Goal: Contribute content: Contribute content

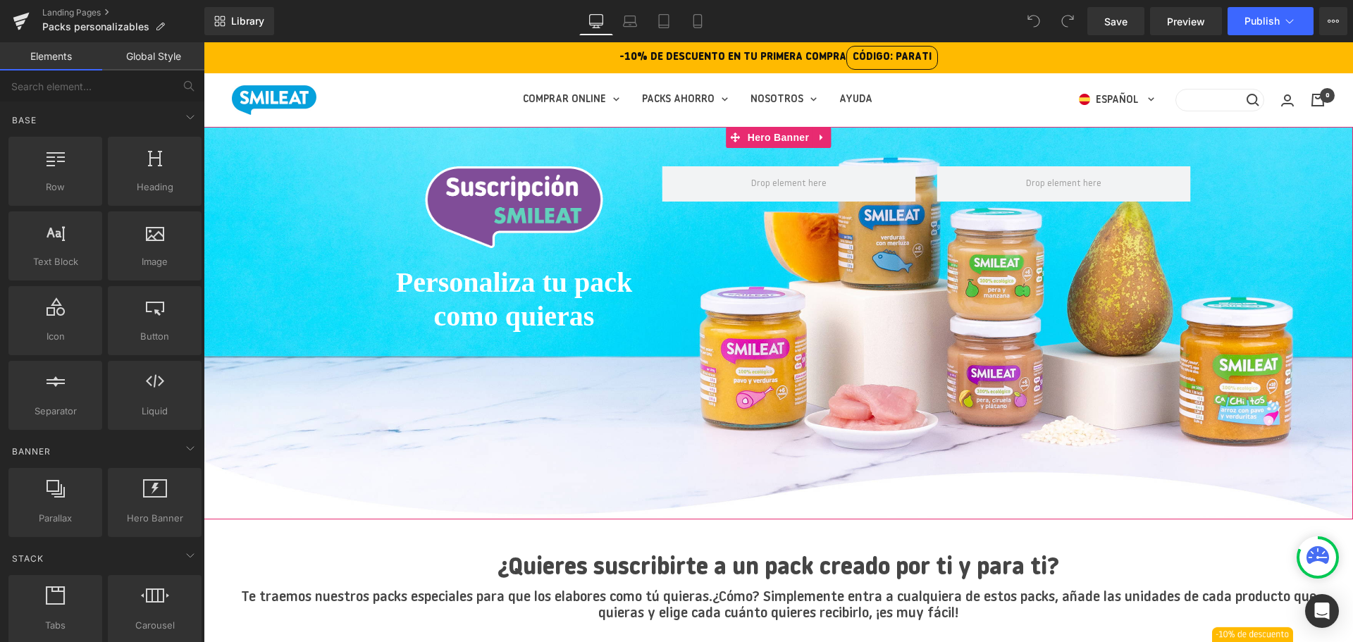
click at [245, 265] on span "Image Personaliza tu pack como quieras Heading Row" at bounding box center [778, 253] width 1149 height 175
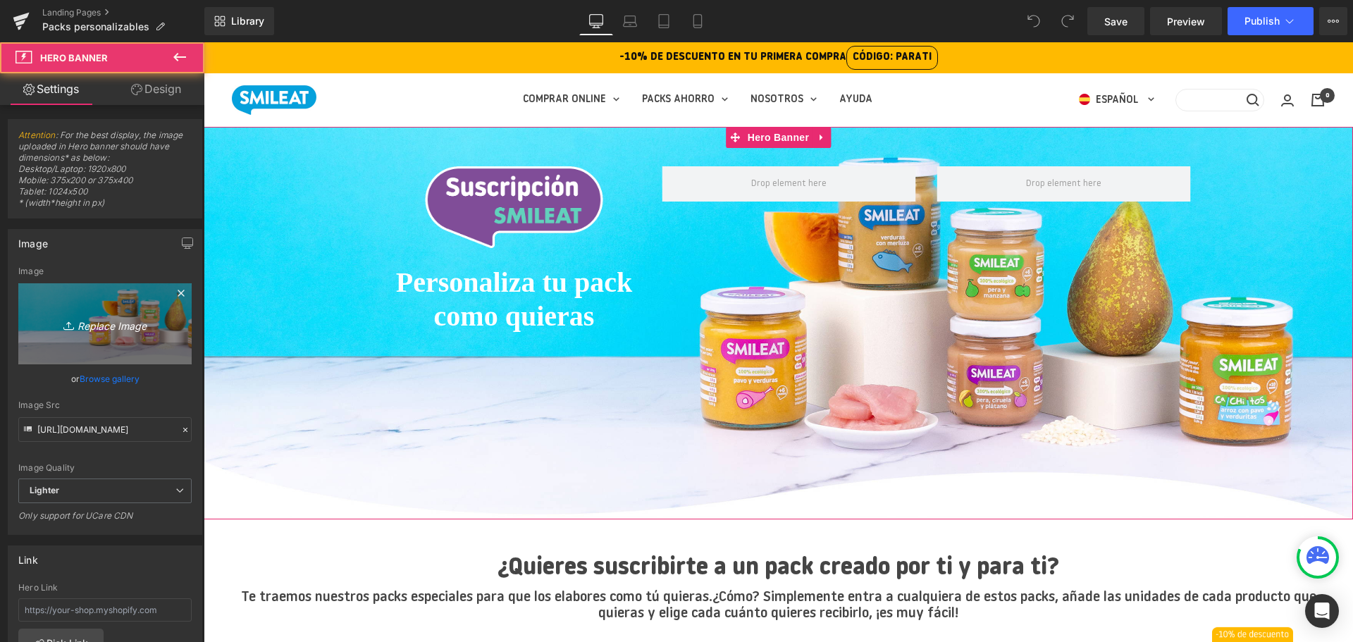
click at [102, 301] on link "Replace Image" at bounding box center [104, 323] width 173 height 81
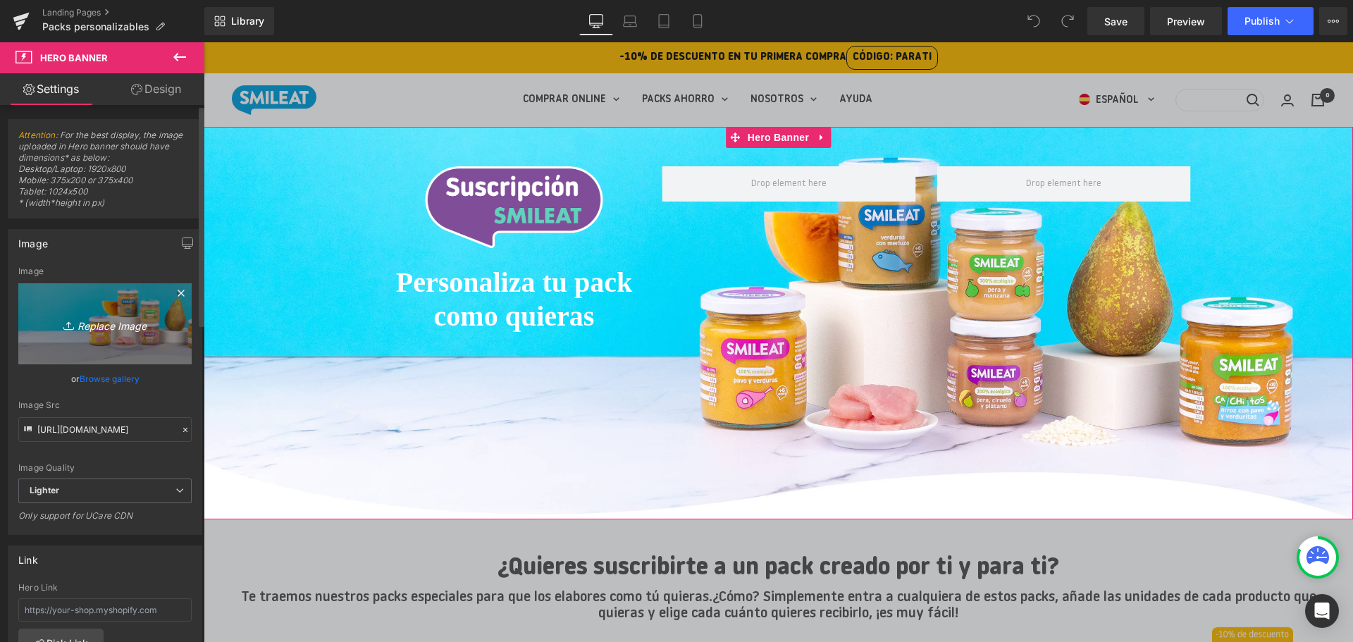
type input "C:\fakepath\Cabecera packs personalizables.jpg"
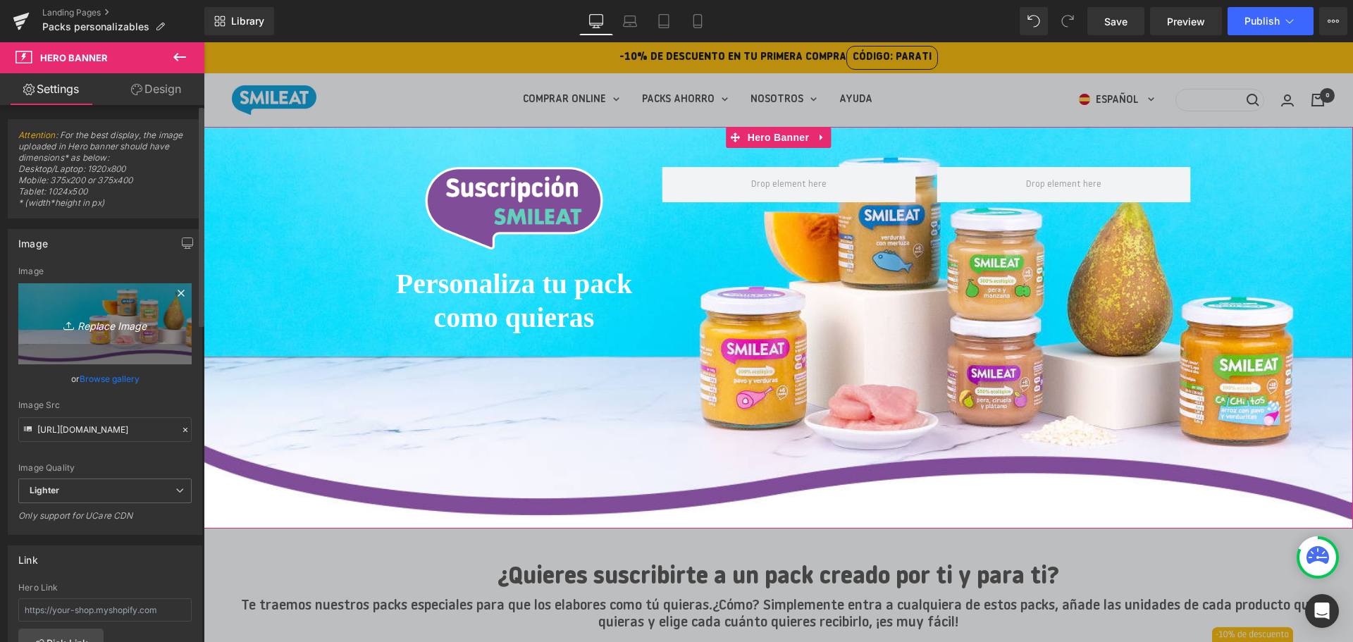
click at [104, 335] on link "Replace Image" at bounding box center [104, 323] width 173 height 81
type input "C:\fakepath\Group 3151.jpg"
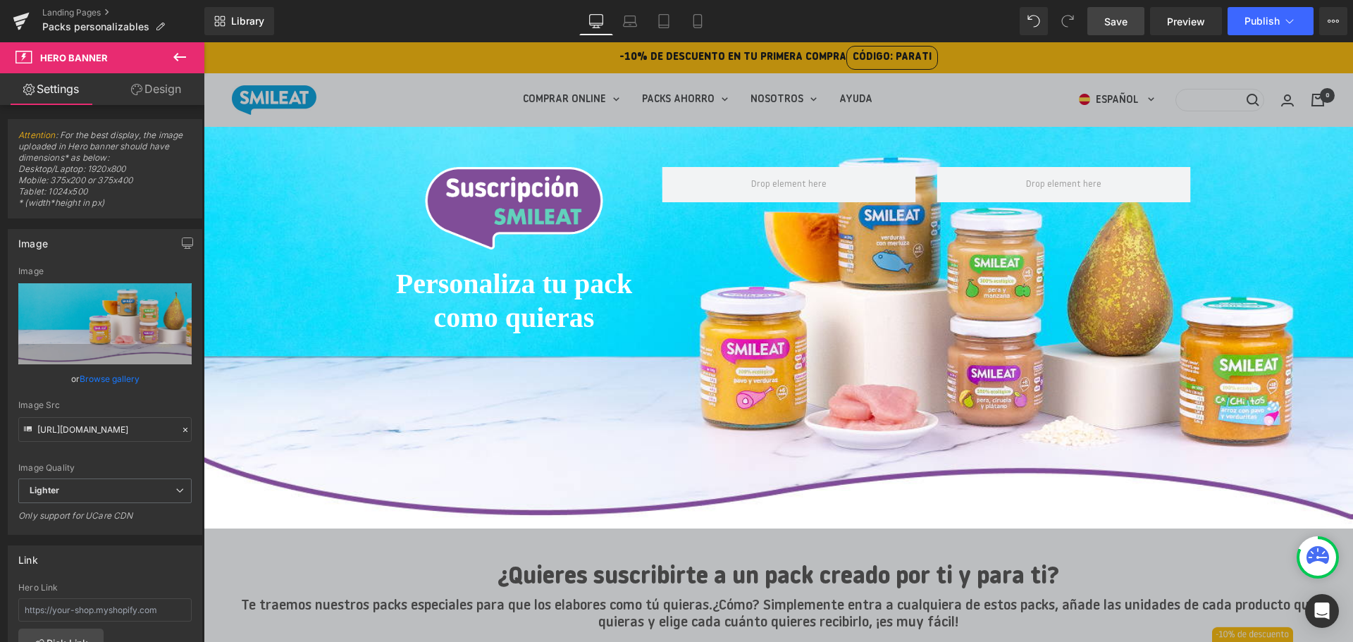
click at [1128, 24] on span "Save" at bounding box center [1115, 21] width 23 height 15
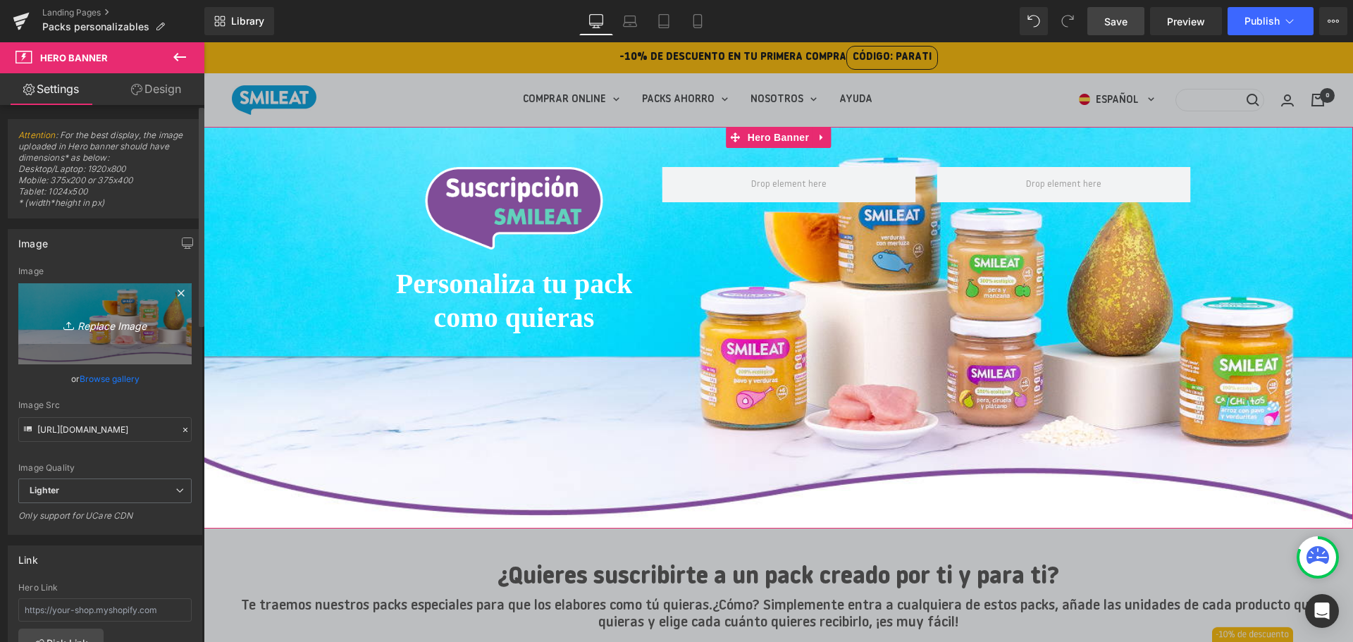
click at [113, 316] on icon "Replace Image" at bounding box center [105, 324] width 113 height 18
type input "C:\fakepath\Group 3151.jpg"
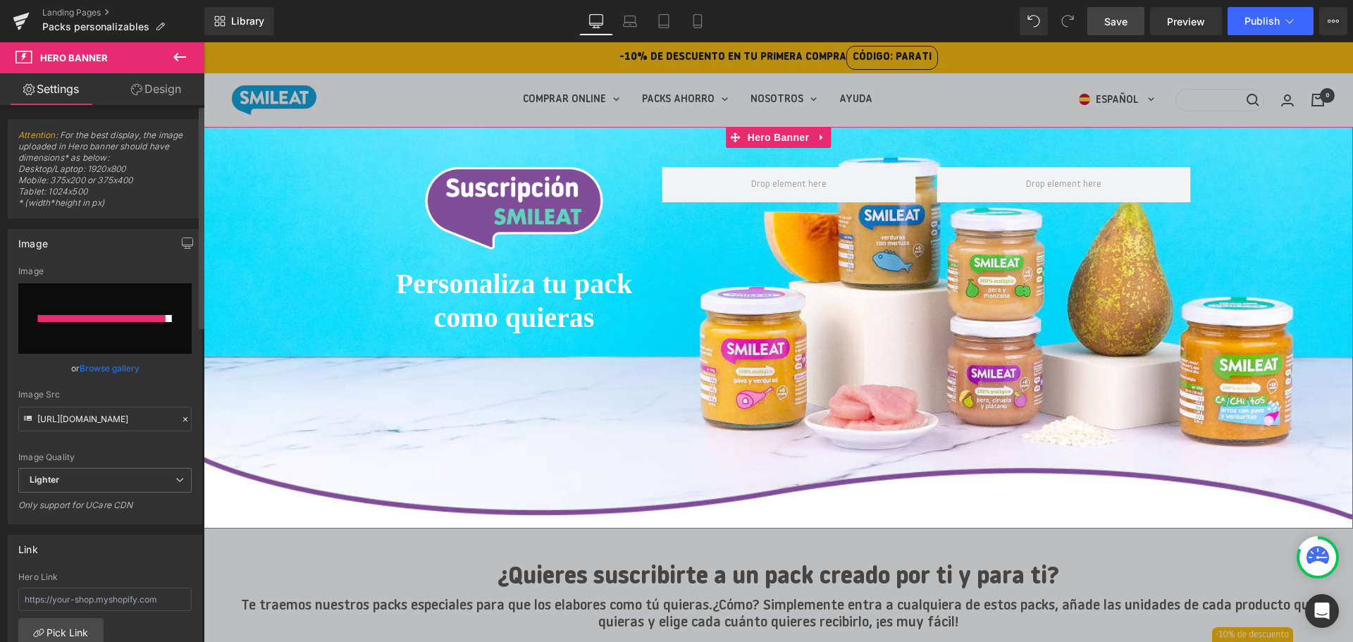
click at [152, 442] on div "Image Quality Lighter Lightest Lighter Lighter Lightest Only support for UCare …" at bounding box center [104, 367] width 173 height 202
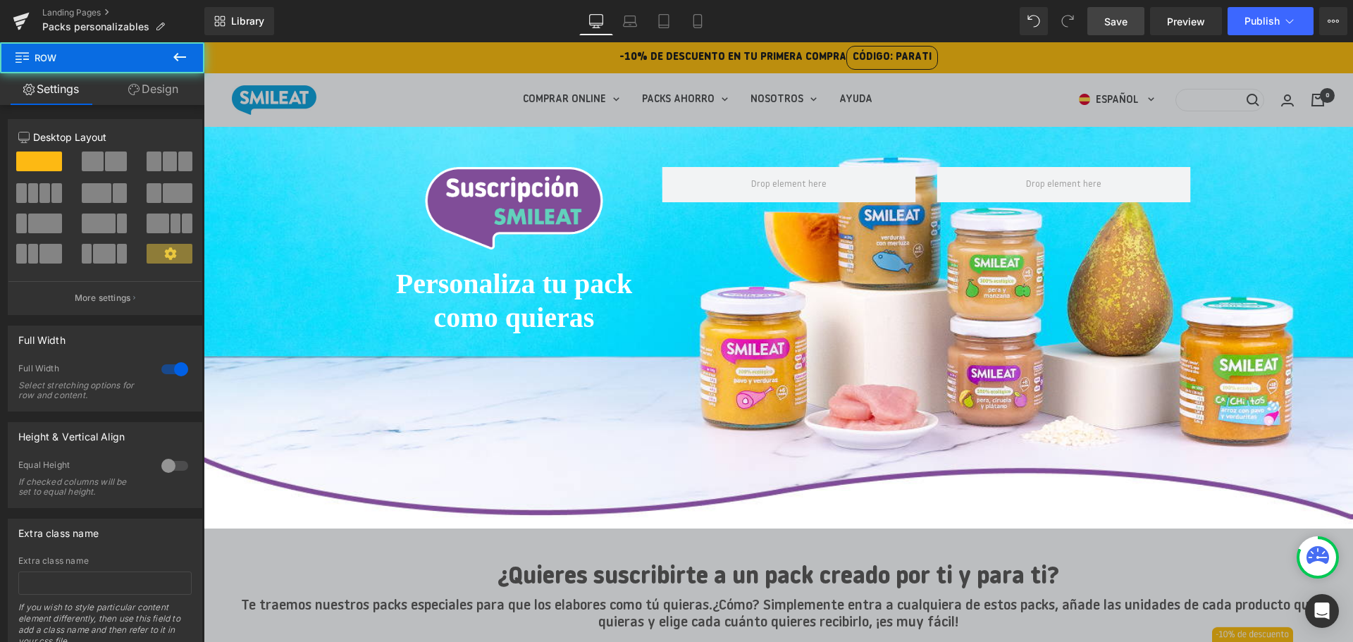
click at [343, 452] on div "Image Personaliza tu pack como quieras Heading Row" at bounding box center [778, 328] width 1149 height 402
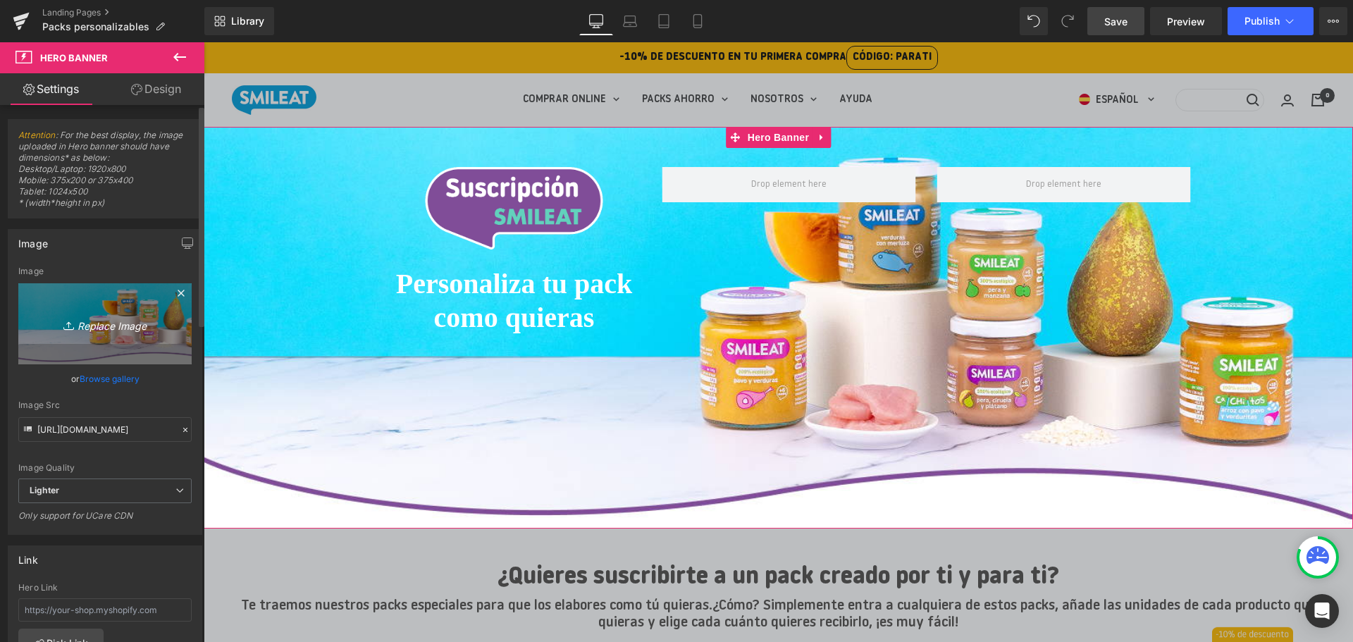
click at [127, 314] on link "Replace Image" at bounding box center [104, 323] width 173 height 81
type input "C:\fakepath\Group 3151.jpg"
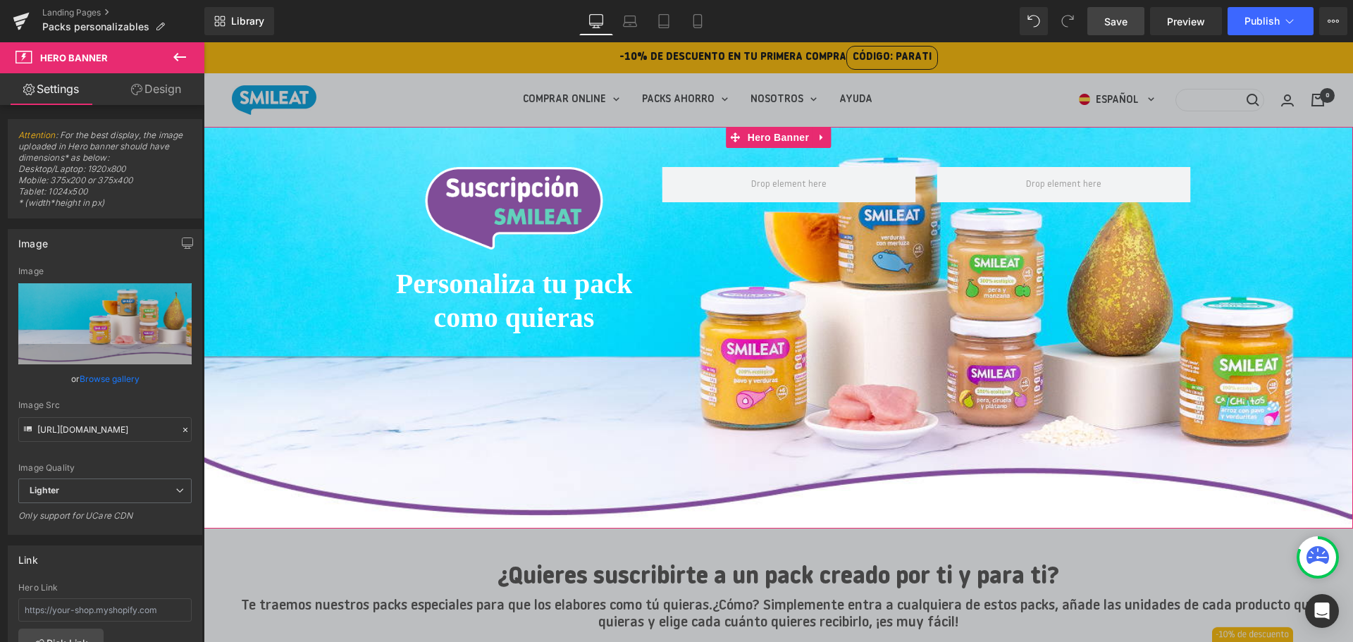
click at [175, 47] on button at bounding box center [179, 57] width 49 height 31
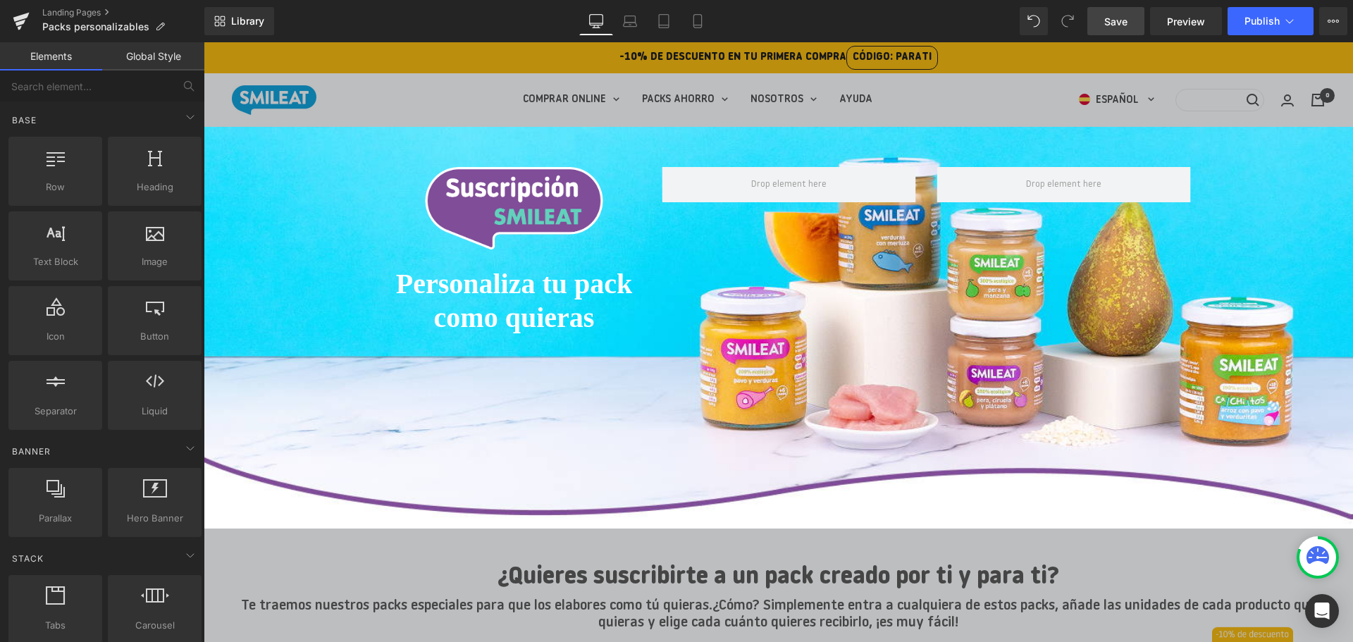
click at [346, 295] on span "Image Personaliza tu pack como quieras Heading Row" at bounding box center [778, 254] width 1149 height 175
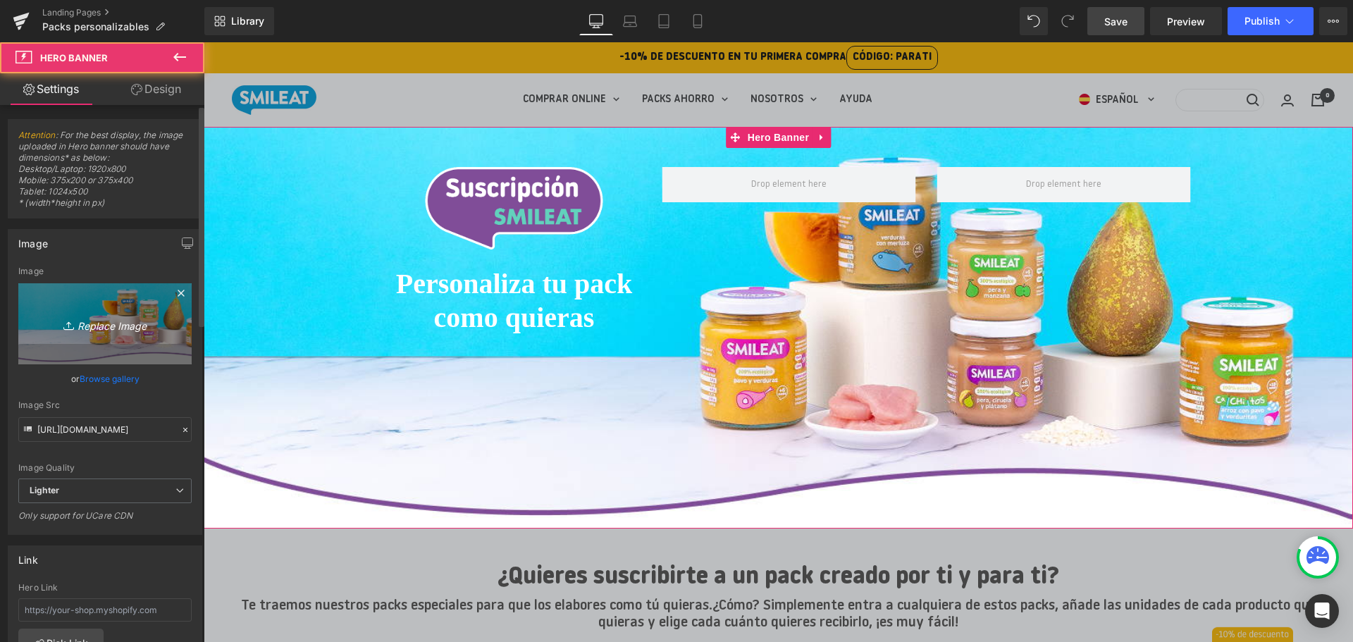
click at [152, 337] on link "Replace Image" at bounding box center [104, 323] width 173 height 81
type input "C:\fakepath\Group 3151.jpg"
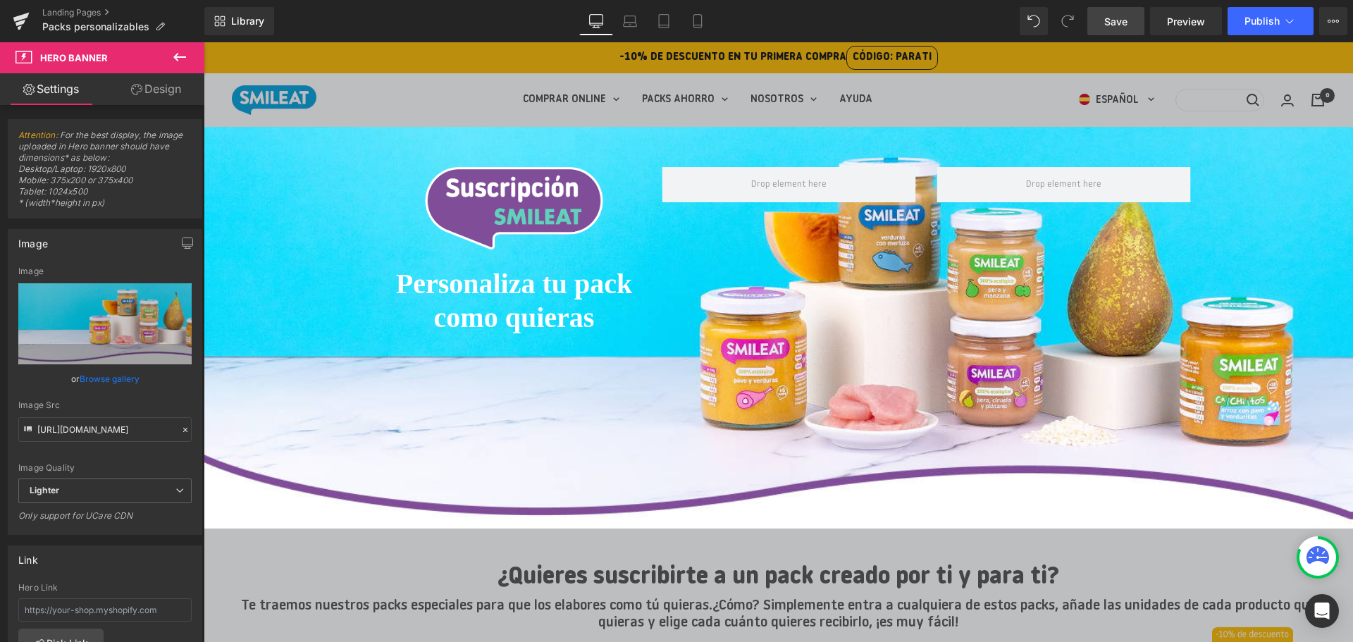
click at [1128, 28] on span "Save" at bounding box center [1115, 21] width 23 height 15
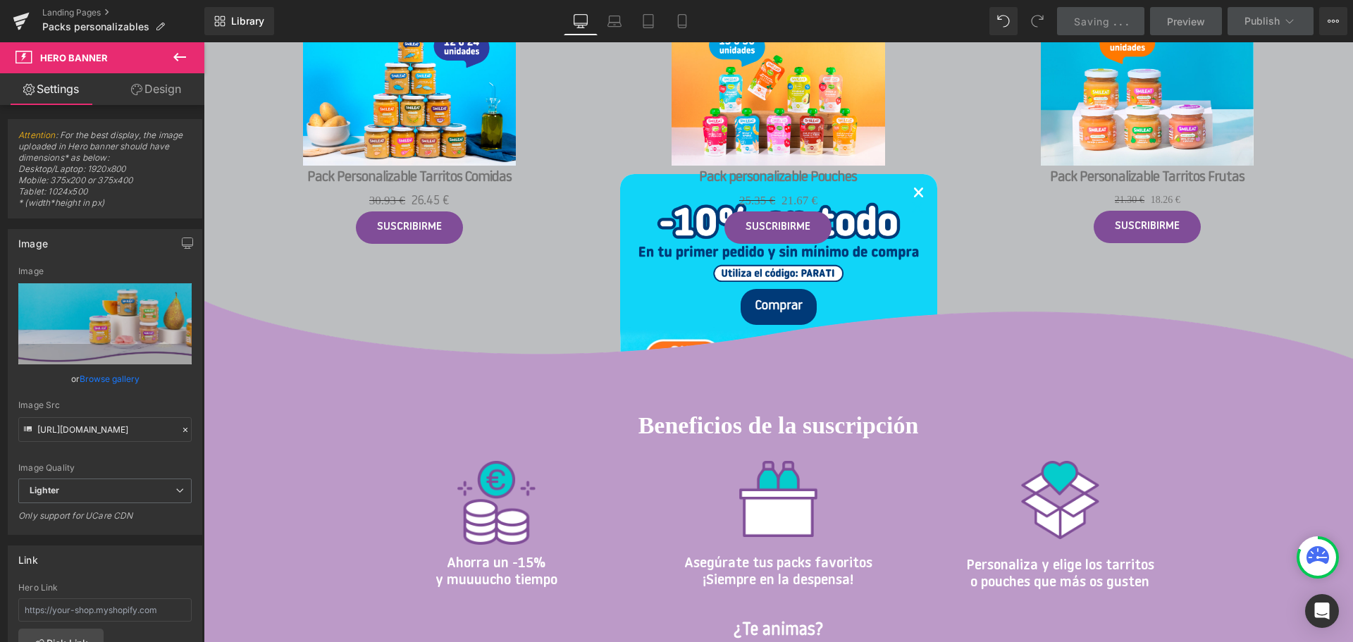
scroll to position [775, 0]
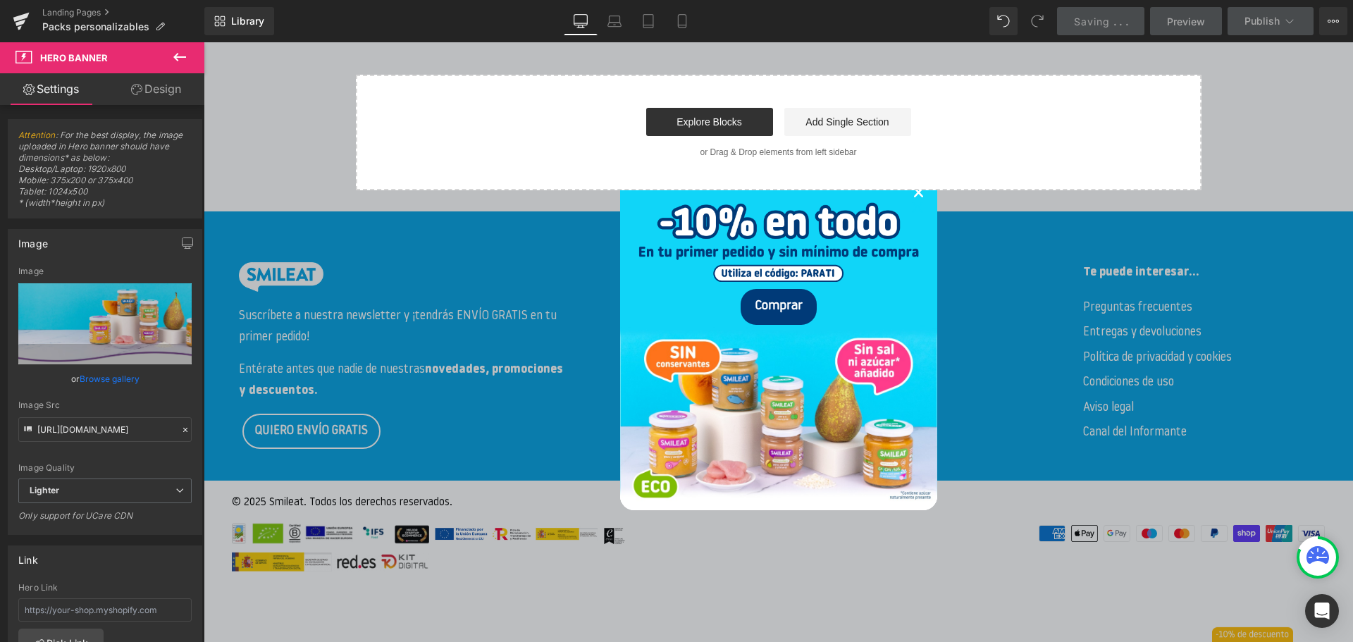
click at [916, 203] on link "×" at bounding box center [919, 194] width 12 height 43
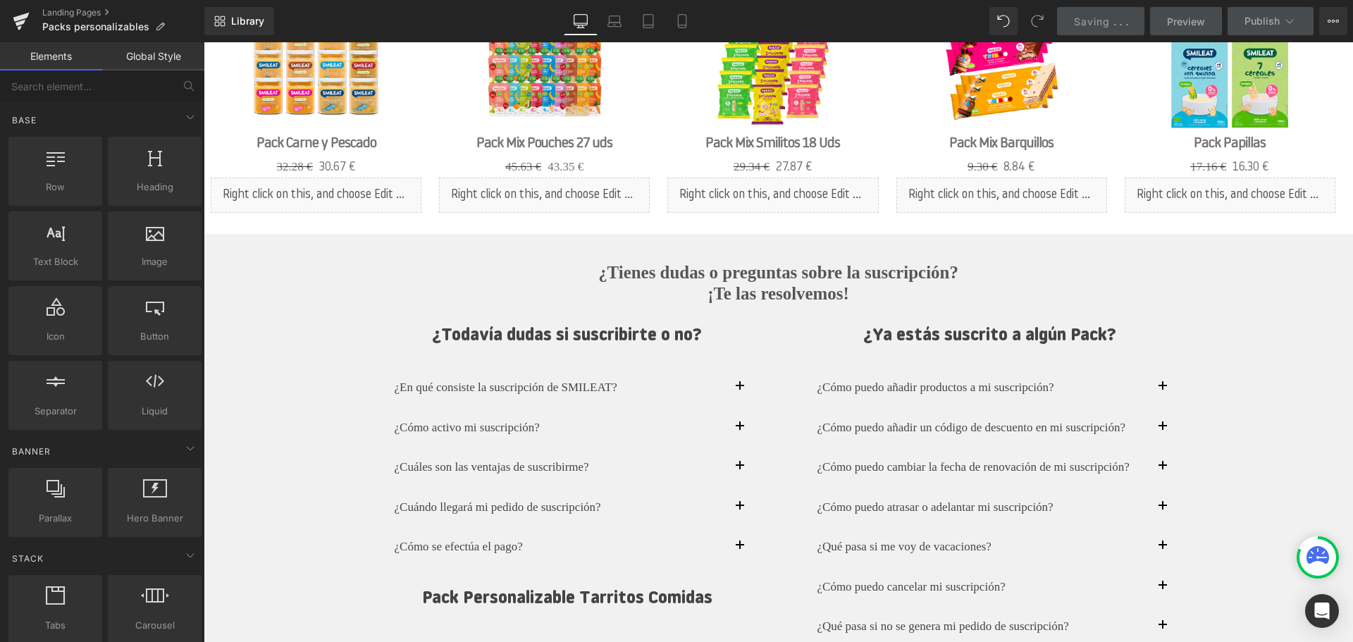
scroll to position [1458, 0]
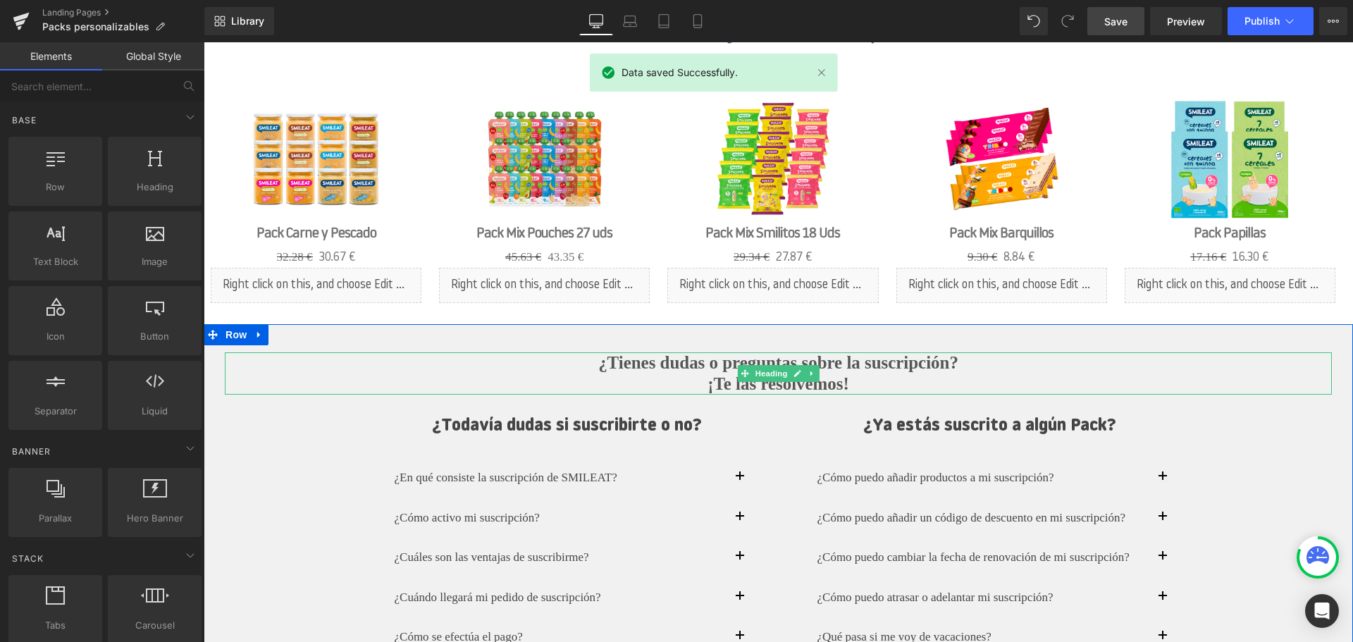
click at [699, 361] on h2 "¿Tienes dudas o preguntas sobre la suscripción?" at bounding box center [778, 362] width 1107 height 21
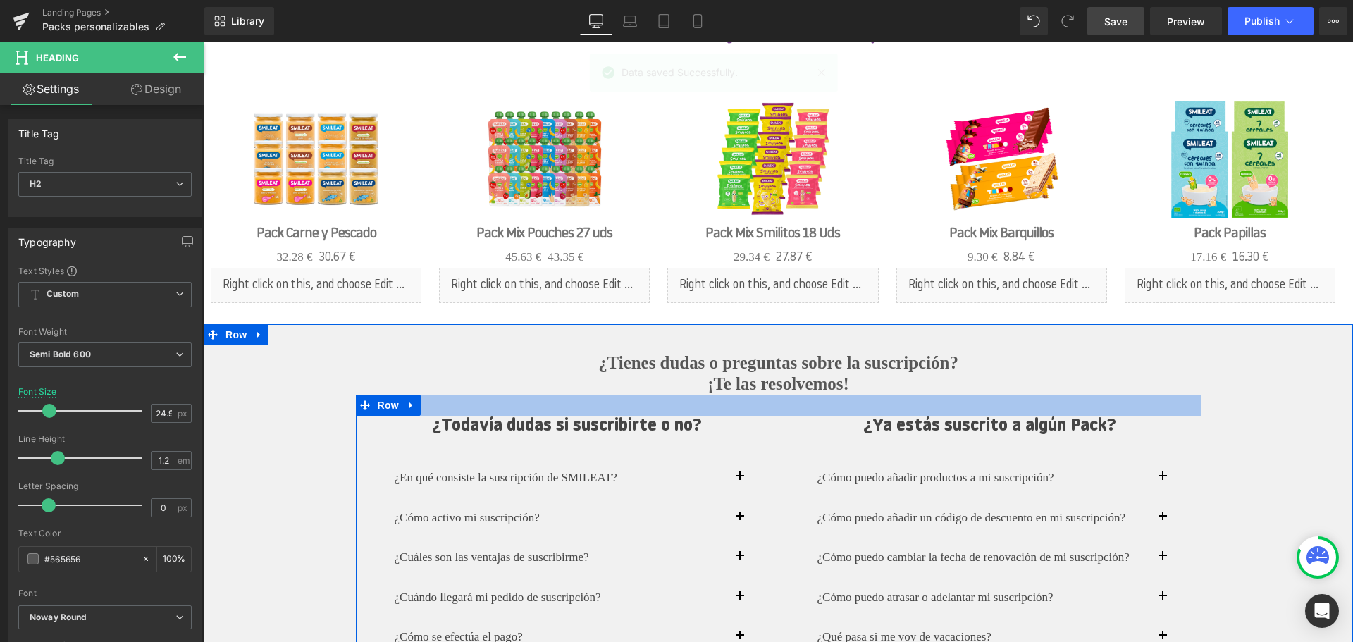
click at [550, 416] on div at bounding box center [779, 405] width 846 height 21
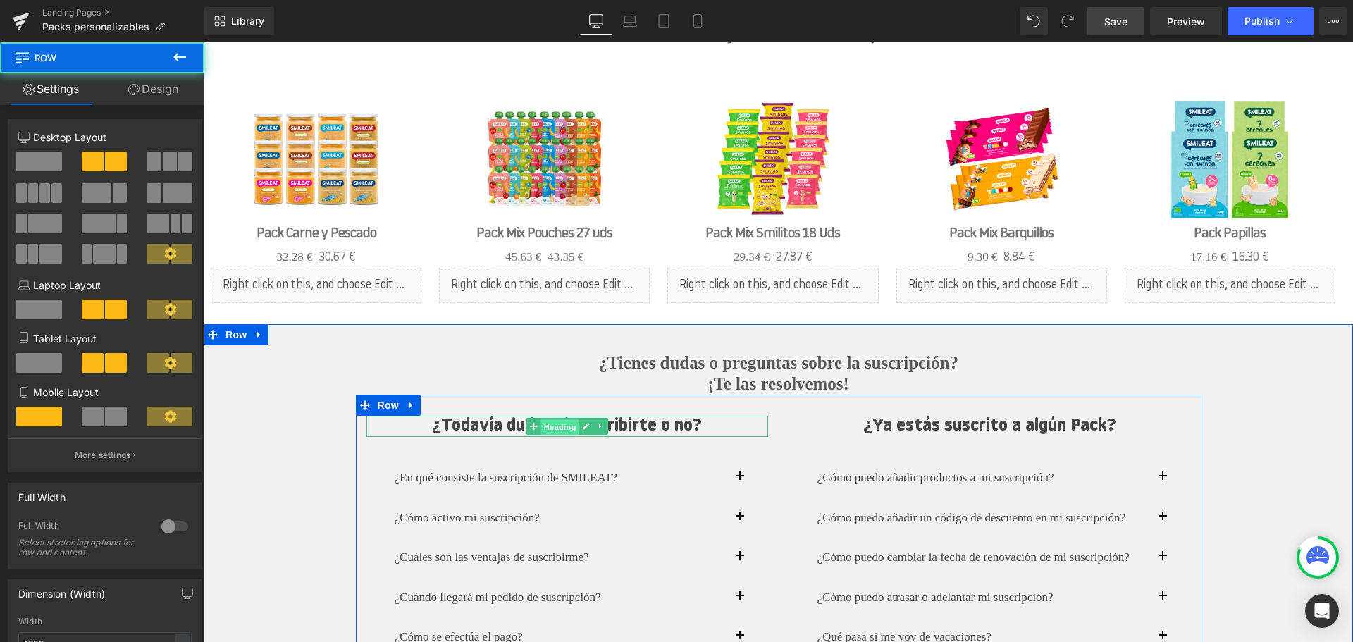
click at [548, 430] on span "Heading" at bounding box center [560, 427] width 38 height 17
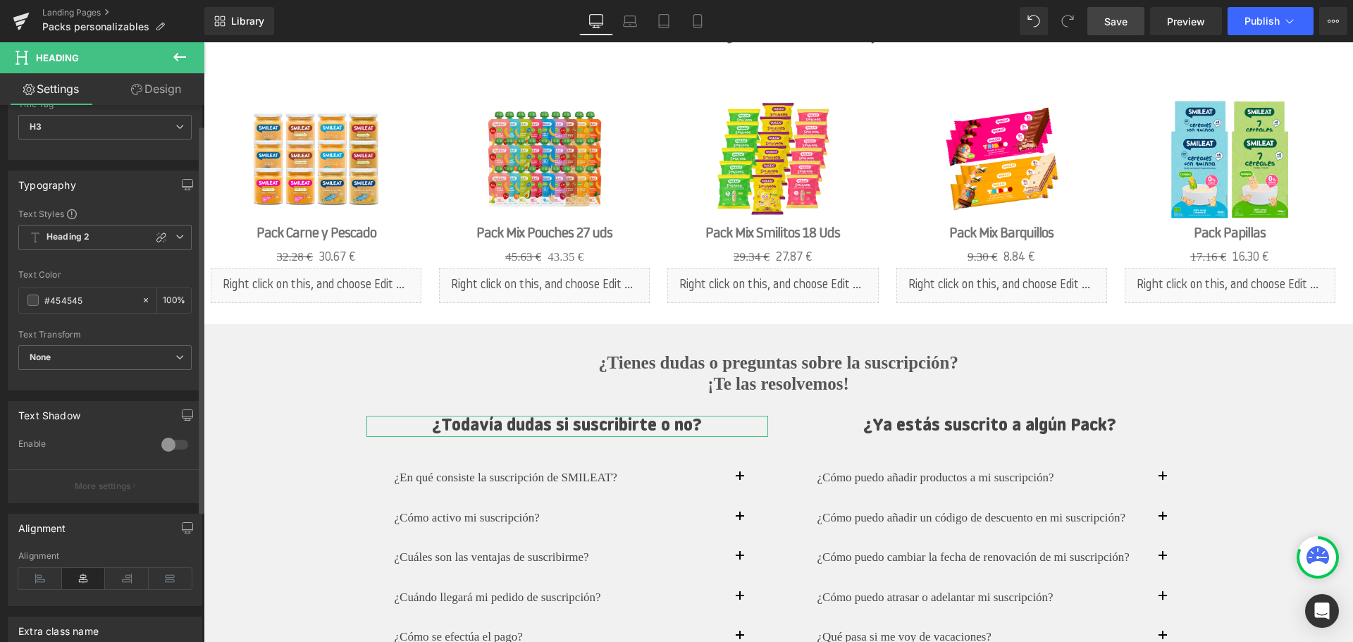
scroll to position [0, 0]
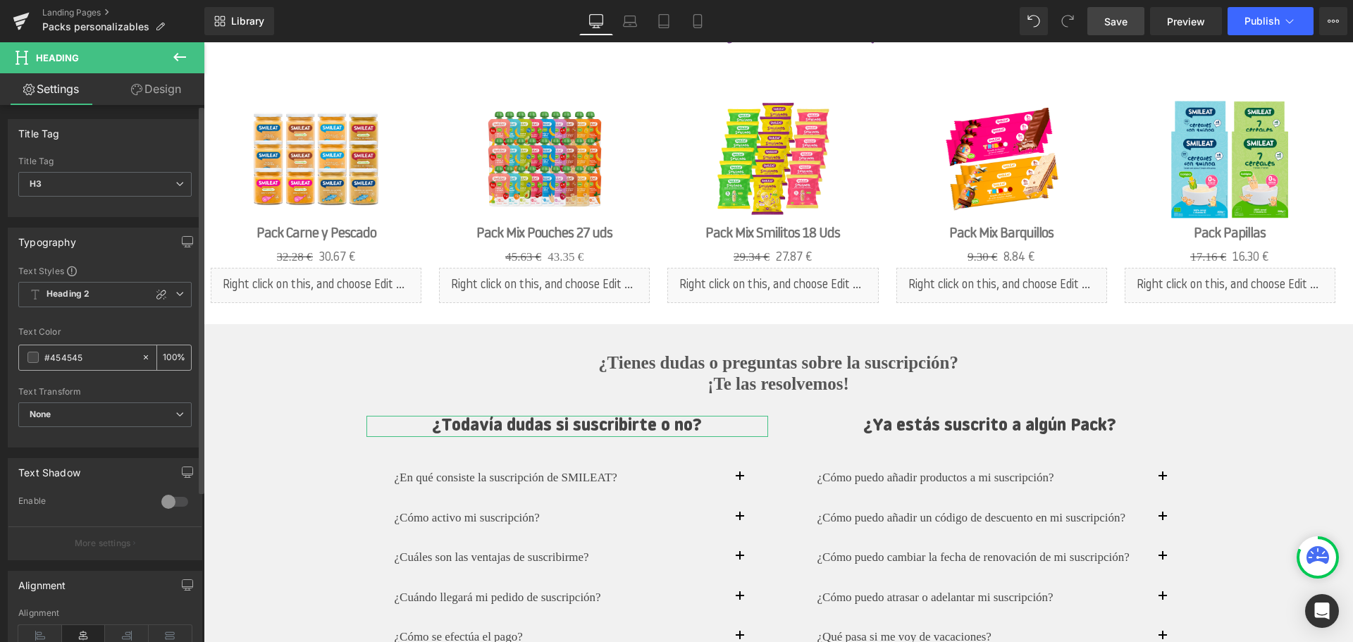
click at [93, 361] on input "#454545" at bounding box center [89, 358] width 90 height 16
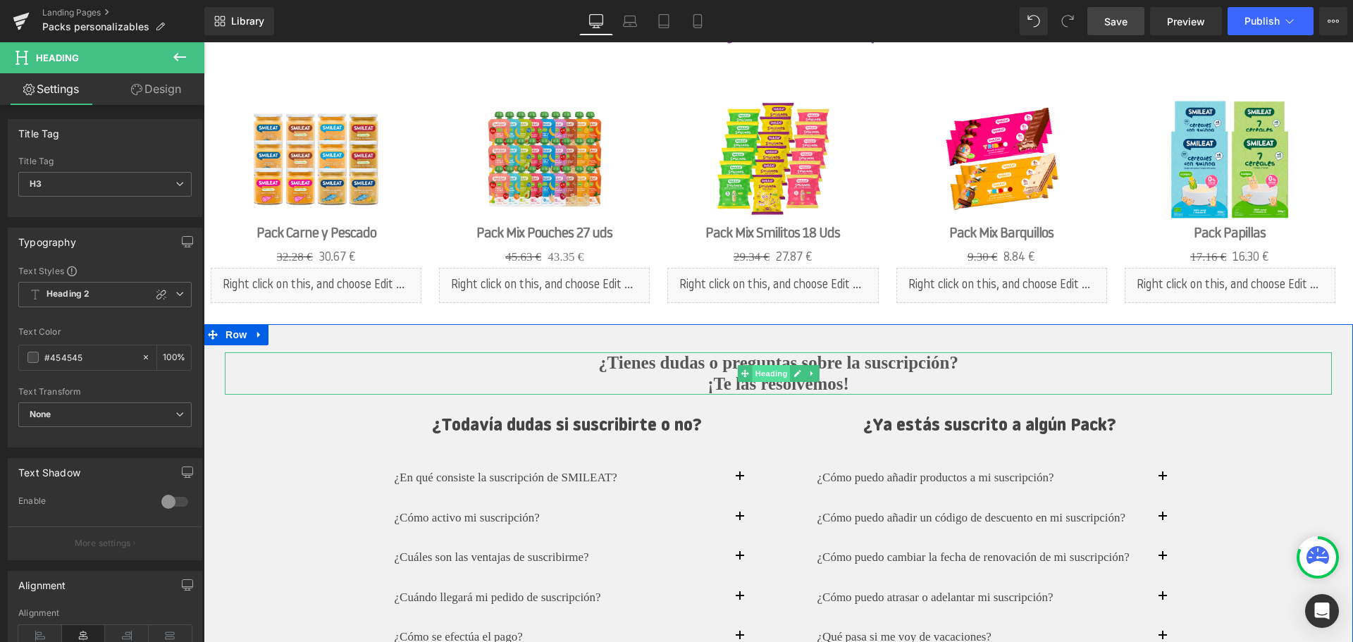
click at [760, 366] on span "Heading" at bounding box center [771, 373] width 38 height 17
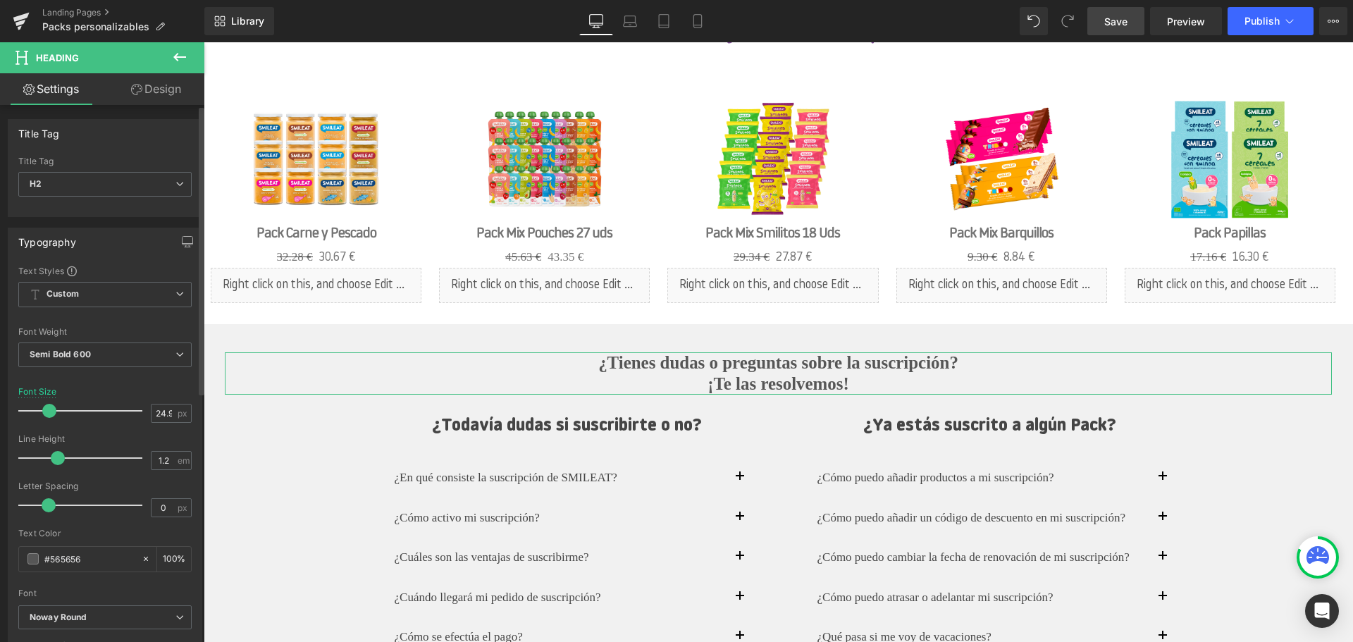
scroll to position [1, 0]
click at [61, 560] on input "#565656" at bounding box center [89, 559] width 90 height 16
click at [86, 557] on input "#565656" at bounding box center [89, 559] width 90 height 16
drag, startPoint x: 99, startPoint y: 559, endPoint x: 23, endPoint y: 556, distance: 76.9
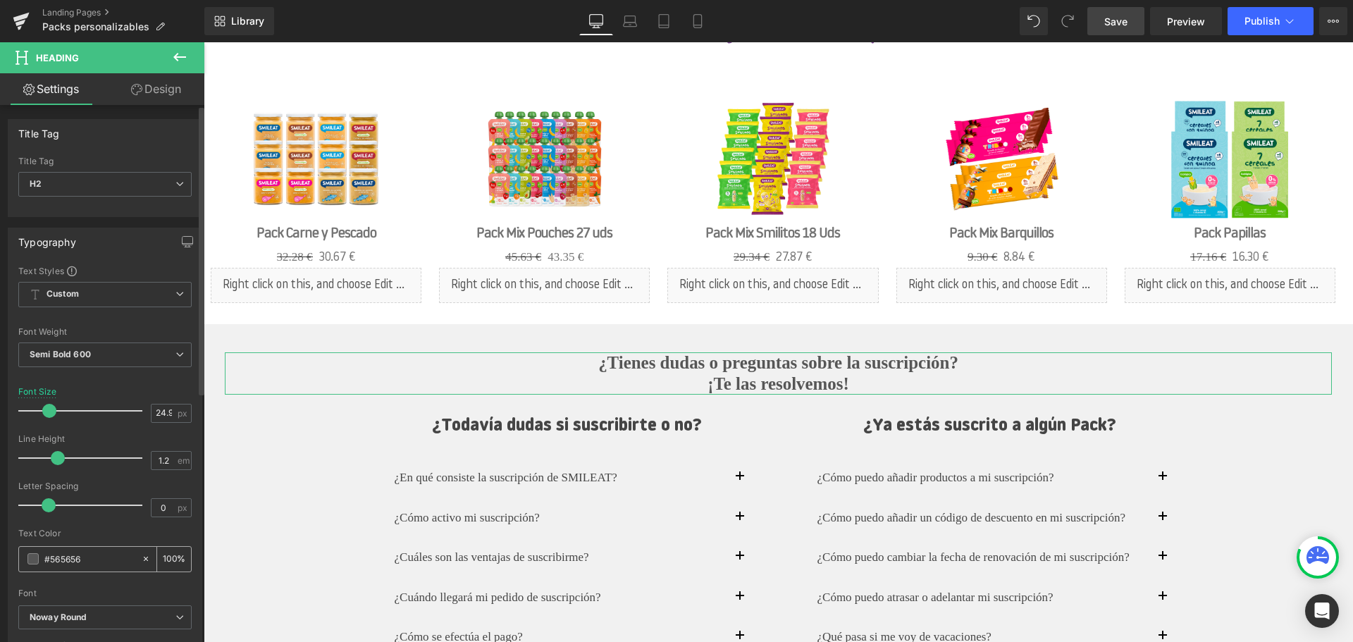
click at [23, 556] on div "#565656" at bounding box center [80, 559] width 122 height 25
paste input "454545"
type input "#454545"
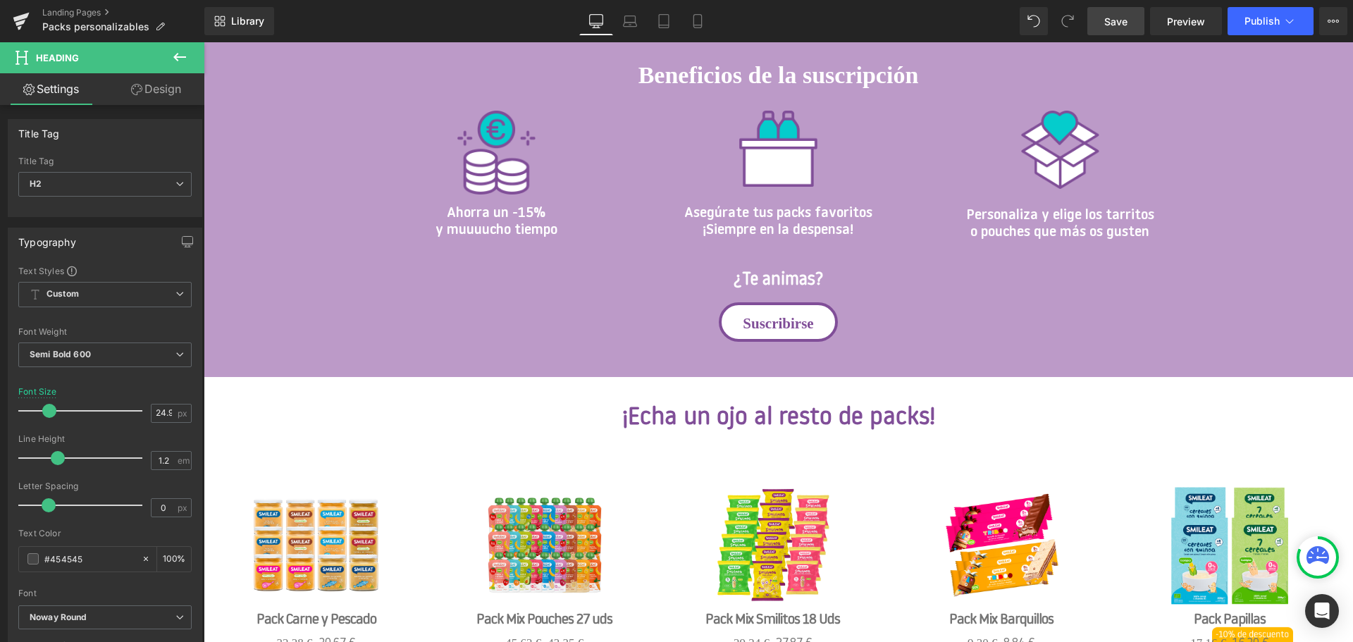
scroll to position [1035, 0]
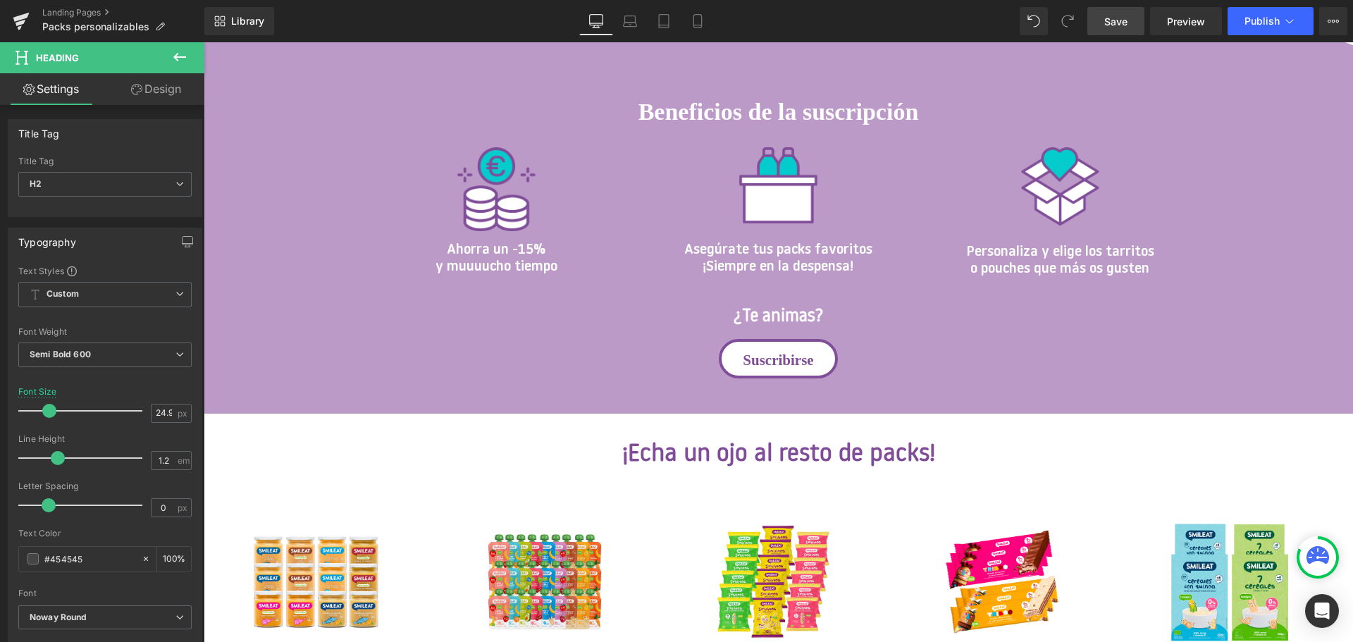
click at [823, 462] on strong "¡Echa un ojo al resto de packs!" at bounding box center [778, 455] width 313 height 25
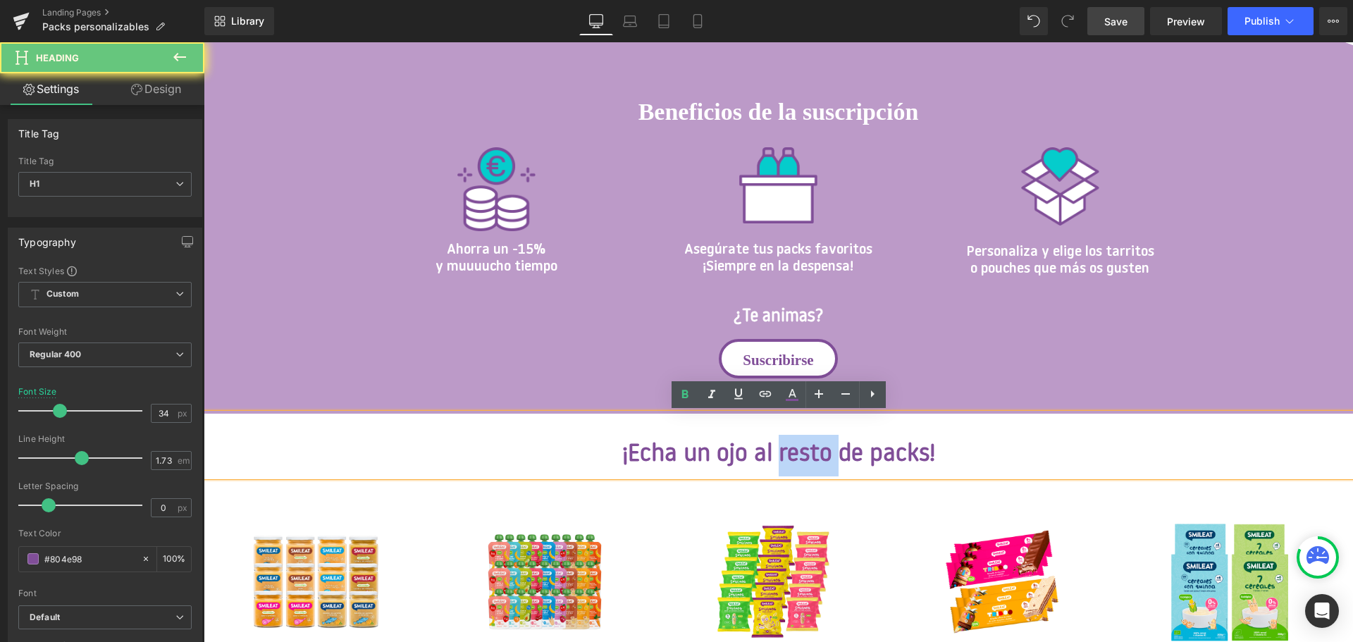
click at [823, 462] on strong "¡Echa un ojo al resto de packs!" at bounding box center [778, 455] width 313 height 25
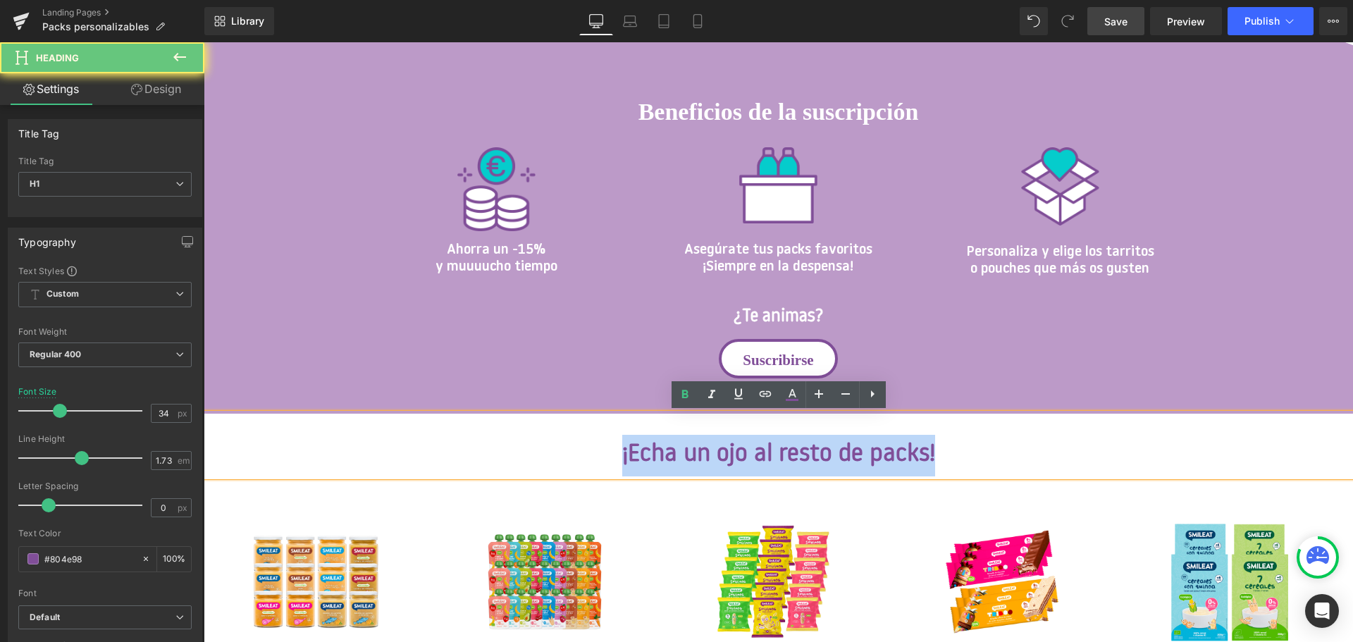
click at [823, 462] on strong "¡Echa un ojo al resto de packs!" at bounding box center [778, 455] width 313 height 25
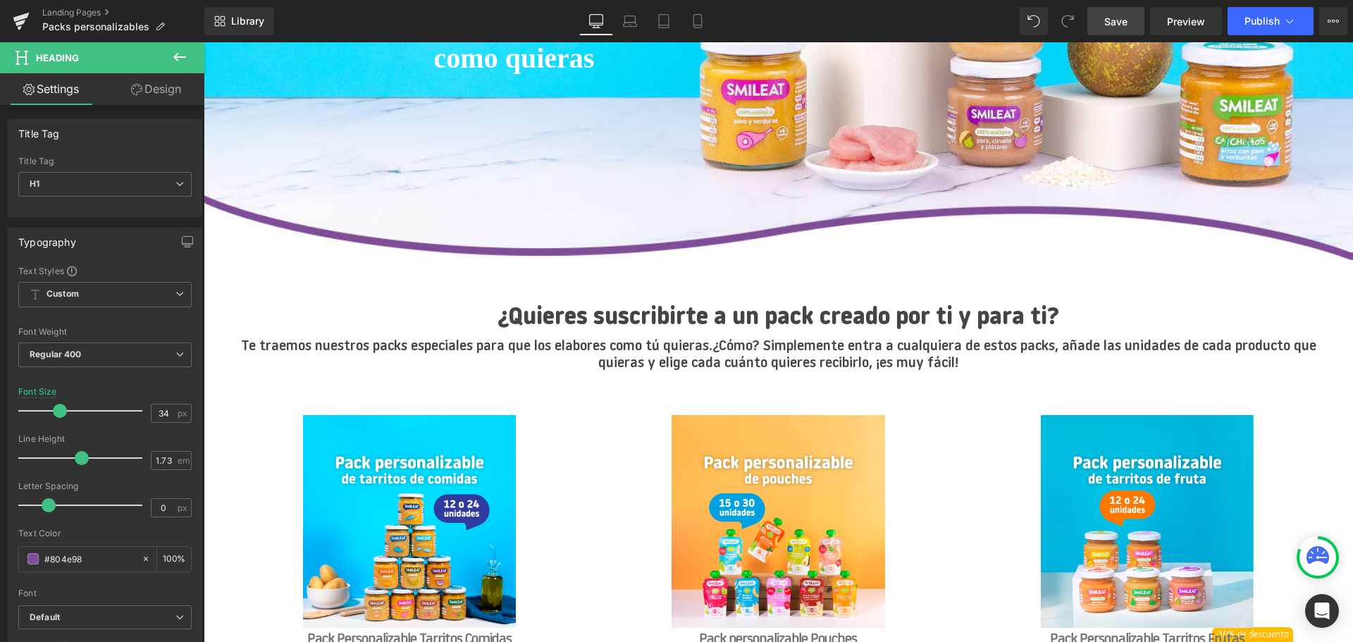
scroll to position [352, 0]
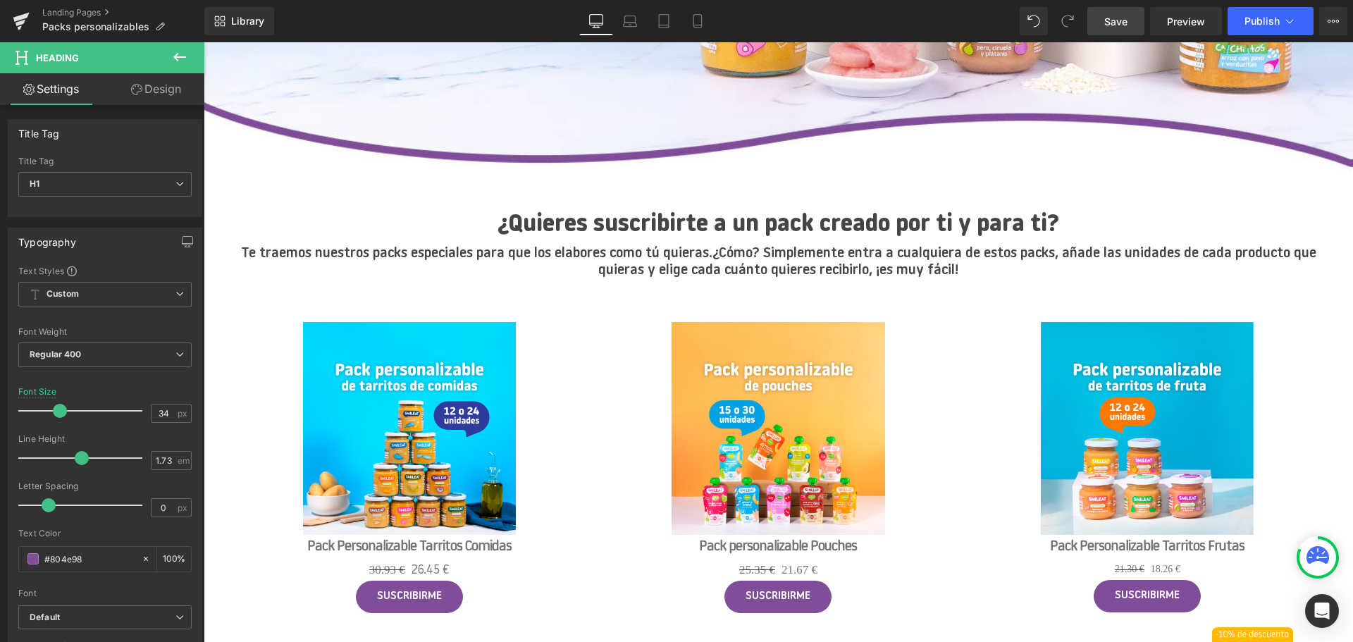
click at [574, 240] on h2 "¿Quieres suscribirte a un pack creado por ti y para ti?" at bounding box center [778, 225] width 1107 height 28
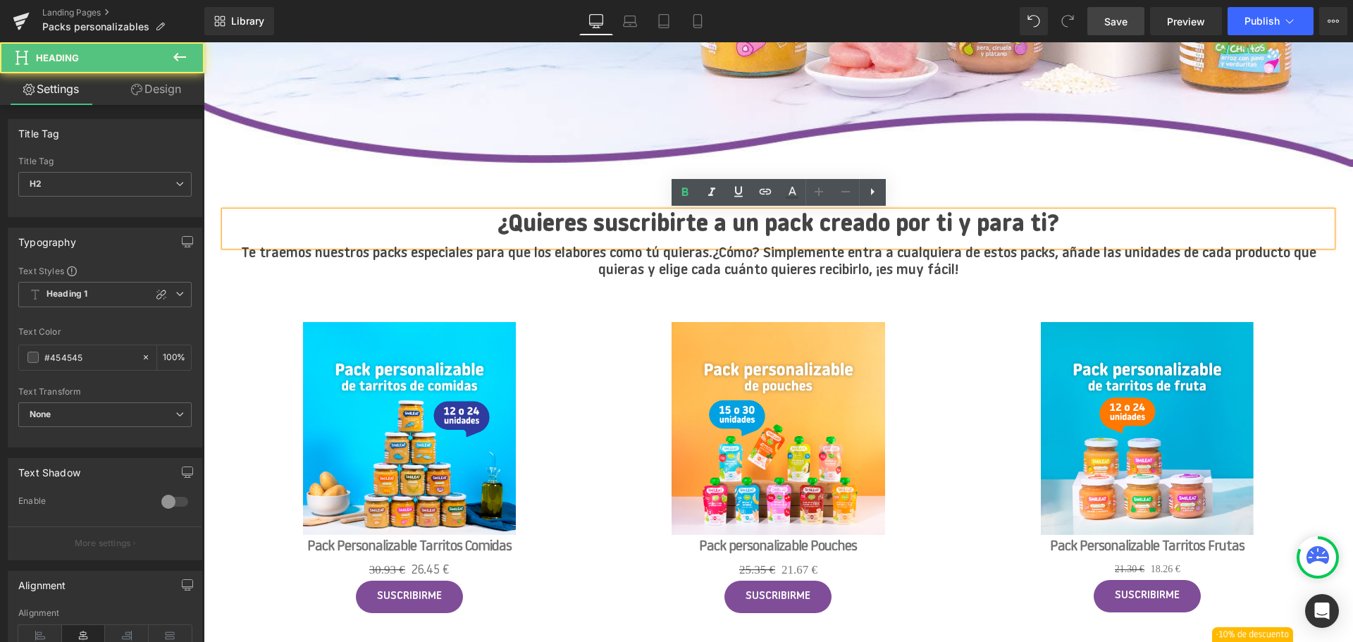
click at [623, 225] on h2 "¿Quieres suscribirte a un pack creado por ti y para ti?" at bounding box center [778, 225] width 1107 height 28
click at [624, 226] on h2 "¿Quieres suscribirte a un pack creado por ti y para ti?" at bounding box center [778, 225] width 1107 height 28
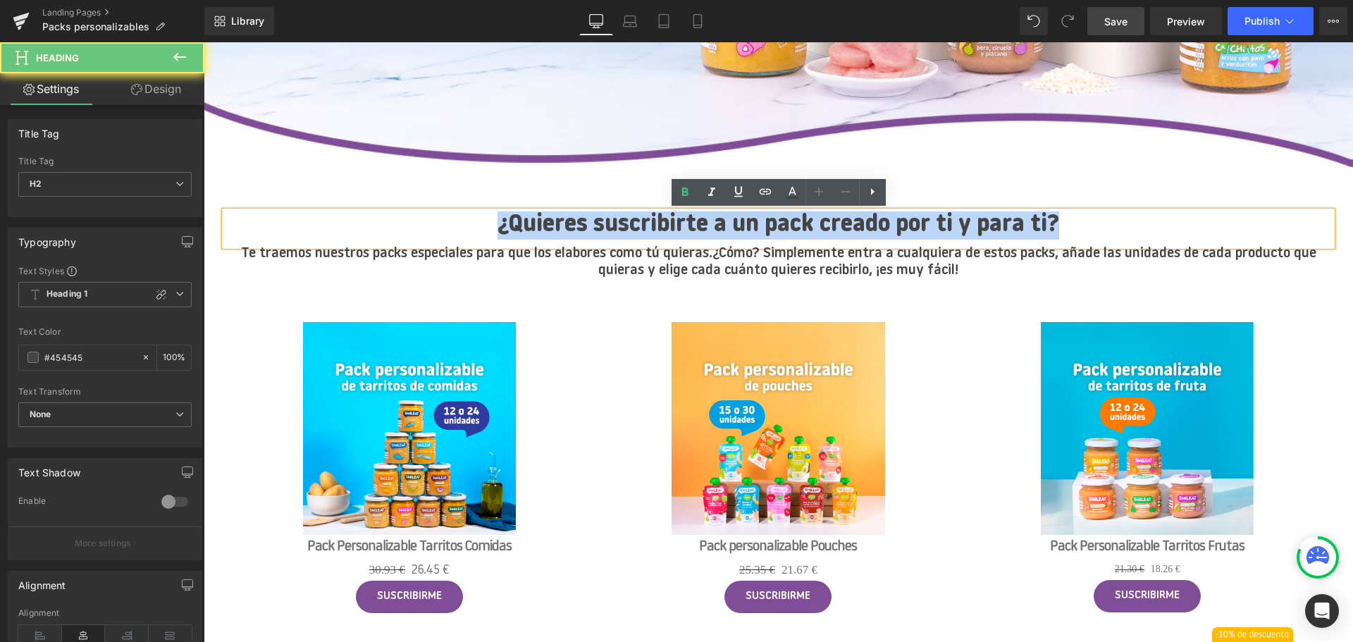
click at [624, 226] on h2 "¿Quieres suscribirte a un pack creado por ti y para ti?" at bounding box center [778, 225] width 1107 height 28
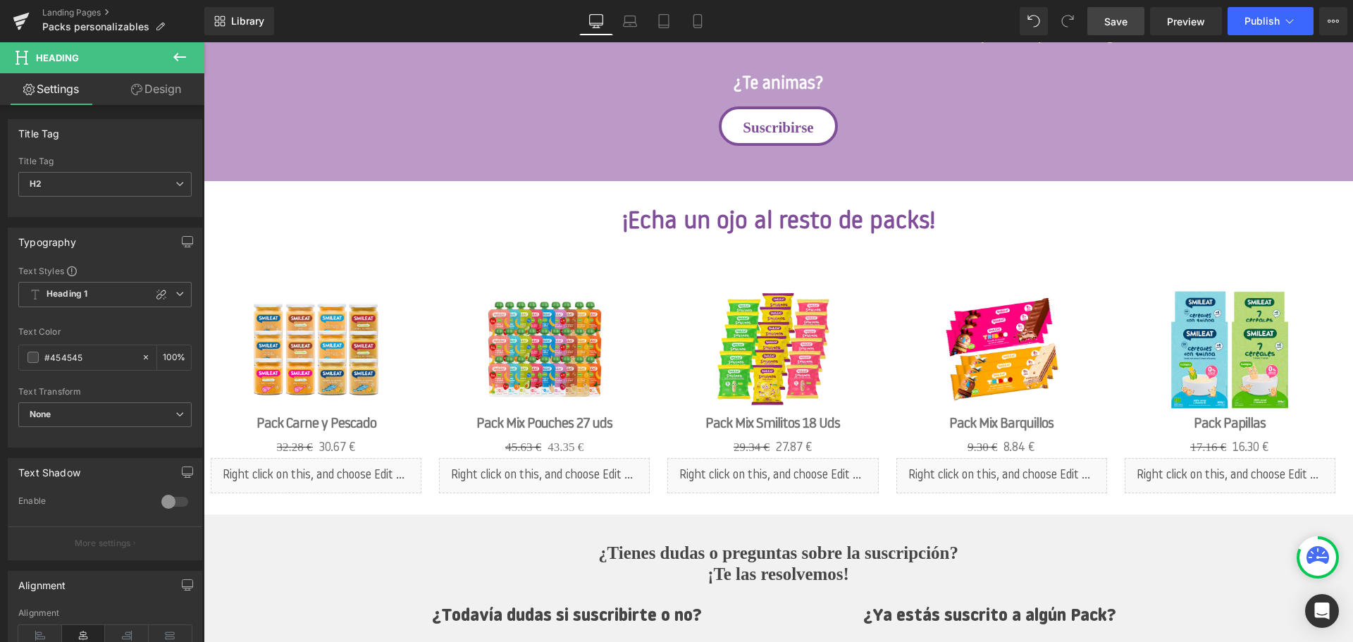
scroll to position [1269, 0]
click at [742, 223] on strong "¡Echa un ojo al resto de packs!" at bounding box center [778, 221] width 313 height 25
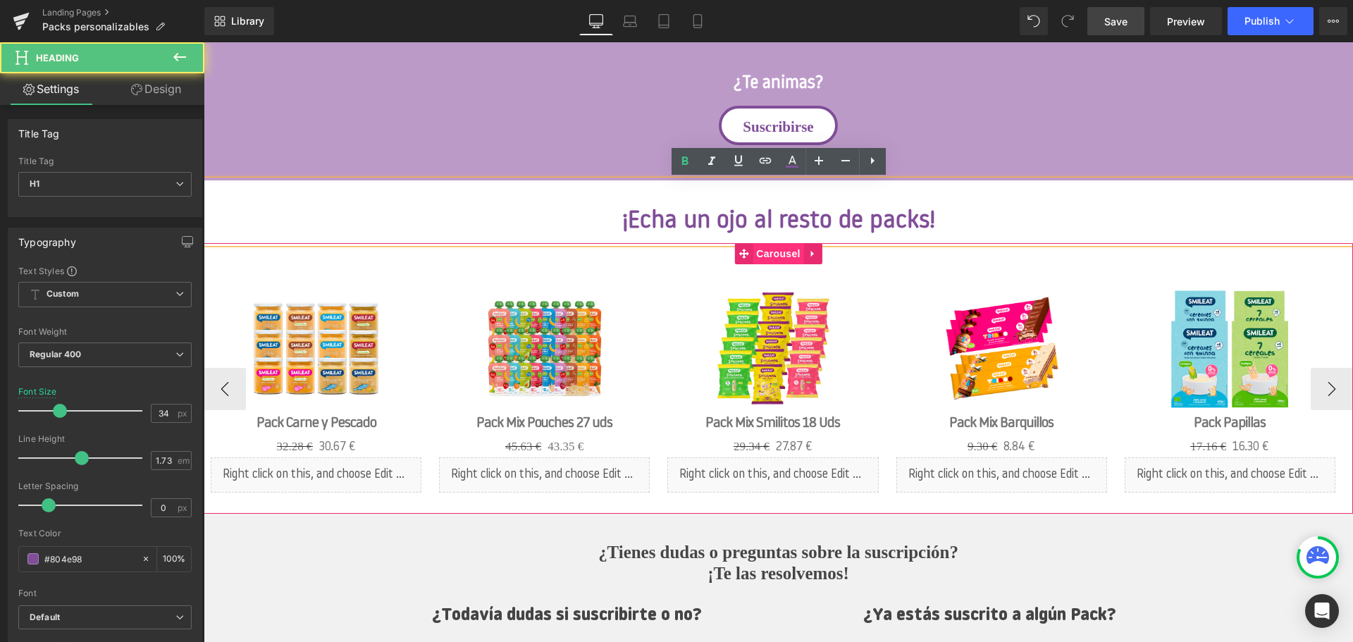
click at [802, 263] on span "Carousel" at bounding box center [778, 253] width 51 height 21
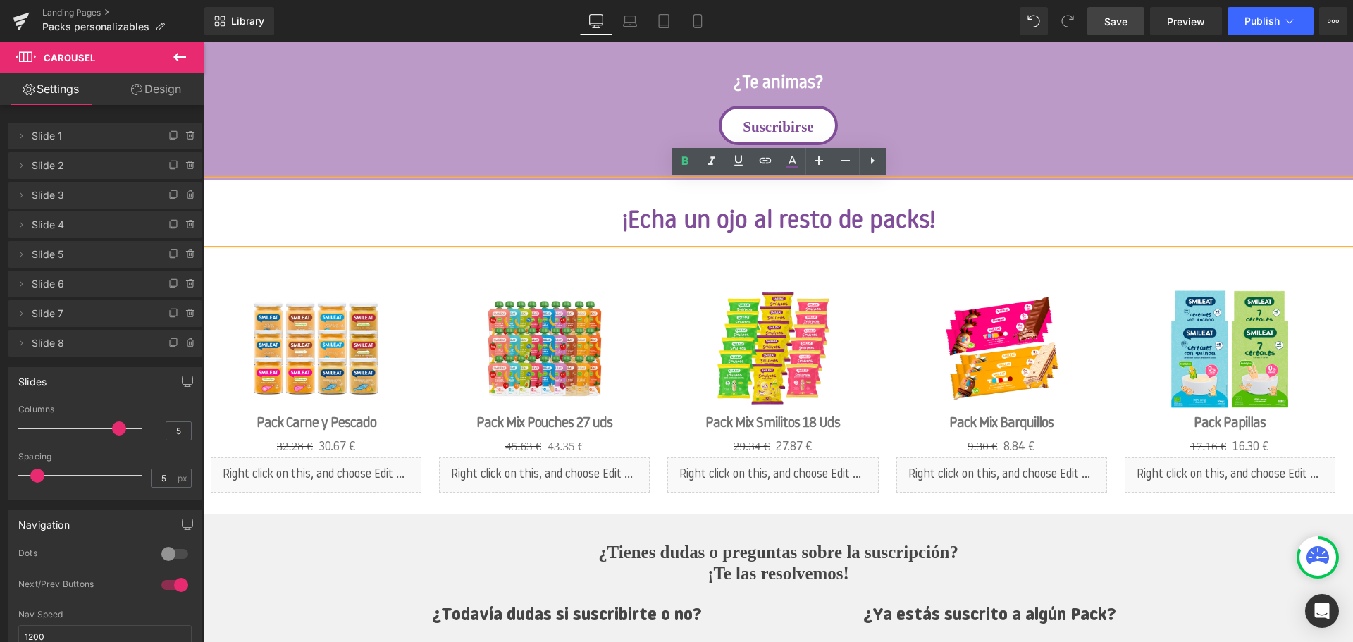
click at [1049, 231] on h1 "¡Echa un ojo al resto de packs!" at bounding box center [778, 223] width 1149 height 42
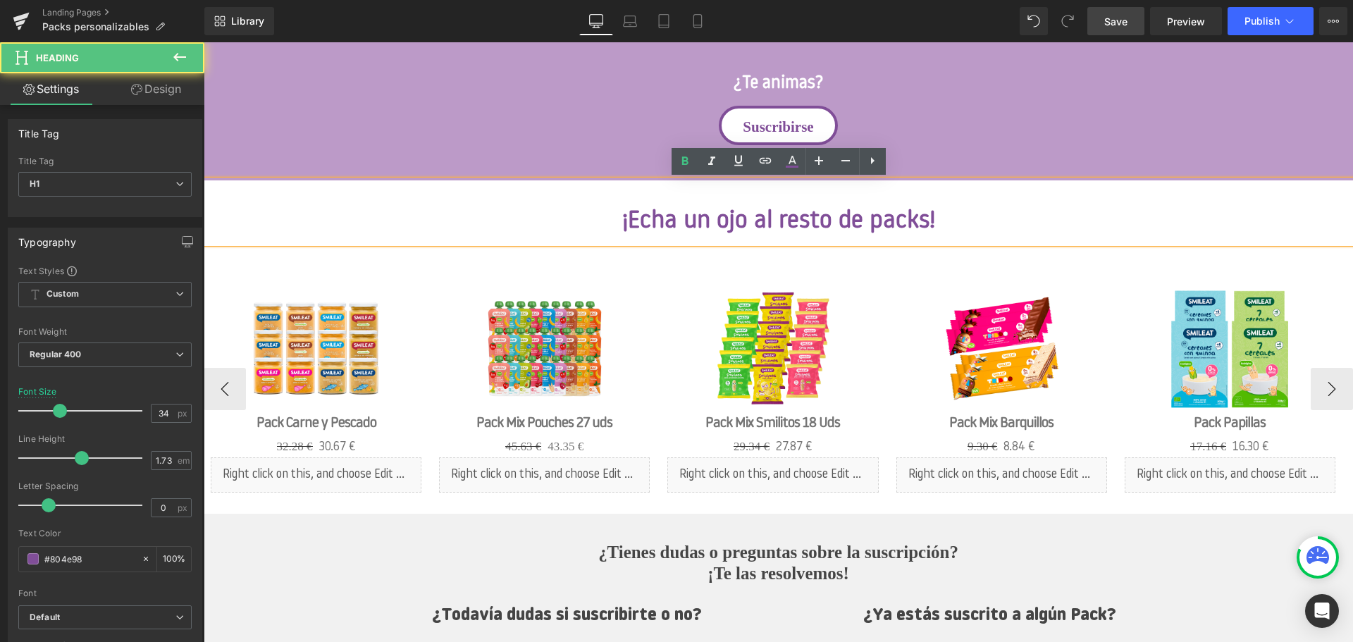
click at [884, 367] on div "Sale Off (P) Image Pack Mix Smilitos 18 Uds (P) Title 29.34 € 27.87 € (P) Price…" at bounding box center [772, 388] width 225 height 249
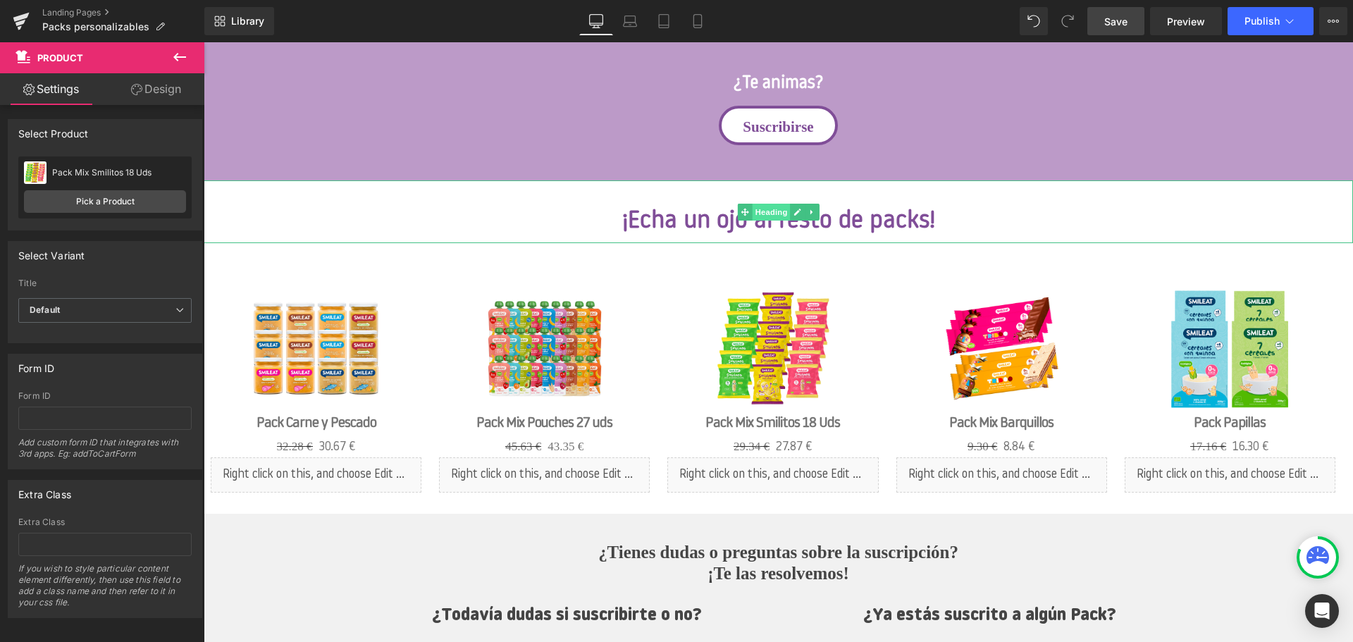
click at [779, 216] on span "Heading" at bounding box center [771, 212] width 38 height 17
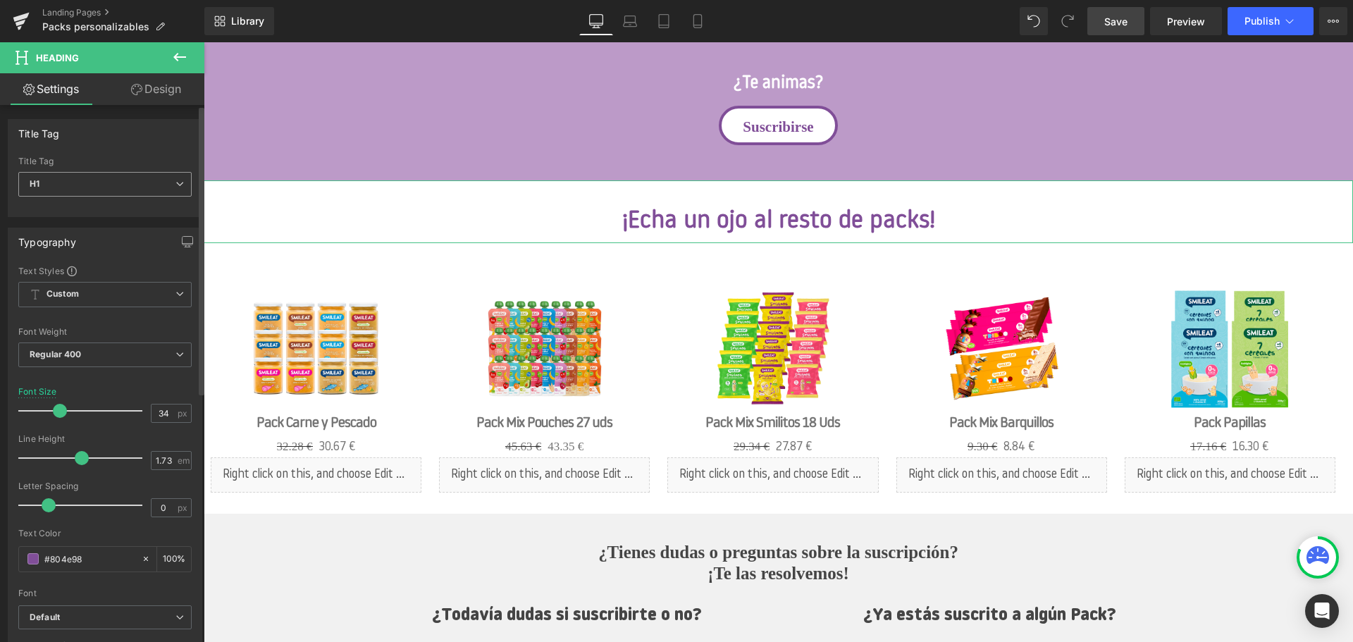
click at [90, 194] on span "H1" at bounding box center [104, 184] width 173 height 25
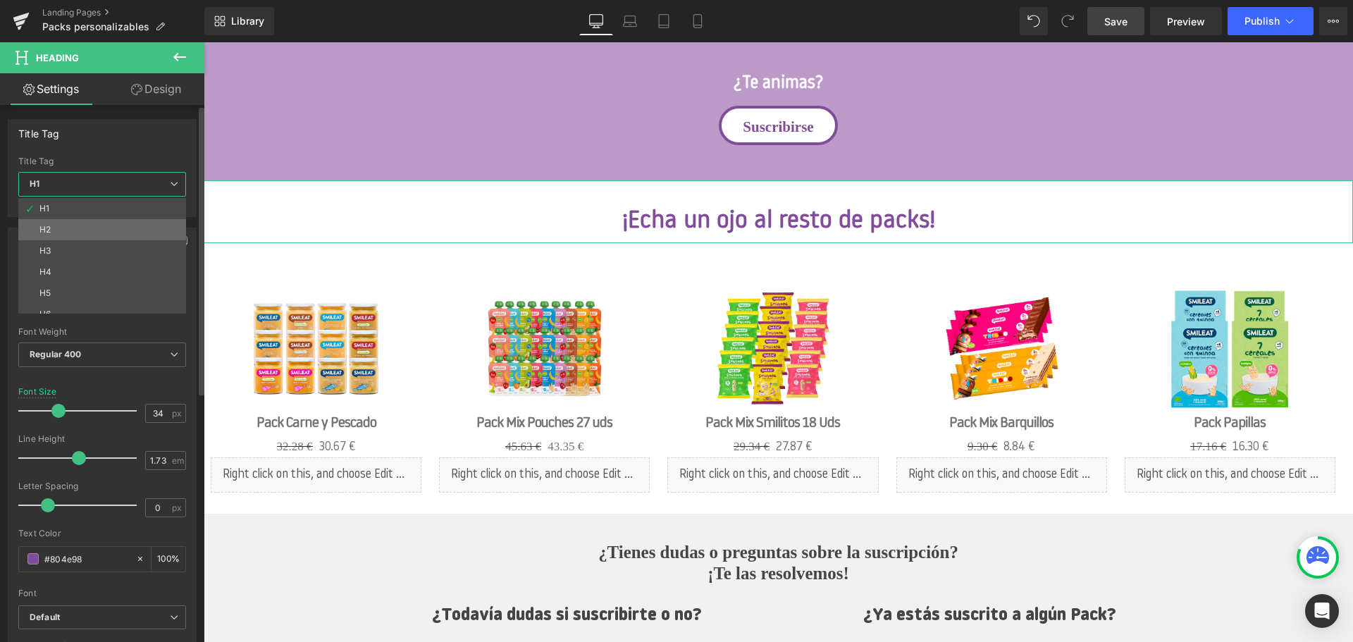
click at [82, 234] on li "H2" at bounding box center [105, 229] width 174 height 21
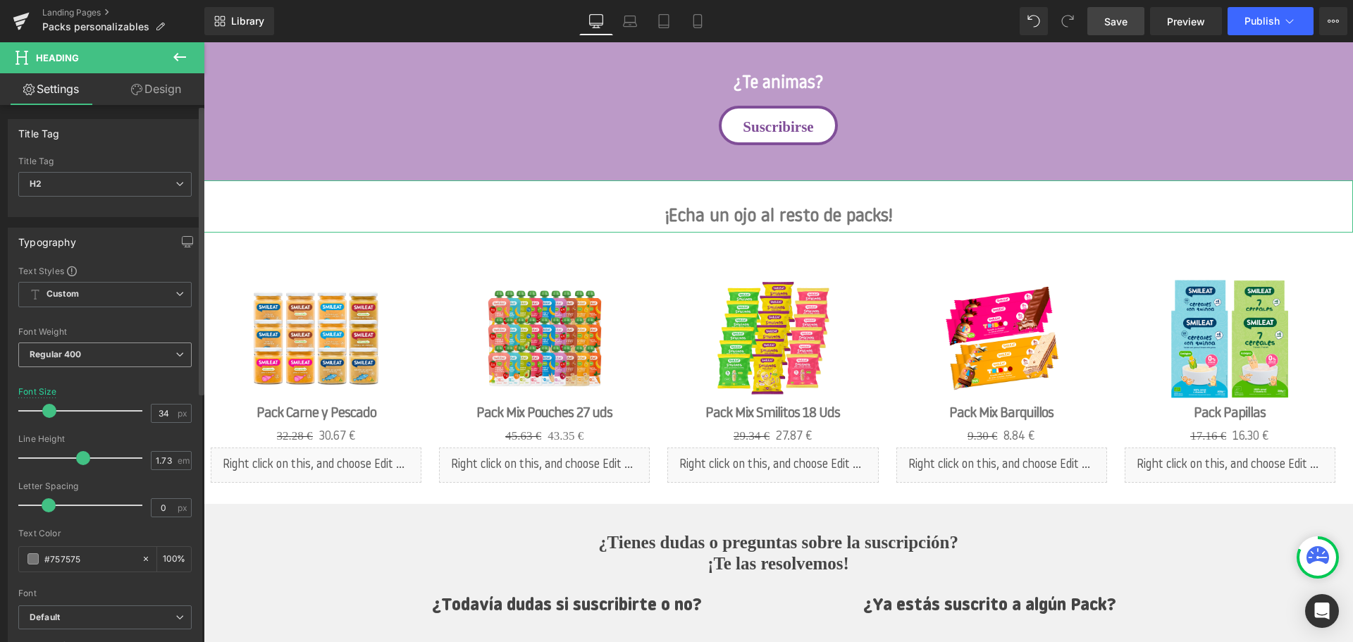
click at [103, 352] on span "Regular 400" at bounding box center [104, 355] width 173 height 25
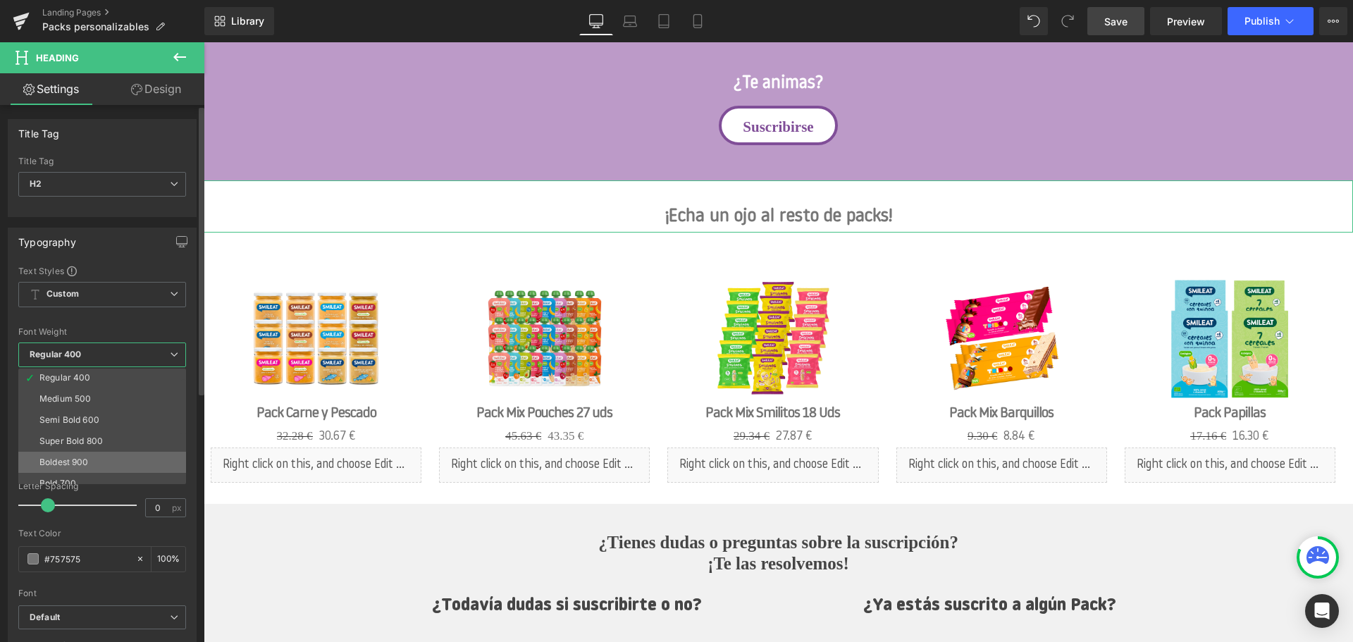
scroll to position [70, 0]
click at [81, 469] on li "Bold 700" at bounding box center [105, 477] width 174 height 21
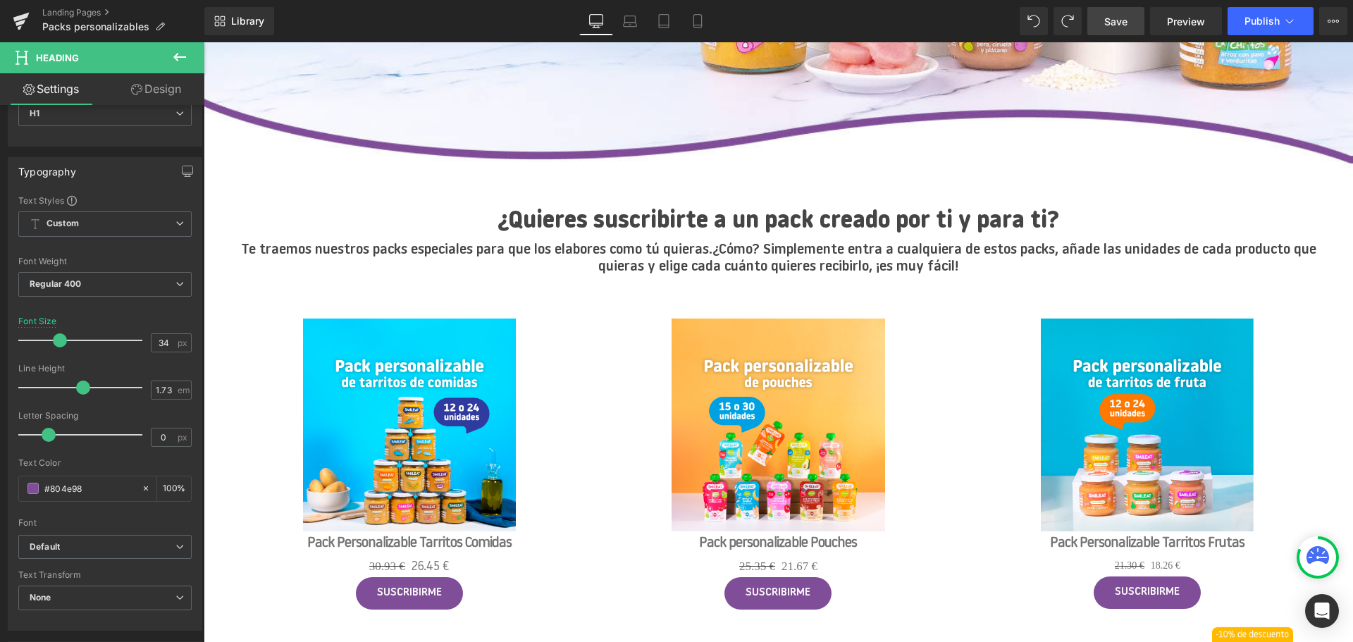
scroll to position [282, 0]
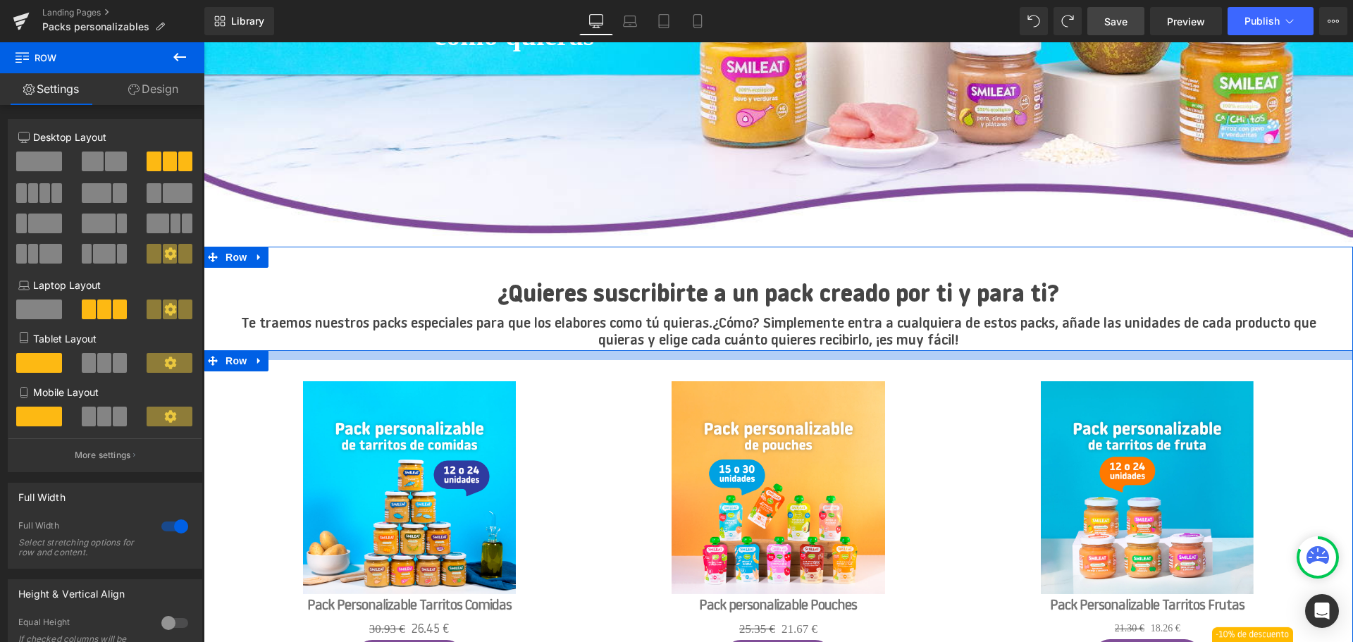
drag, startPoint x: 729, startPoint y: 363, endPoint x: 732, endPoint y: 352, distance: 11.5
click at [732, 352] on div at bounding box center [778, 355] width 1149 height 10
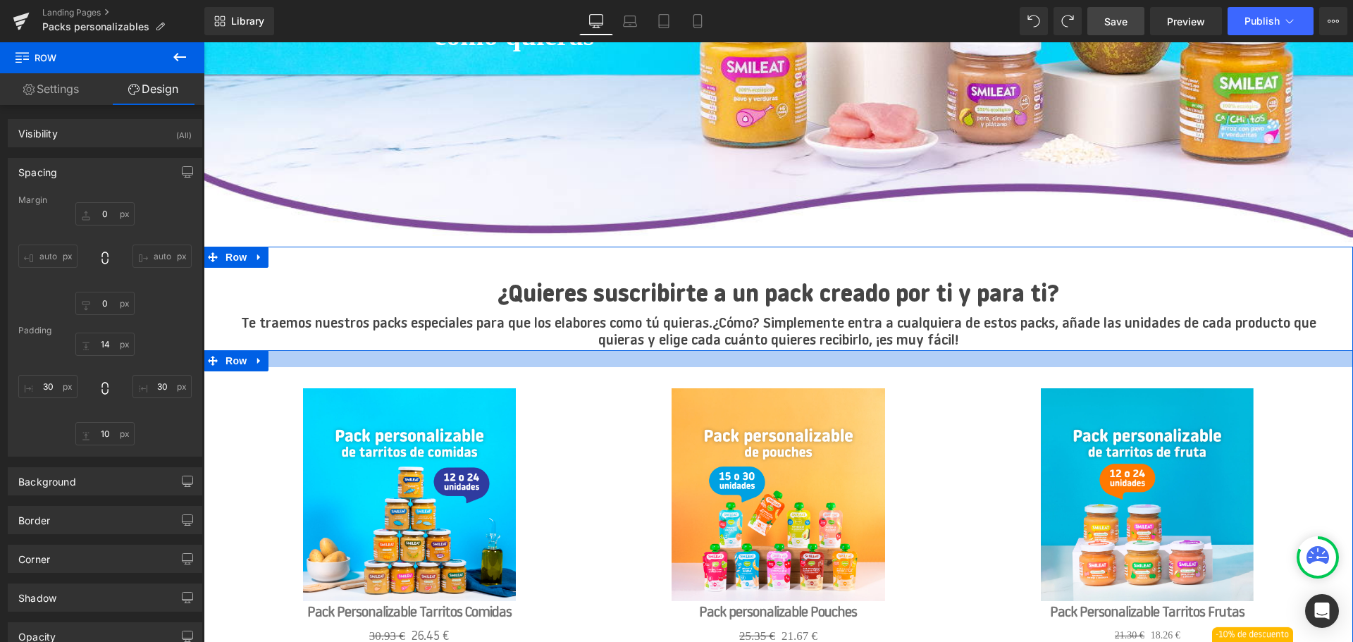
drag, startPoint x: 732, startPoint y: 357, endPoint x: 739, endPoint y: 364, distance: 9.5
click at [739, 364] on div at bounding box center [778, 358] width 1149 height 17
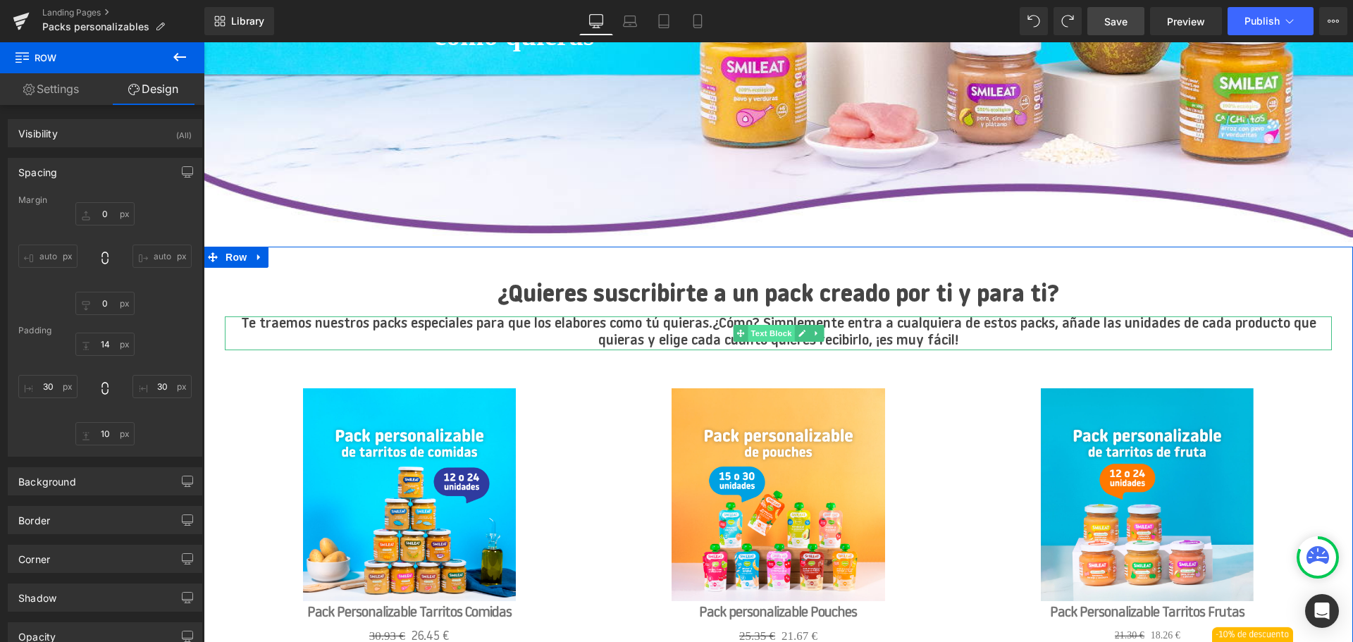
click at [763, 336] on span "Text Block" at bounding box center [771, 333] width 47 height 17
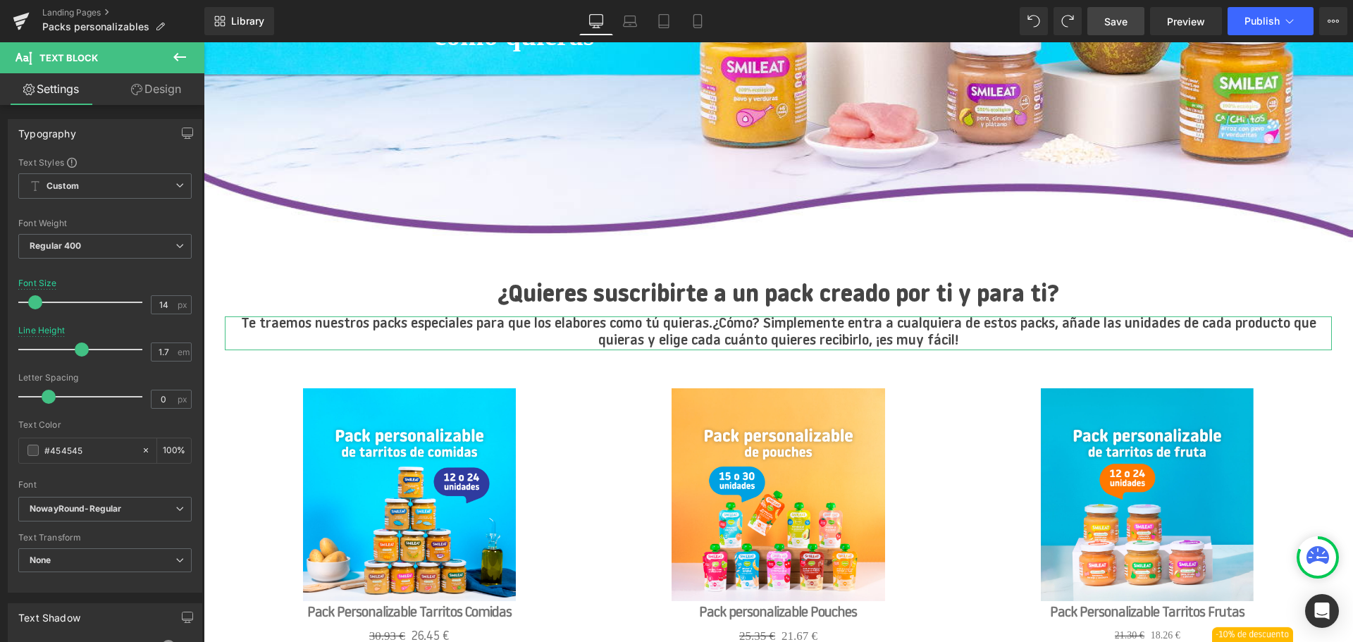
click at [148, 98] on link "Design" at bounding box center [156, 89] width 102 height 32
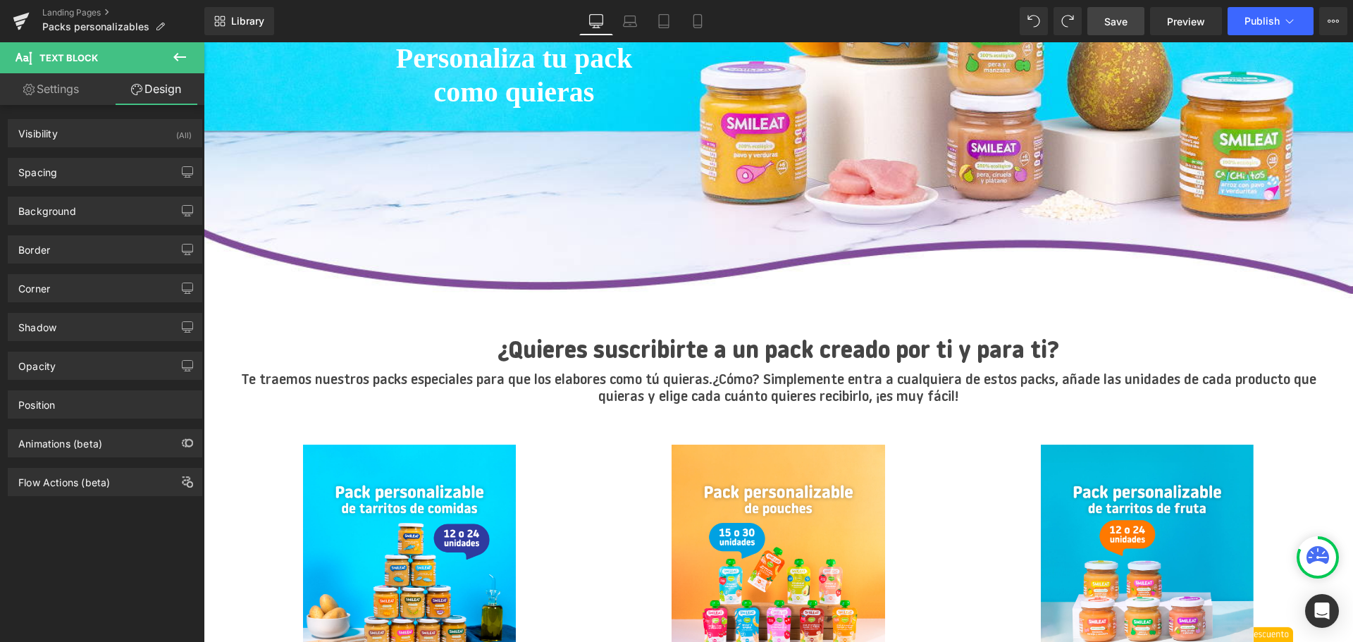
scroll to position [211, 0]
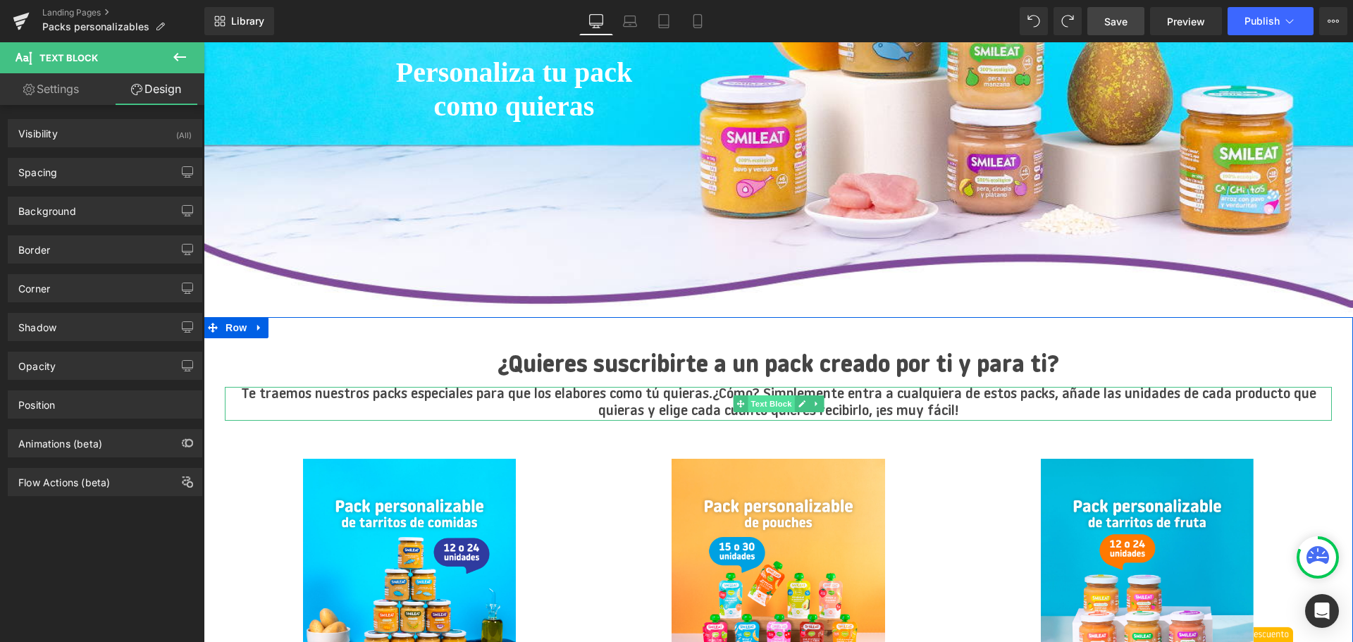
click at [774, 406] on span "Text Block" at bounding box center [771, 403] width 47 height 17
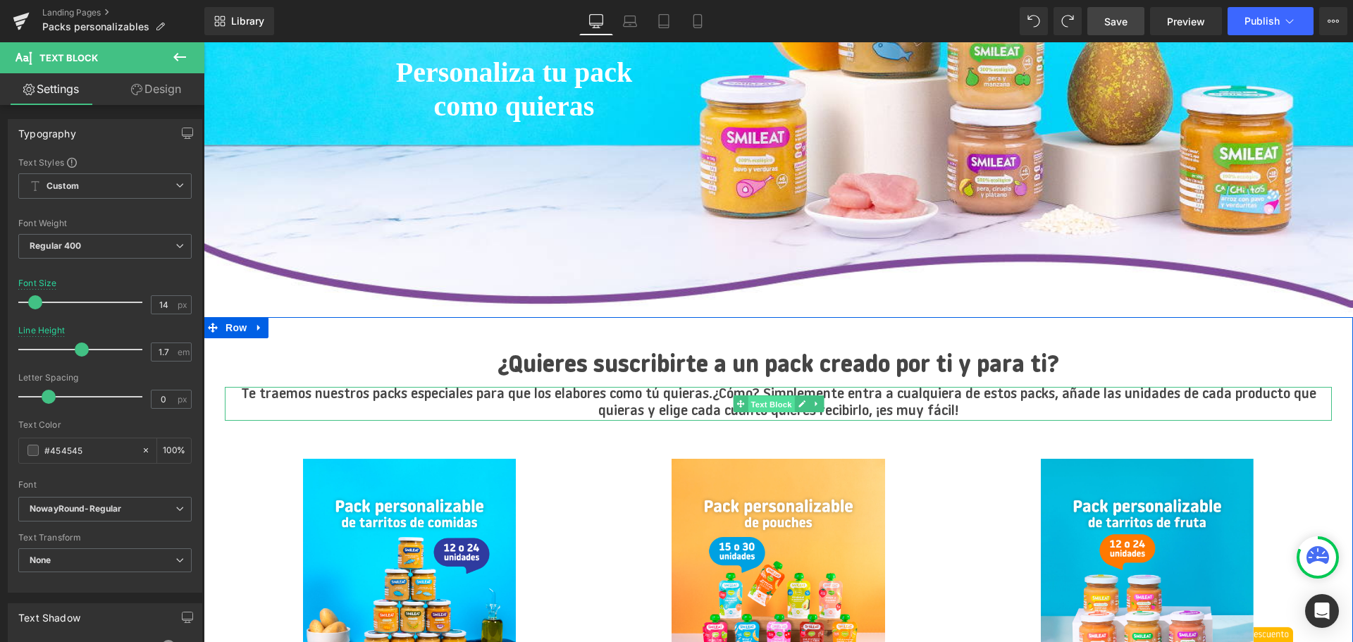
click at [786, 402] on span "Text Block" at bounding box center [771, 404] width 47 height 17
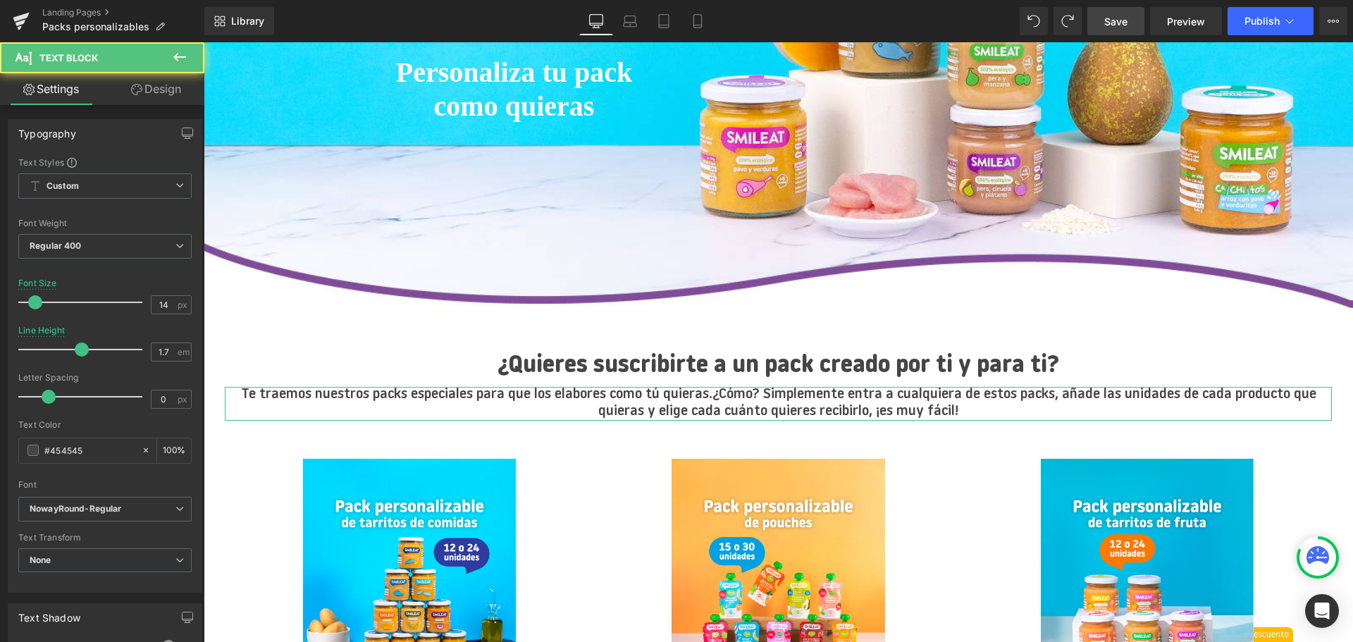
click at [145, 80] on link "Design" at bounding box center [156, 89] width 102 height 32
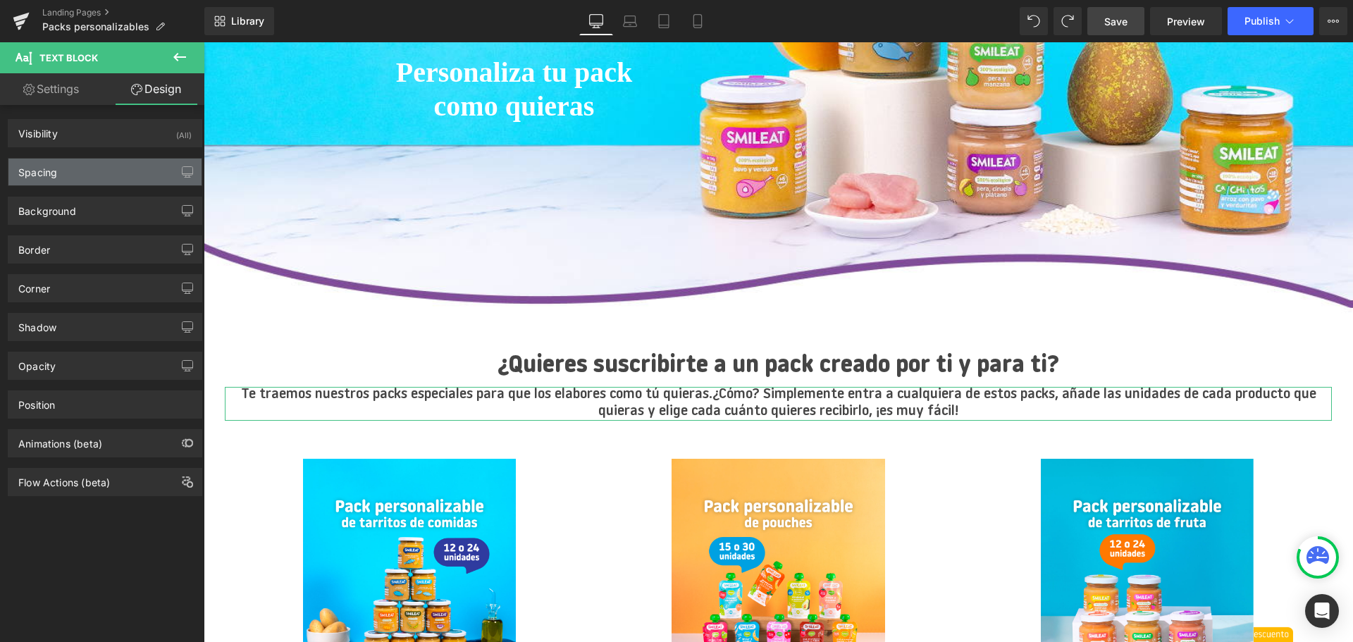
click at [64, 175] on div "Spacing" at bounding box center [104, 172] width 193 height 27
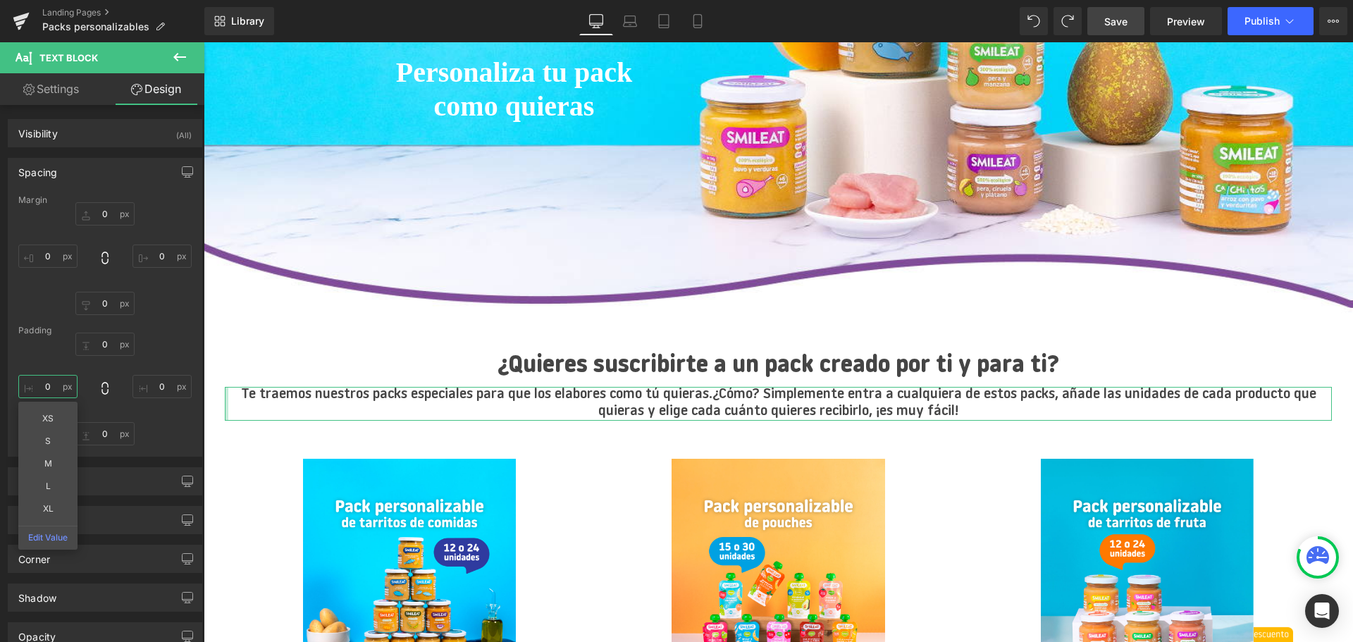
click at [54, 391] on input "0" at bounding box center [47, 386] width 59 height 23
drag, startPoint x: 54, startPoint y: 388, endPoint x: 28, endPoint y: 388, distance: 25.4
click at [28, 388] on input "20" at bounding box center [47, 386] width 59 height 23
type input "40"
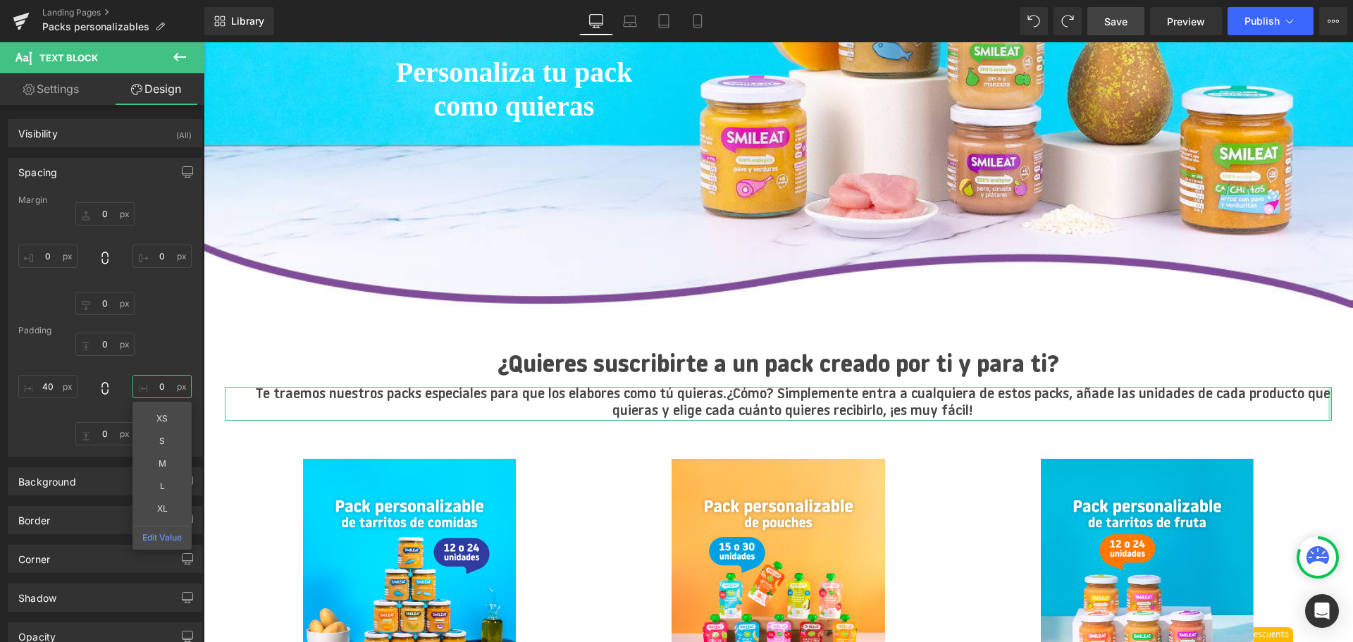
click at [149, 386] on input "0" at bounding box center [161, 386] width 59 height 23
type input "40"
click at [1121, 24] on span "Save" at bounding box center [1115, 21] width 23 height 15
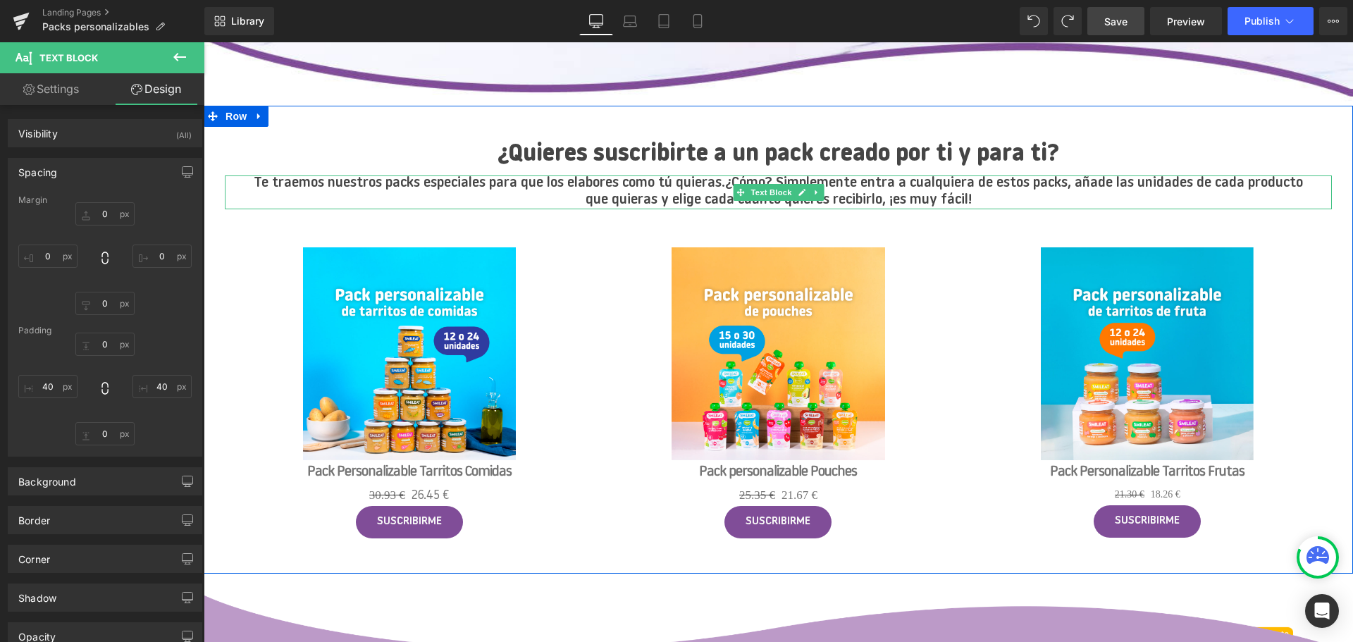
scroll to position [493, 0]
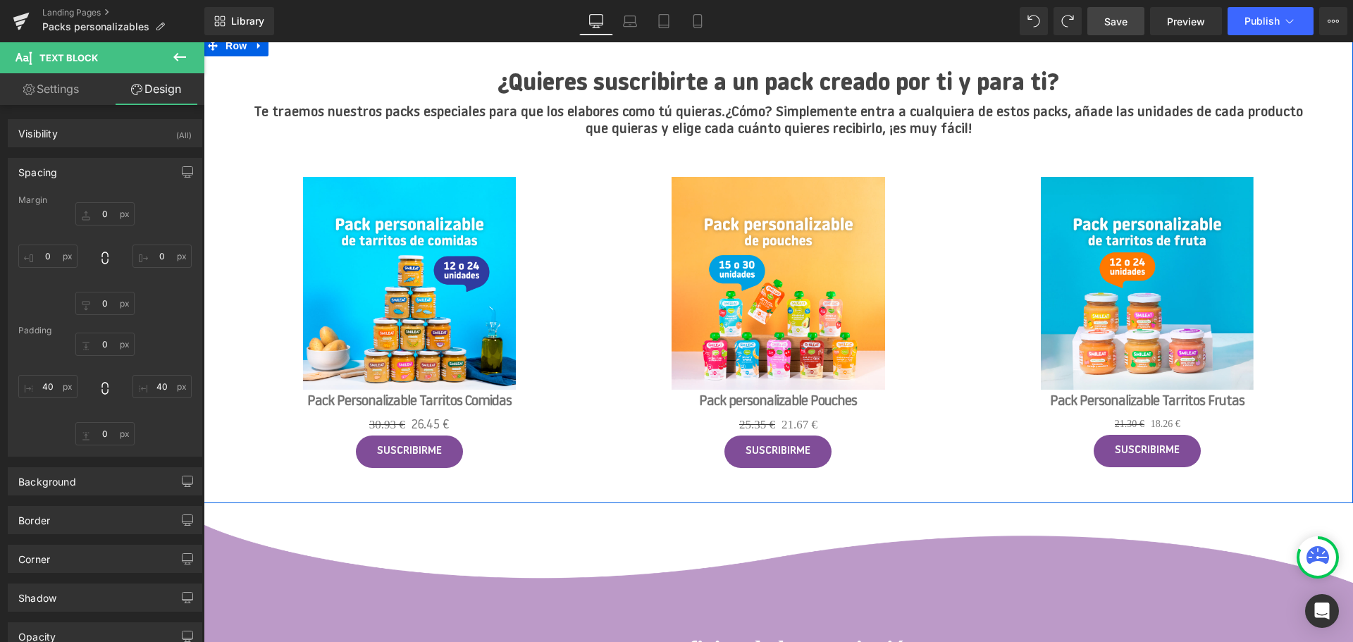
click at [417, 424] on div "30.93 € 26.45 € (P) Price" at bounding box center [409, 424] width 355 height 21
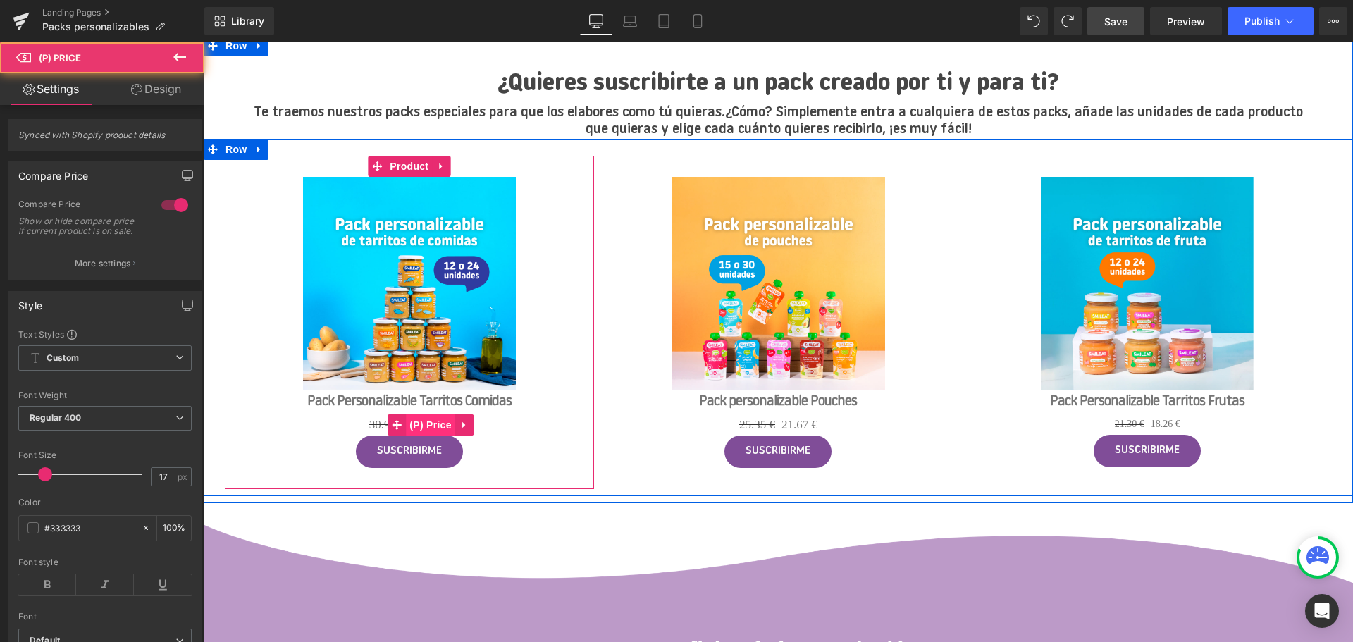
click at [417, 424] on span "(P) Price" at bounding box center [430, 424] width 49 height 21
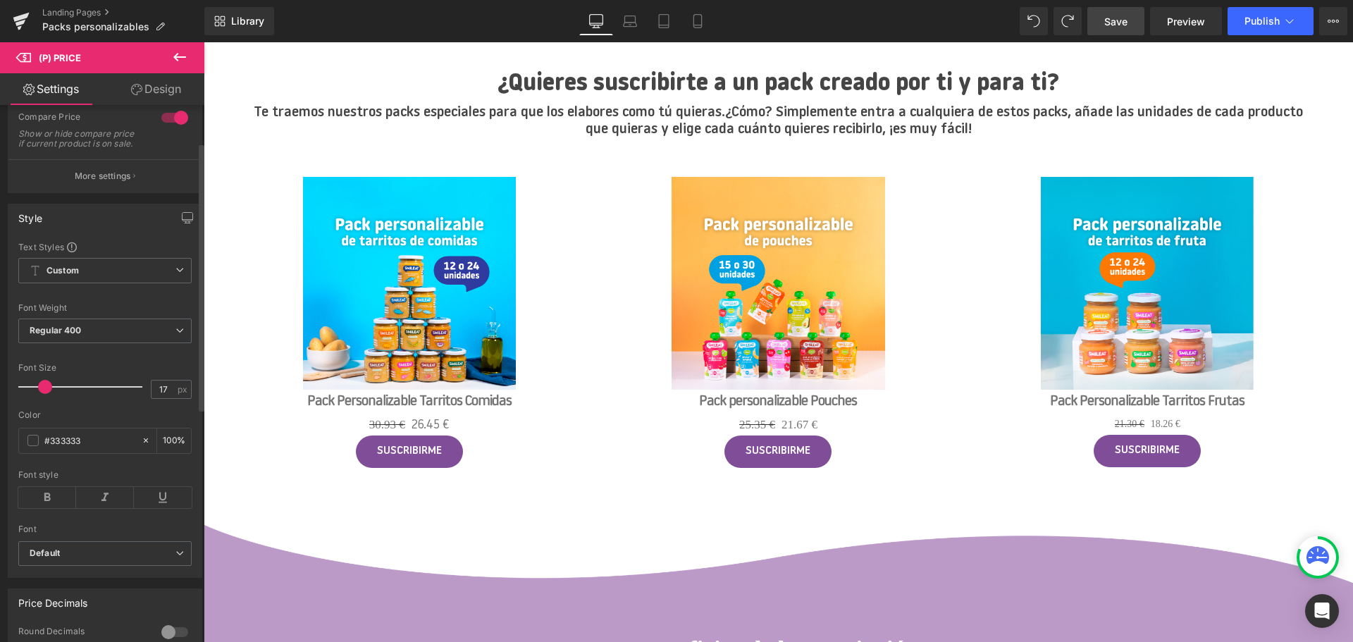
scroll to position [70, 0]
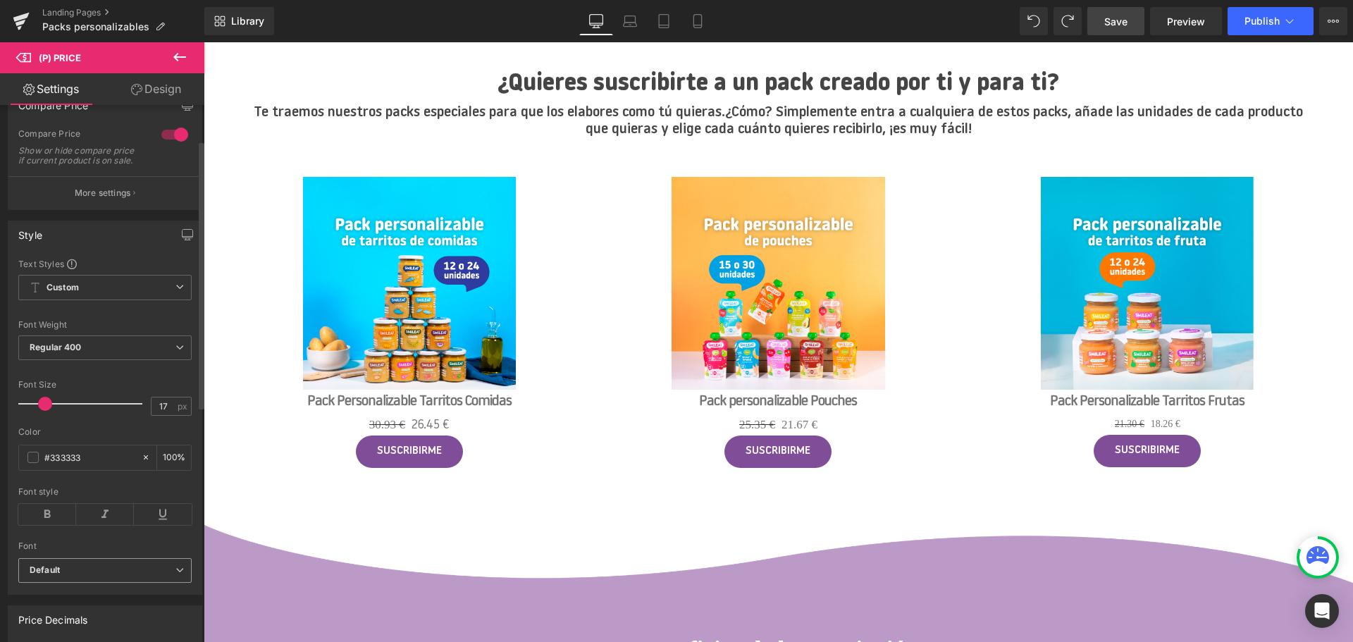
click at [89, 576] on b "Default" at bounding box center [103, 571] width 146 height 12
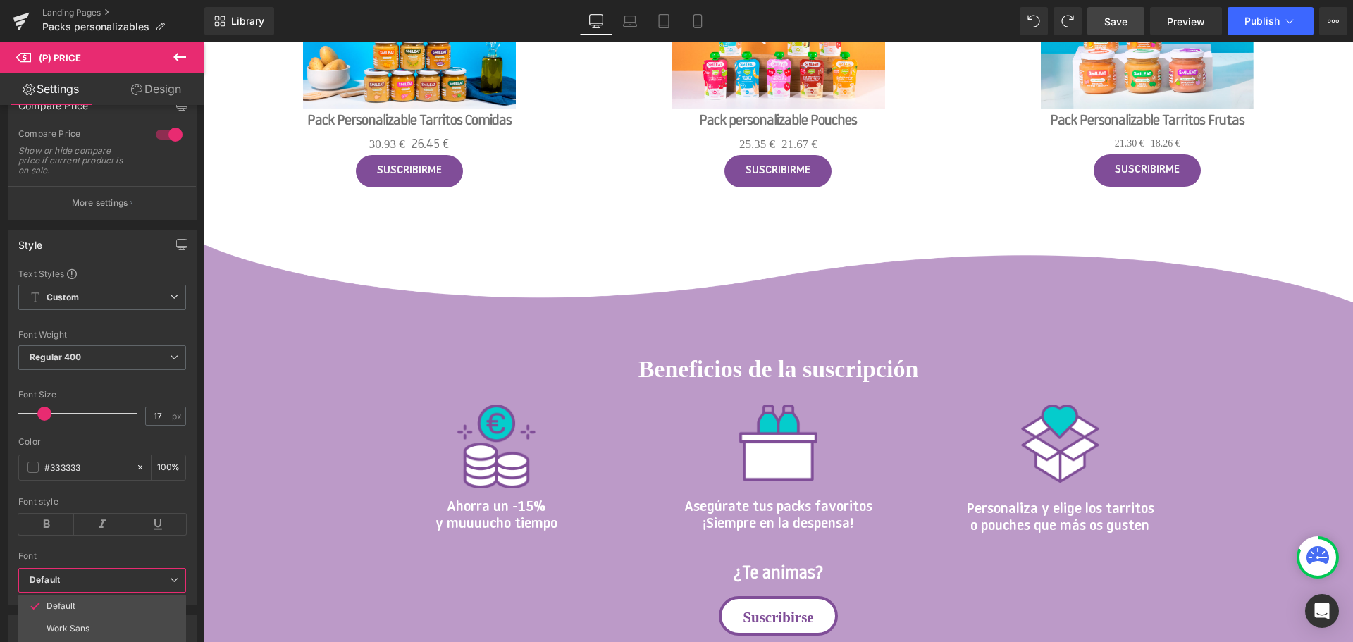
scroll to position [775, 0]
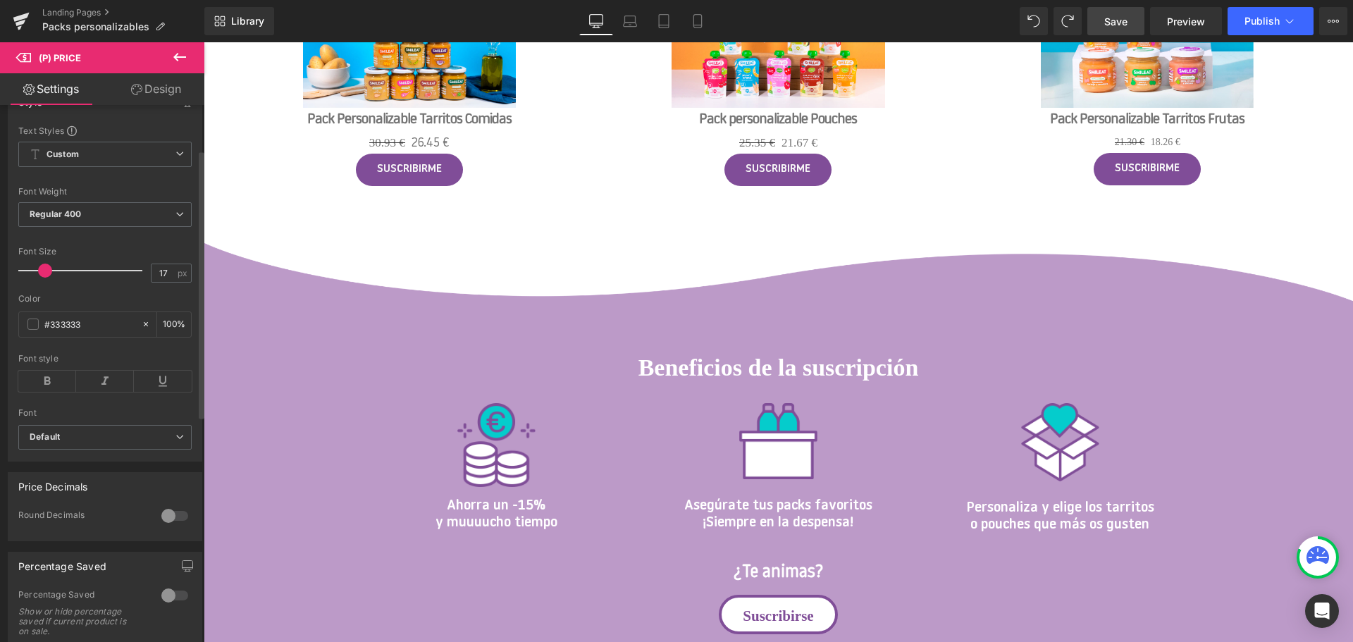
scroll to position [282, 0]
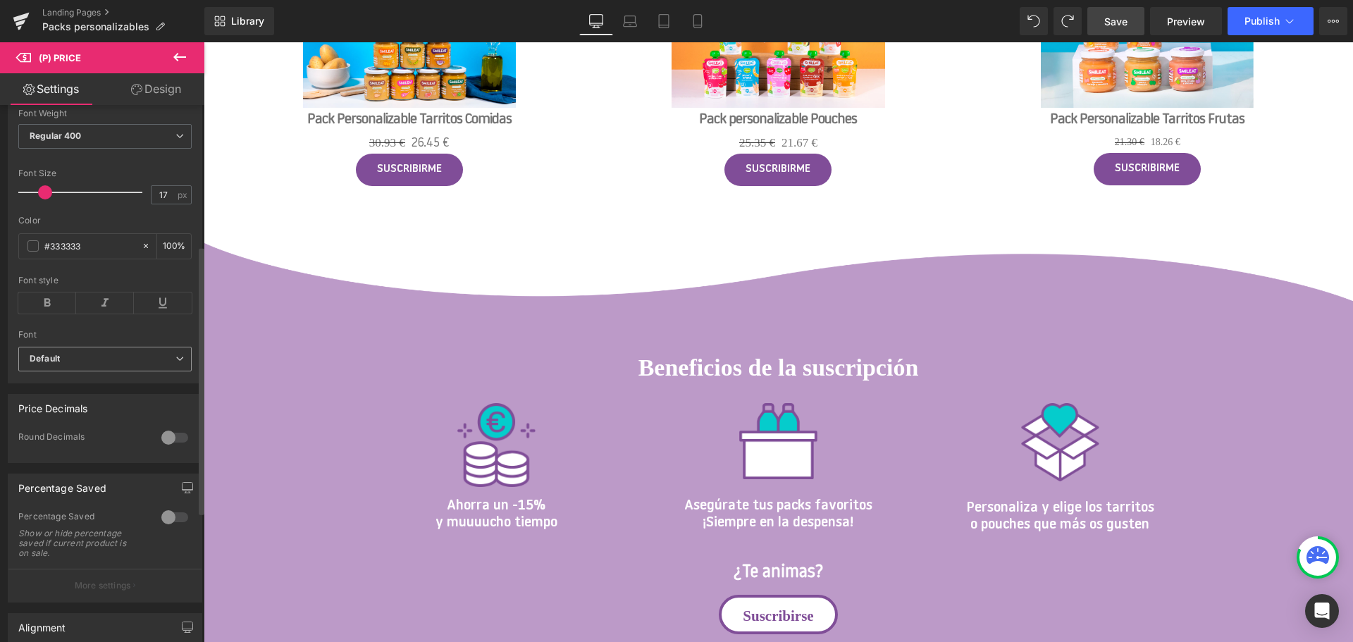
click at [97, 360] on span "Default" at bounding box center [104, 359] width 173 height 25
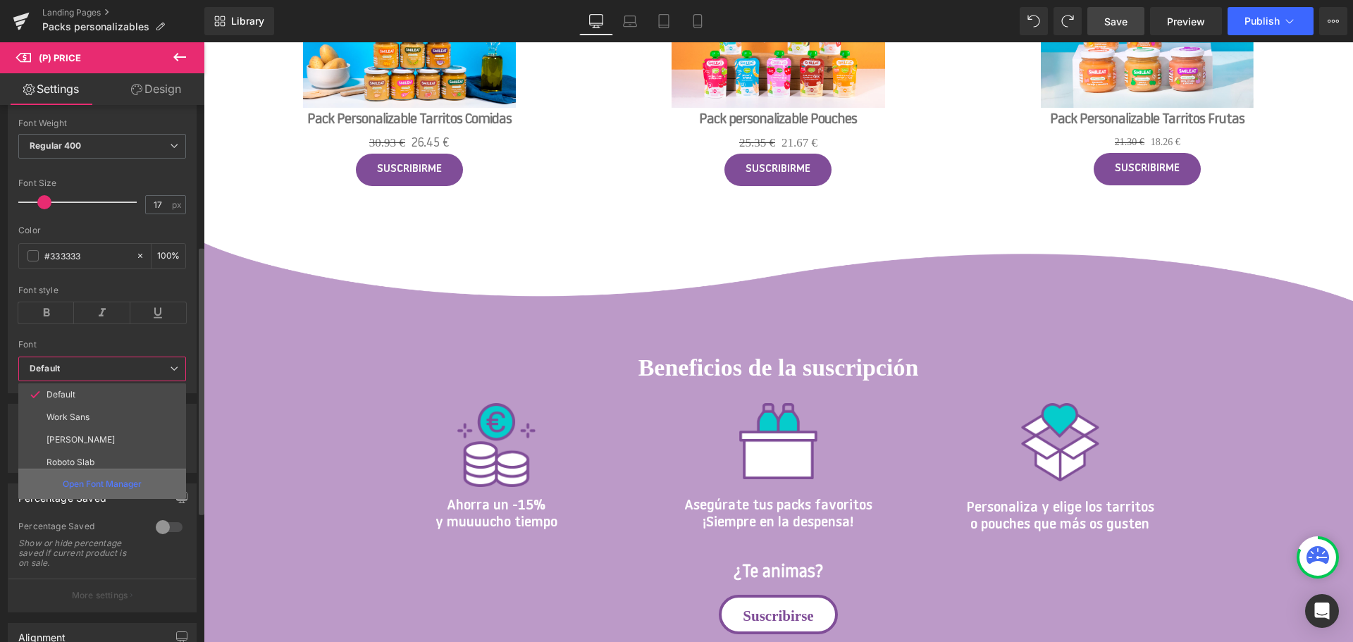
click at [107, 482] on p "Open Font Manager" at bounding box center [102, 484] width 79 height 13
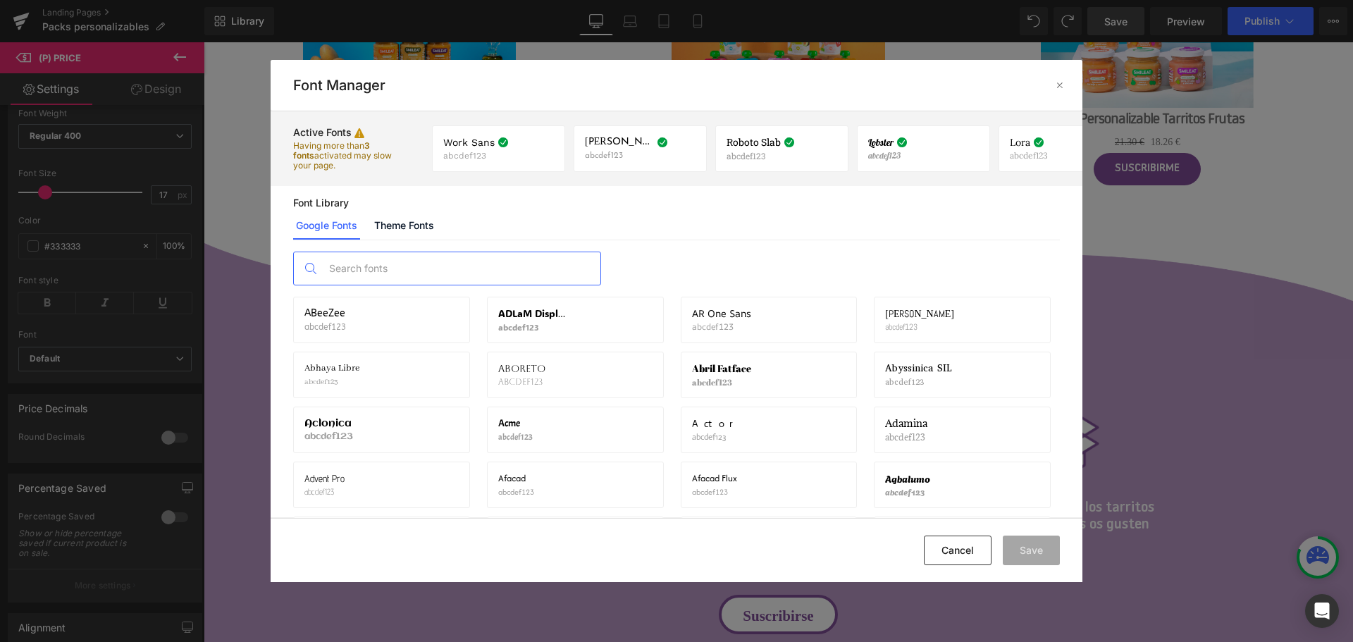
click at [418, 269] on input "text" at bounding box center [461, 268] width 278 height 32
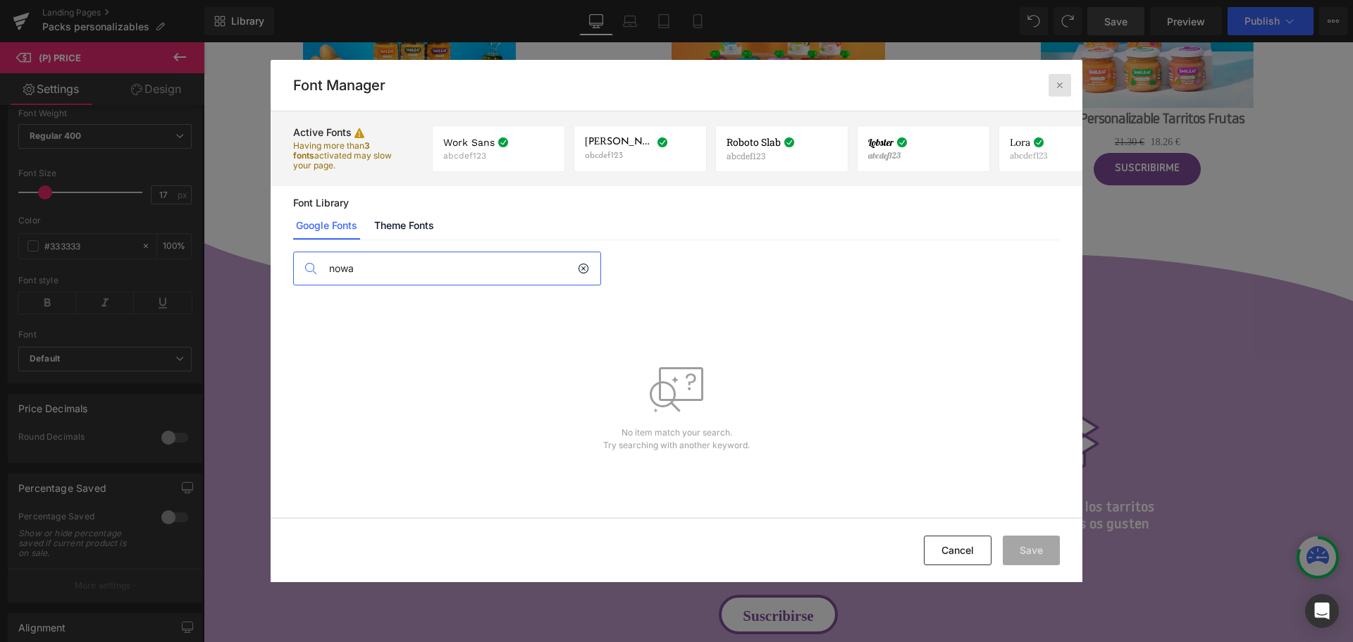
type input "nowa"
click at [1061, 85] on icon at bounding box center [1059, 85] width 11 height 11
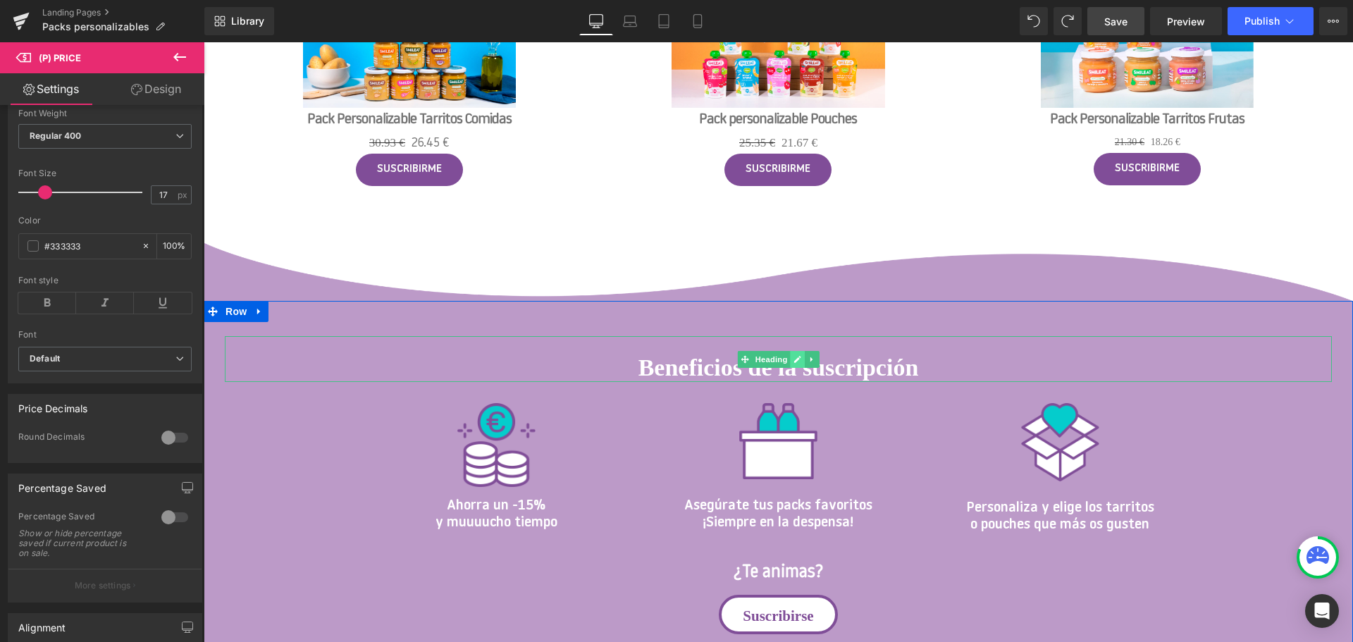
click at [799, 361] on icon at bounding box center [798, 359] width 8 height 8
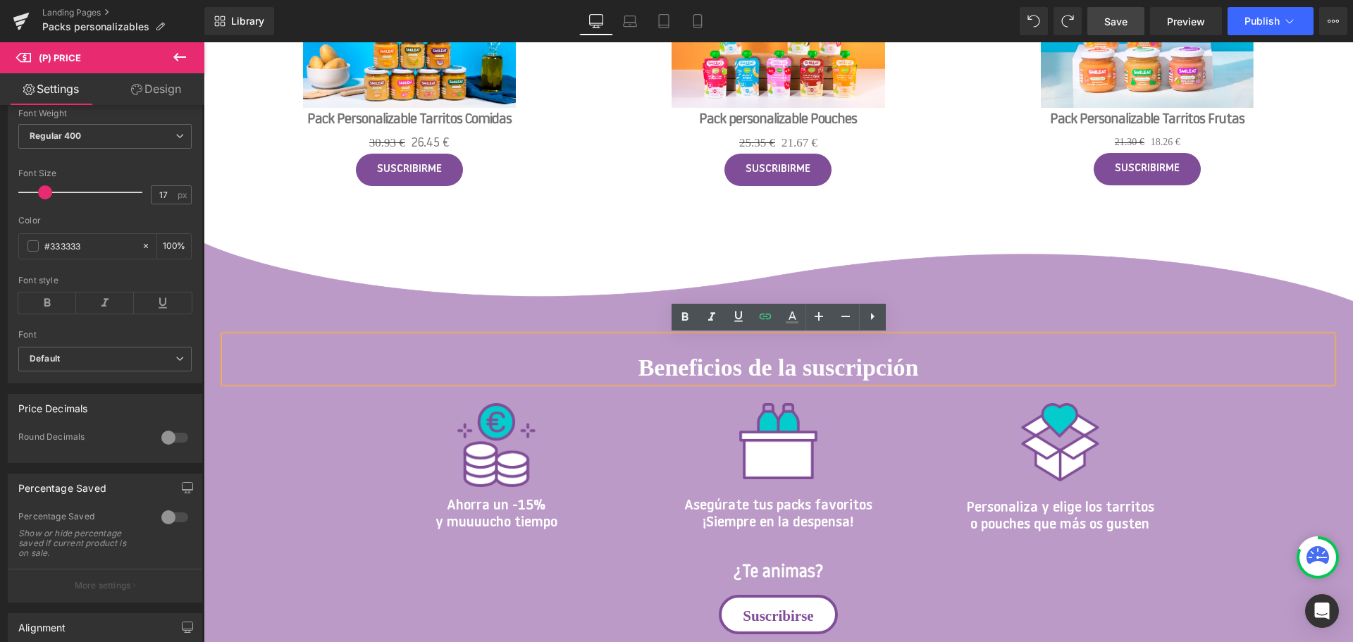
click at [993, 381] on h1 "Beneficios de la suscripción" at bounding box center [778, 368] width 1107 height 29
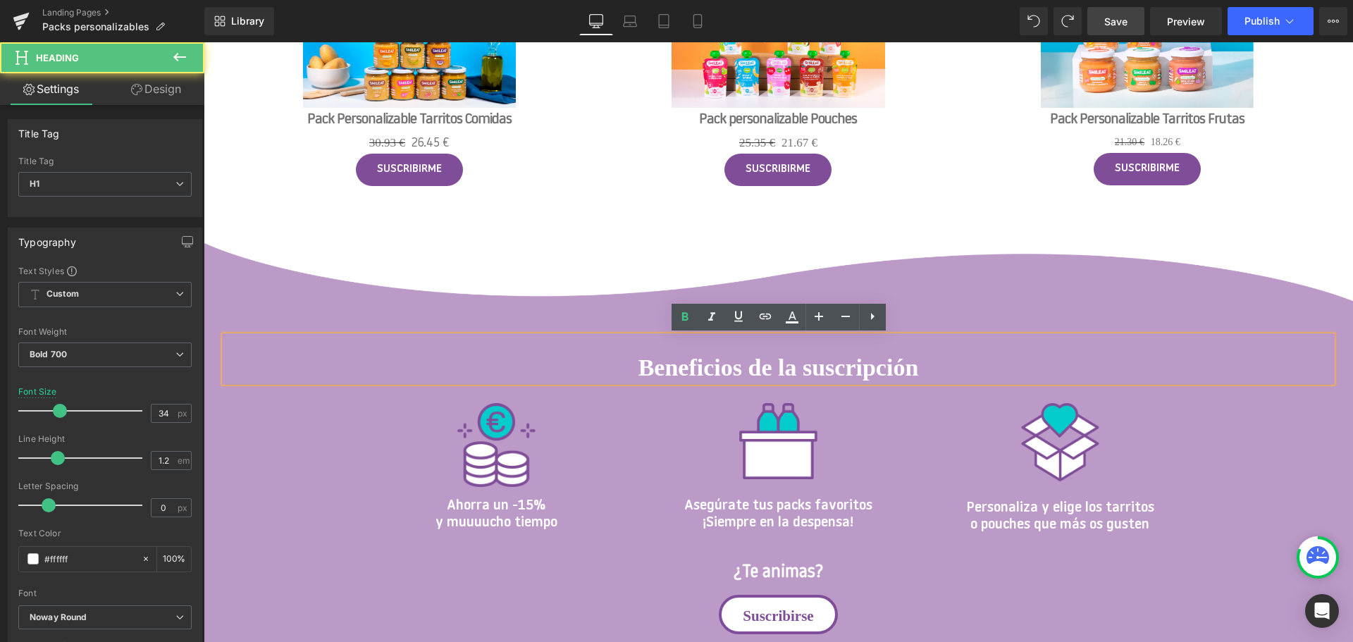
click at [870, 409] on div at bounding box center [778, 441] width 261 height 76
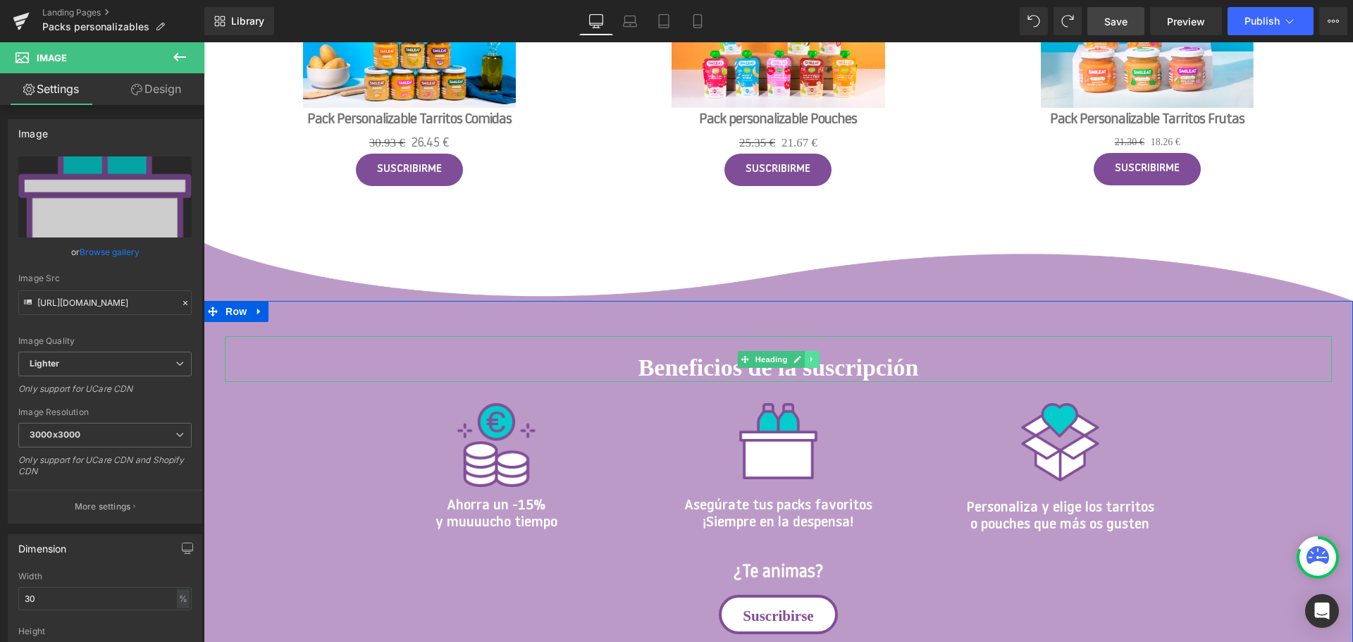
click at [809, 362] on icon at bounding box center [812, 359] width 8 height 8
click at [808, 359] on icon at bounding box center [805, 359] width 8 height 8
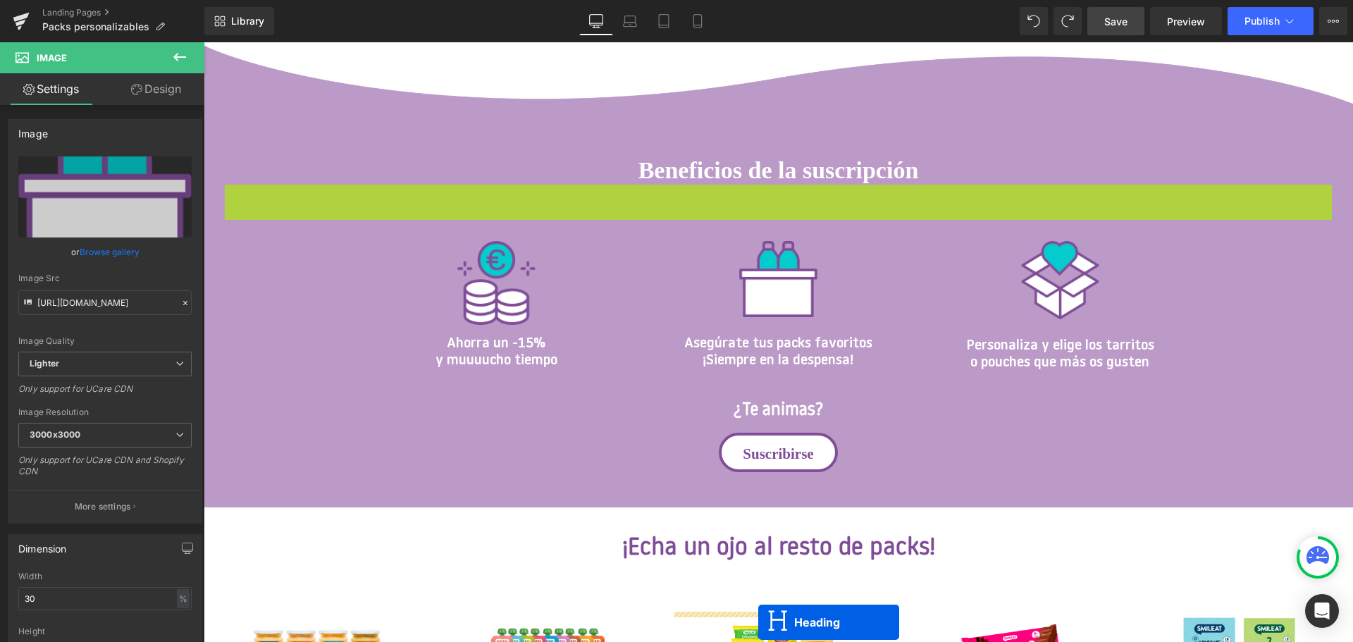
scroll to position [1029, 0]
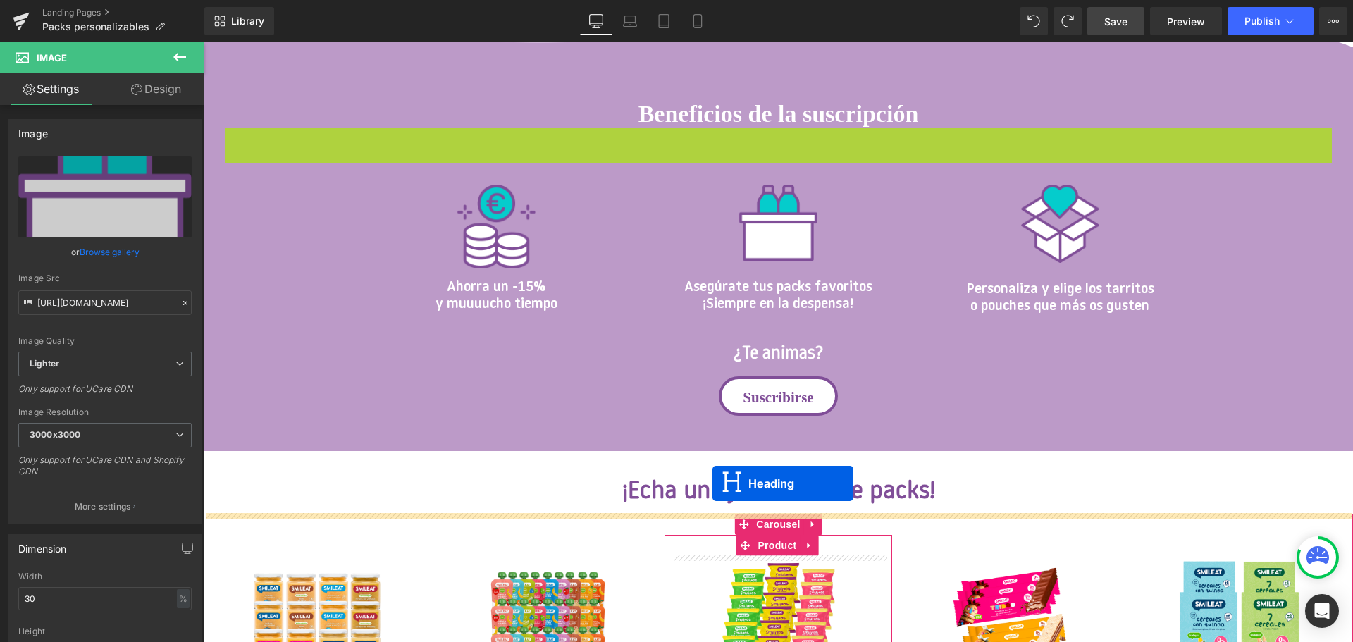
drag, startPoint x: 743, startPoint y: 455, endPoint x: 713, endPoint y: 483, distance: 41.9
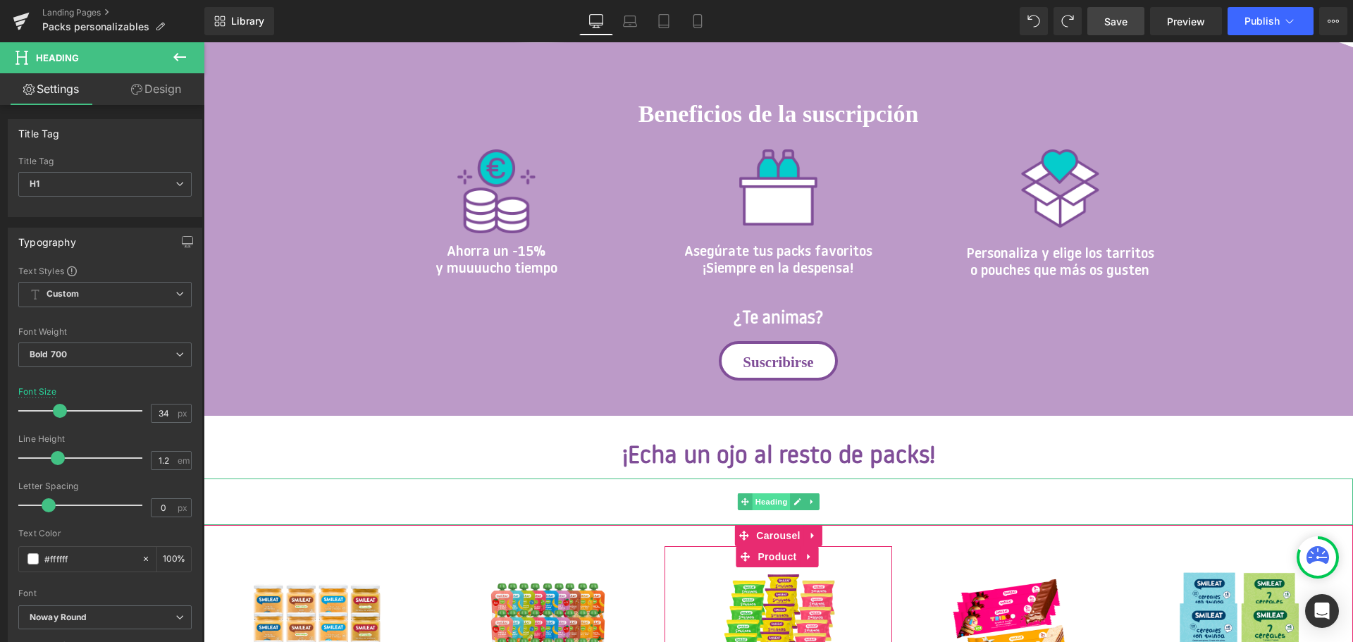
click at [773, 503] on span "Heading" at bounding box center [771, 501] width 38 height 17
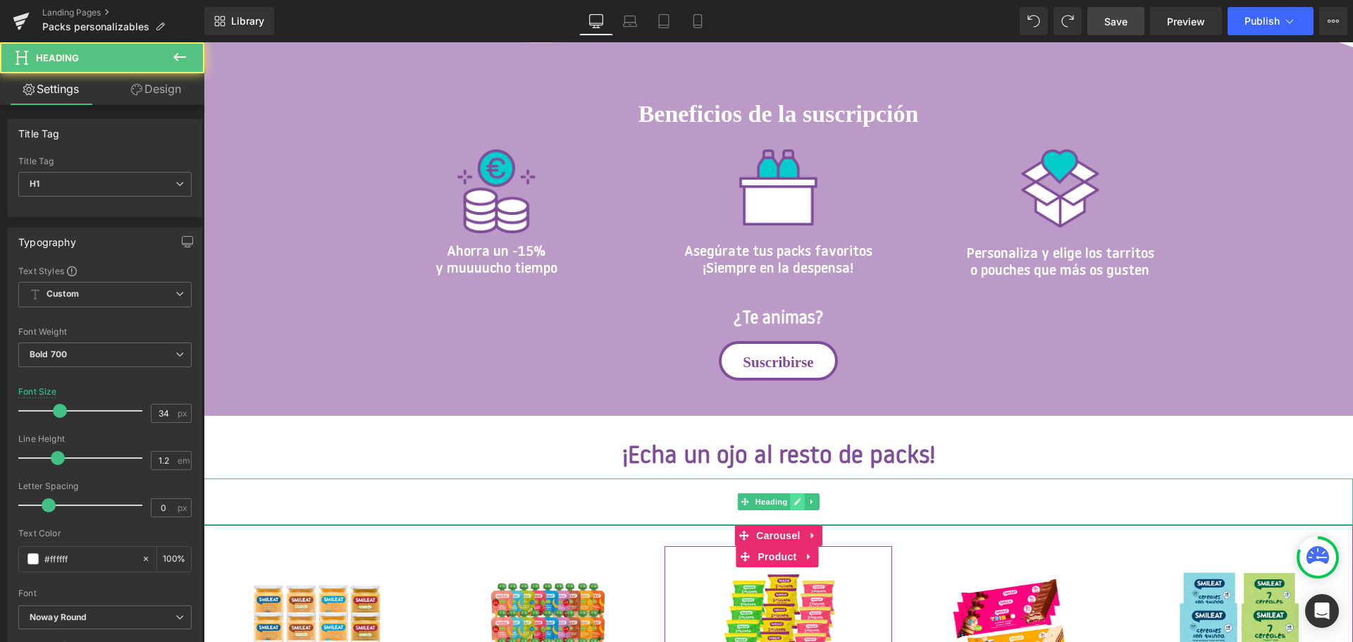
click at [795, 505] on icon at bounding box center [797, 501] width 7 height 7
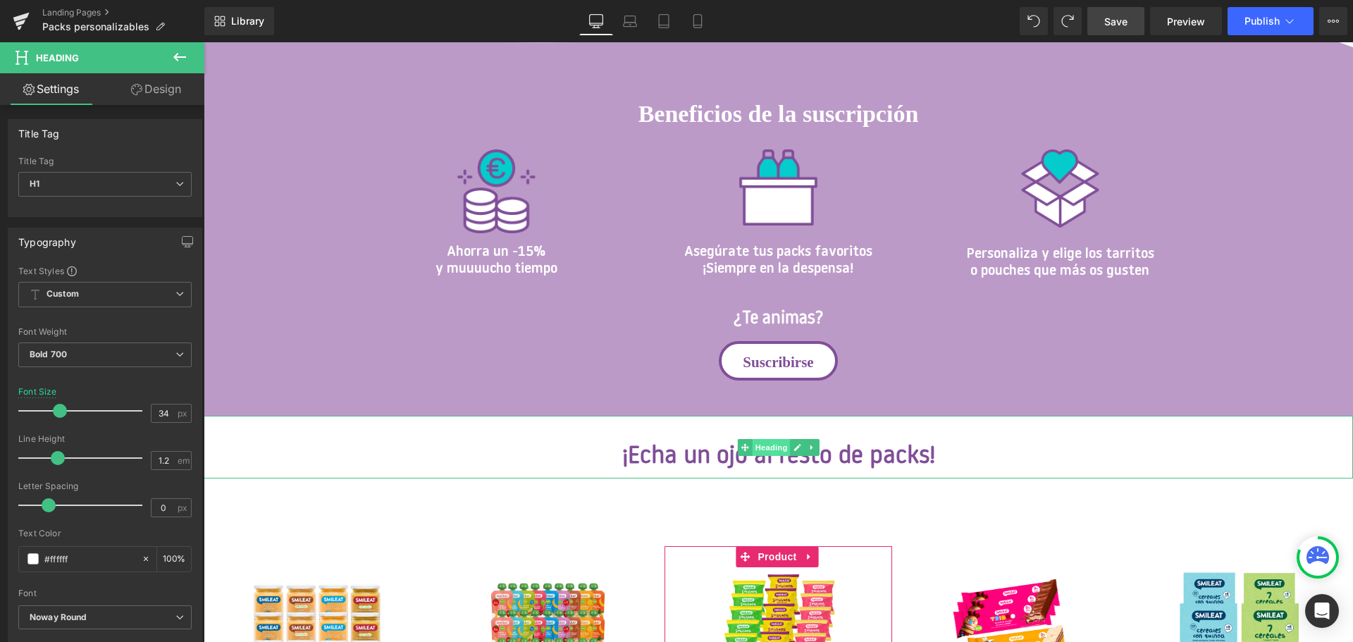
click at [775, 446] on span "Heading" at bounding box center [771, 447] width 38 height 17
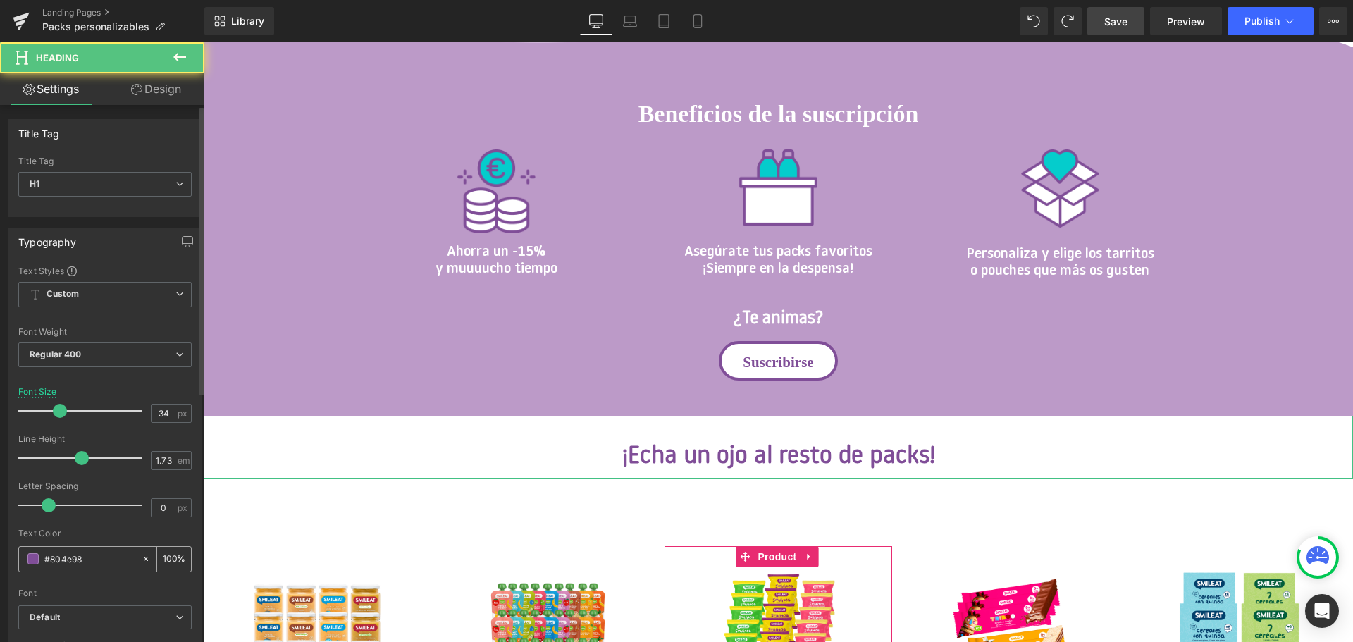
click at [87, 553] on input "#804e98" at bounding box center [89, 559] width 90 height 16
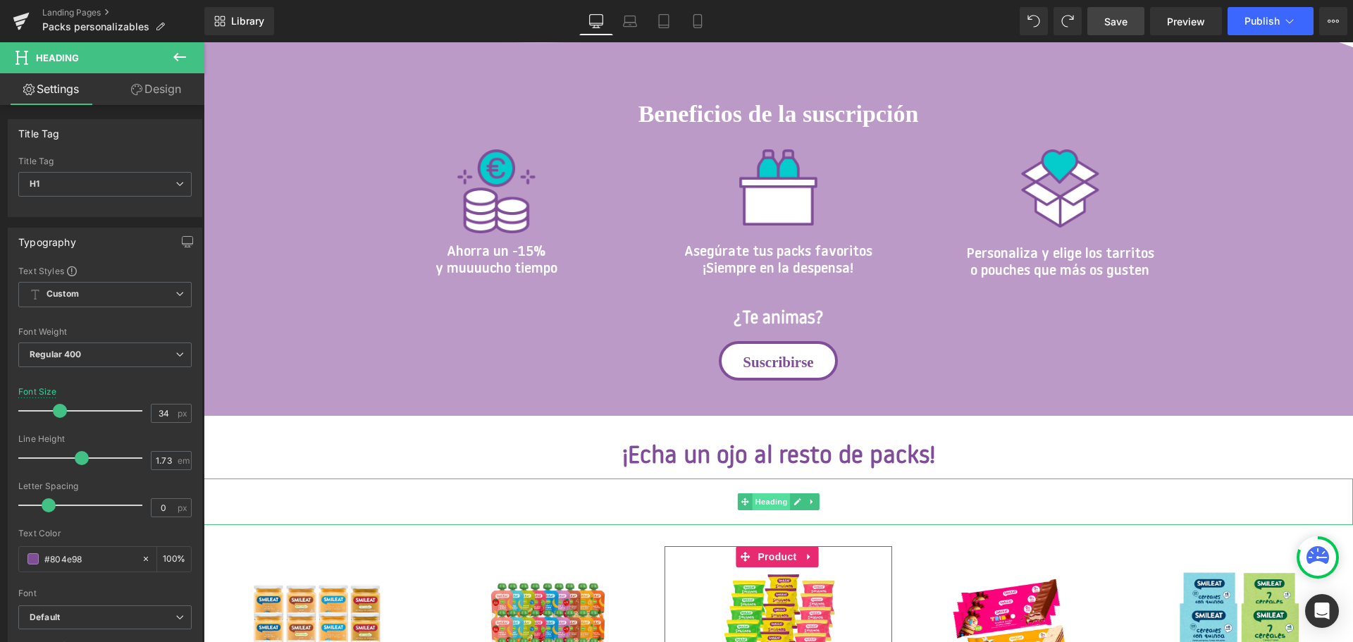
click at [777, 501] on span "Heading" at bounding box center [771, 501] width 38 height 17
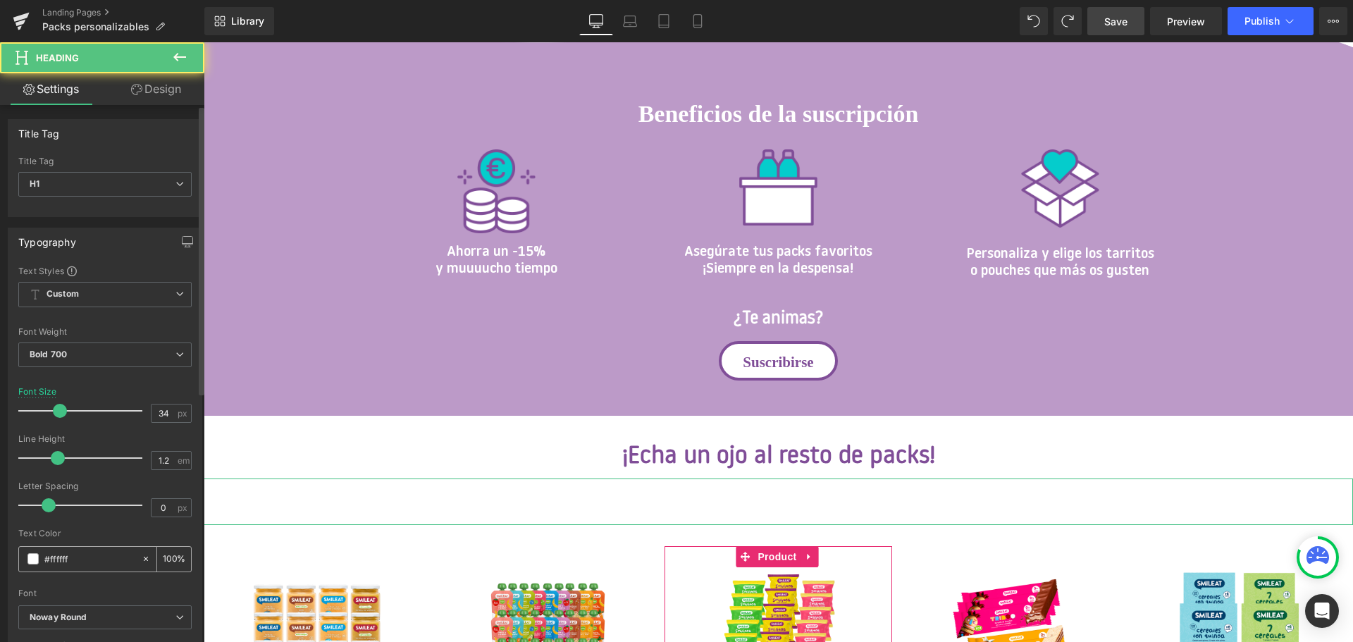
click at [63, 560] on input "#ffffff" at bounding box center [89, 559] width 90 height 16
paste input "804e98"
type input "#804e98"
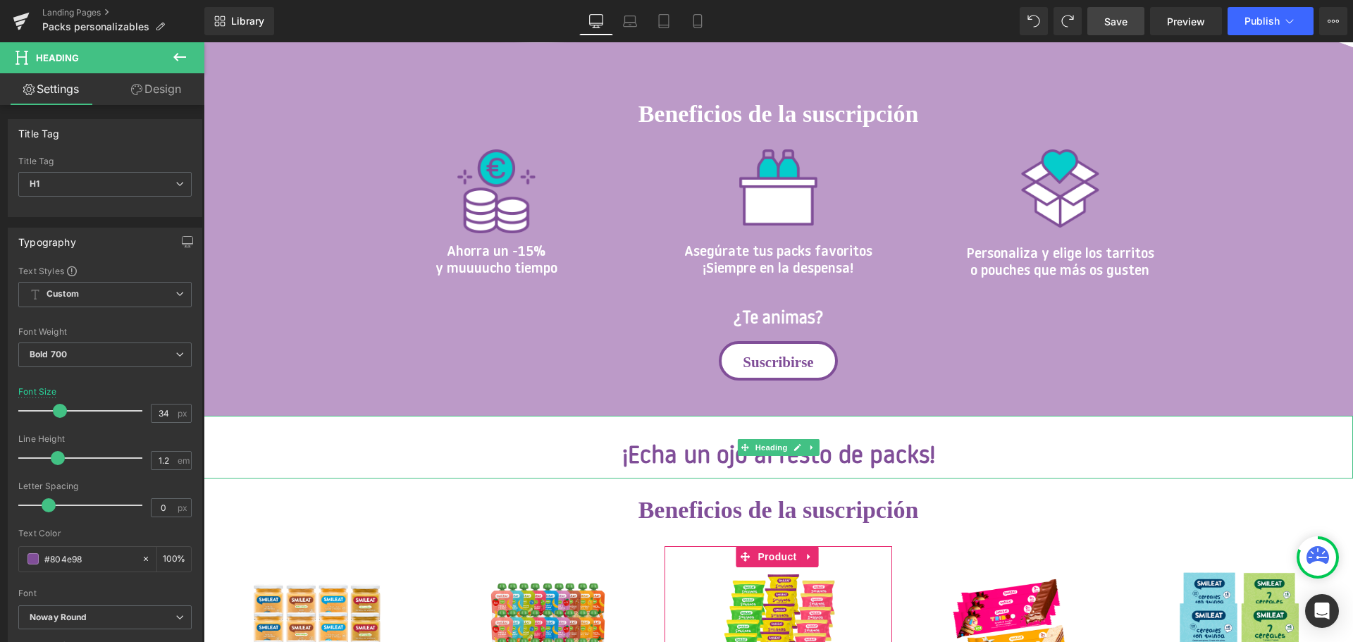
click at [732, 457] on strong "¡Echa un ojo al resto de packs!" at bounding box center [778, 457] width 313 height 25
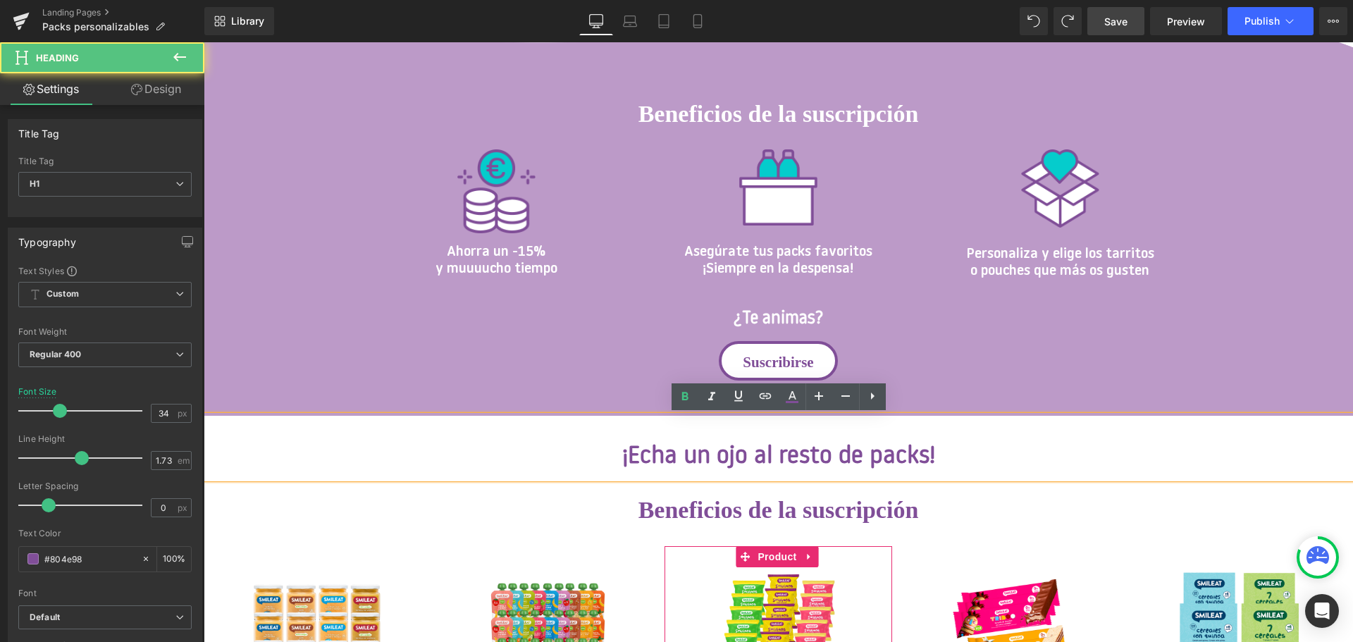
click at [870, 469] on strong "¡Echa un ojo al resto de packs!" at bounding box center [778, 457] width 313 height 25
click at [1001, 505] on h1 "Beneficios de la suscripción" at bounding box center [778, 510] width 1149 height 29
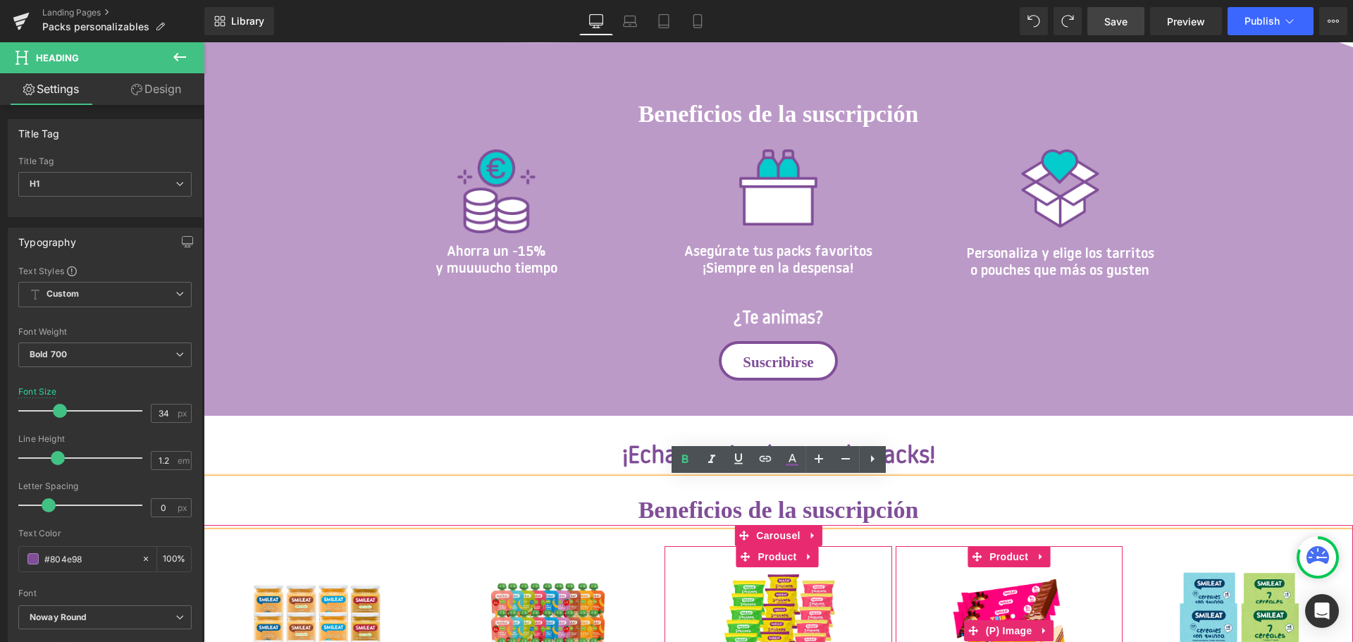
click at [963, 599] on img at bounding box center [1009, 631] width 128 height 128
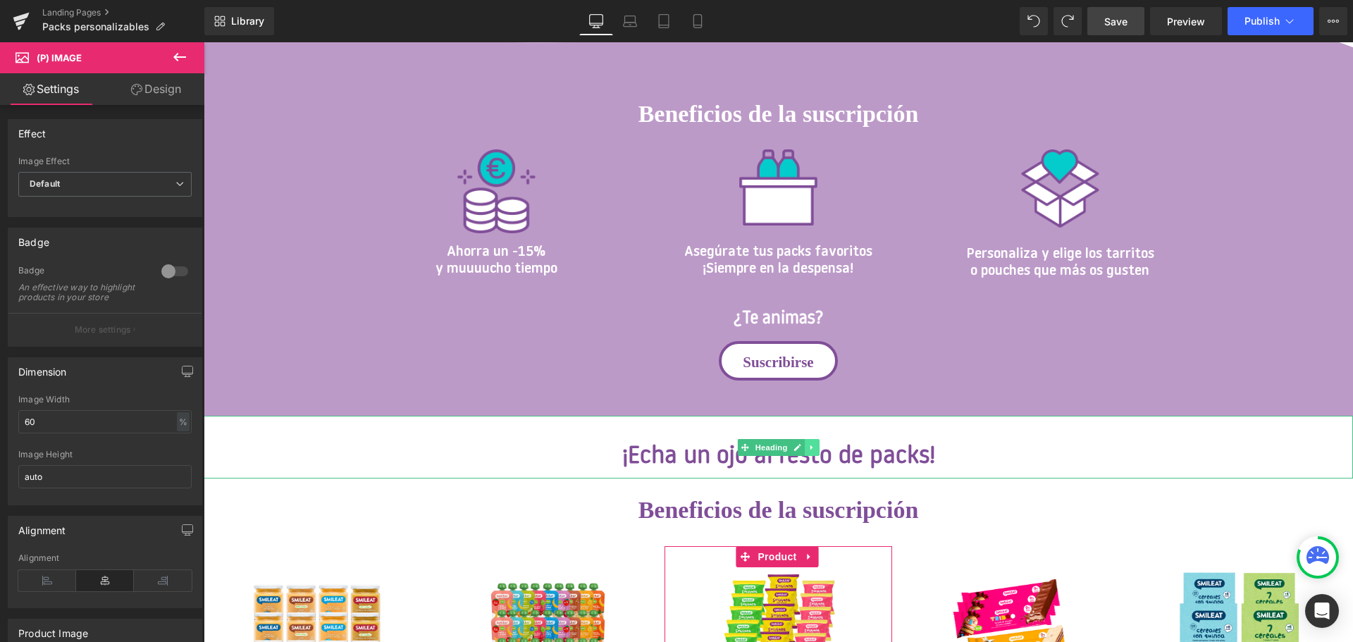
click at [813, 448] on icon at bounding box center [811, 447] width 2 height 5
click at [824, 448] on link at bounding box center [819, 447] width 15 height 17
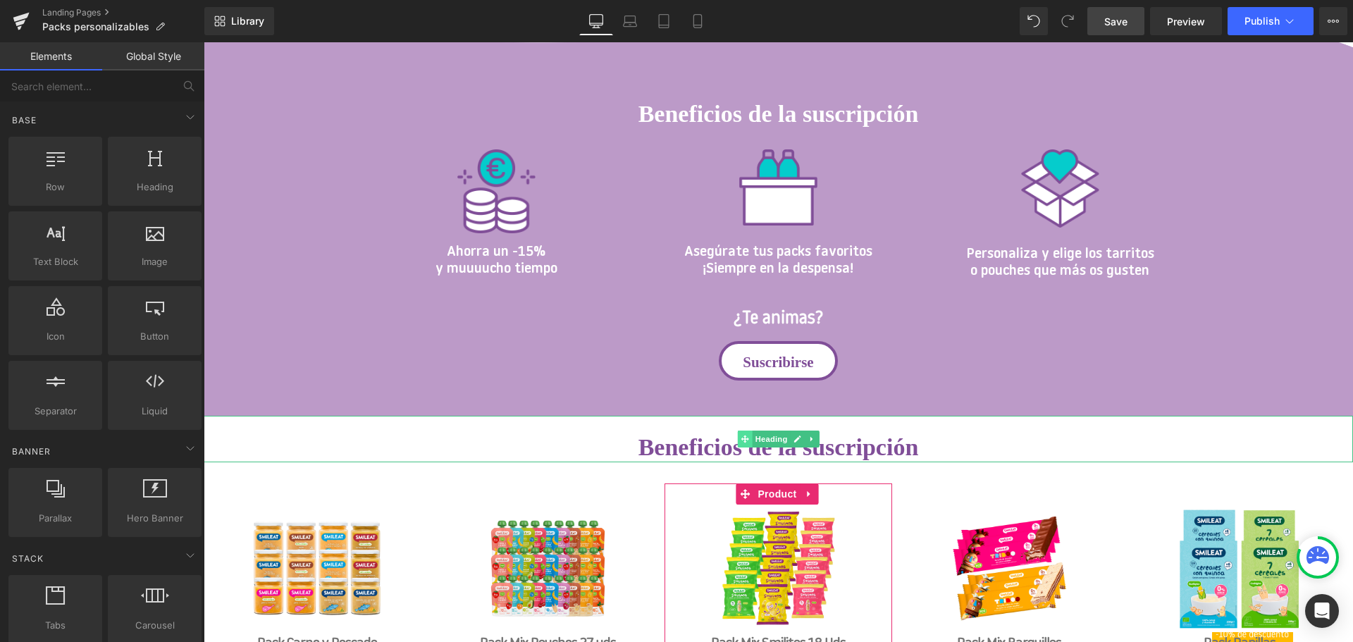
click at [748, 445] on span at bounding box center [744, 439] width 15 height 17
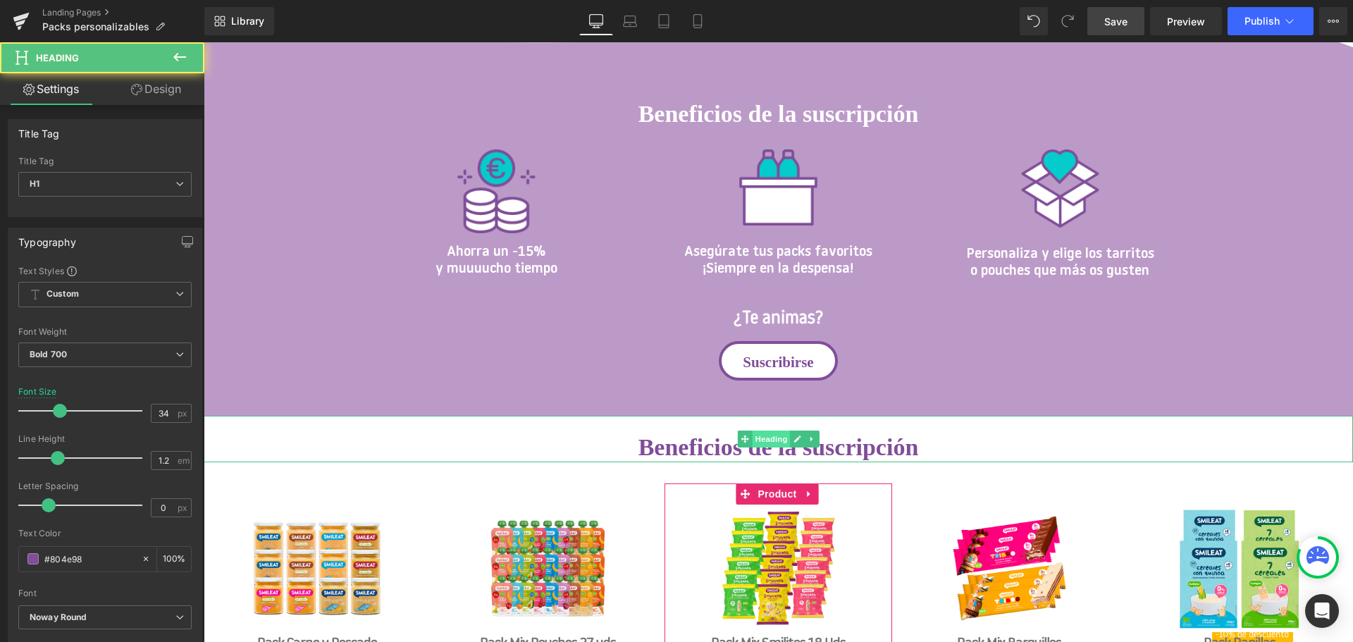
click at [777, 439] on span "Heading" at bounding box center [771, 439] width 38 height 17
click at [704, 445] on h1 "Beneficios de la suscripción" at bounding box center [778, 447] width 1149 height 29
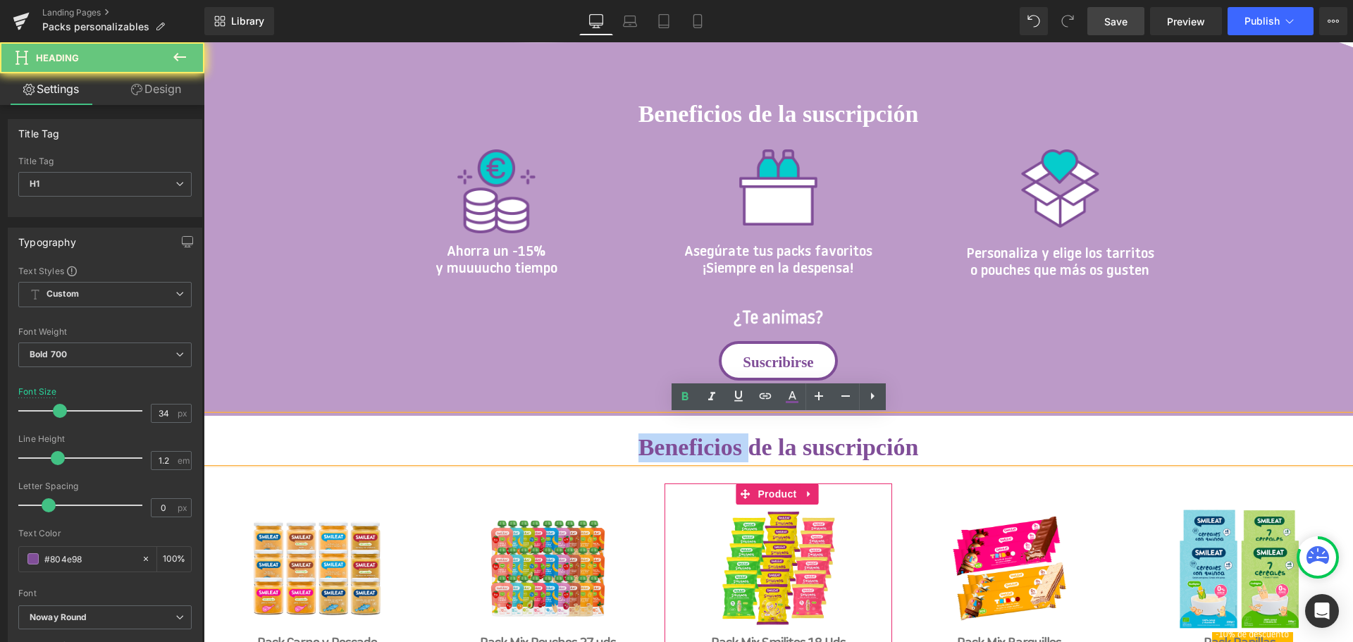
click at [704, 445] on h1 "Beneficios de la suscripción" at bounding box center [778, 447] width 1149 height 29
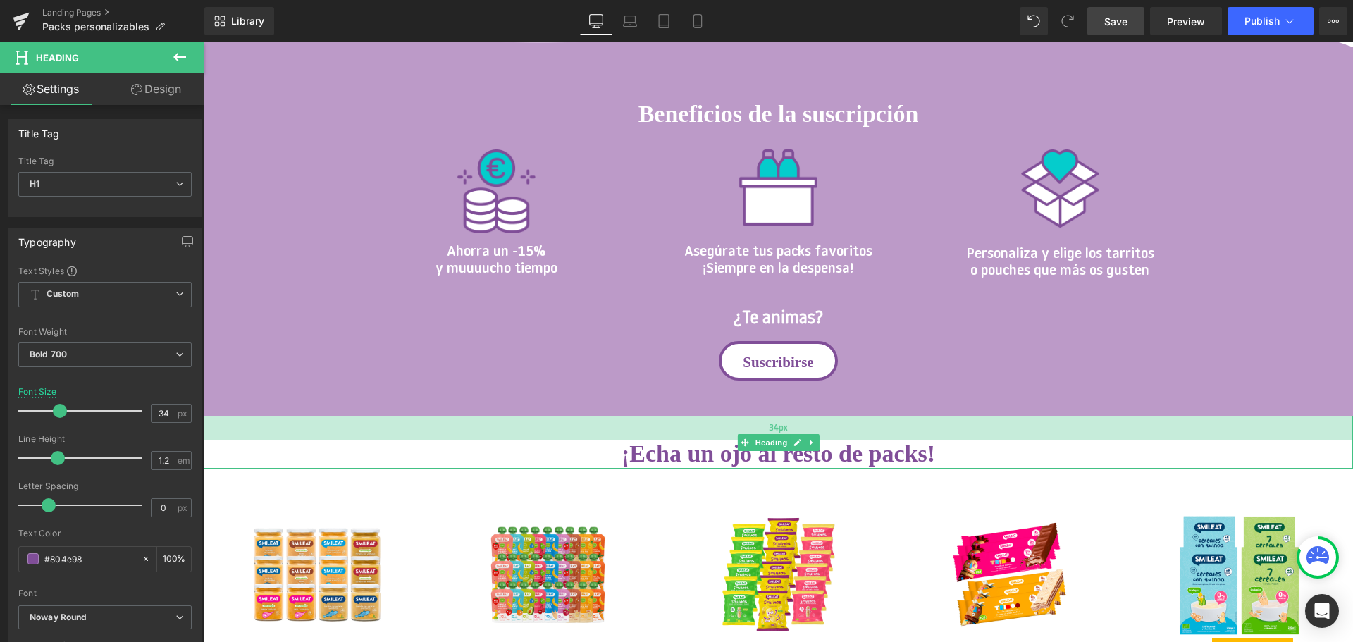
click at [771, 422] on div "34px" at bounding box center [778, 428] width 1149 height 24
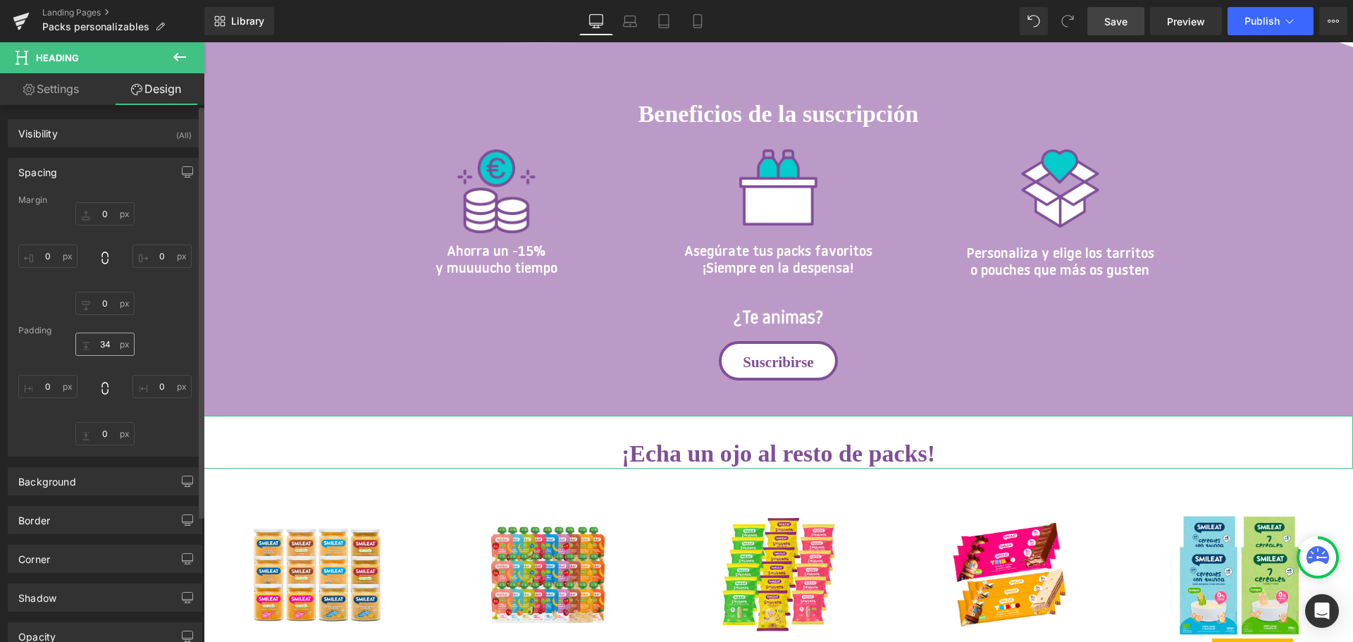
click at [90, 347] on input "34" at bounding box center [104, 344] width 59 height 23
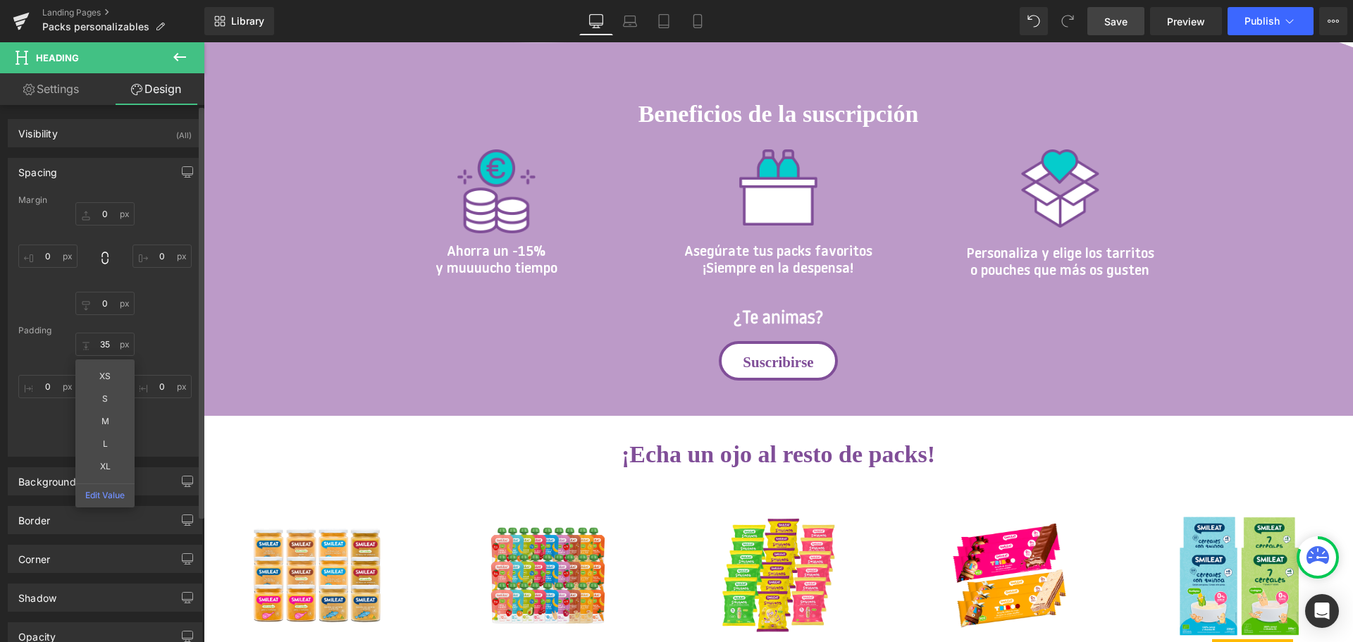
type input "35"
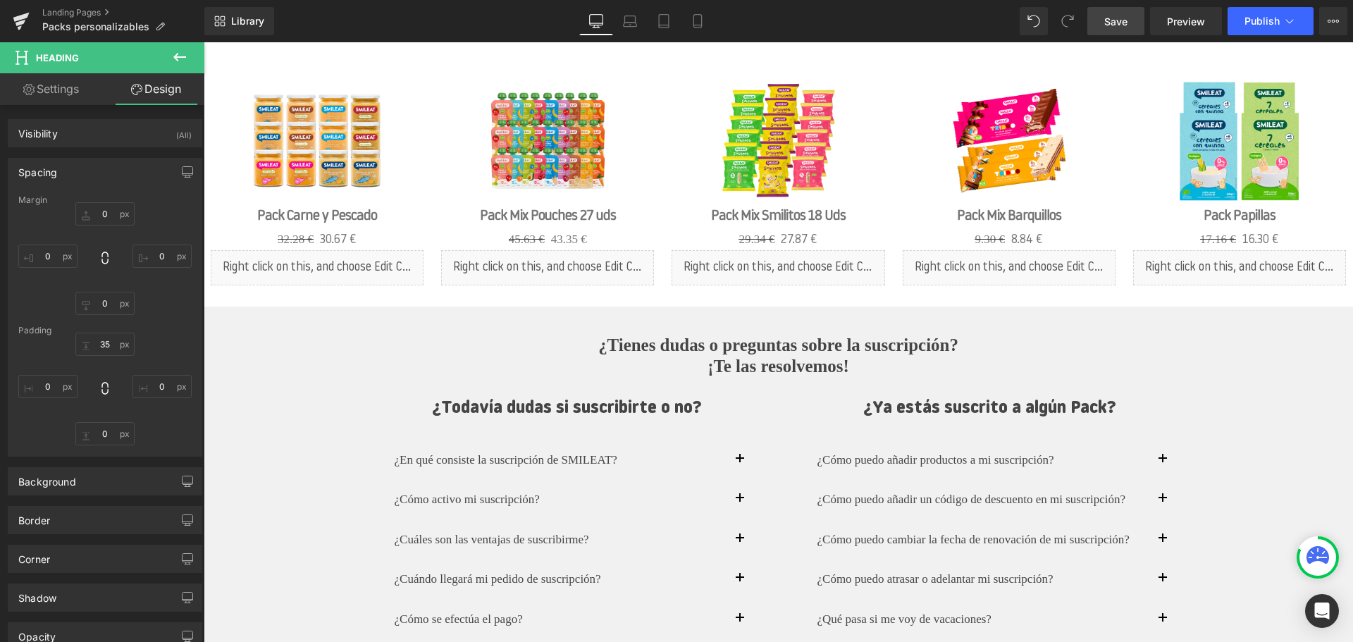
scroll to position [1452, 0]
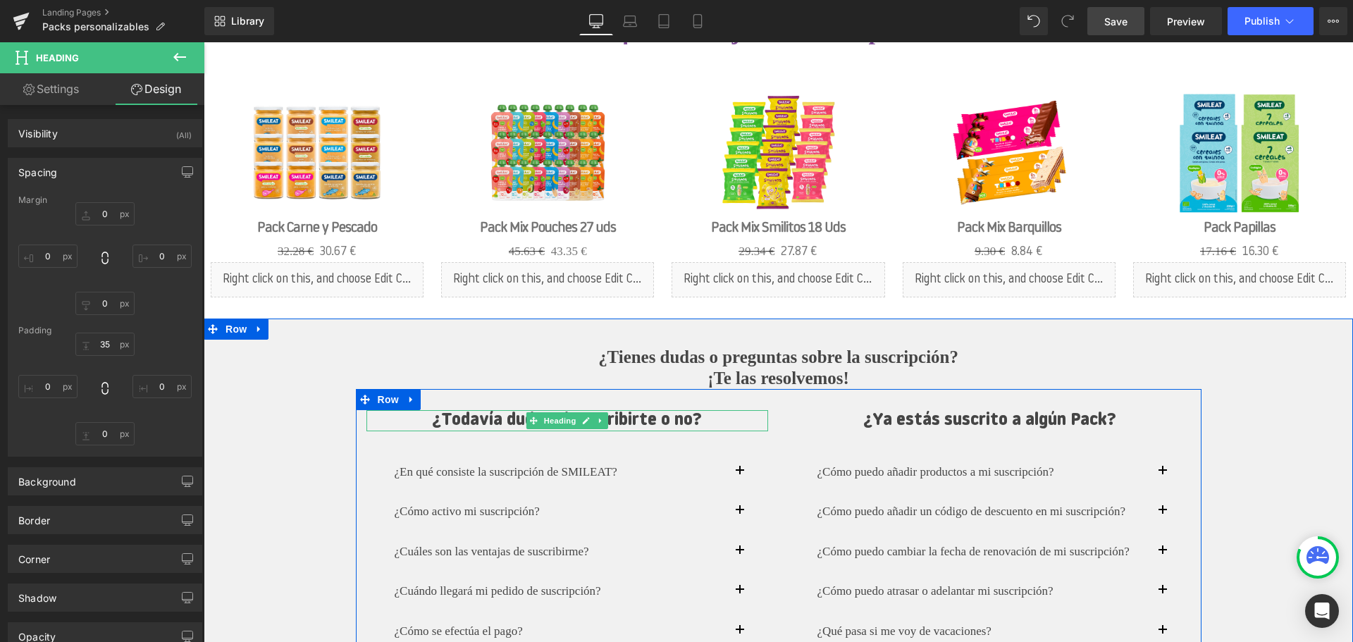
click at [676, 420] on h3 "¿Todavía dudas si suscribirte o no?" at bounding box center [567, 420] width 402 height 21
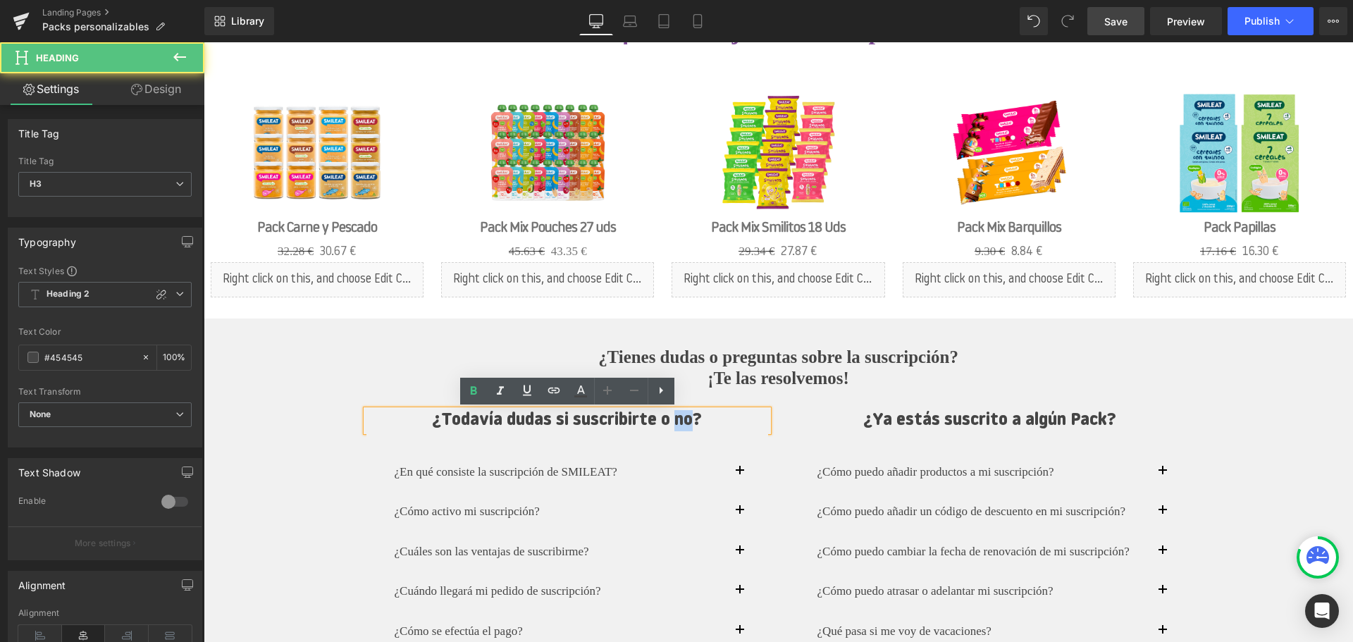
click at [676, 420] on h3 "¿Todavía dudas si suscribirte o no?" at bounding box center [567, 420] width 402 height 21
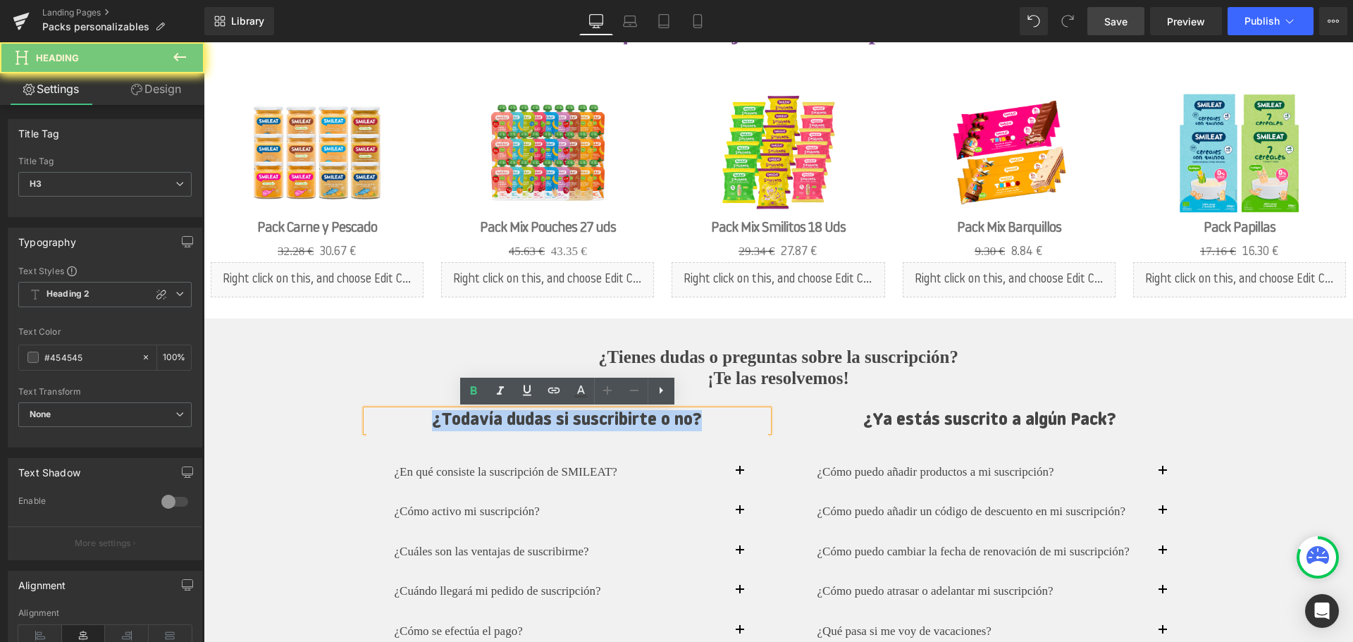
click at [676, 420] on h3 "¿Todavía dudas si suscribirte o no?" at bounding box center [567, 420] width 402 height 21
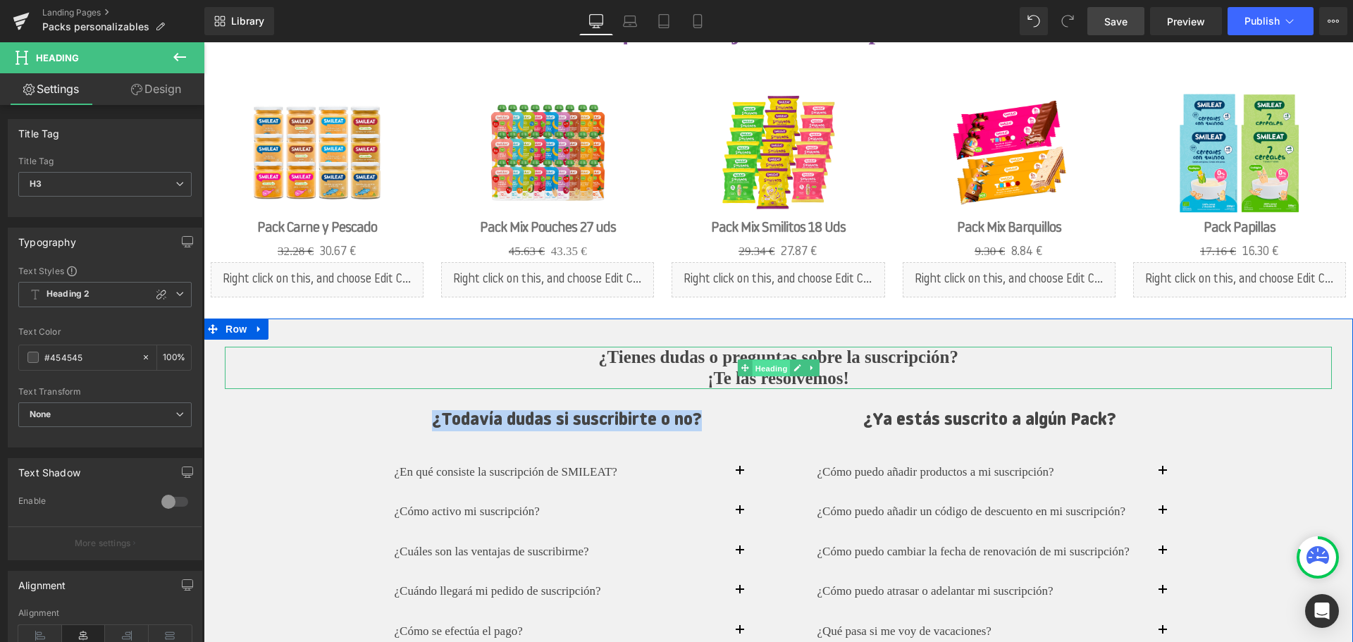
click at [767, 369] on span "Heading" at bounding box center [771, 368] width 38 height 17
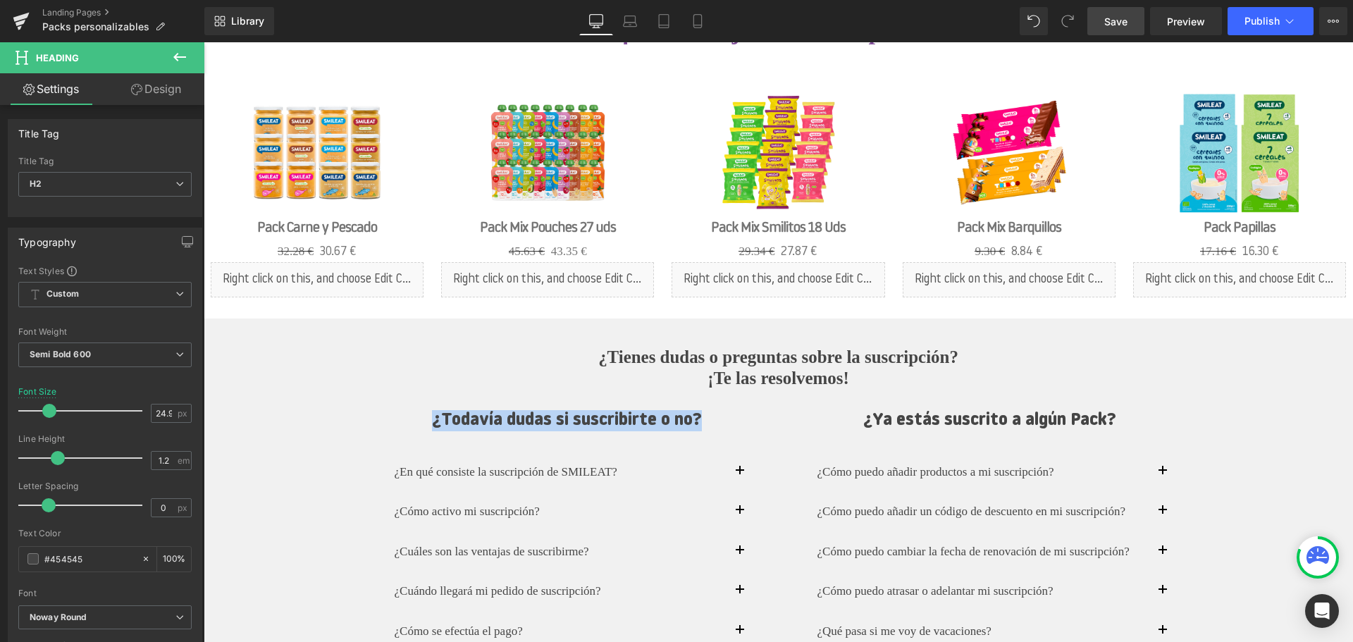
click at [204, 42] on div at bounding box center [204, 42] width 0 height 0
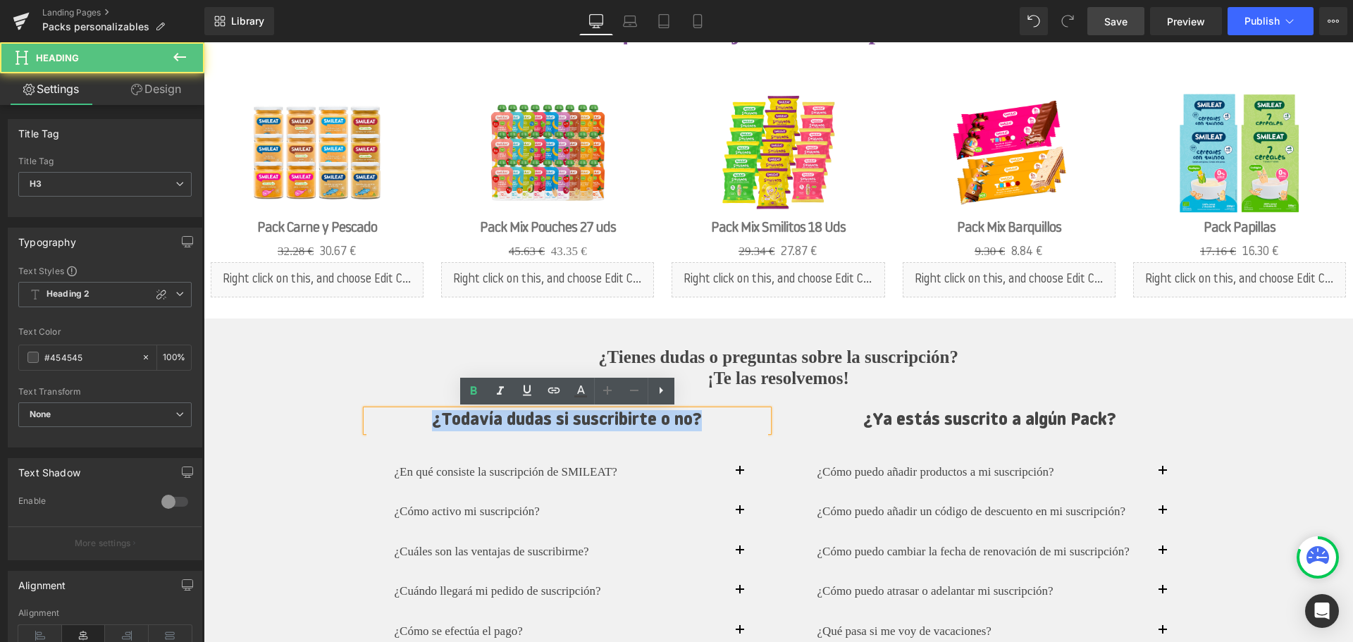
click at [594, 454] on div "¿En qué consiste la suscripción de SMILEAT? Text Block" at bounding box center [567, 472] width 402 height 40
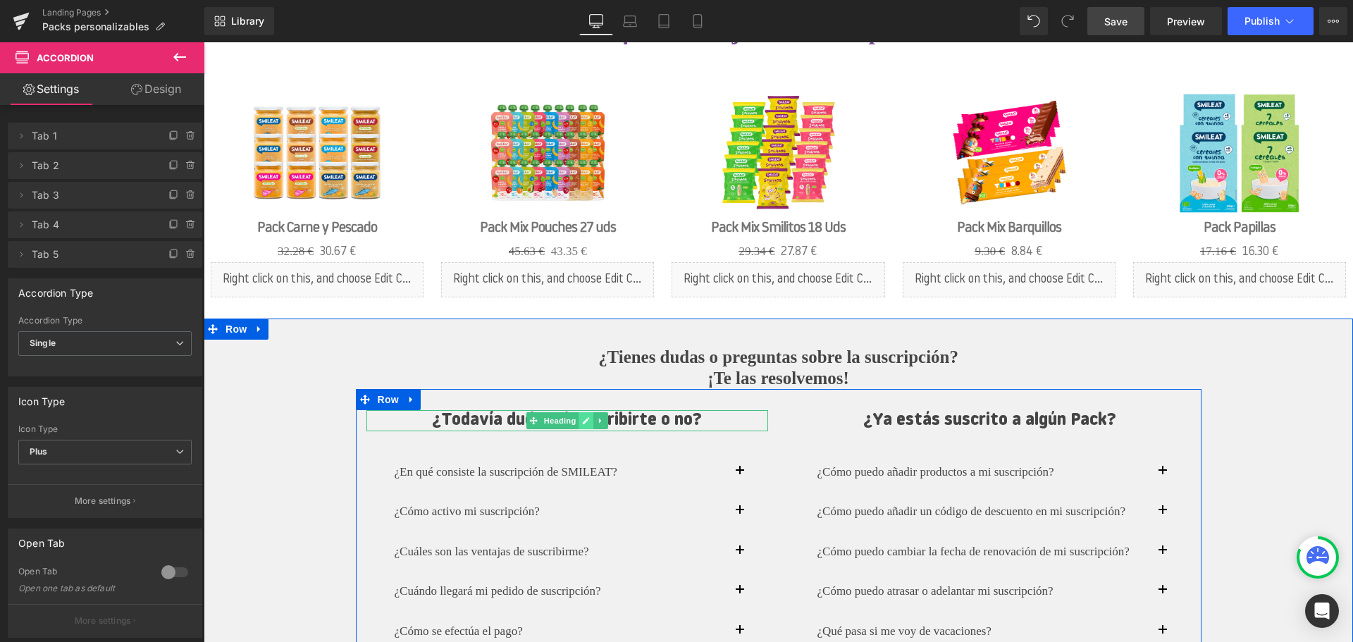
click at [581, 418] on link at bounding box center [586, 420] width 15 height 17
click at [507, 420] on h3 "¿Todavía dudas si suscribirte o no?" at bounding box center [567, 420] width 402 height 21
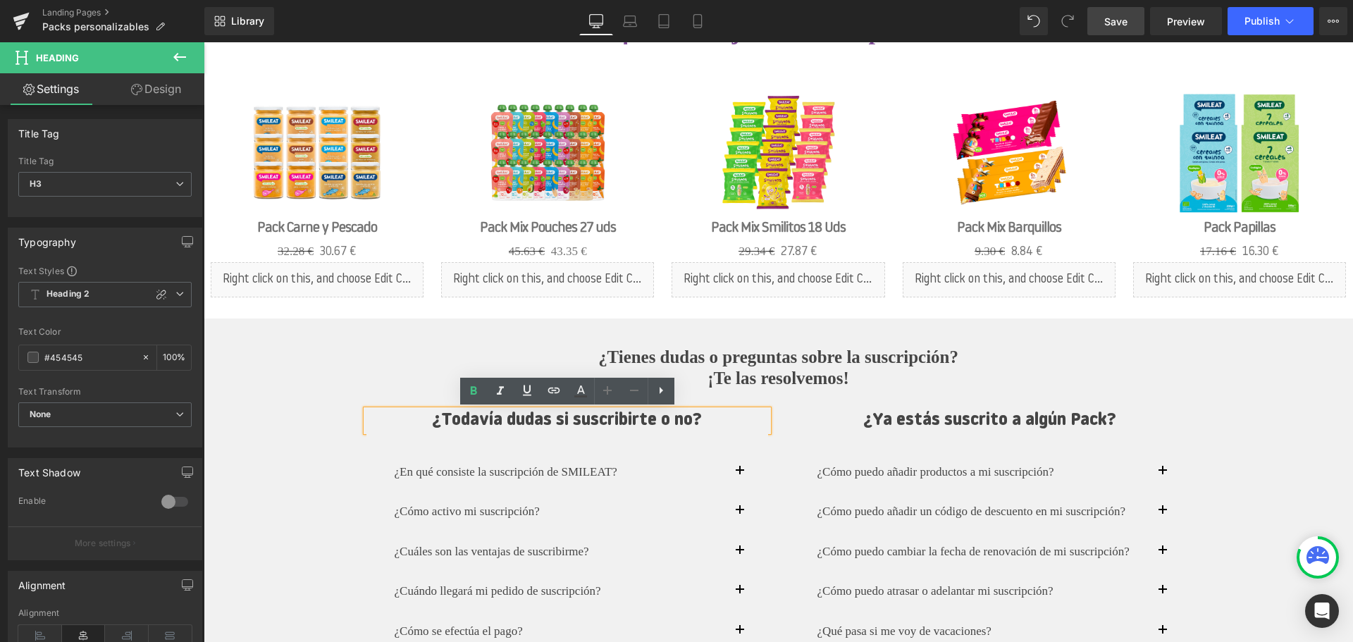
click at [204, 42] on div at bounding box center [204, 42] width 0 height 0
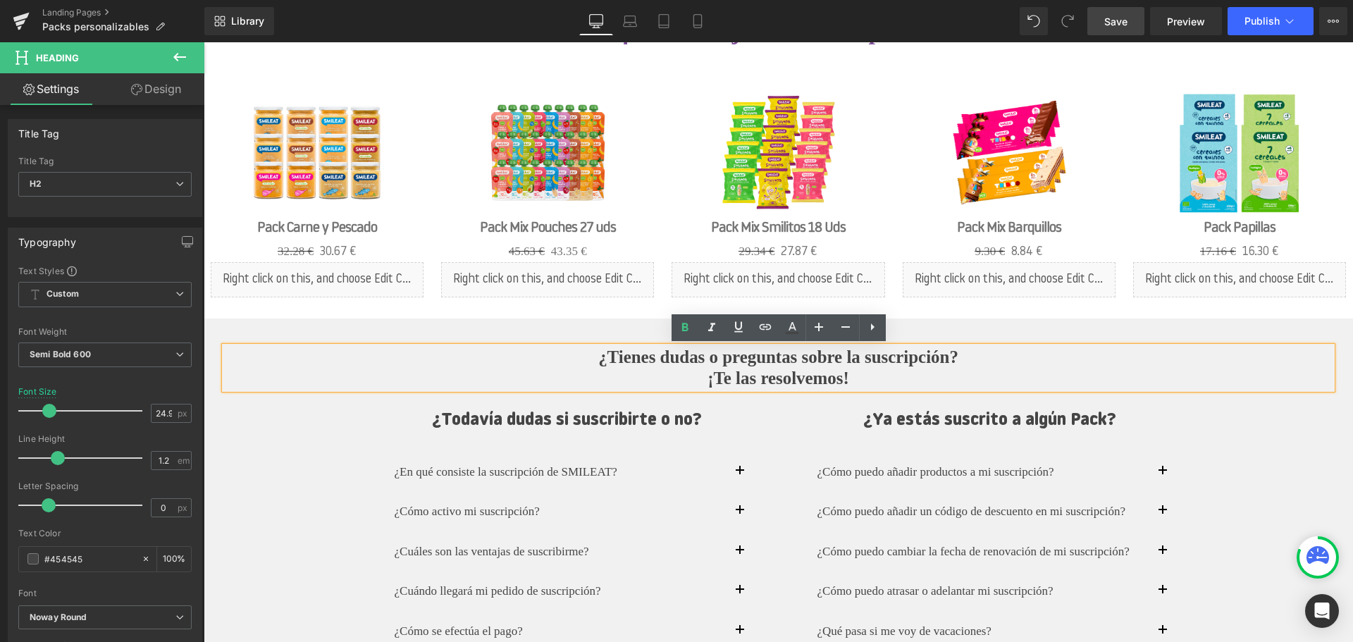
click at [312, 433] on div "¿Tienes dudas o preguntas sobre la suscripción? ¡Te las resolvemos! Heading ¿To…" at bounding box center [778, 585] width 1107 height 476
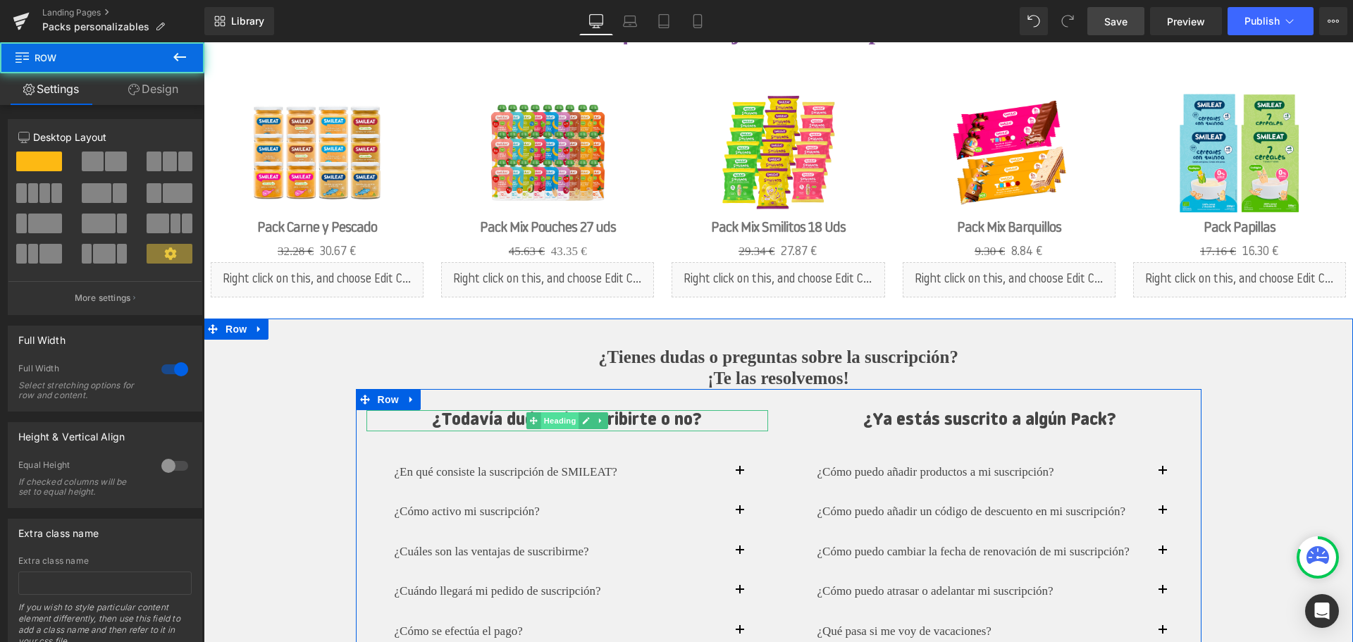
click at [567, 424] on span "Heading" at bounding box center [560, 420] width 38 height 17
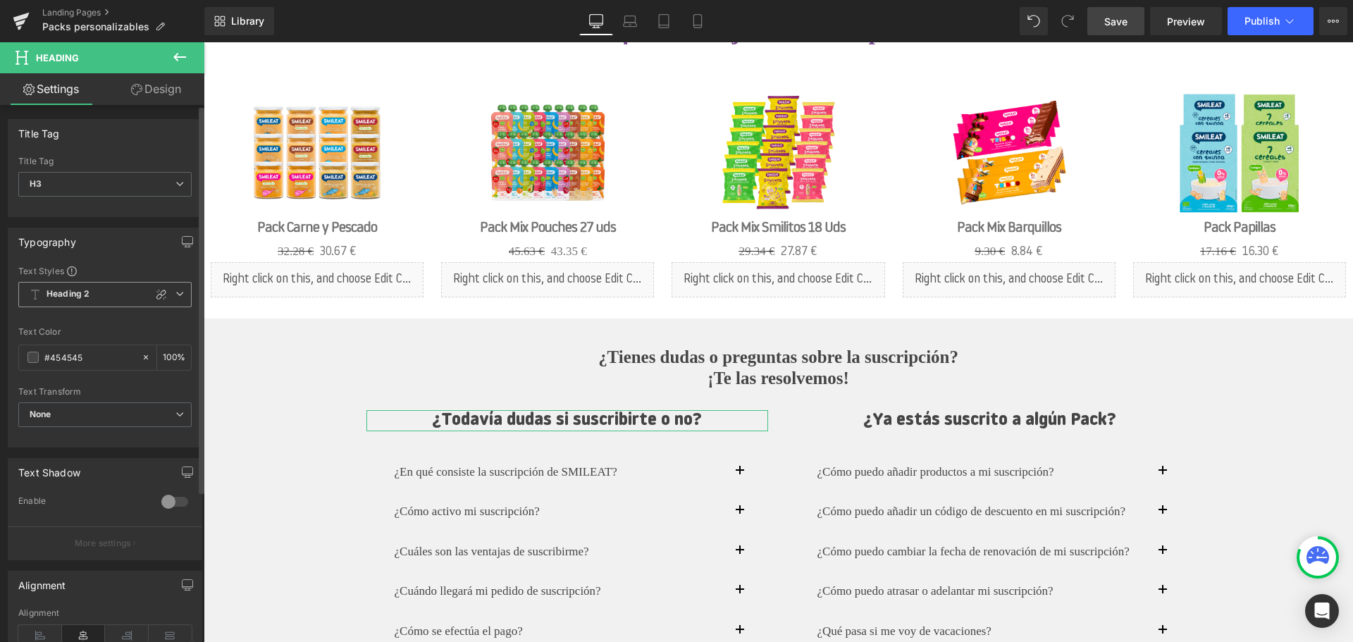
click at [100, 299] on span "Heading 2" at bounding box center [104, 294] width 173 height 25
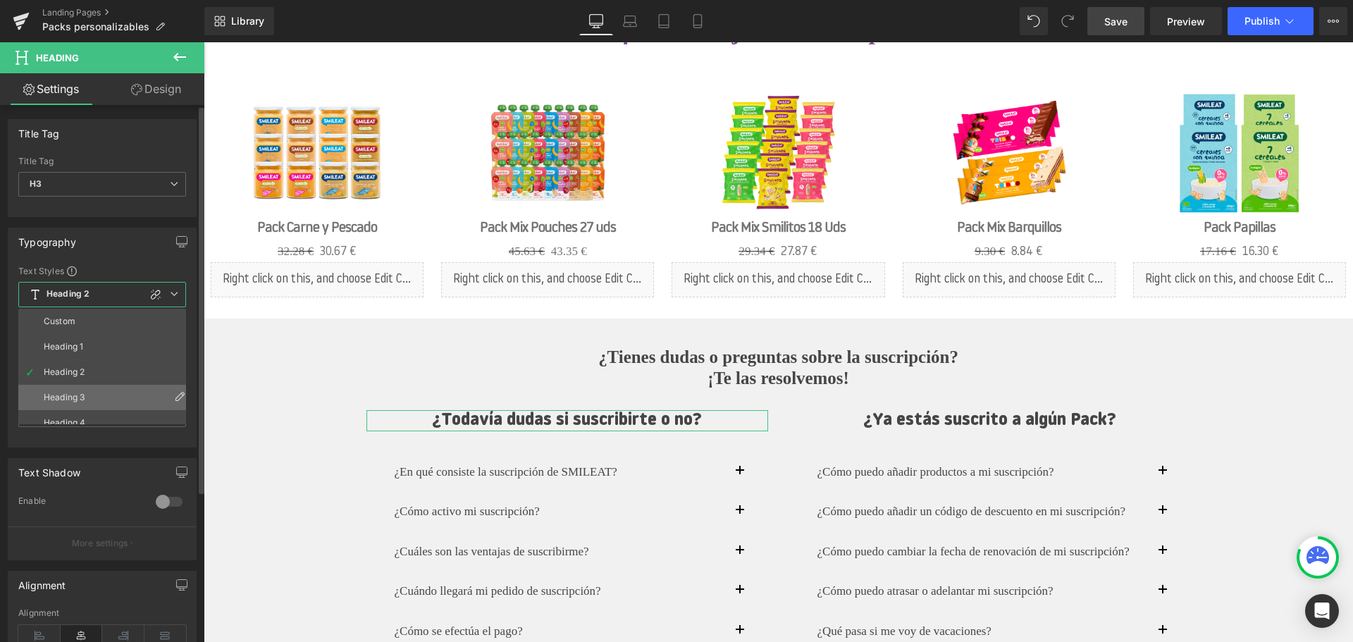
click at [93, 388] on li "Heading 3" at bounding box center [105, 397] width 174 height 25
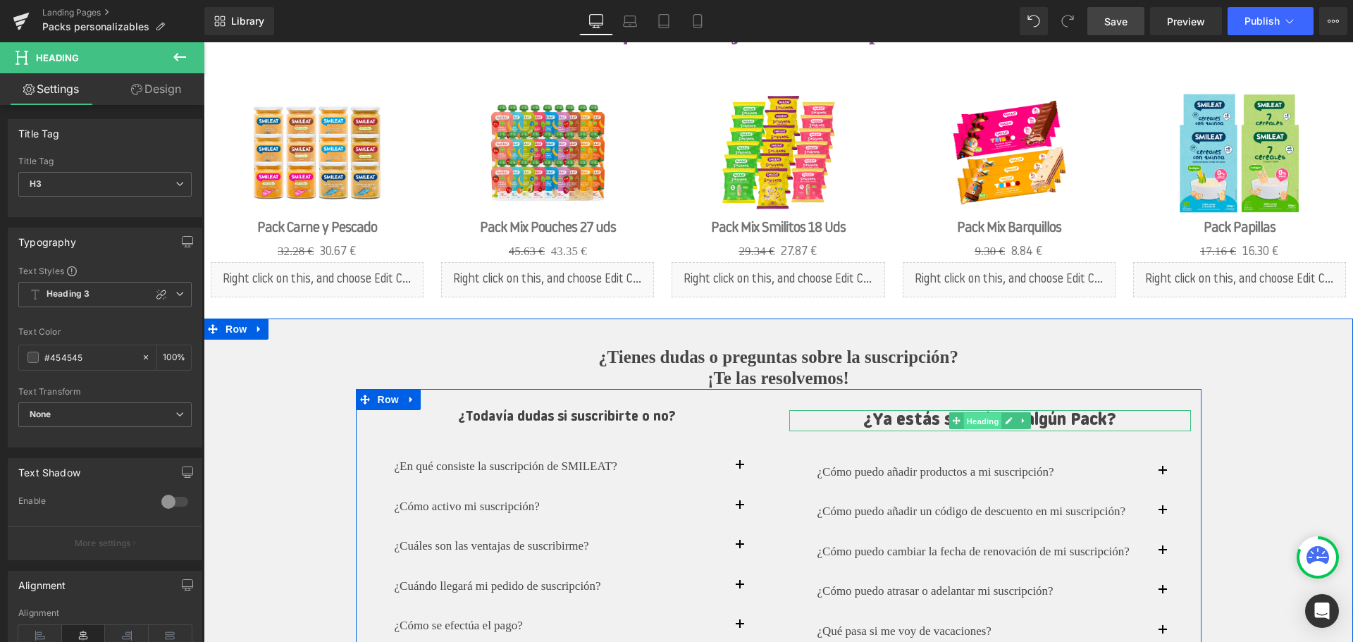
click at [978, 421] on span "Heading" at bounding box center [982, 421] width 38 height 17
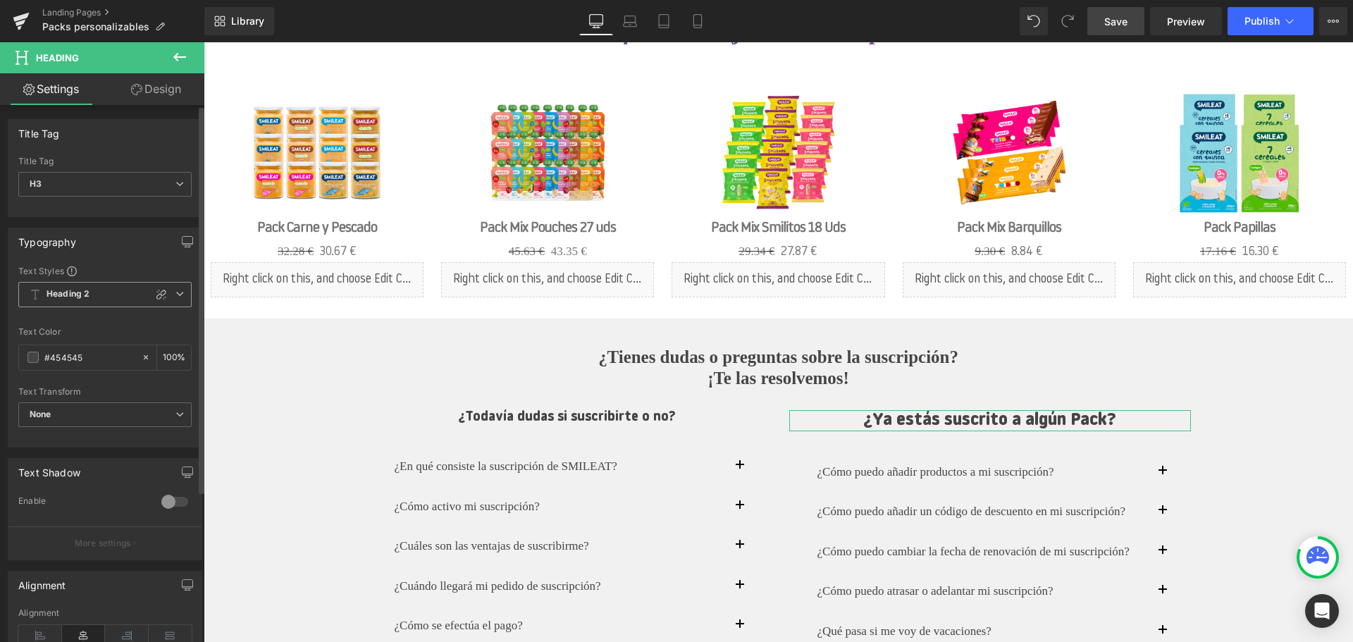
click at [111, 288] on span "Heading 2" at bounding box center [104, 294] width 173 height 25
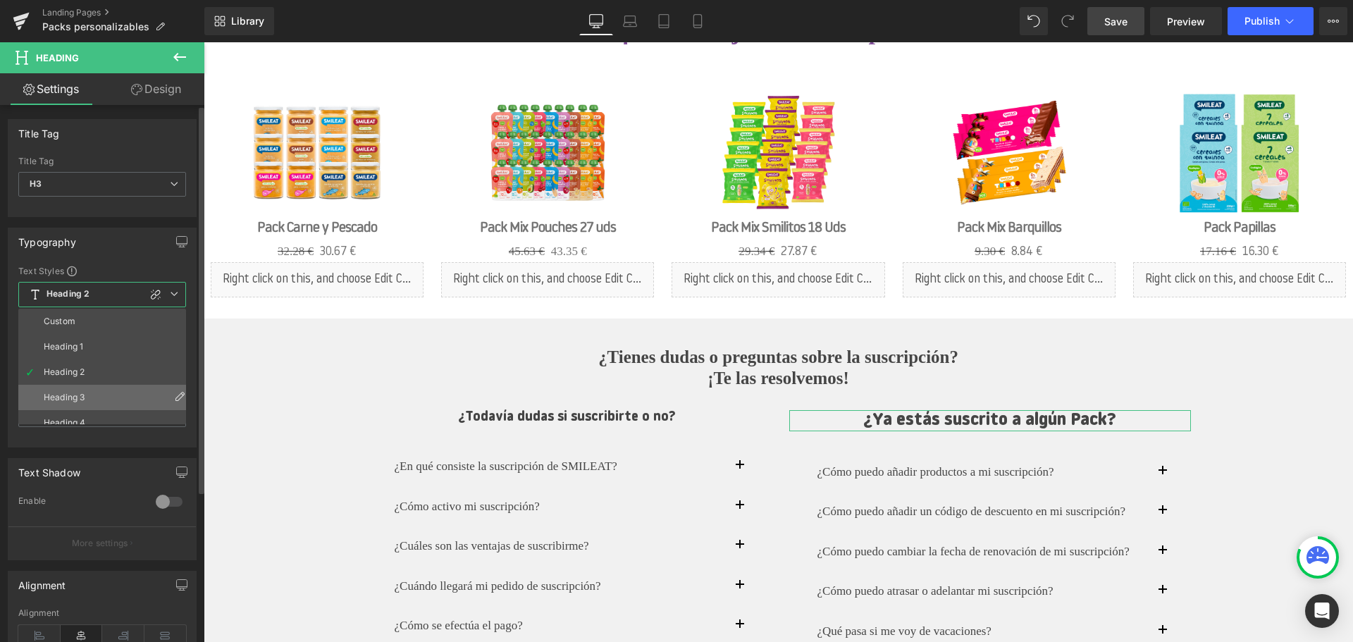
click at [103, 388] on li "Heading 3" at bounding box center [105, 397] width 174 height 25
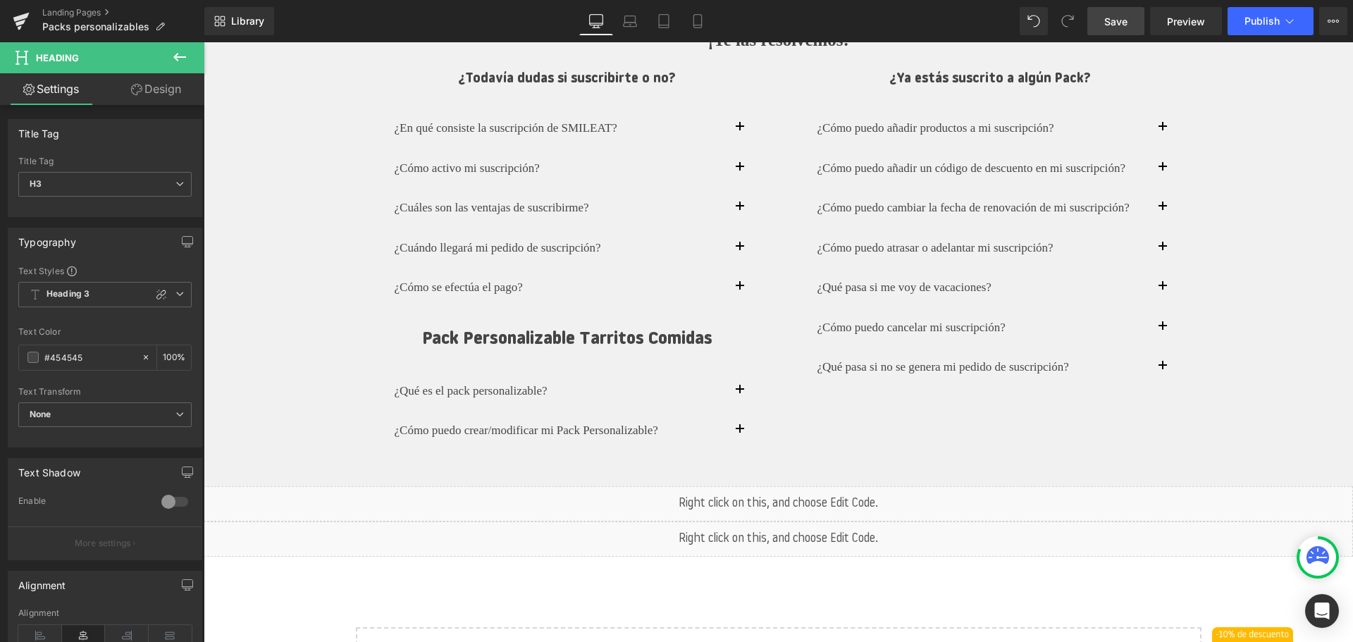
scroll to position [1804, 0]
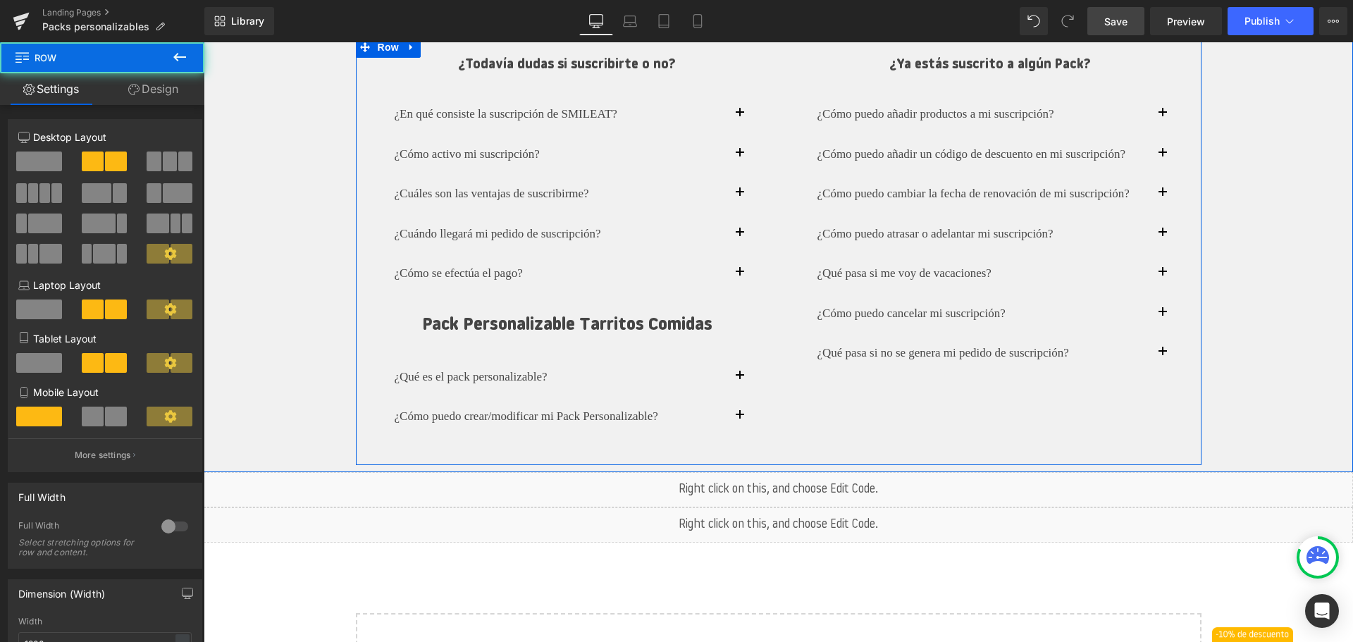
click at [804, 455] on div "¿Todavía dudas si suscribirte o no? Heading ¿En qué consiste la suscripción de …" at bounding box center [779, 251] width 846 height 428
click at [582, 320] on link at bounding box center [586, 325] width 15 height 17
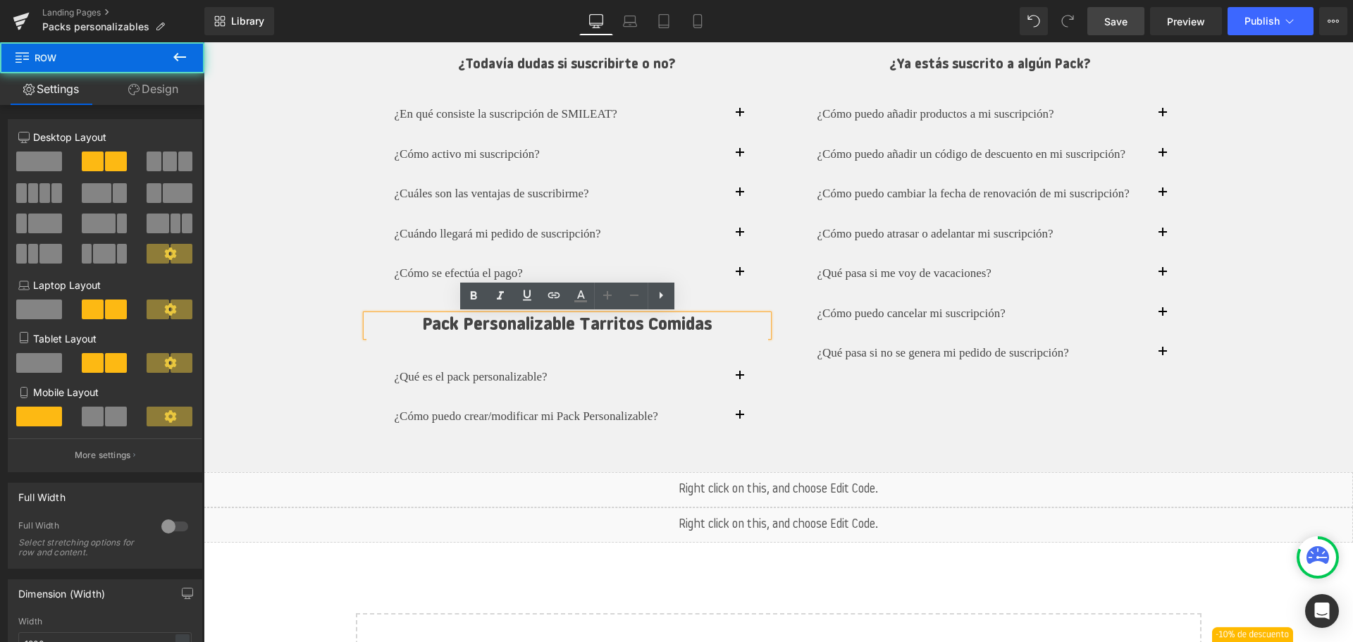
click at [901, 442] on div "¿Todavía dudas si suscribirte o no? Heading ¿En qué consiste la suscripción de …" at bounding box center [779, 251] width 846 height 428
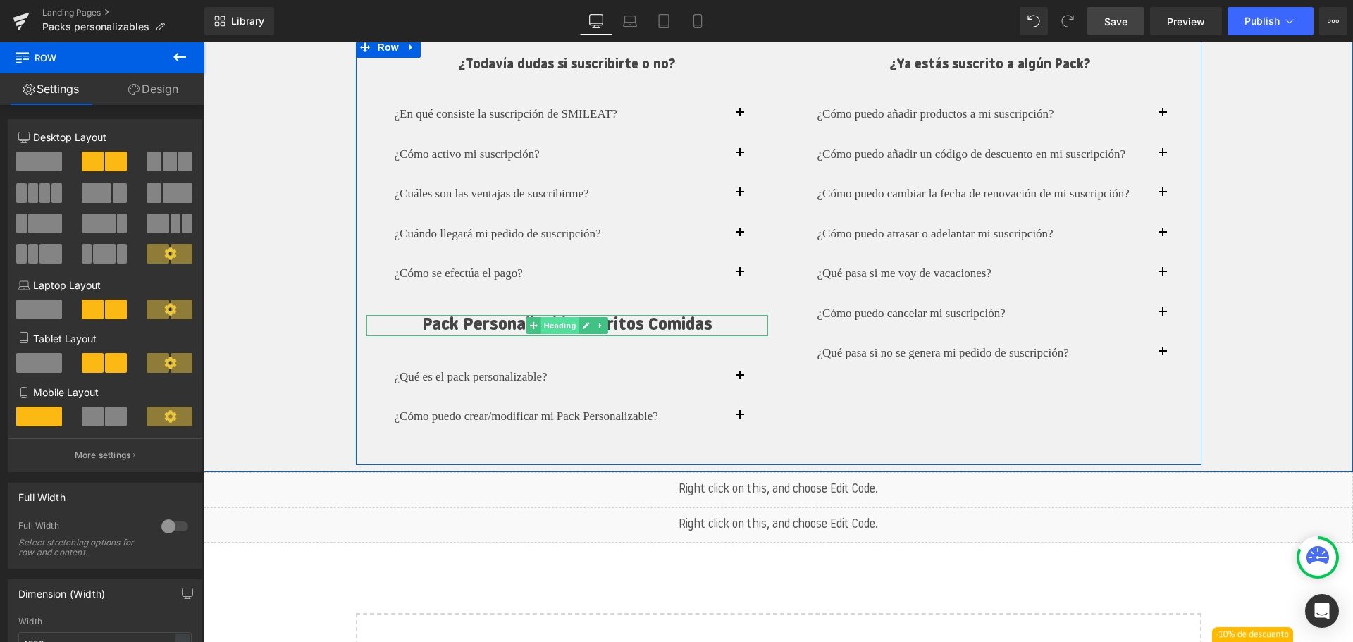
click at [546, 325] on span "Heading" at bounding box center [560, 325] width 38 height 17
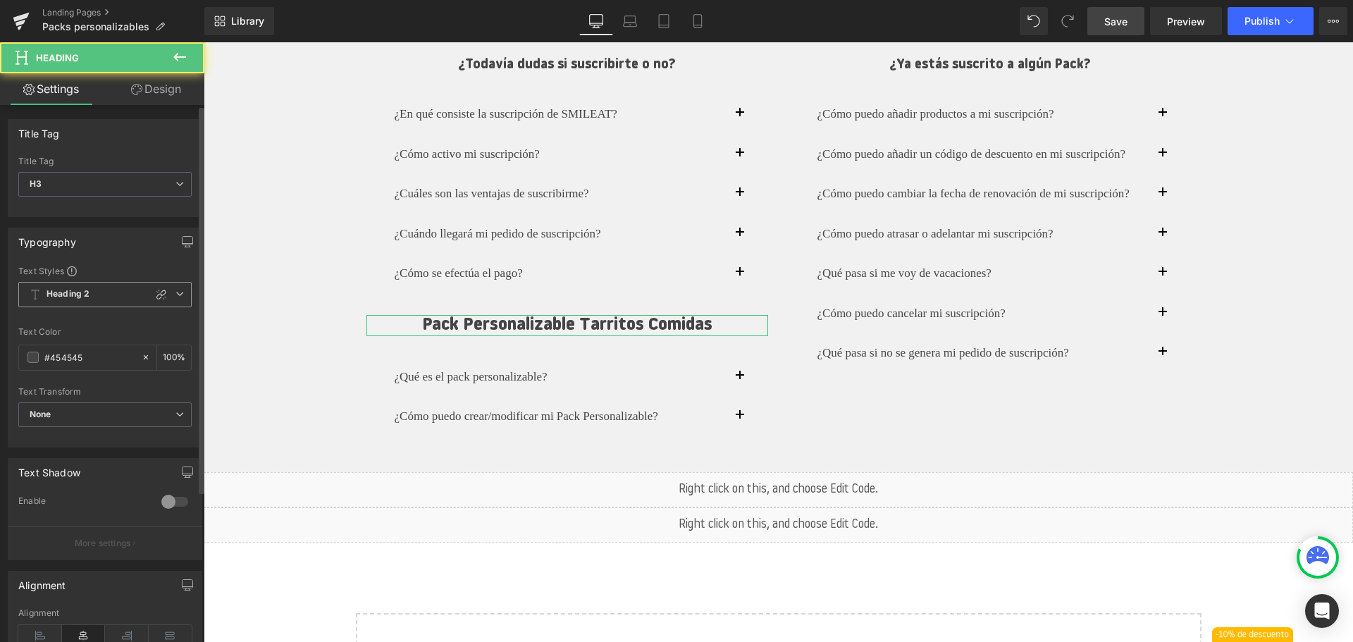
click at [70, 302] on span "Heading 2" at bounding box center [104, 294] width 173 height 25
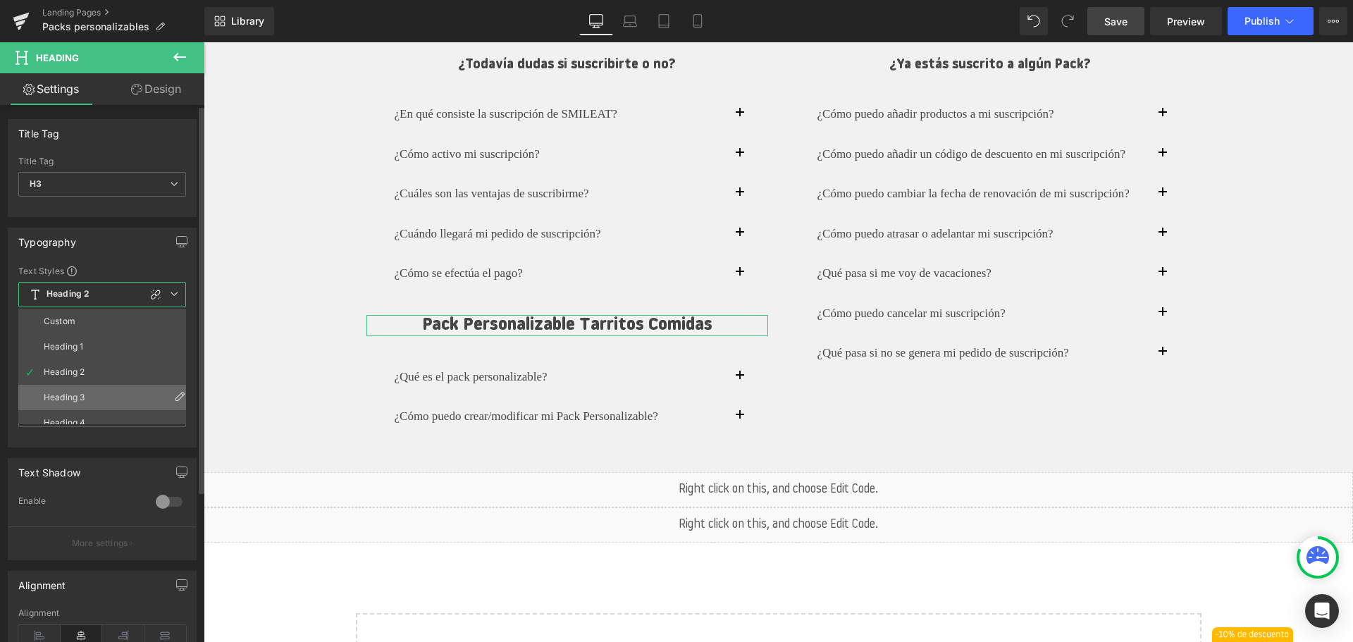
click at [80, 399] on div "Heading 3" at bounding box center [64, 398] width 41 height 10
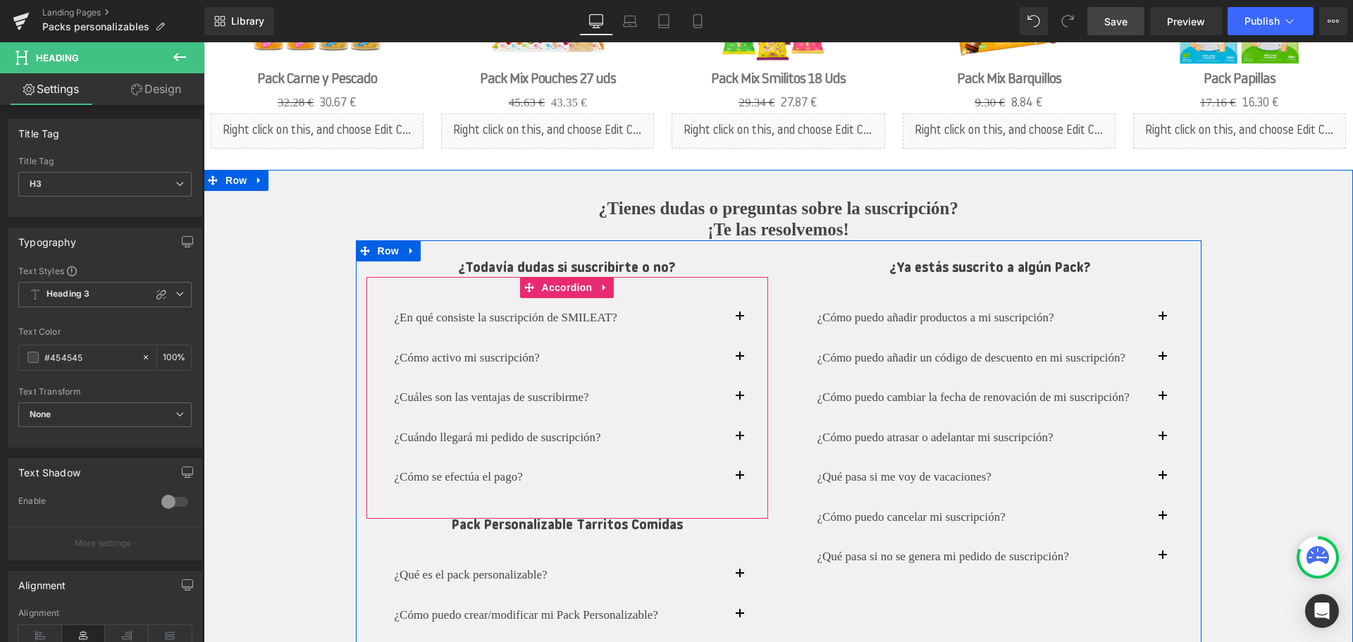
scroll to position [1593, 0]
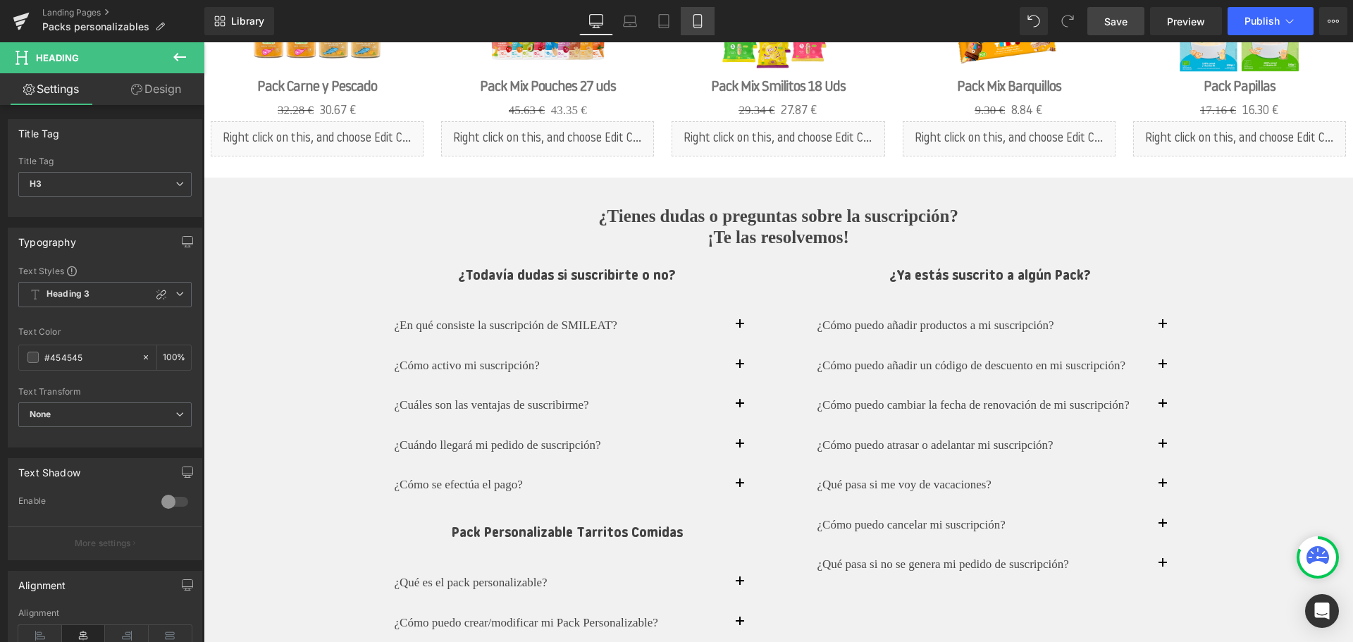
click at [708, 22] on link "Mobile" at bounding box center [698, 21] width 34 height 28
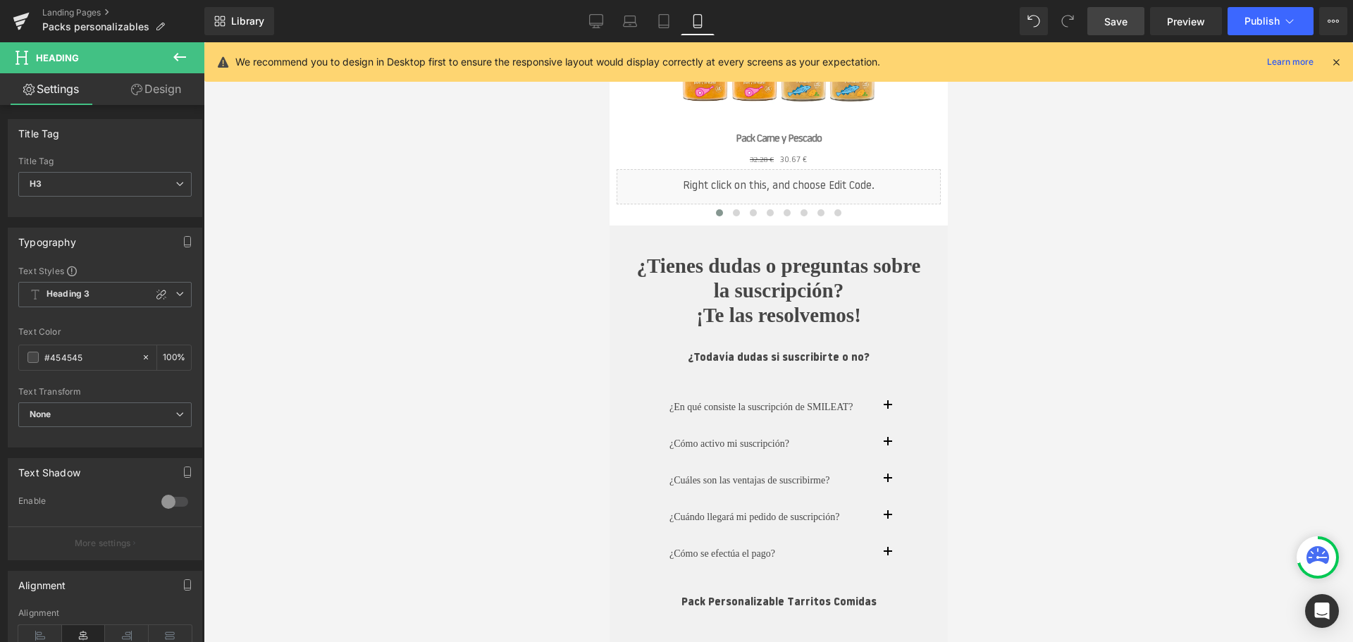
scroll to position [2187, 0]
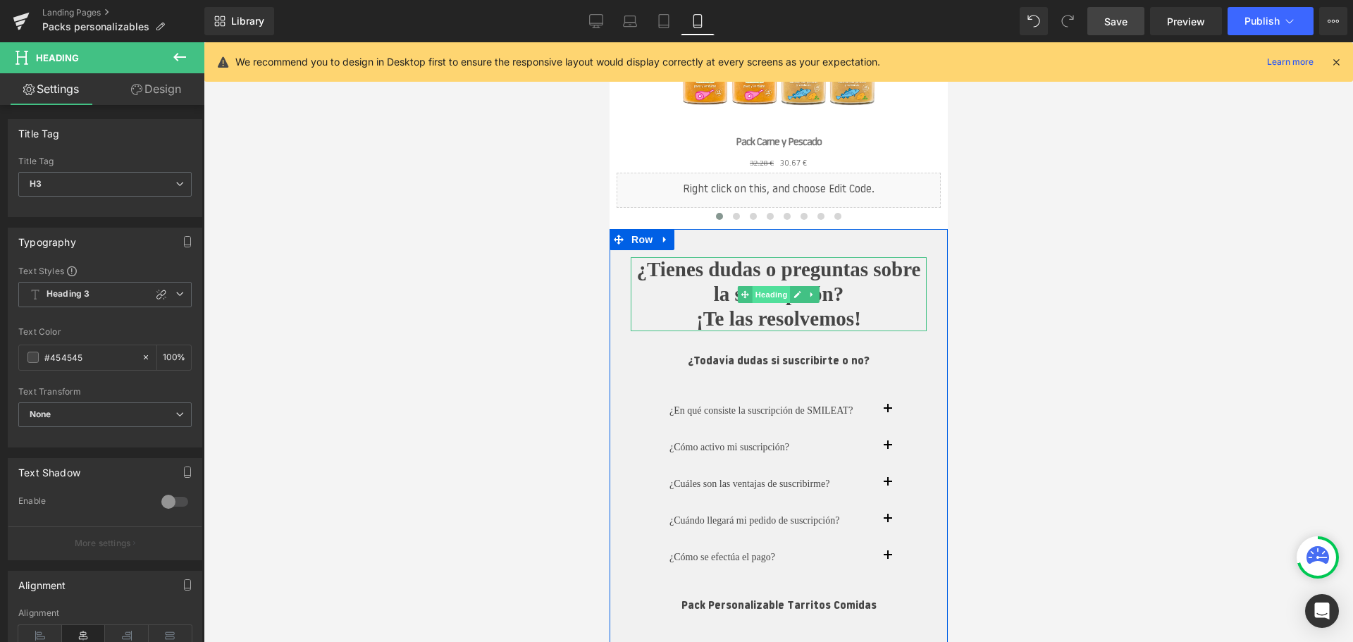
click at [782, 298] on span "Heading" at bounding box center [771, 294] width 38 height 17
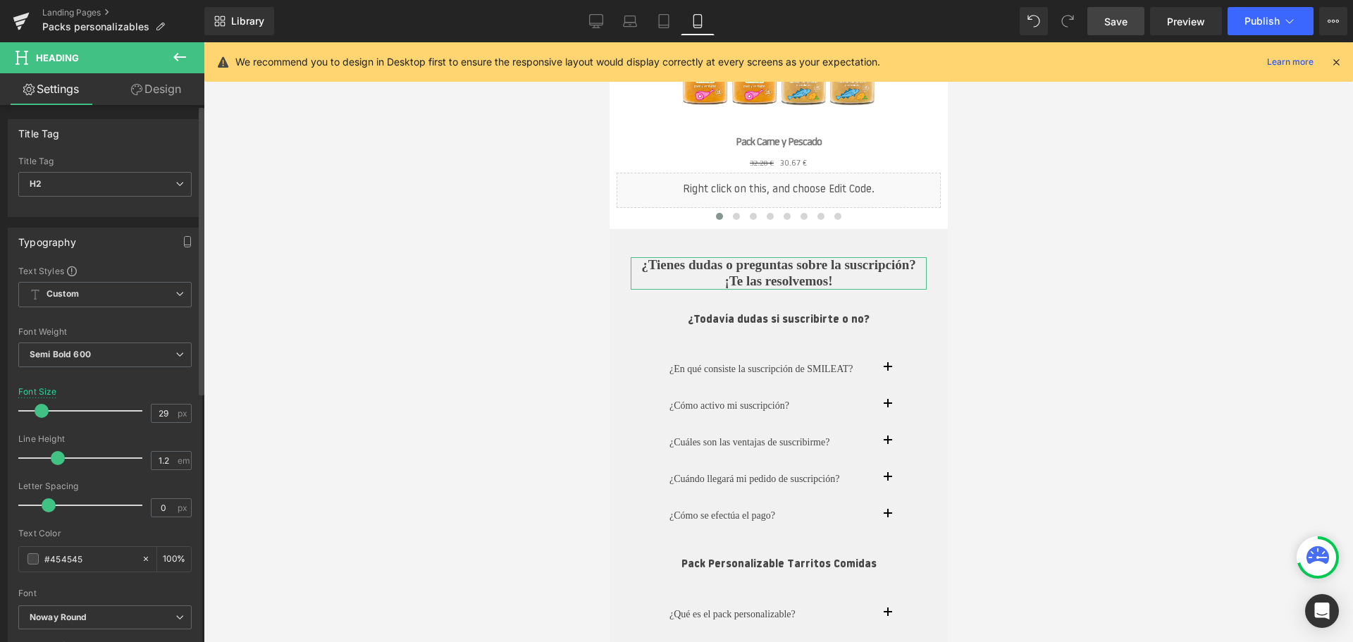
drag, startPoint x: 48, startPoint y: 413, endPoint x: 37, endPoint y: 414, distance: 11.4
click at [37, 414] on span at bounding box center [42, 411] width 14 height 14
click at [37, 415] on span at bounding box center [43, 411] width 14 height 14
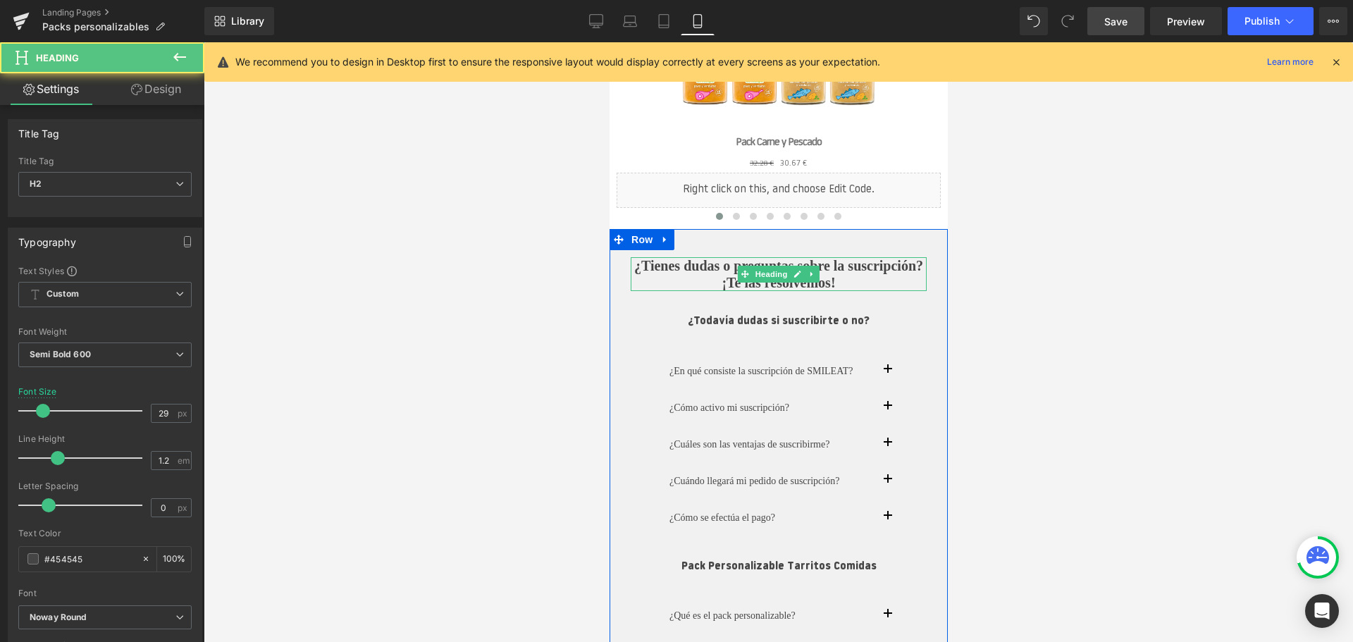
click at [822, 274] on h2 "¿Tienes dudas o preguntas sobre la suscripción?" at bounding box center [778, 265] width 296 height 17
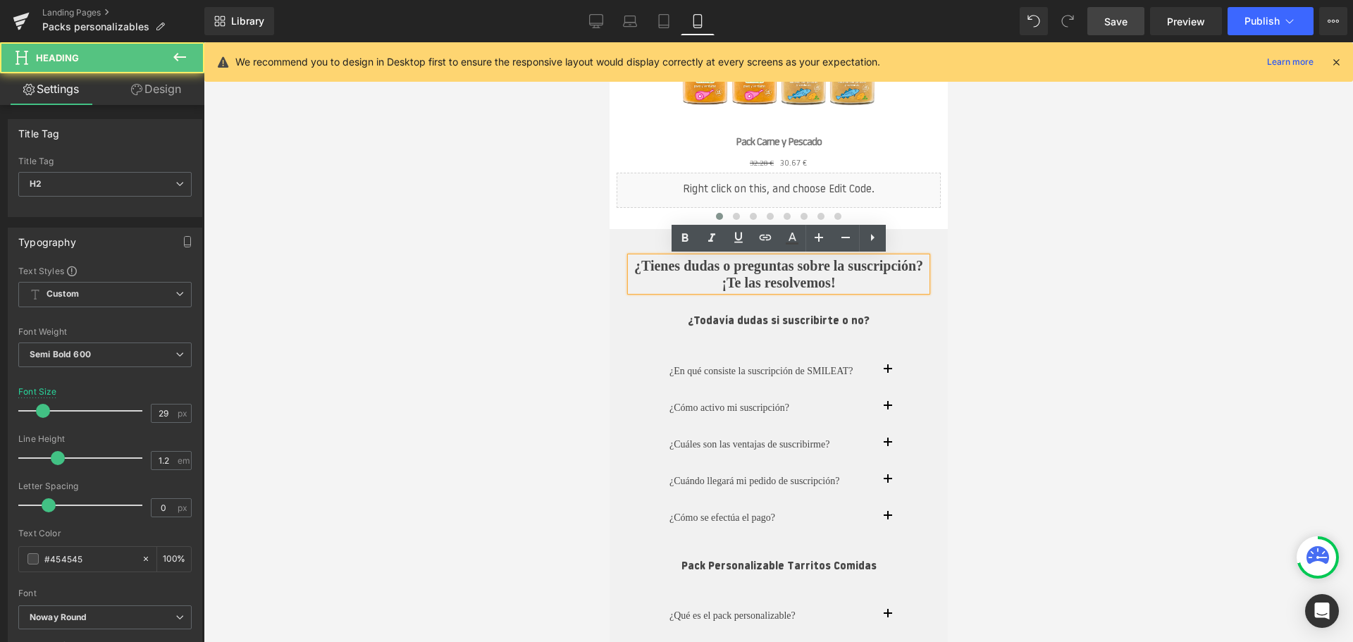
click at [825, 274] on h2 "¿Tienes dudas o preguntas sobre la suscripción?" at bounding box center [778, 265] width 296 height 17
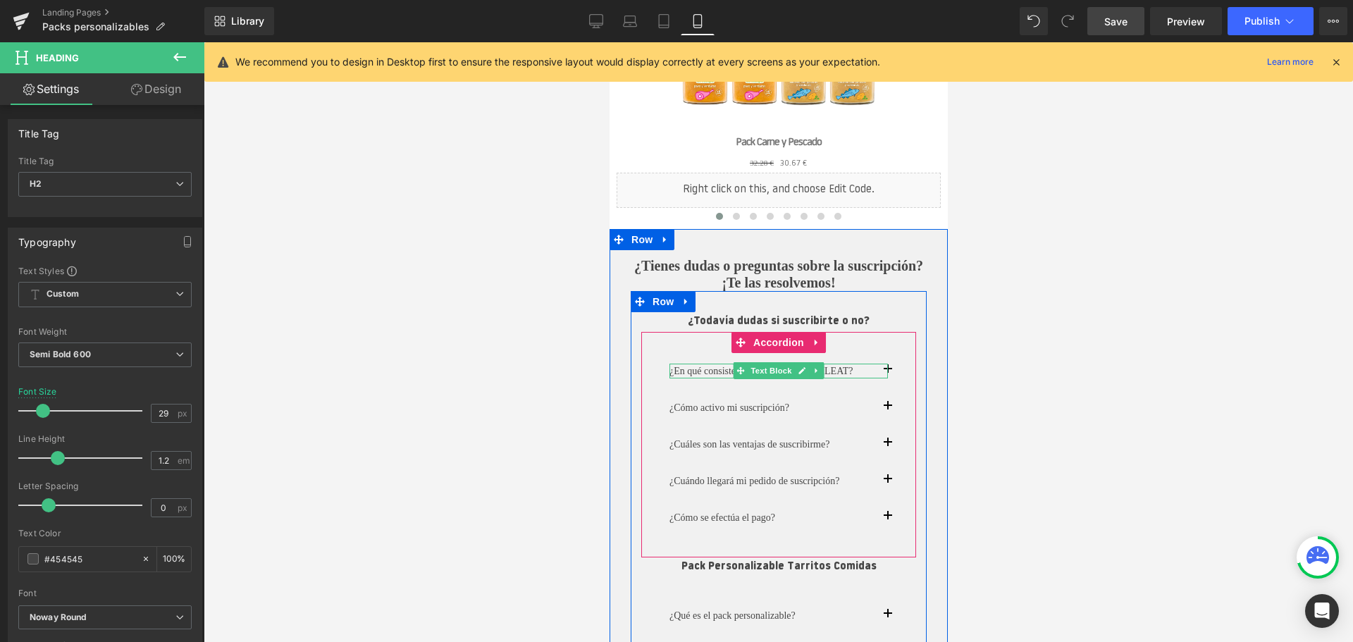
click at [767, 366] on span "Text Block" at bounding box center [770, 370] width 47 height 17
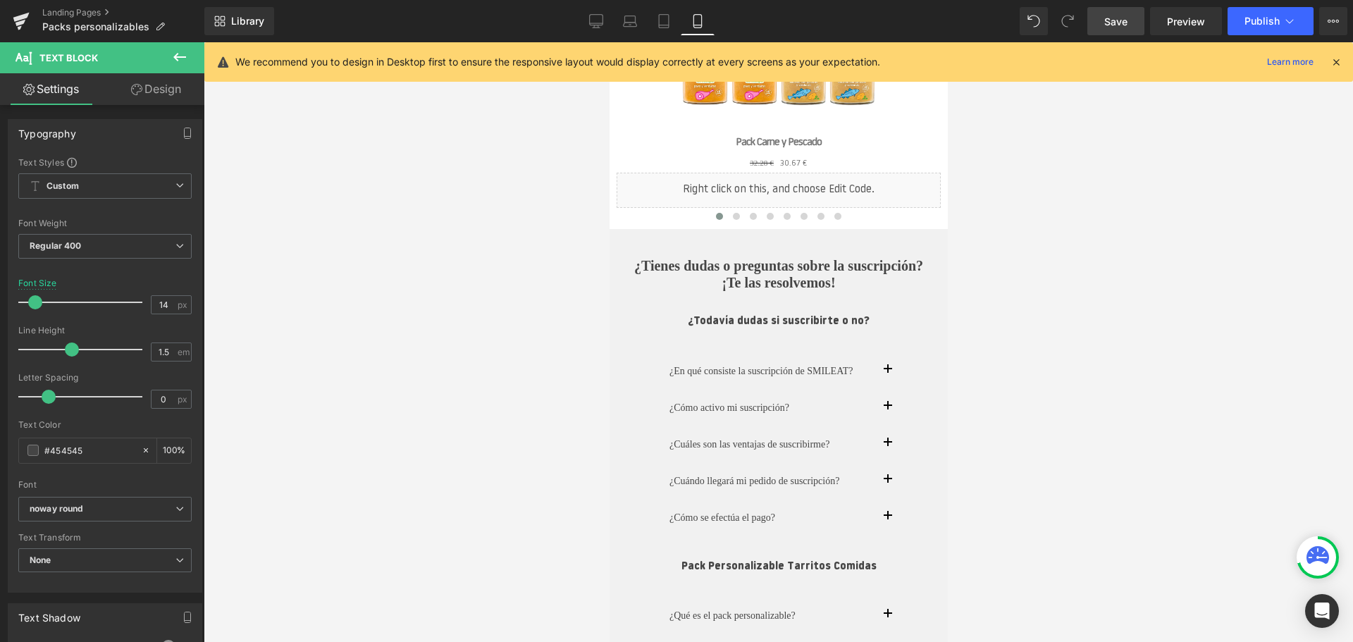
click at [1074, 403] on div at bounding box center [778, 342] width 1149 height 600
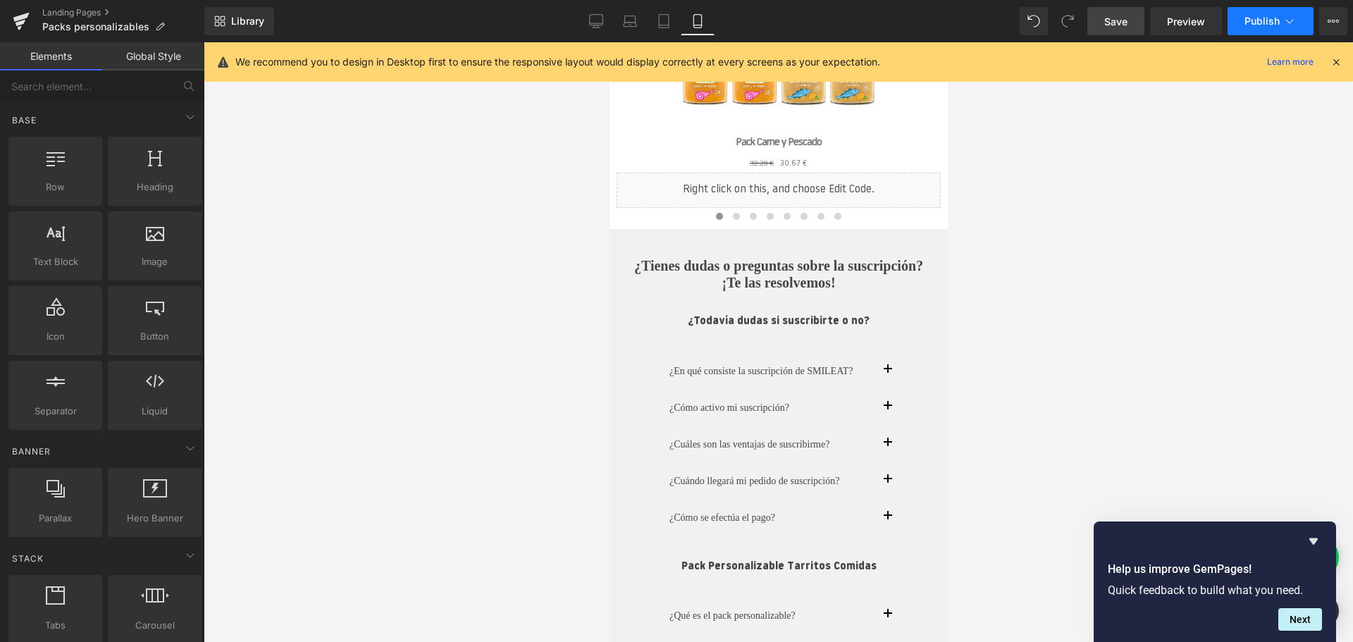
click at [1270, 18] on span "Publish" at bounding box center [1262, 21] width 35 height 11
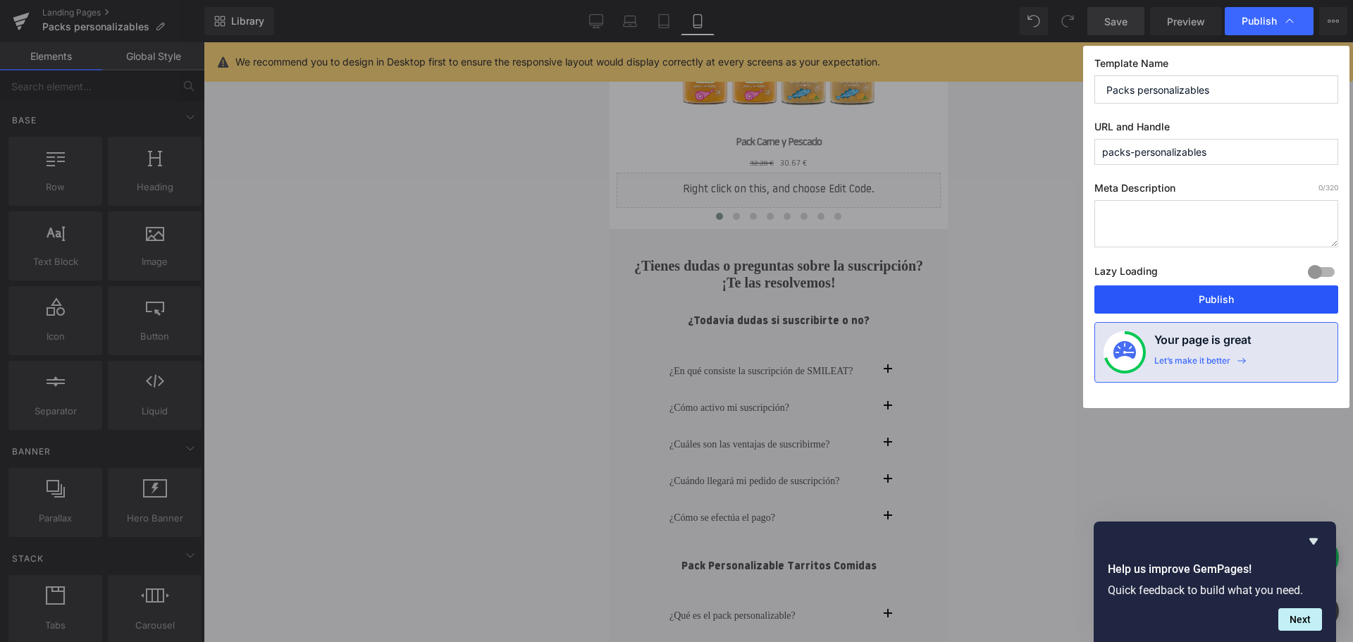
click at [1174, 304] on button "Publish" at bounding box center [1216, 299] width 244 height 28
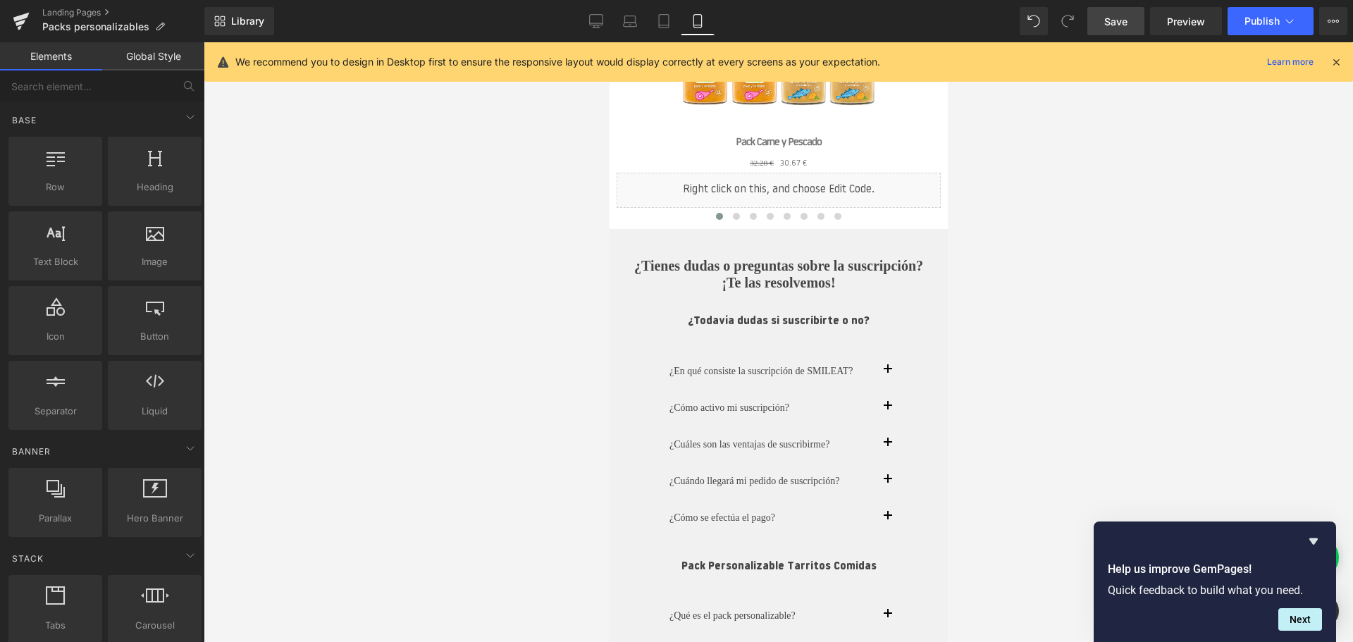
click at [1121, 23] on span "Save" at bounding box center [1115, 21] width 23 height 15
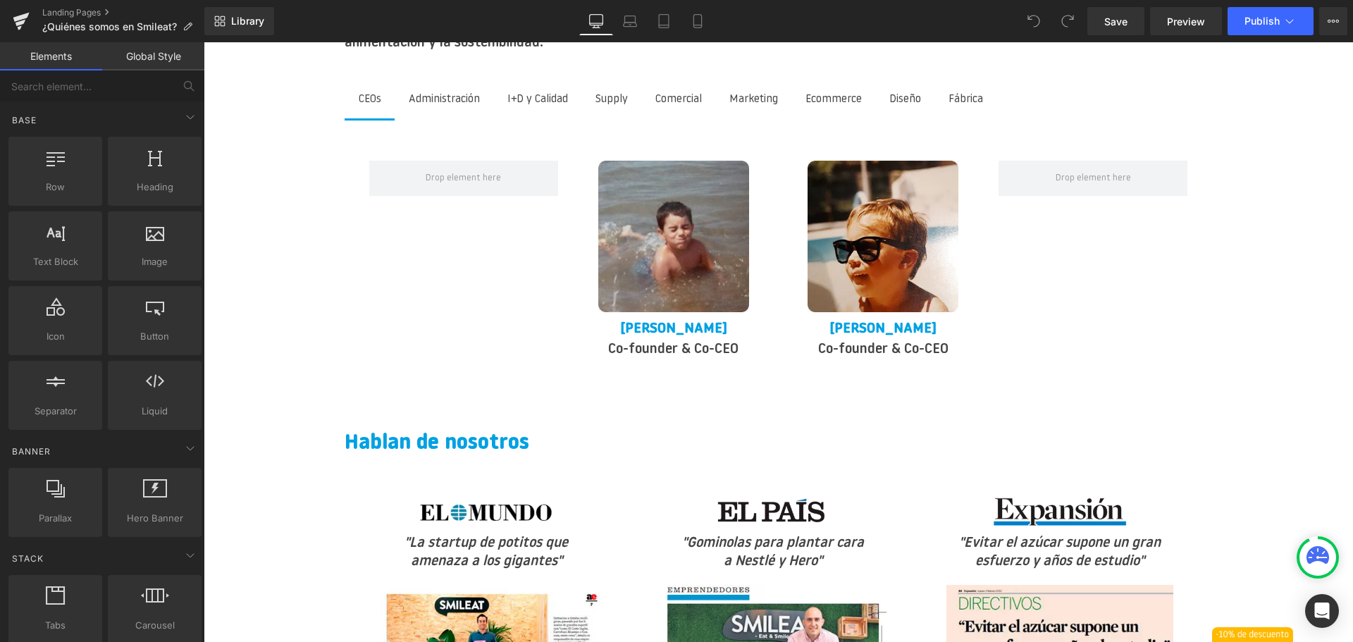
scroll to position [1762, 0]
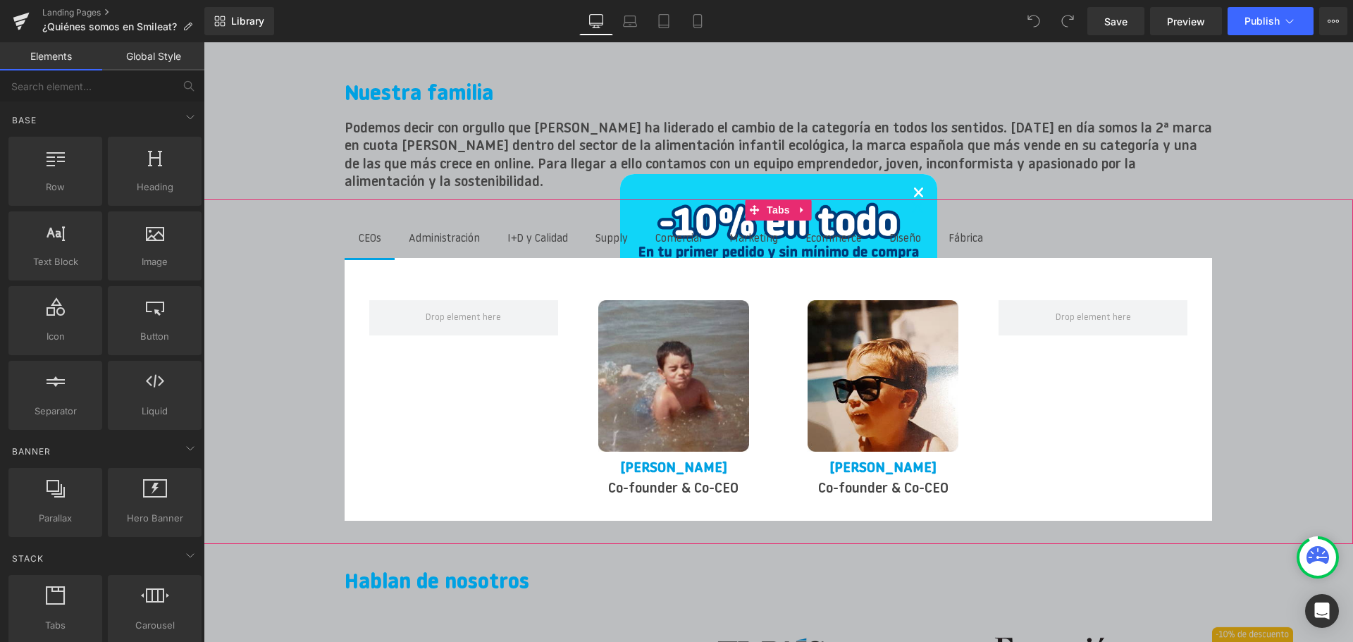
click at [913, 221] on span "Diseño Text Block" at bounding box center [905, 240] width 60 height 38
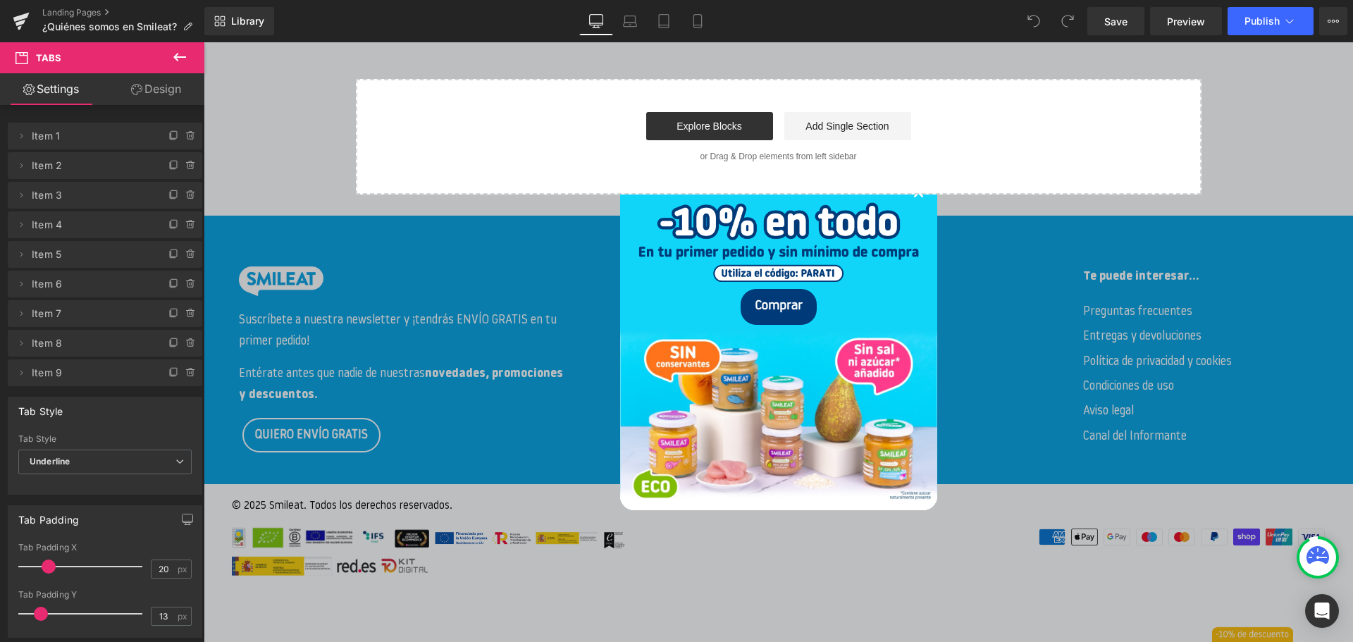
scroll to position [2816, 0]
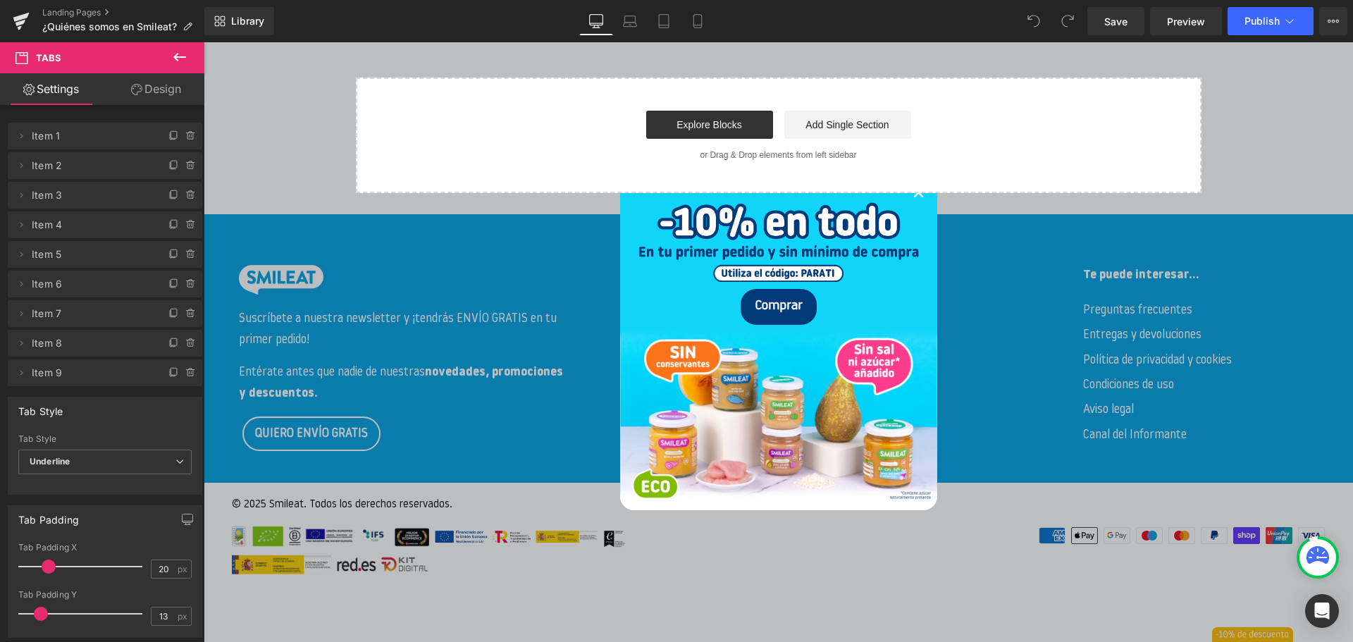
click at [917, 195] on link "×" at bounding box center [919, 194] width 12 height 43
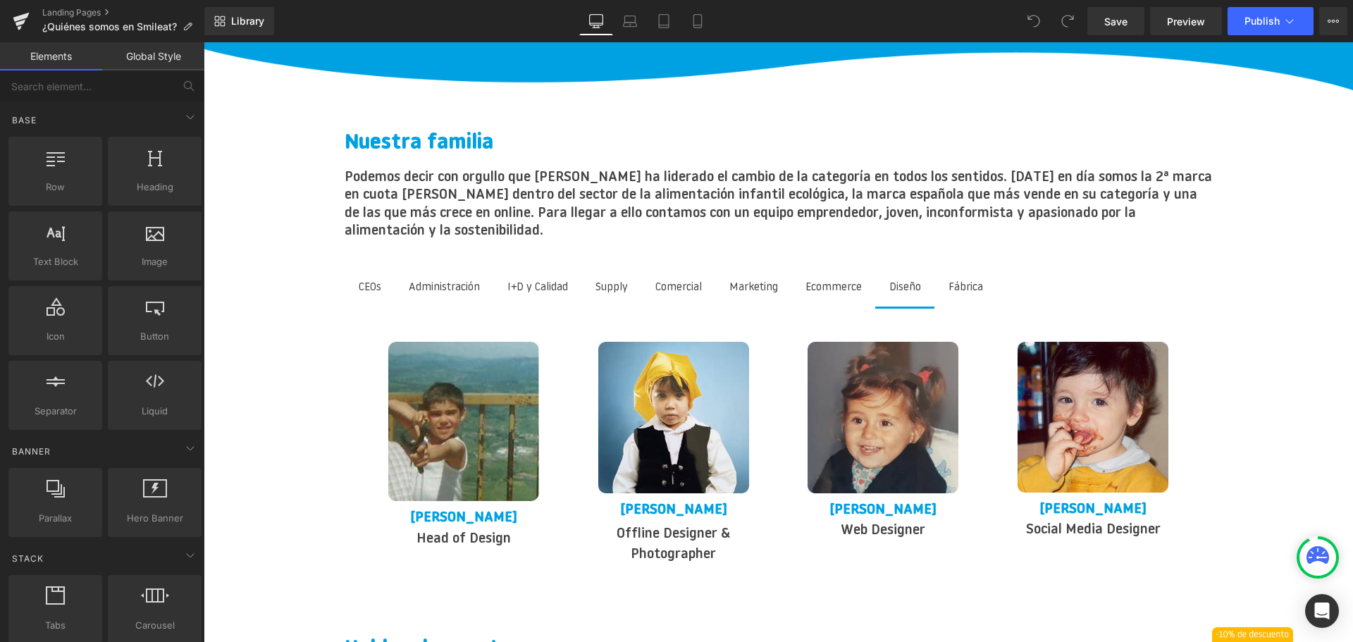
scroll to position [1689, 0]
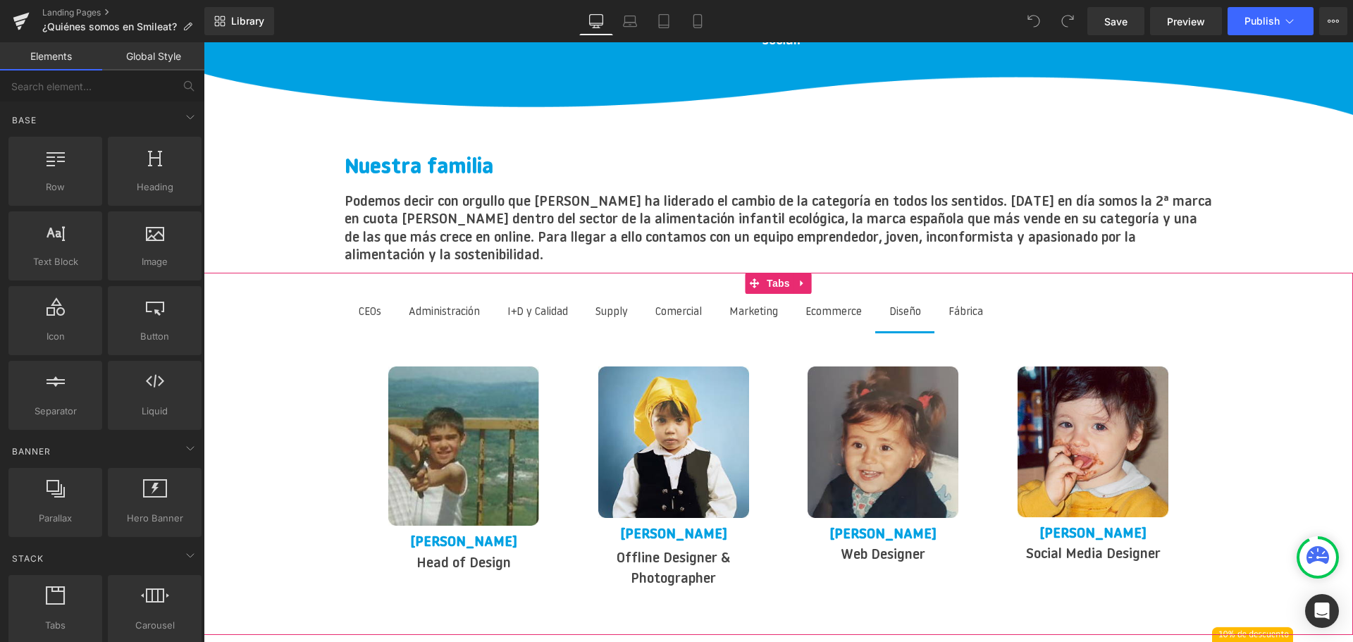
click at [521, 307] on span "I+D y Calidad Text Block" at bounding box center [537, 313] width 89 height 38
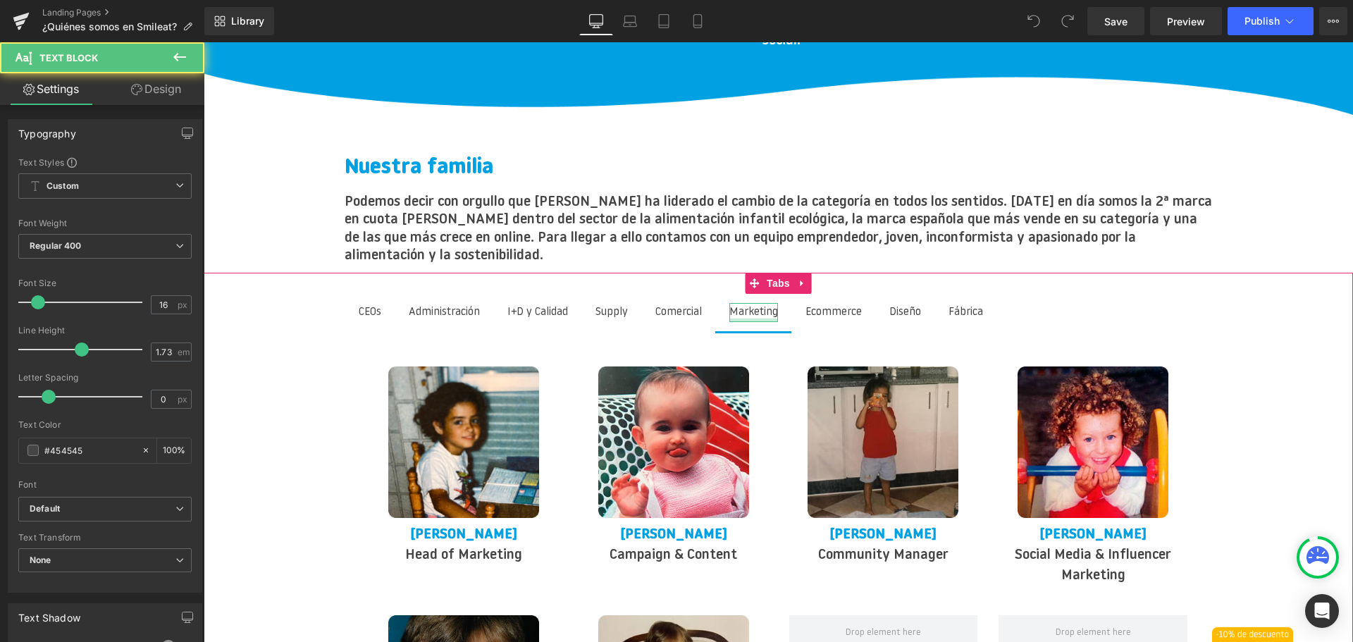
click at [743, 319] on div at bounding box center [753, 321] width 49 height 4
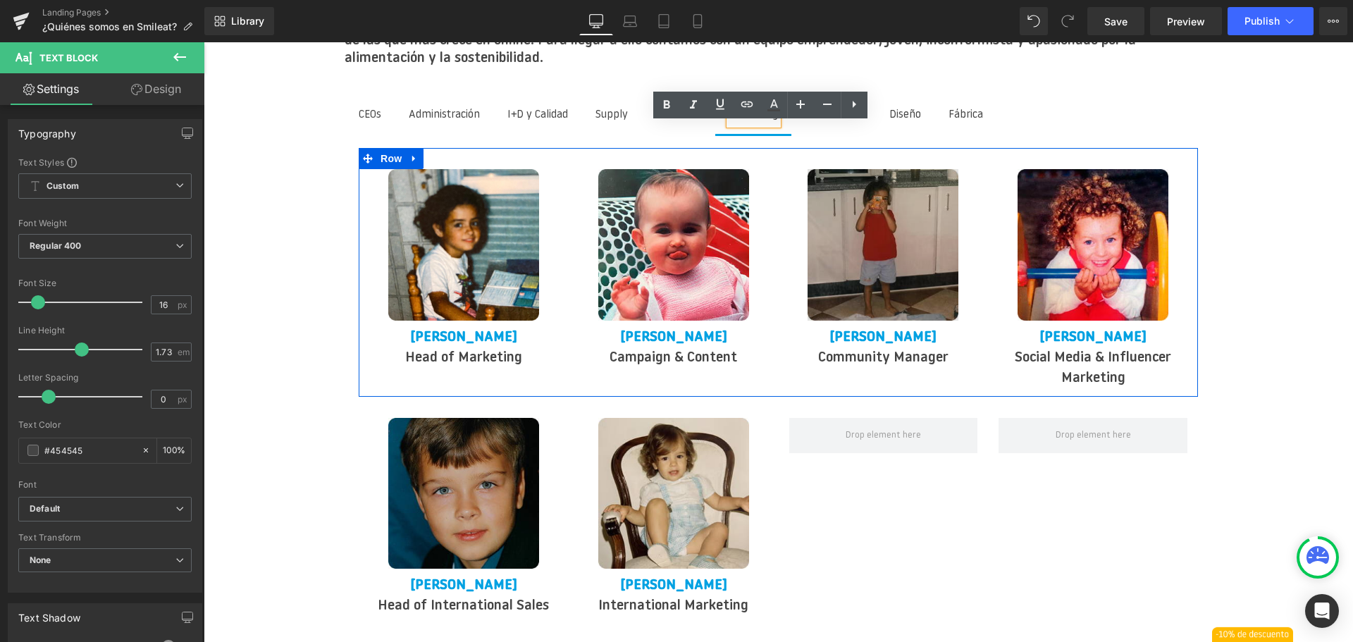
scroll to position [1900, 0]
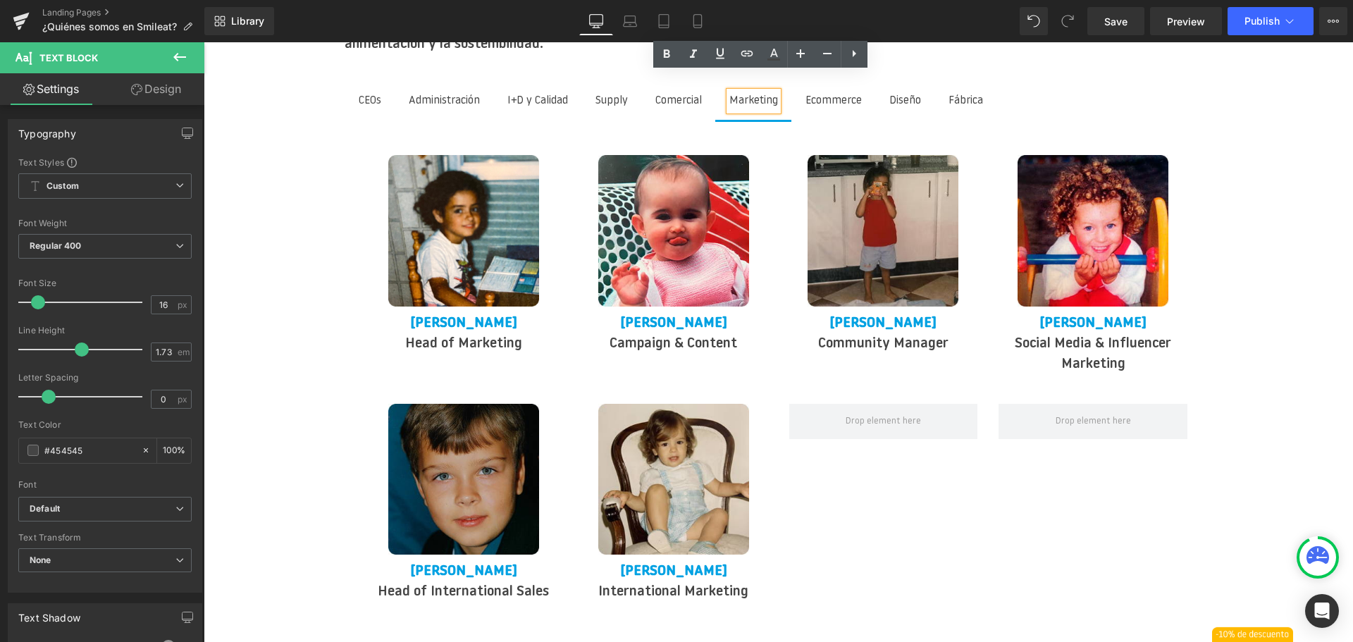
click at [866, 570] on div "Image [PERSON_NAME] Text Block Head of International Sales Text Block Image [PE…" at bounding box center [778, 497] width 839 height 228
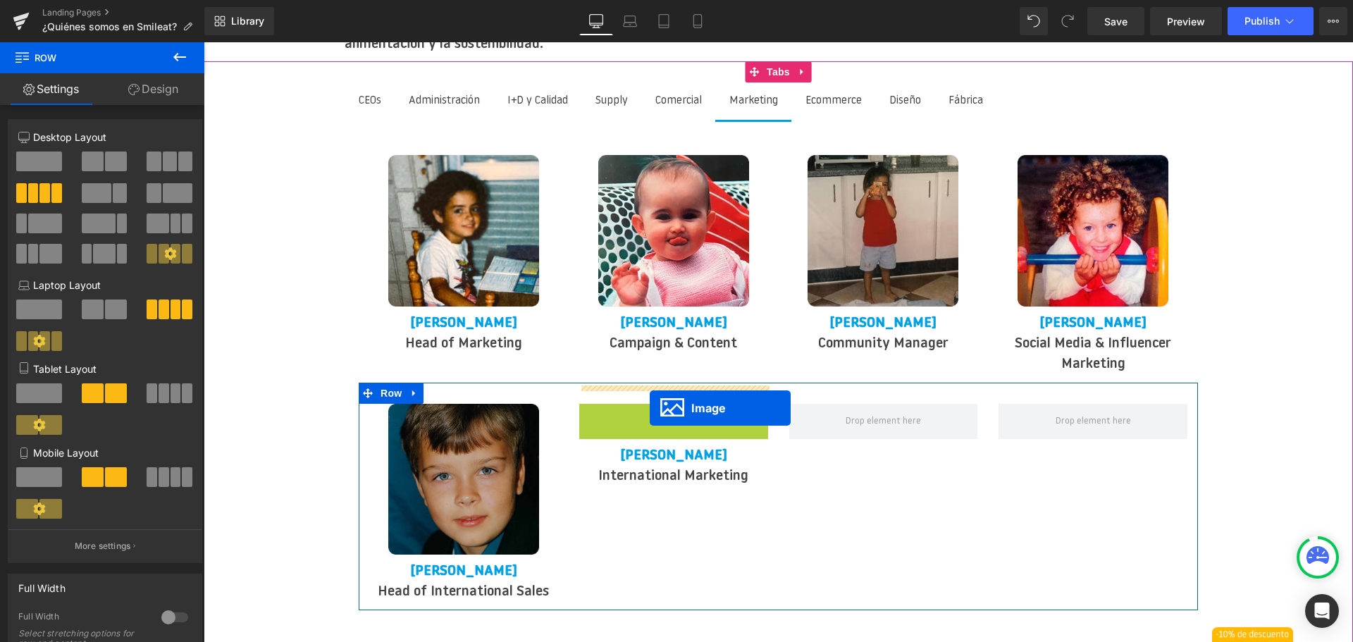
drag, startPoint x: 651, startPoint y: 464, endPoint x: 650, endPoint y: 408, distance: 56.4
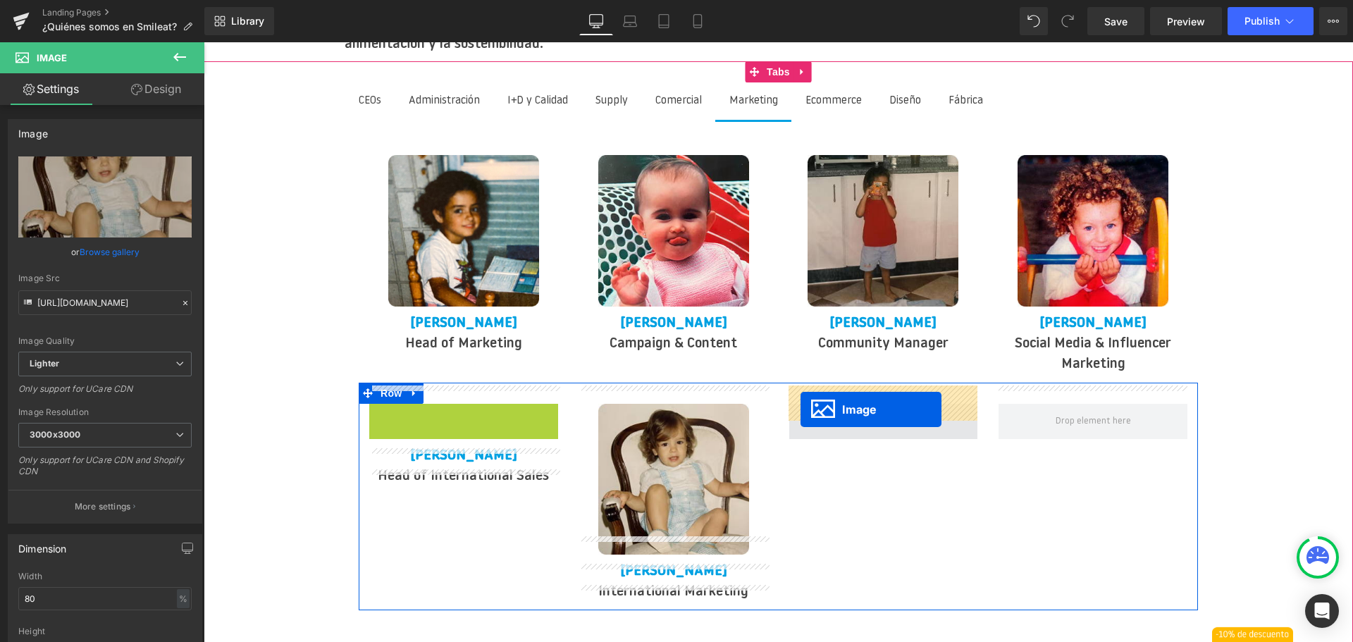
drag, startPoint x: 442, startPoint y: 455, endPoint x: 801, endPoint y: 409, distance: 361.6
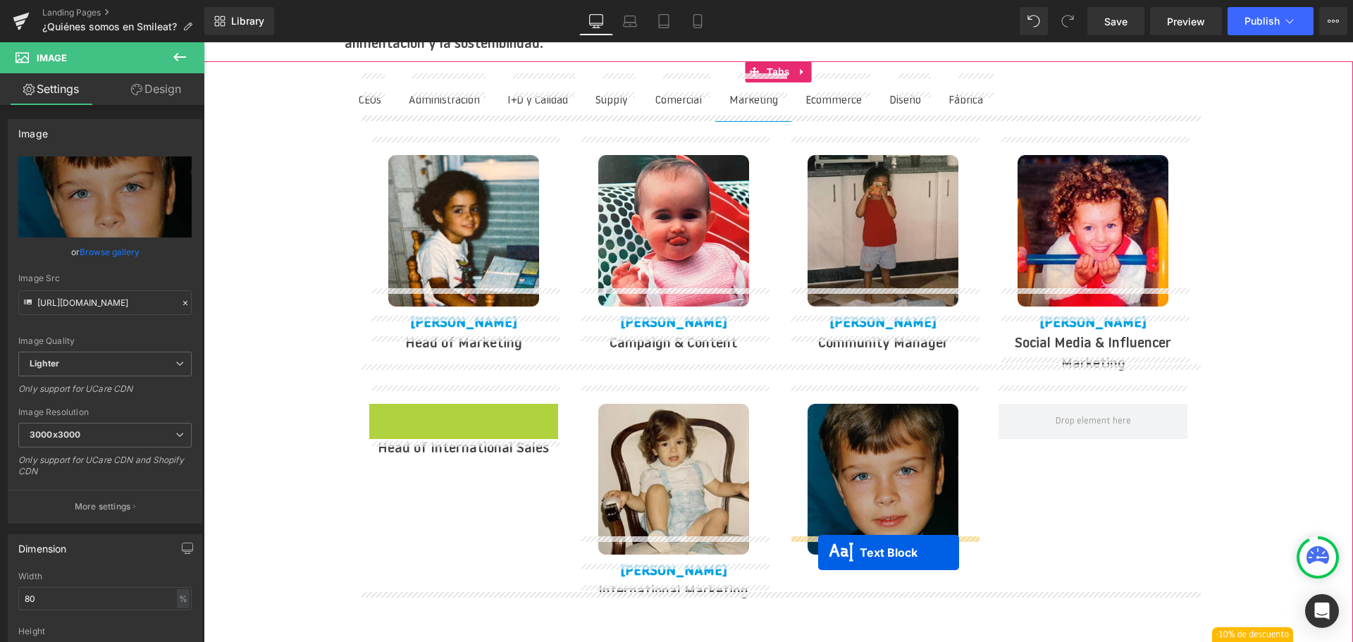
drag, startPoint x: 427, startPoint y: 397, endPoint x: 818, endPoint y: 553, distance: 420.7
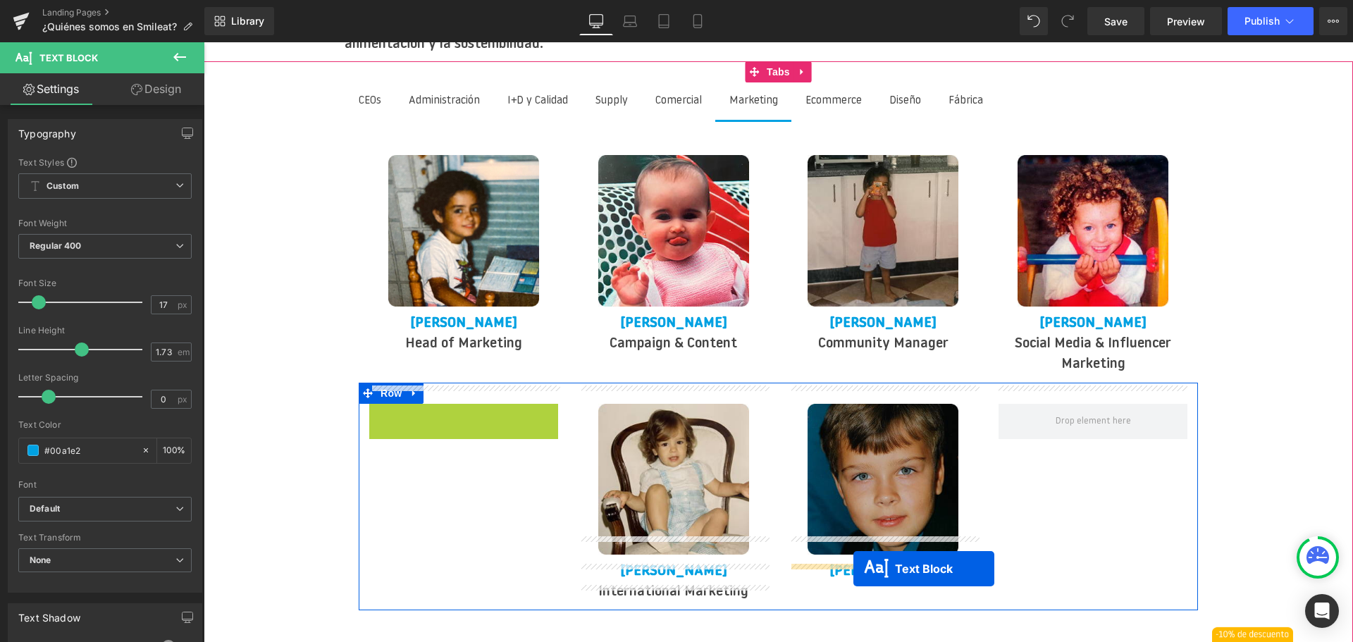
drag, startPoint x: 431, startPoint y: 398, endPoint x: 853, endPoint y: 569, distance: 455.3
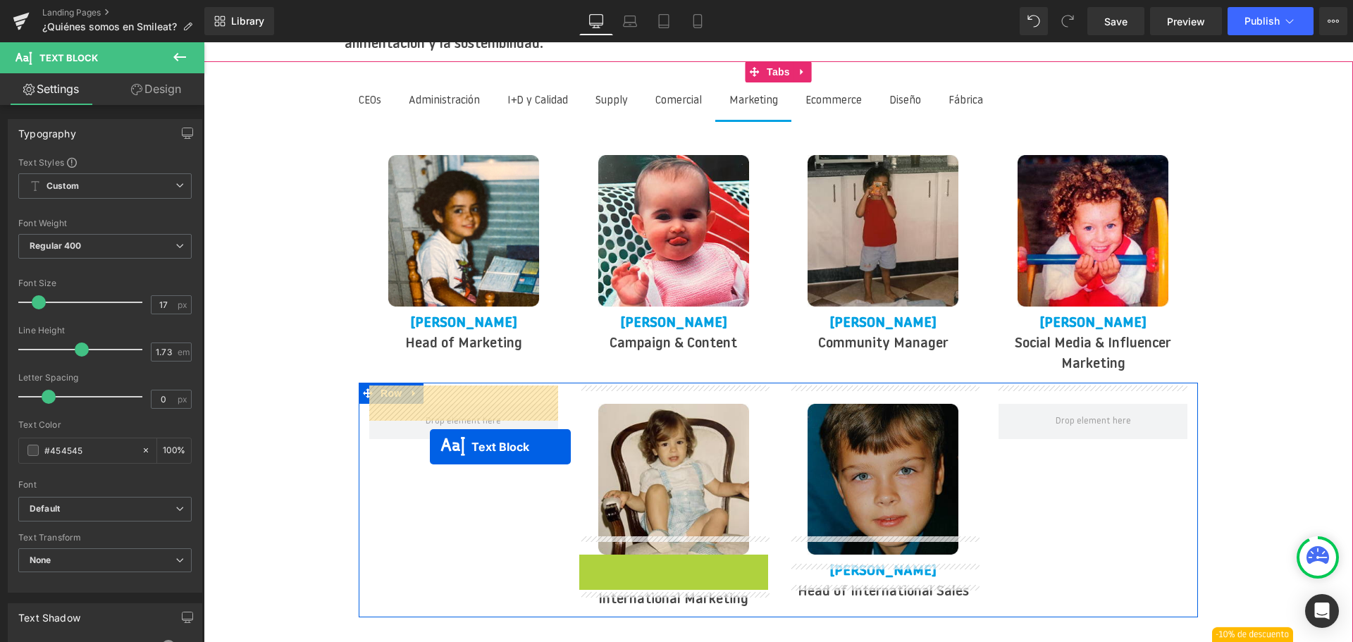
drag, startPoint x: 630, startPoint y: 547, endPoint x: 428, endPoint y: 444, distance: 226.3
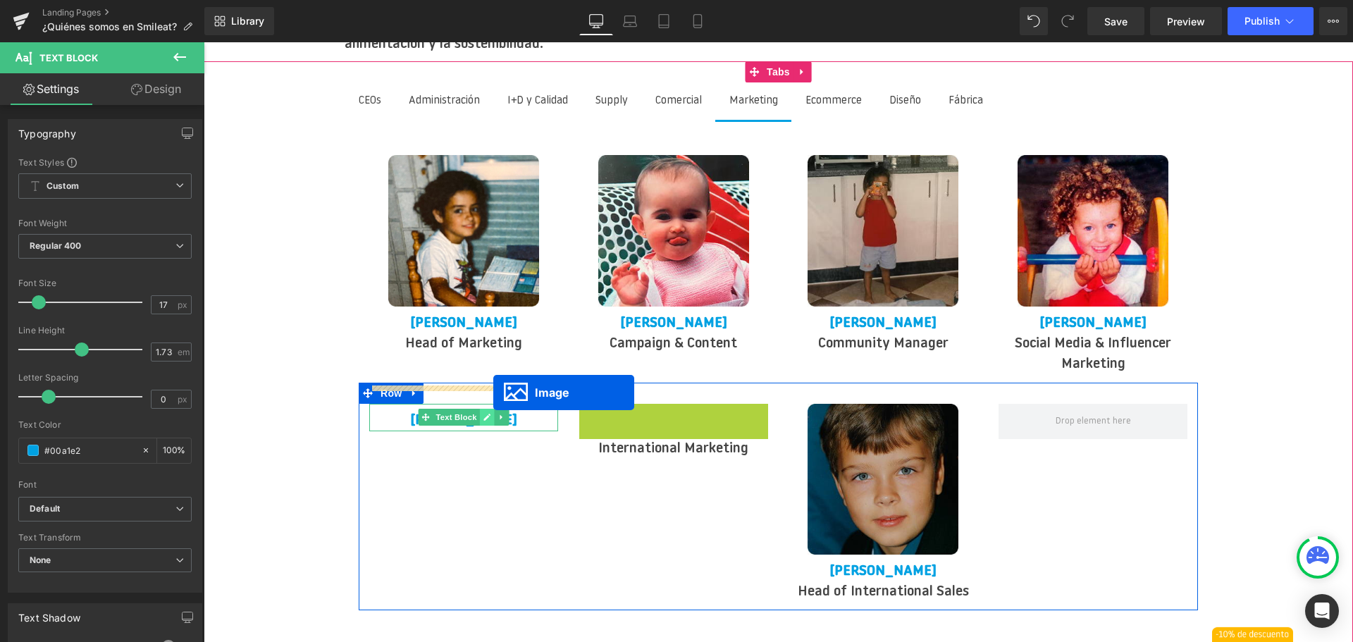
drag, startPoint x: 654, startPoint y: 458, endPoint x: 493, endPoint y: 392, distance: 173.8
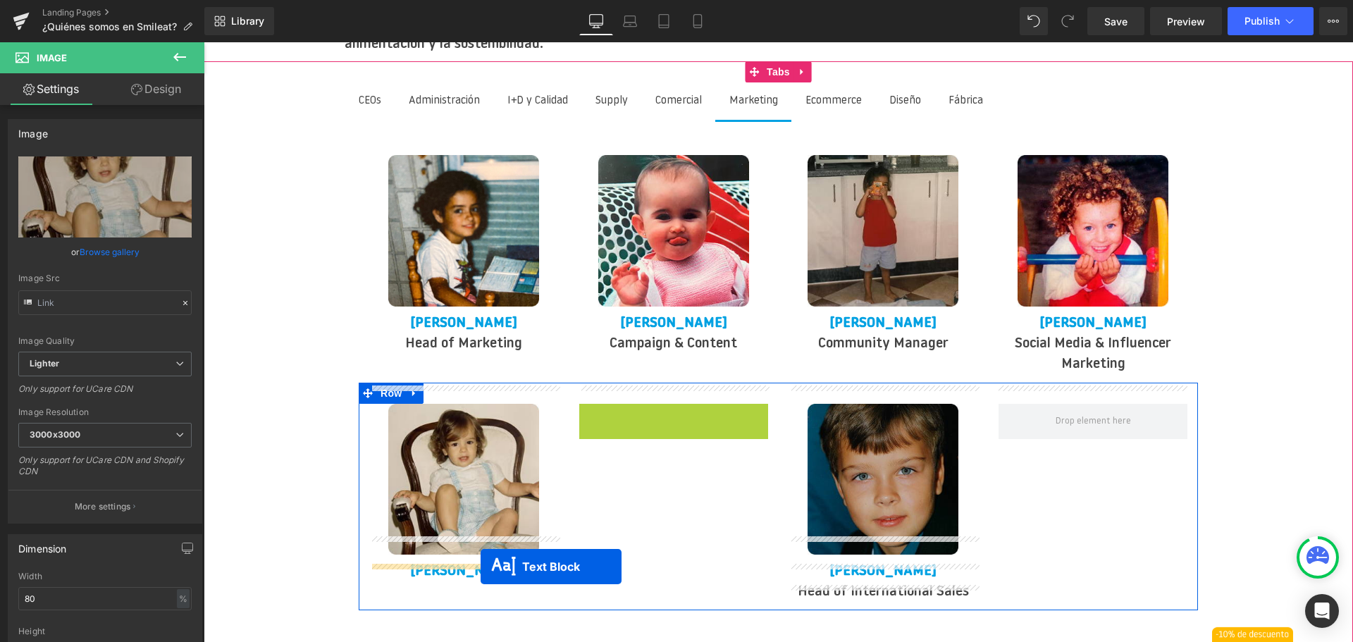
drag, startPoint x: 632, startPoint y: 395, endPoint x: 481, endPoint y: 567, distance: 228.7
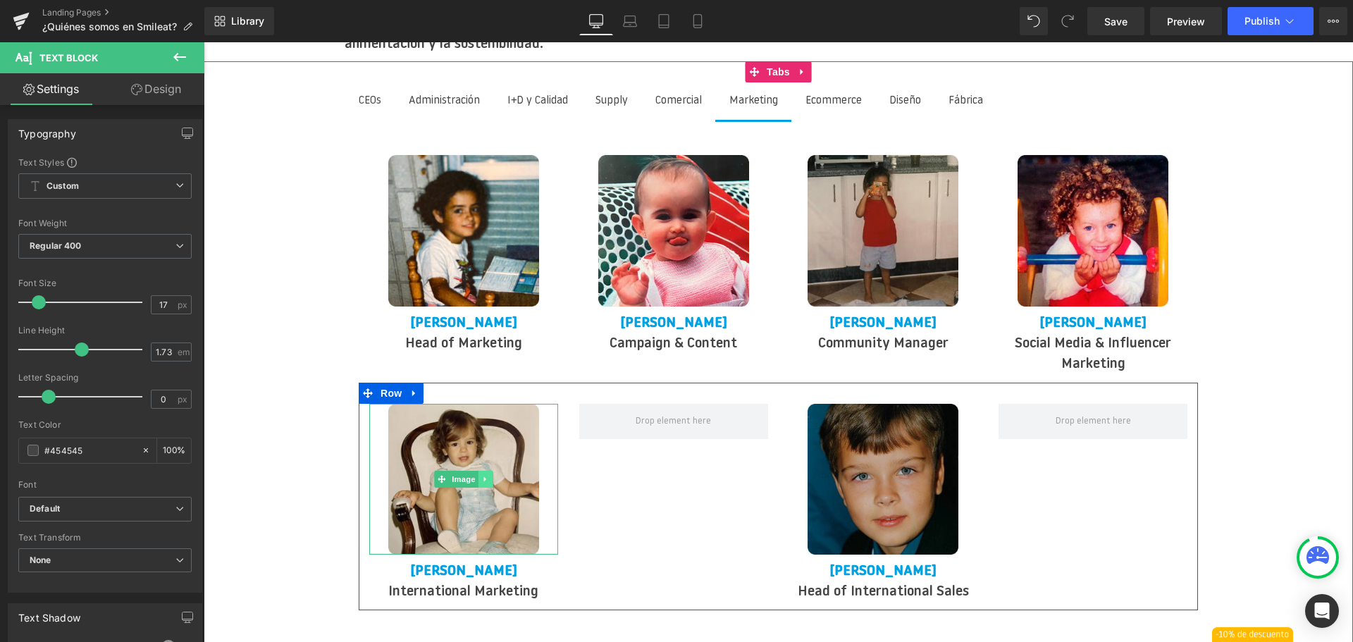
click at [480, 471] on link at bounding box center [486, 479] width 15 height 17
click at [479, 475] on icon at bounding box center [478, 479] width 8 height 8
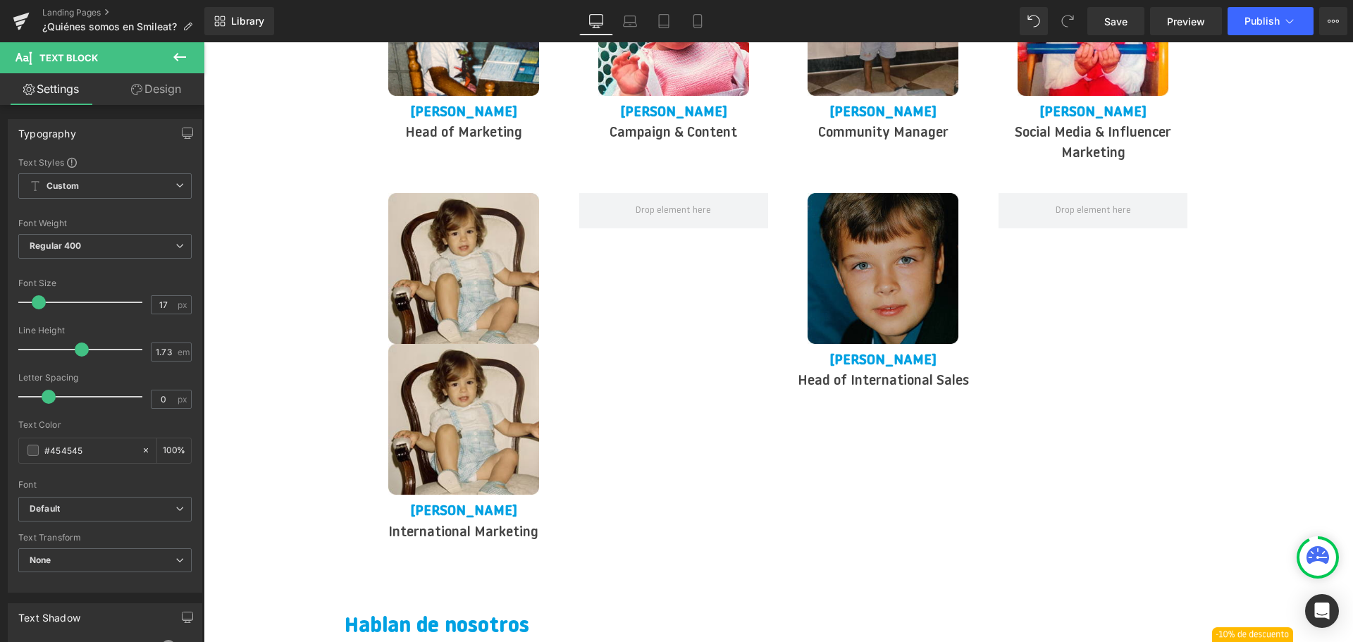
scroll to position [2056, 0]
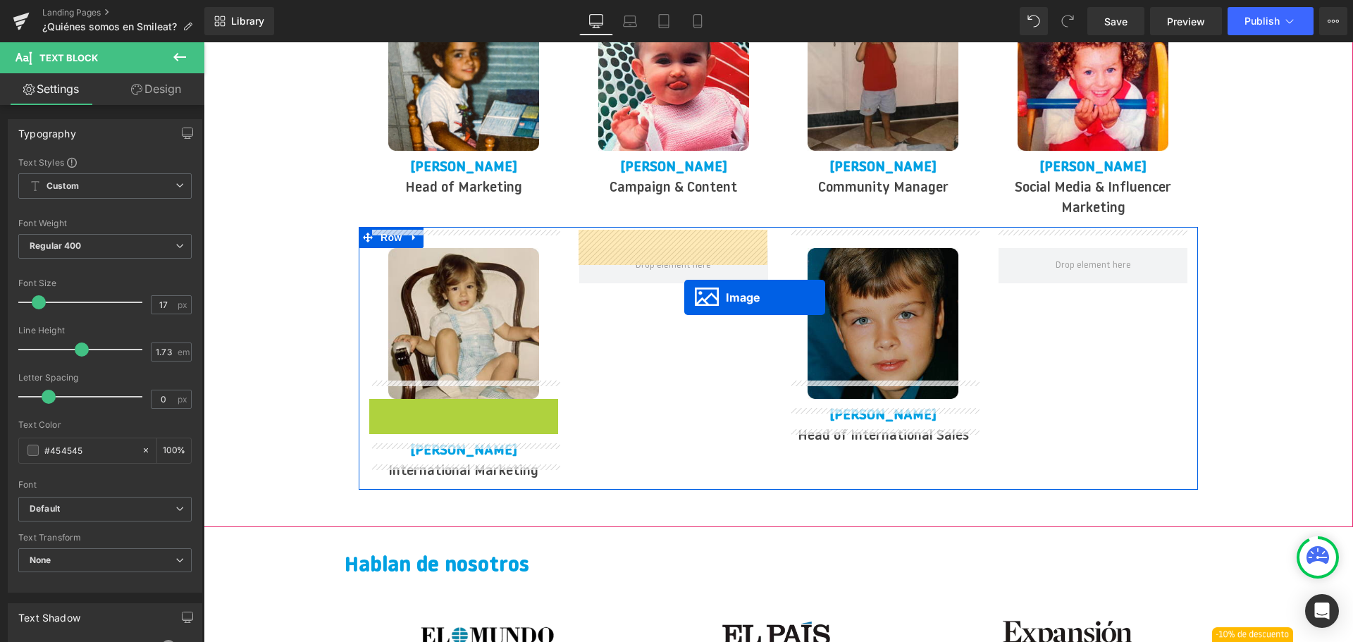
drag, startPoint x: 441, startPoint y: 457, endPoint x: 675, endPoint y: 289, distance: 287.9
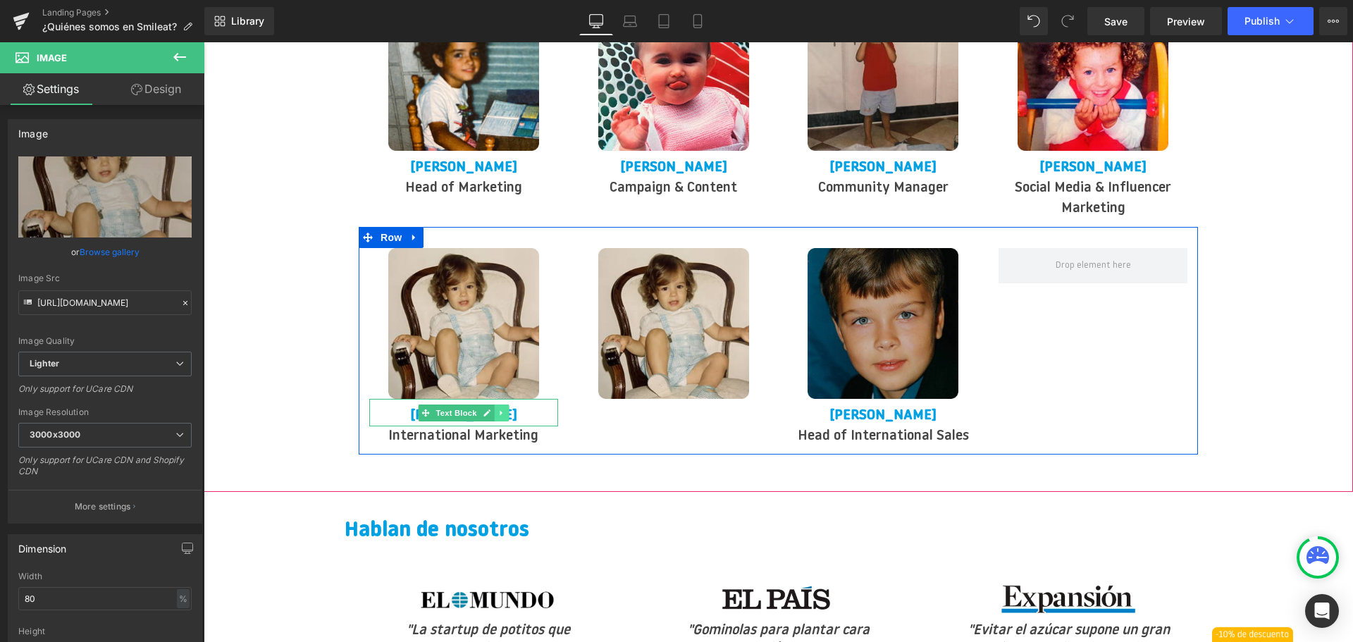
click at [504, 409] on icon at bounding box center [502, 413] width 8 height 8
click at [498, 409] on icon at bounding box center [495, 413] width 8 height 8
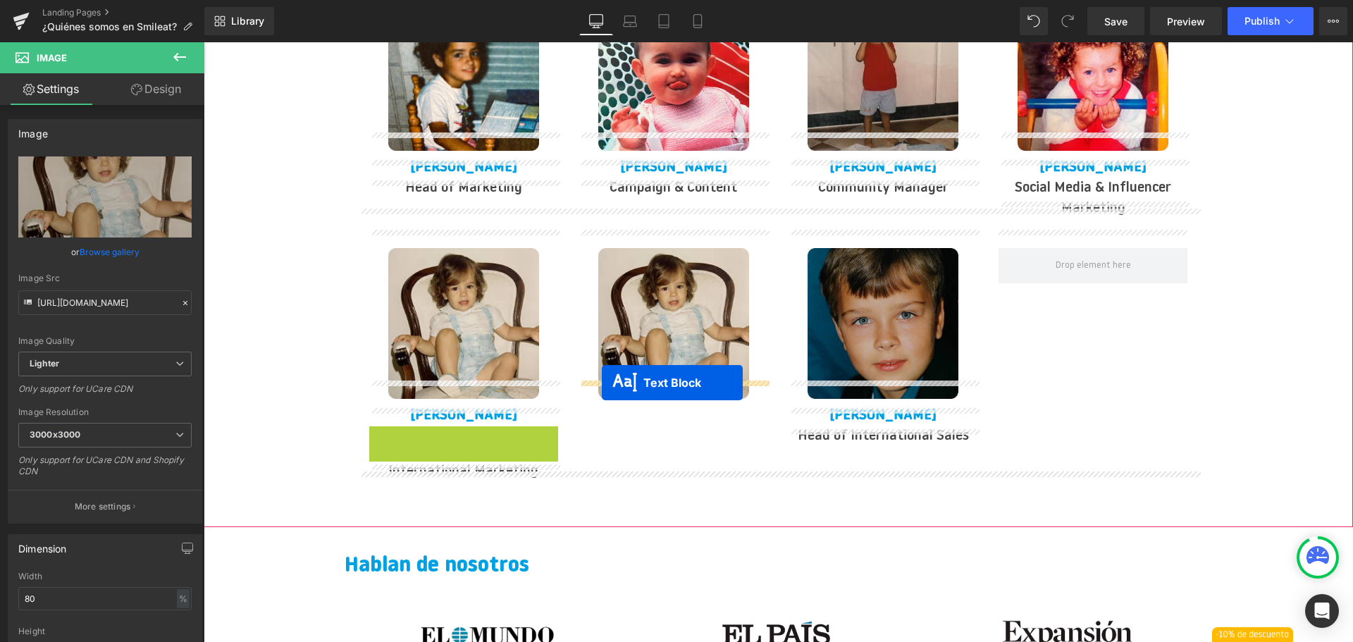
drag, startPoint x: 429, startPoint y: 425, endPoint x: 607, endPoint y: 382, distance: 182.7
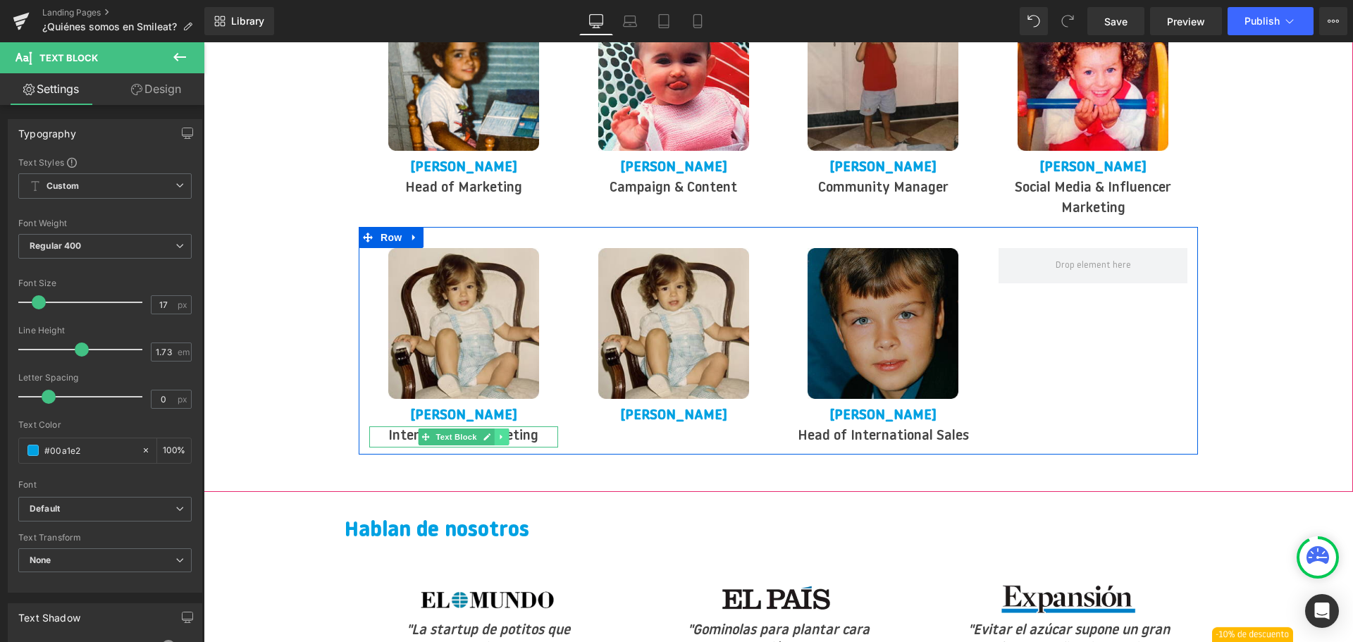
click at [495, 428] on link at bounding box center [501, 436] width 15 height 17
click at [495, 433] on icon at bounding box center [495, 437] width 8 height 8
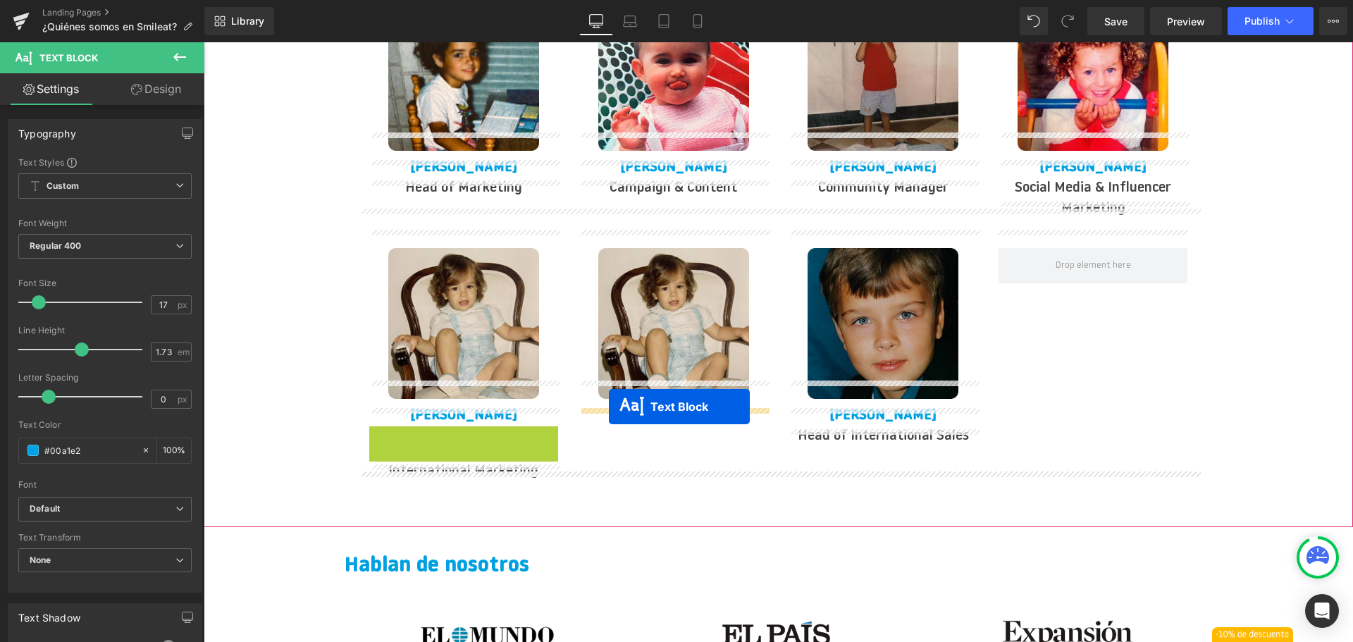
drag, startPoint x: 404, startPoint y: 421, endPoint x: 609, endPoint y: 407, distance: 205.6
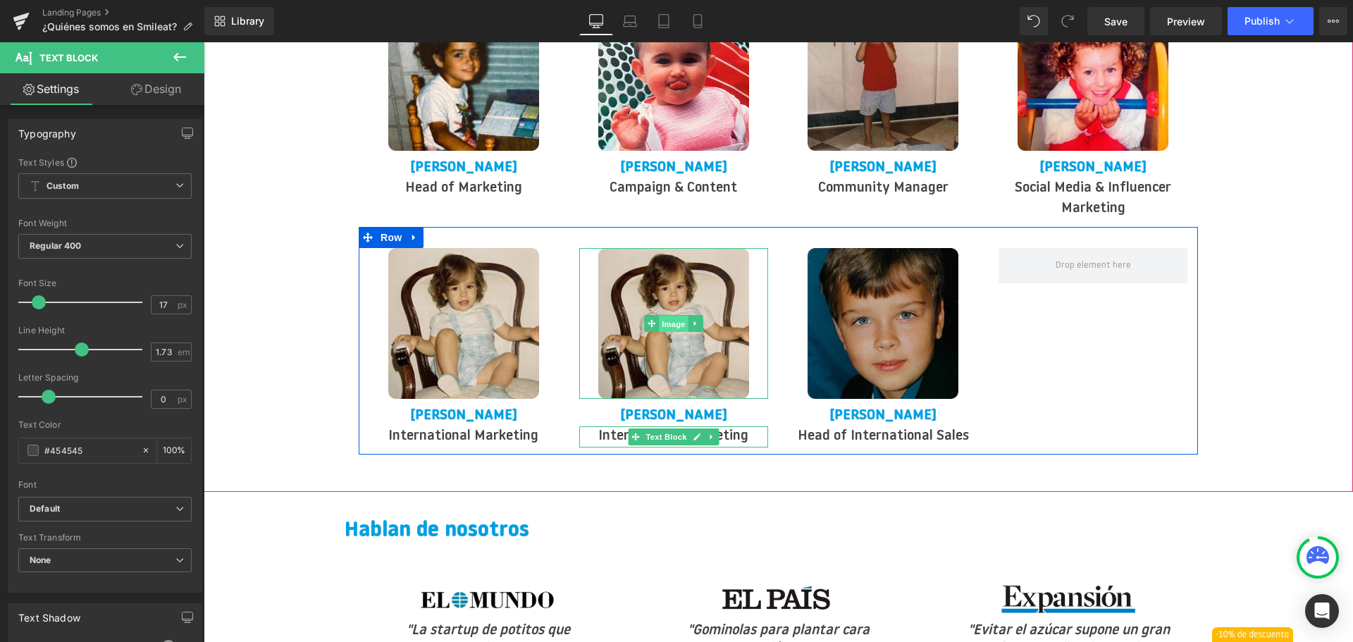
click at [677, 316] on span "Image" at bounding box center [674, 324] width 30 height 17
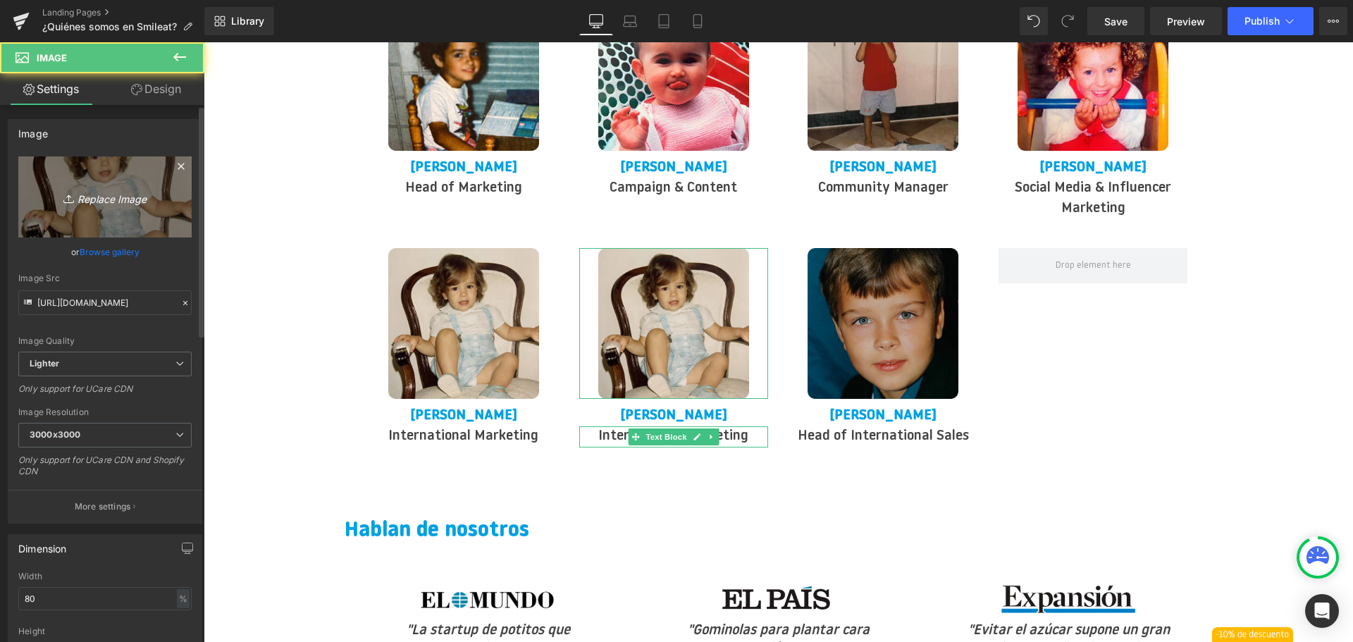
click at [126, 214] on link "Replace Image" at bounding box center [104, 196] width 173 height 81
type input "C:\fakepath\29. [PERSON_NAME] 2.jpg"
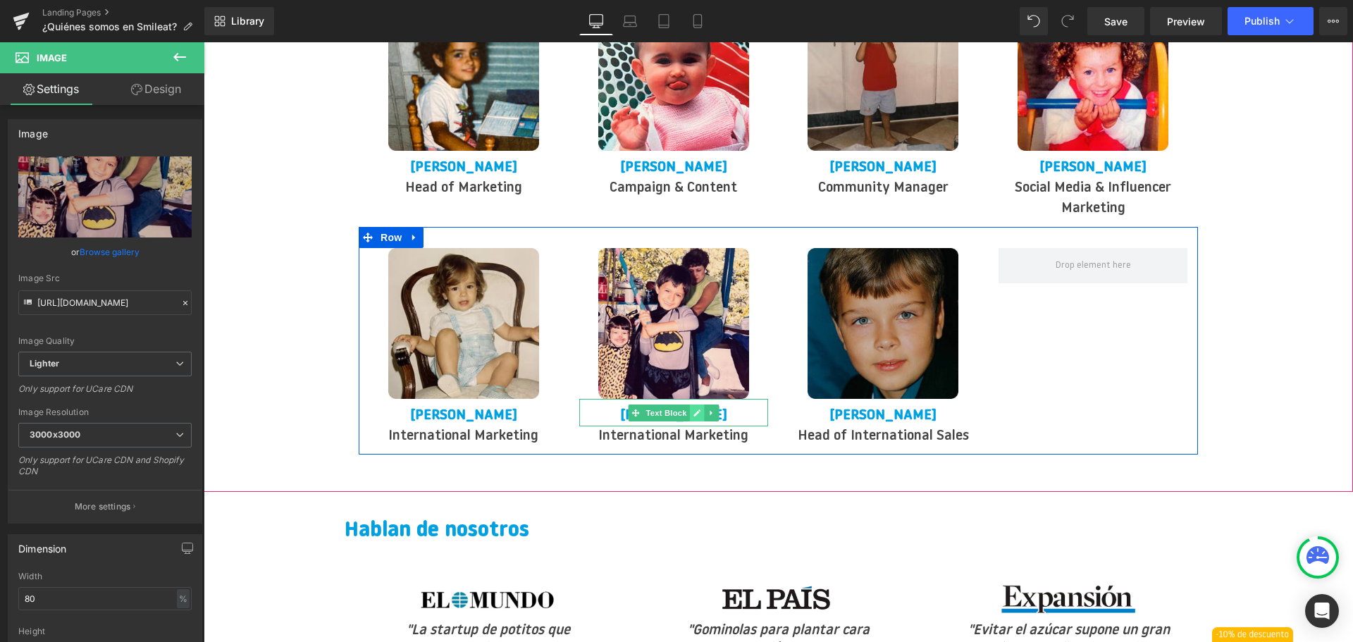
click at [695, 409] on icon at bounding box center [696, 412] width 7 height 7
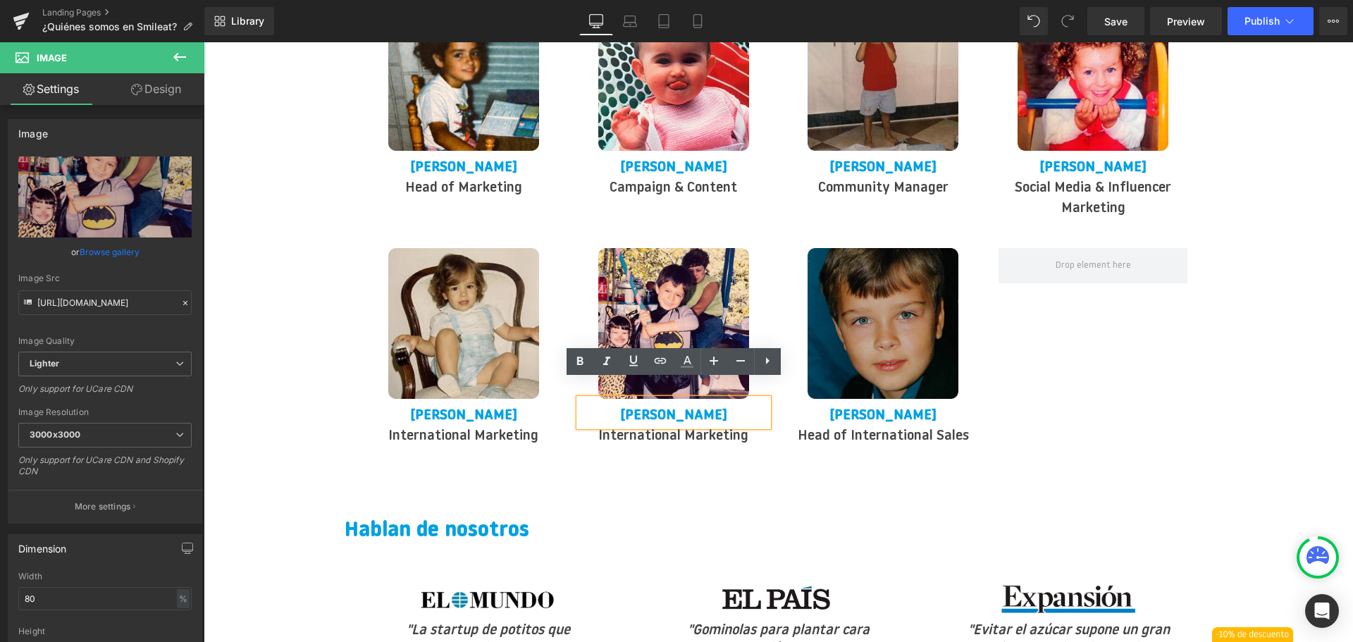
click at [674, 409] on strong "[PERSON_NAME]" at bounding box center [673, 416] width 107 height 14
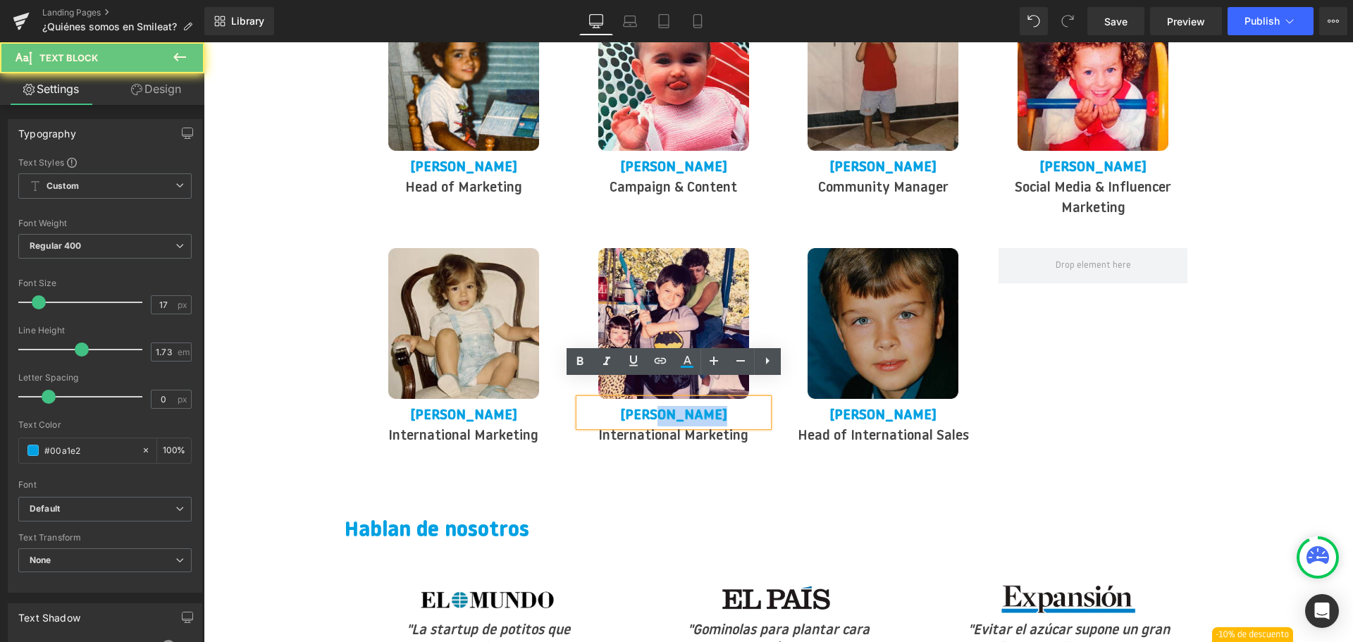
click at [674, 409] on strong "[PERSON_NAME]" at bounding box center [673, 416] width 107 height 14
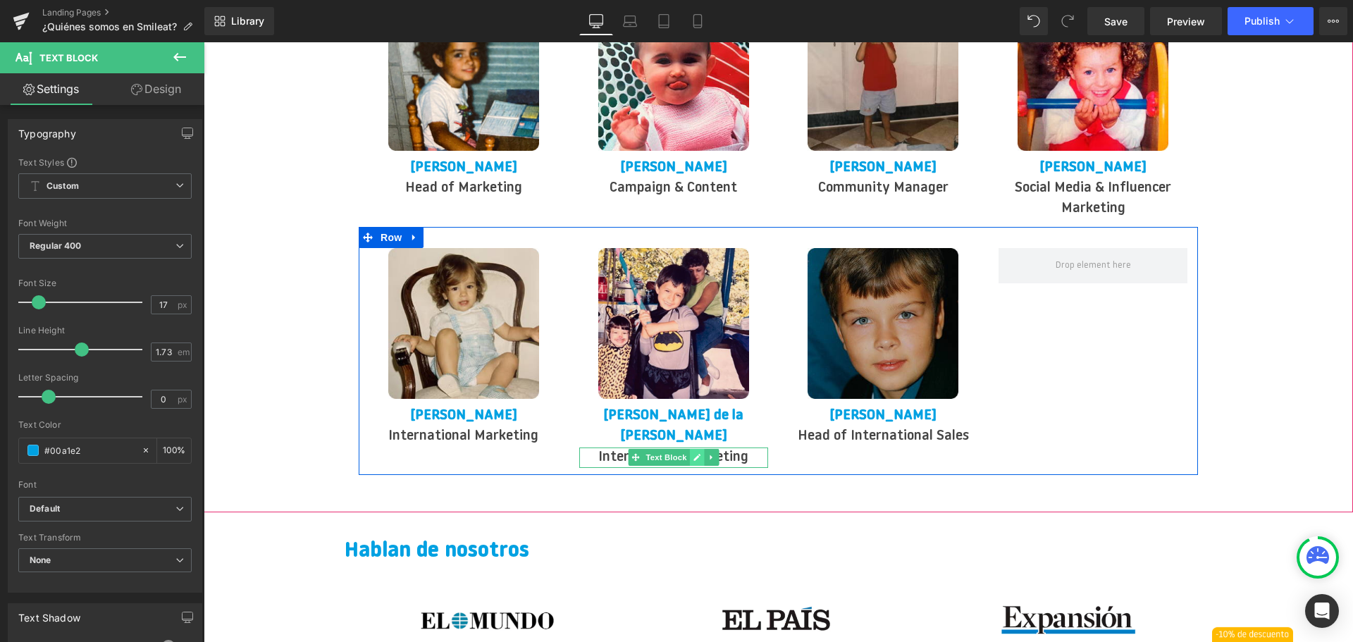
click at [697, 455] on icon at bounding box center [696, 458] width 7 height 7
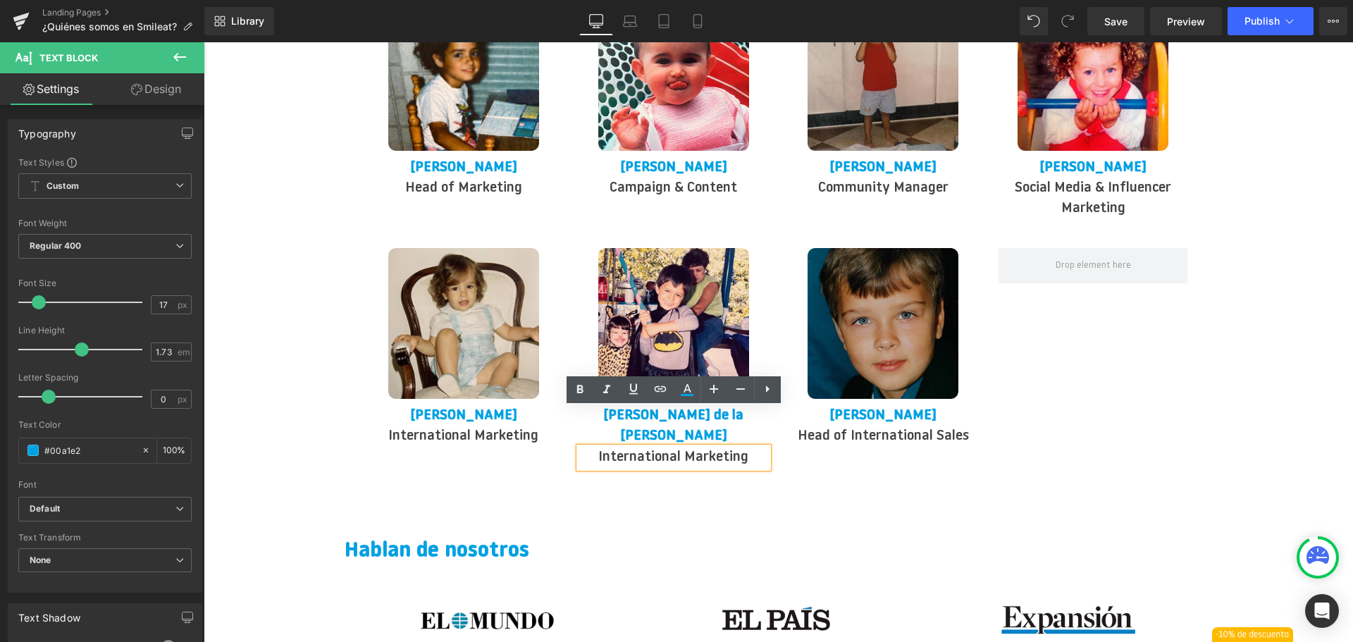
click at [675, 448] on p "International Marketing" at bounding box center [673, 458] width 189 height 20
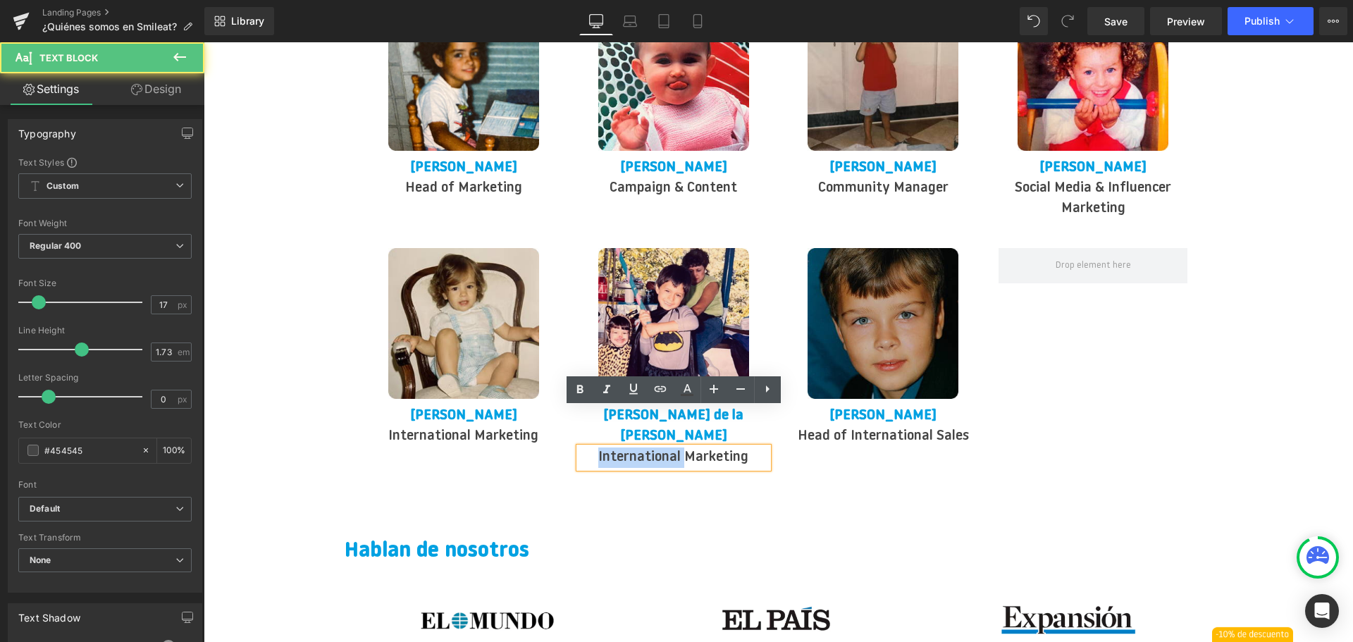
click at [675, 448] on p "International Marketing" at bounding box center [673, 458] width 189 height 20
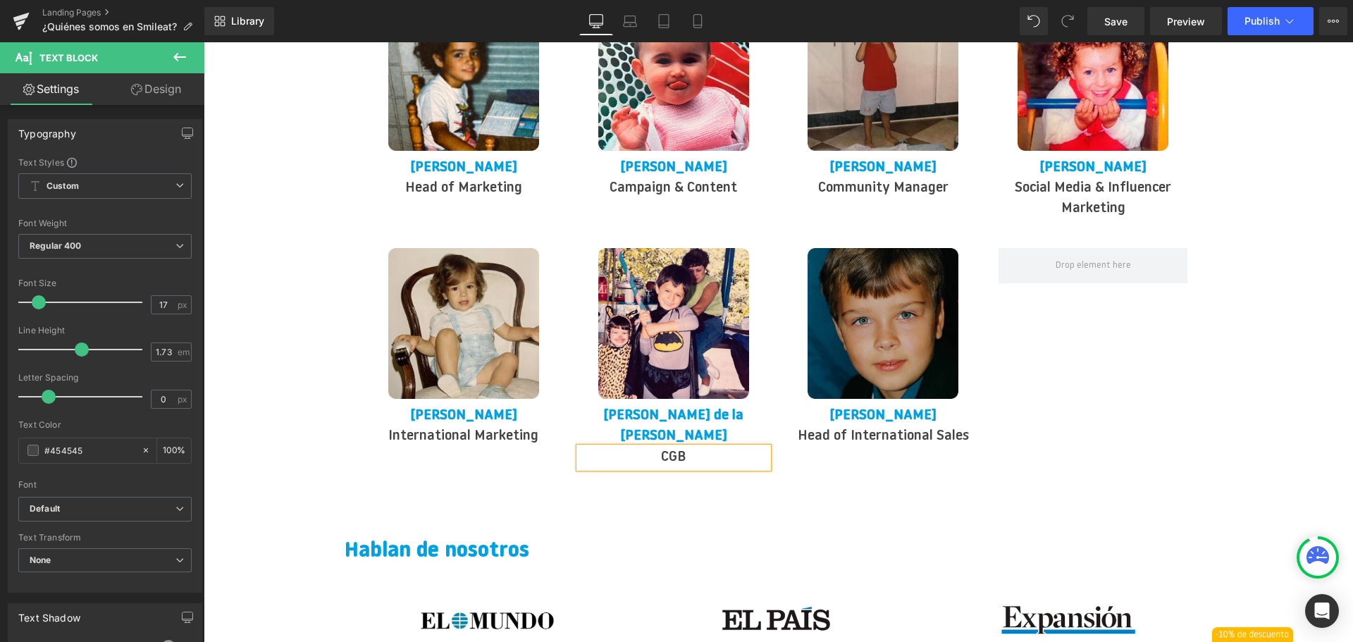
click at [1136, 381] on div "Image [PERSON_NAME] Text Block International Marketing Text Block Image [PERSON…" at bounding box center [778, 351] width 839 height 248
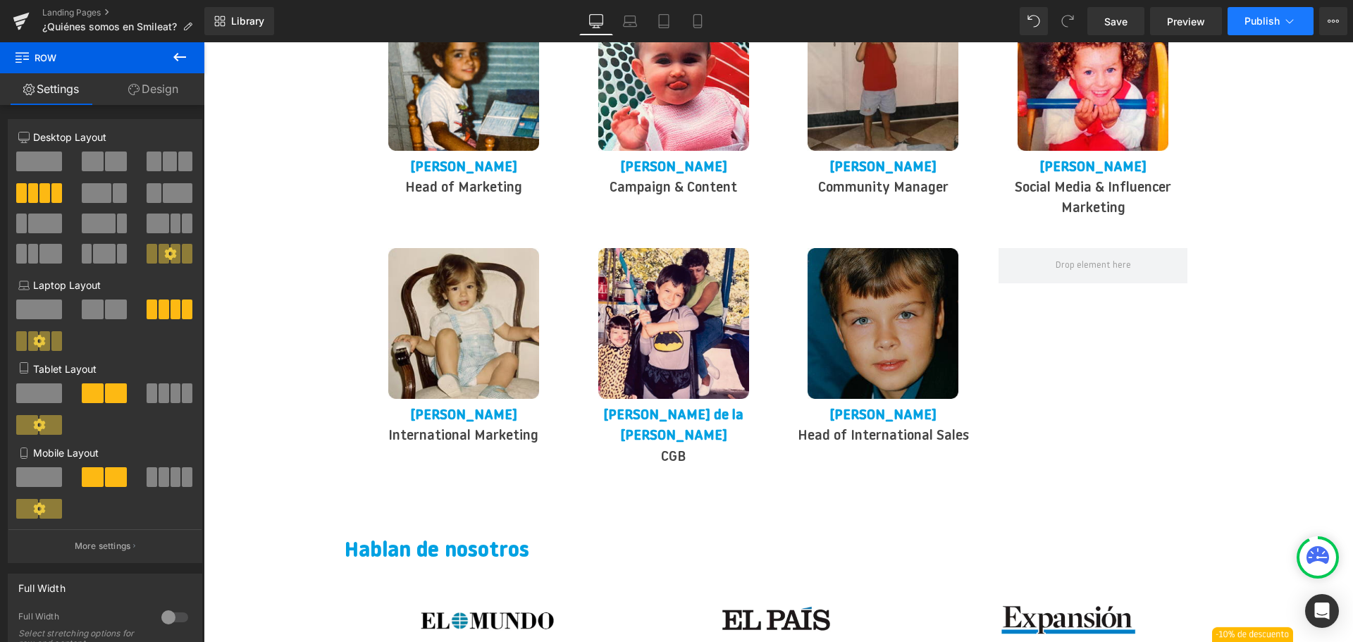
click at [1259, 23] on span "Publish" at bounding box center [1262, 21] width 35 height 11
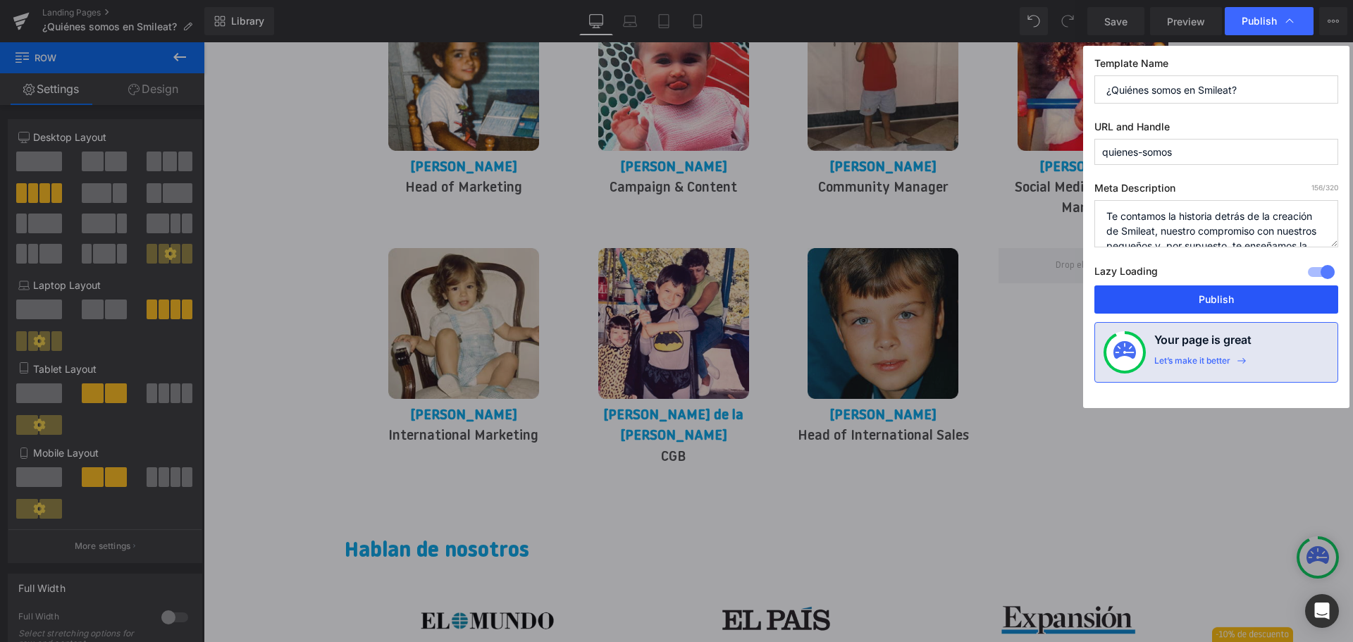
drag, startPoint x: 1180, startPoint y: 296, endPoint x: 999, endPoint y: 276, distance: 181.5
click at [1180, 296] on button "Publish" at bounding box center [1216, 299] width 244 height 28
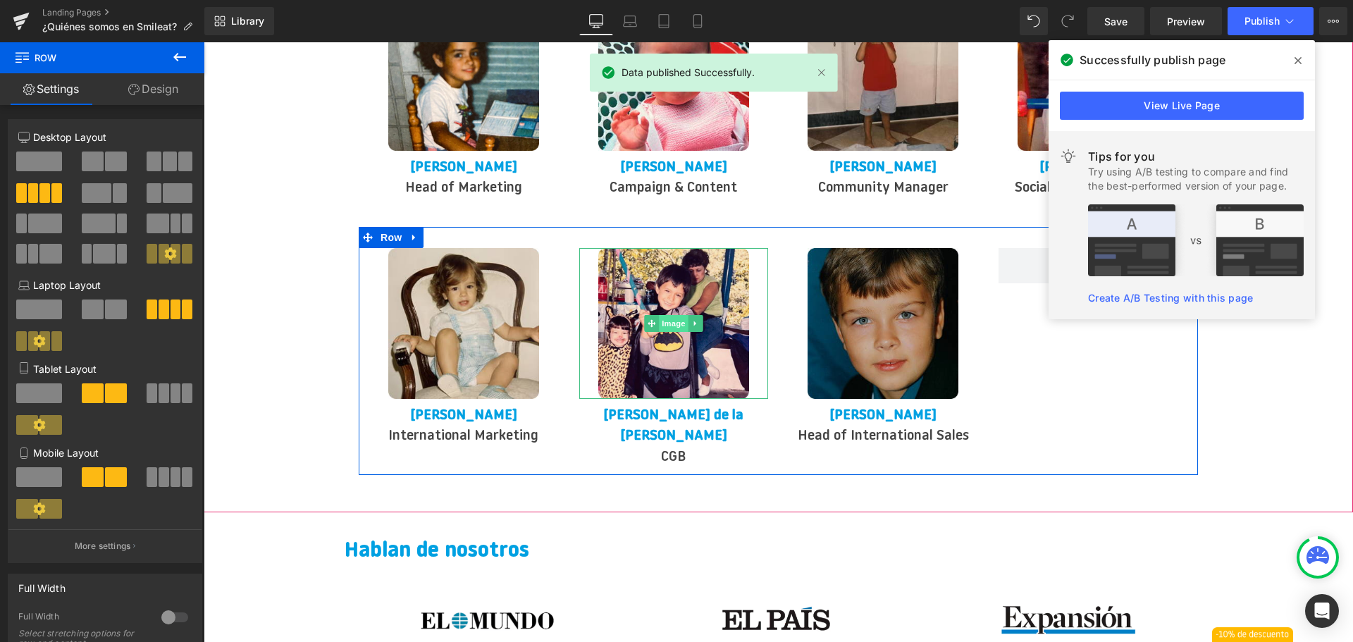
click at [668, 315] on span "Image" at bounding box center [674, 323] width 30 height 17
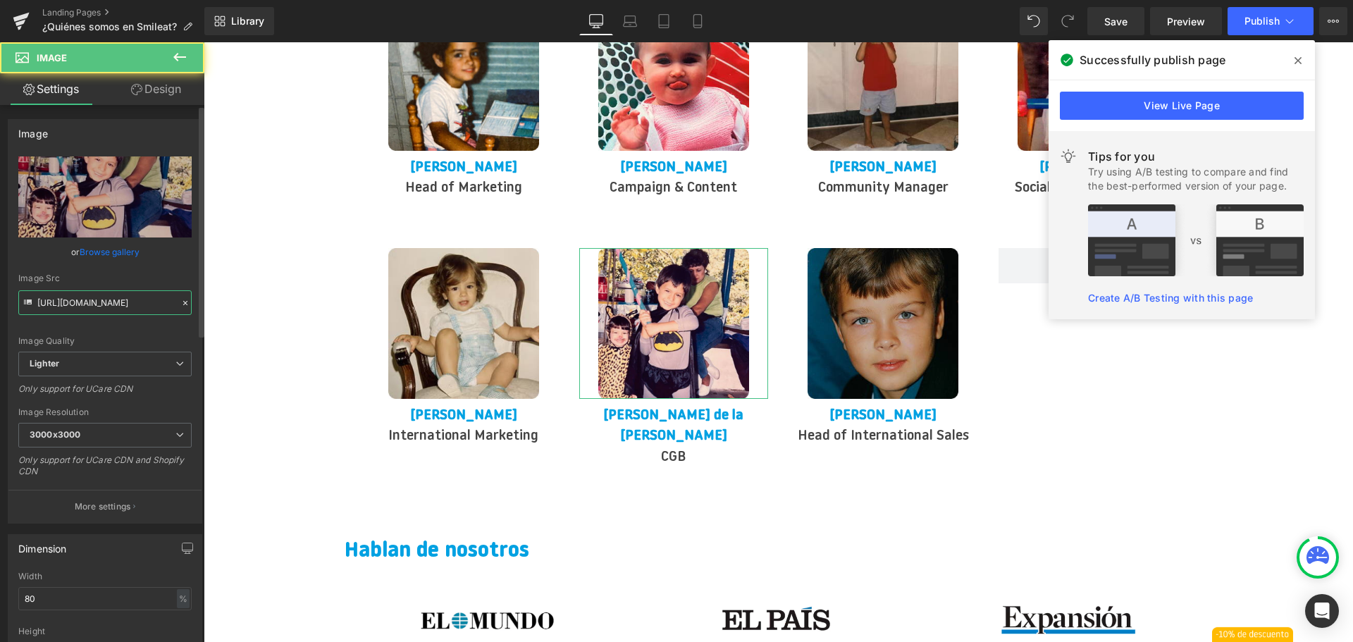
click at [116, 302] on input "[URL][DOMAIN_NAME]" at bounding box center [104, 302] width 173 height 25
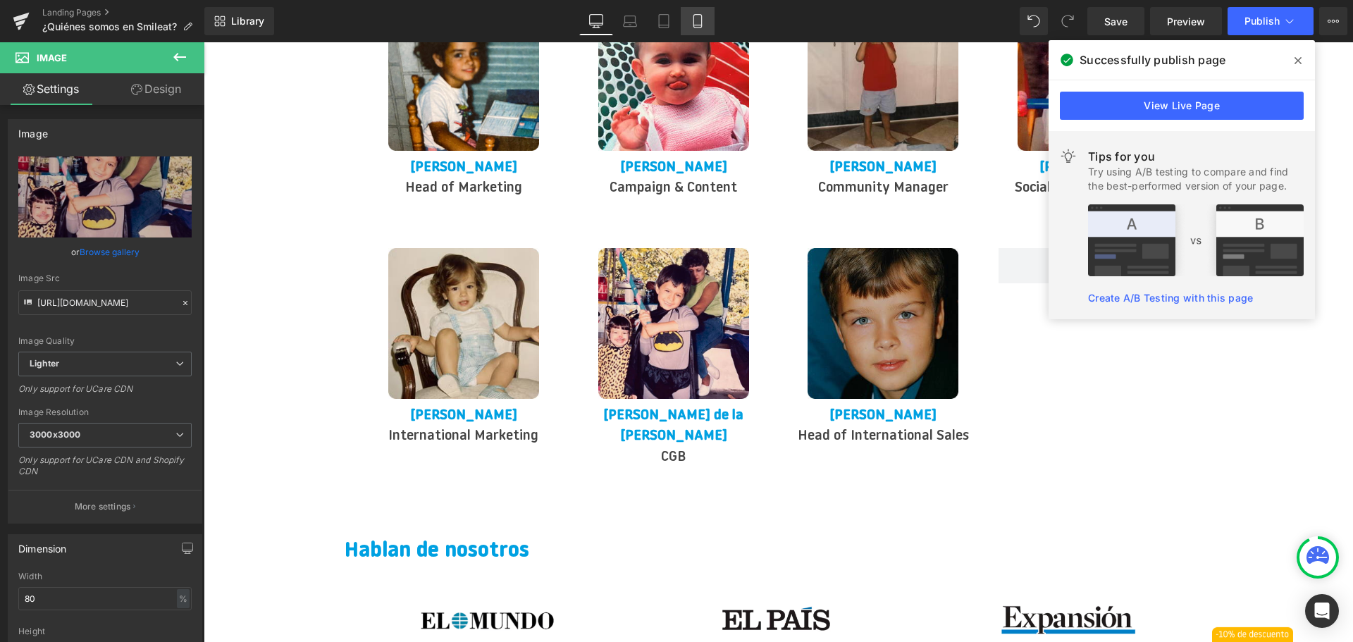
click at [702, 30] on link "Mobile" at bounding box center [698, 21] width 34 height 28
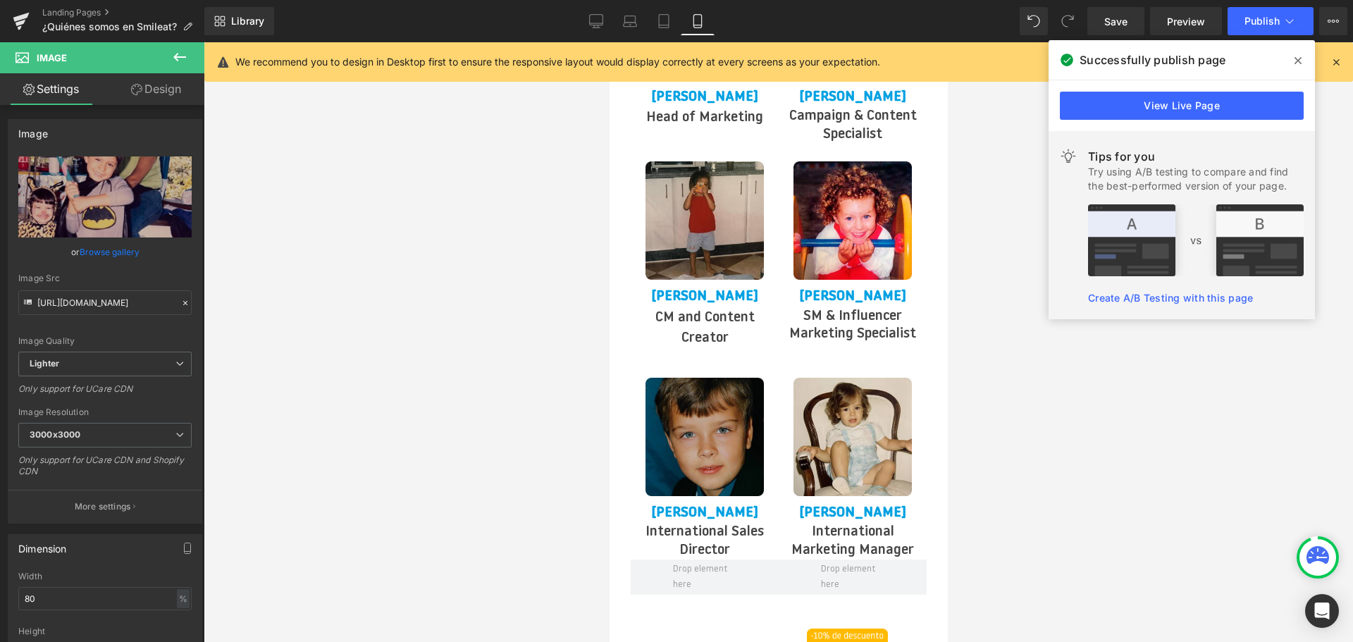
scroll to position [3242, 0]
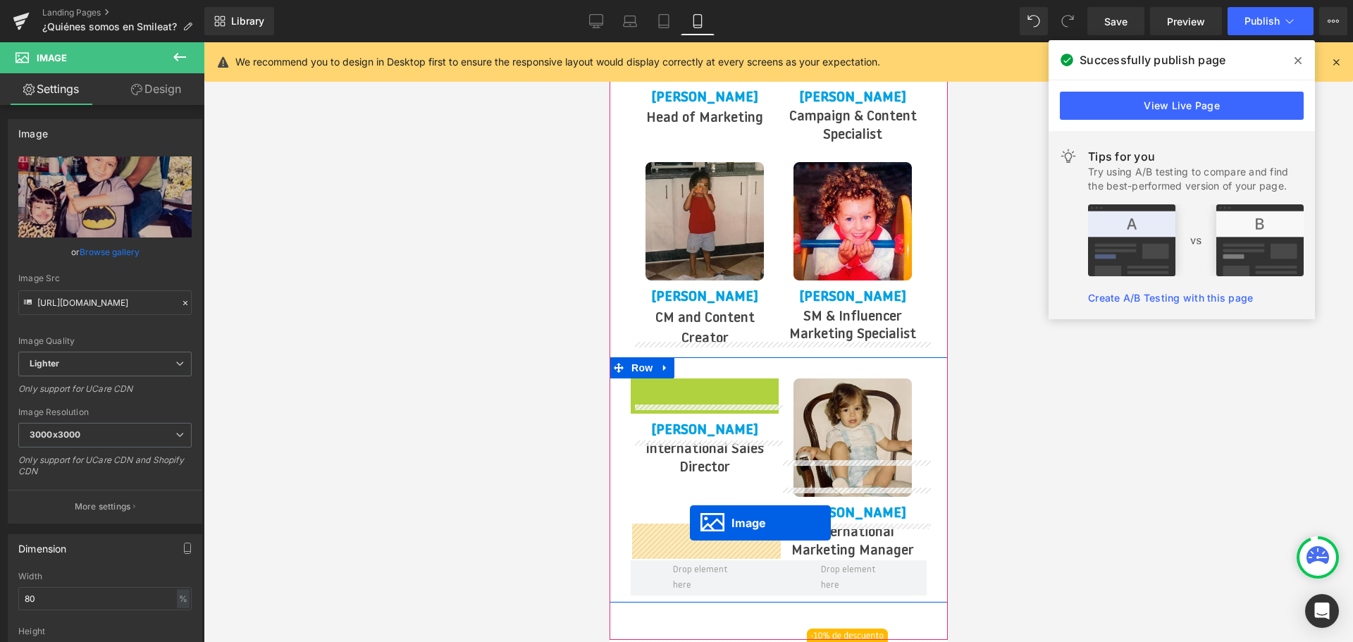
drag, startPoint x: 680, startPoint y: 402, endPoint x: 689, endPoint y: 523, distance: 120.9
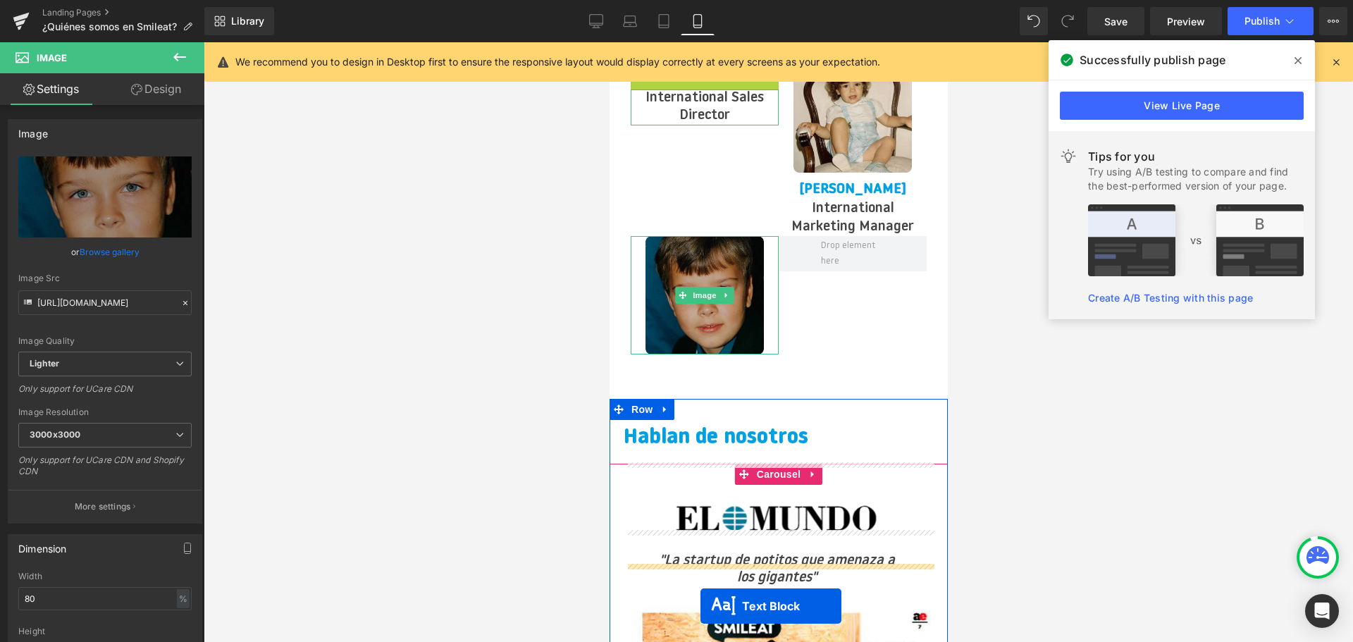
scroll to position [3651, 0]
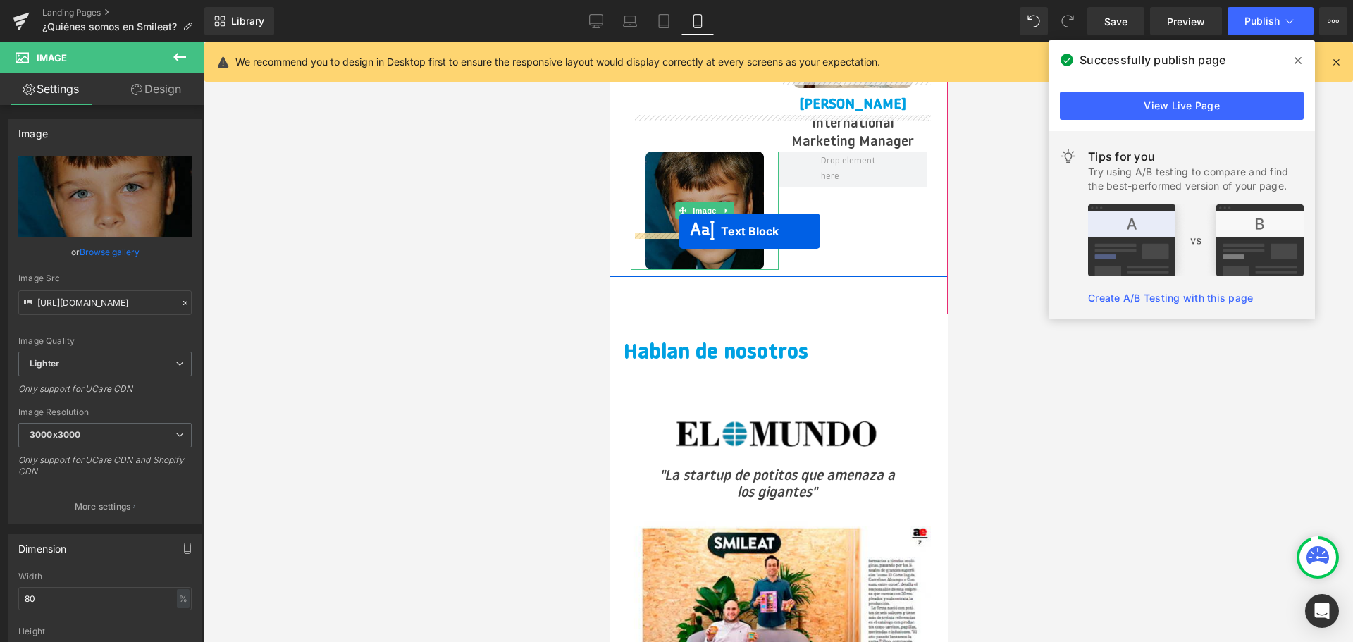
drag, startPoint x: 667, startPoint y: 357, endPoint x: 679, endPoint y: 231, distance: 126.0
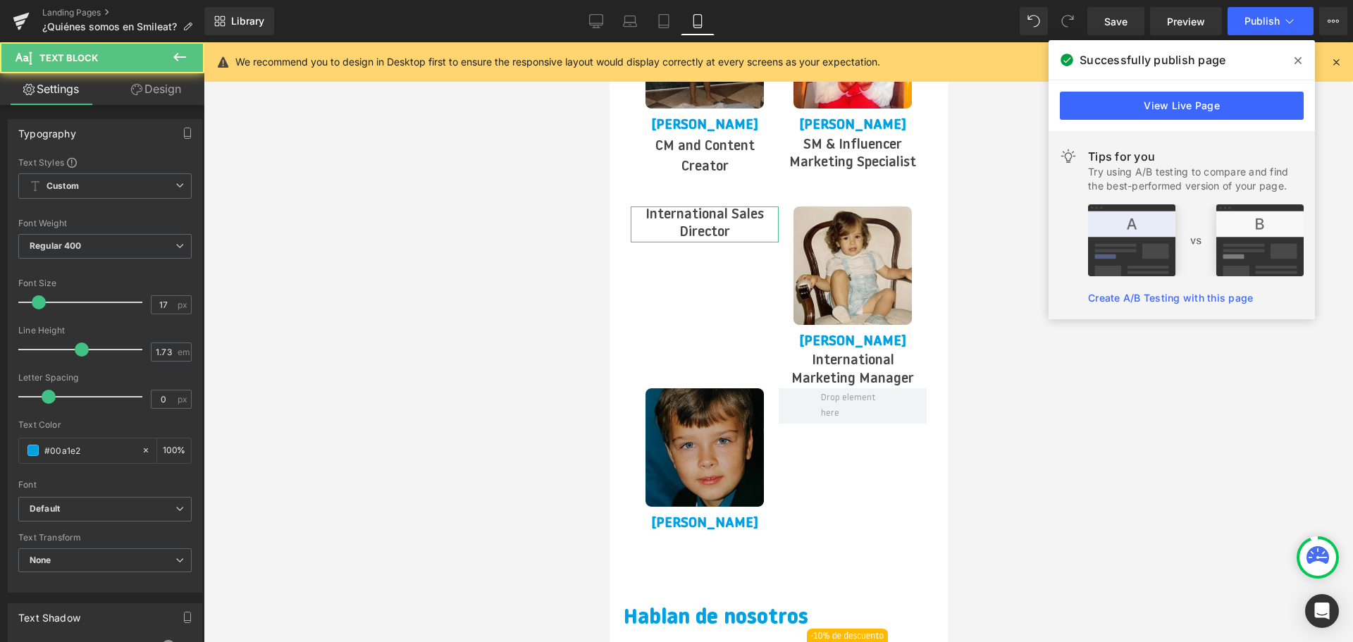
scroll to position [3369, 0]
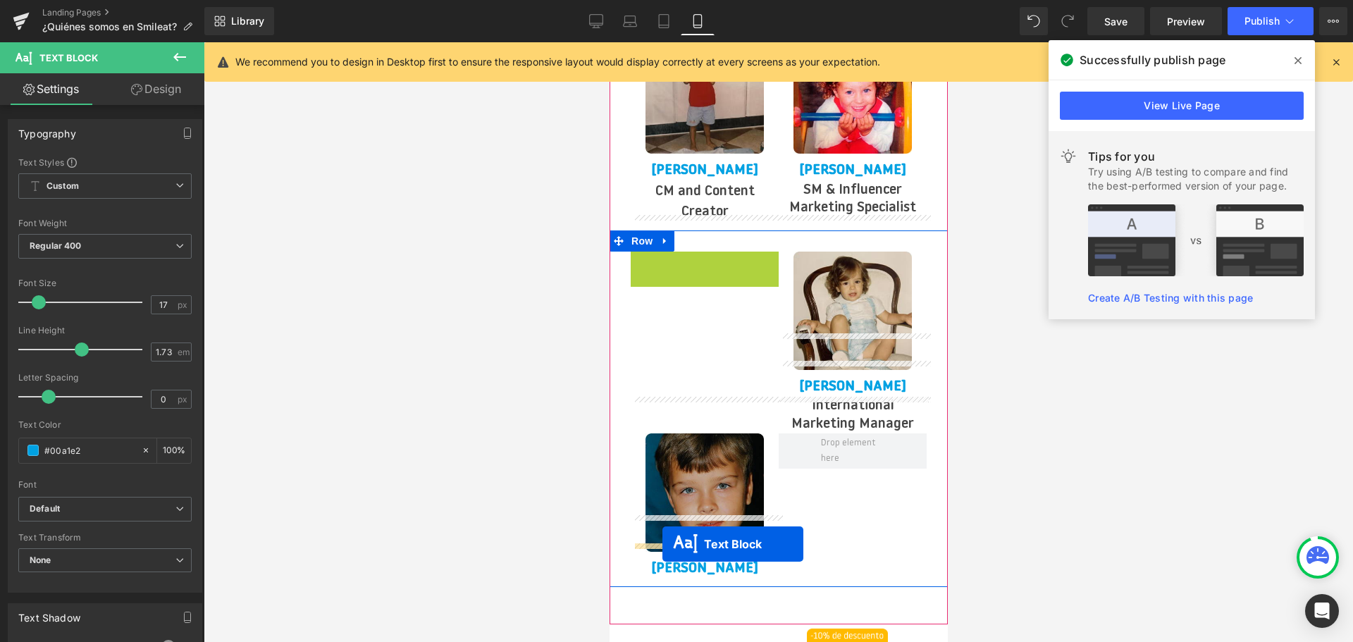
drag, startPoint x: 669, startPoint y: 233, endPoint x: 662, endPoint y: 544, distance: 310.9
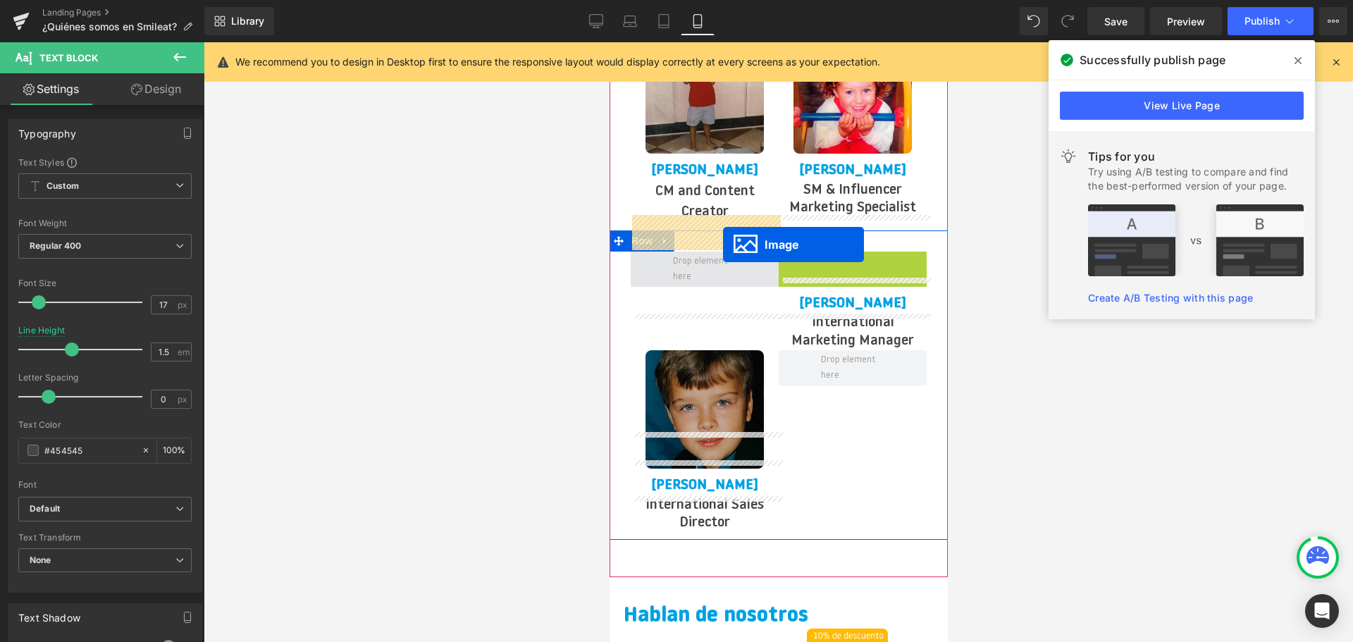
drag, startPoint x: 812, startPoint y: 266, endPoint x: 710, endPoint y: 241, distance: 104.4
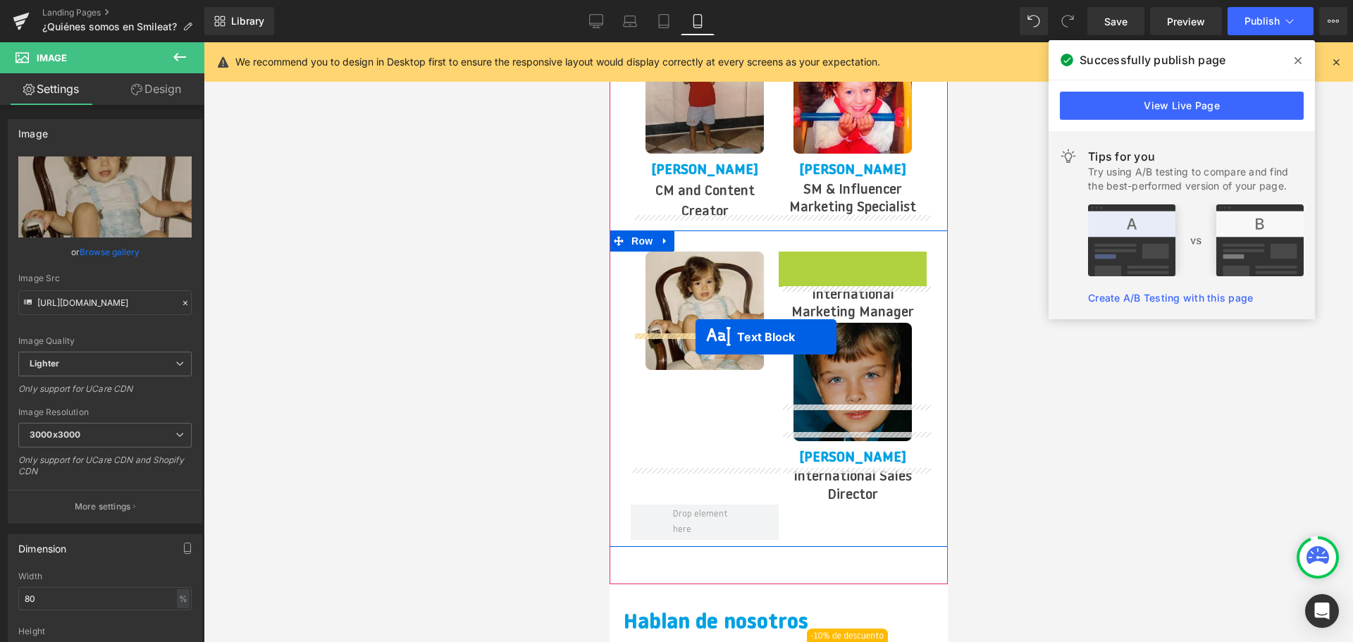
drag, startPoint x: 815, startPoint y: 231, endPoint x: 695, endPoint y: 337, distance: 159.8
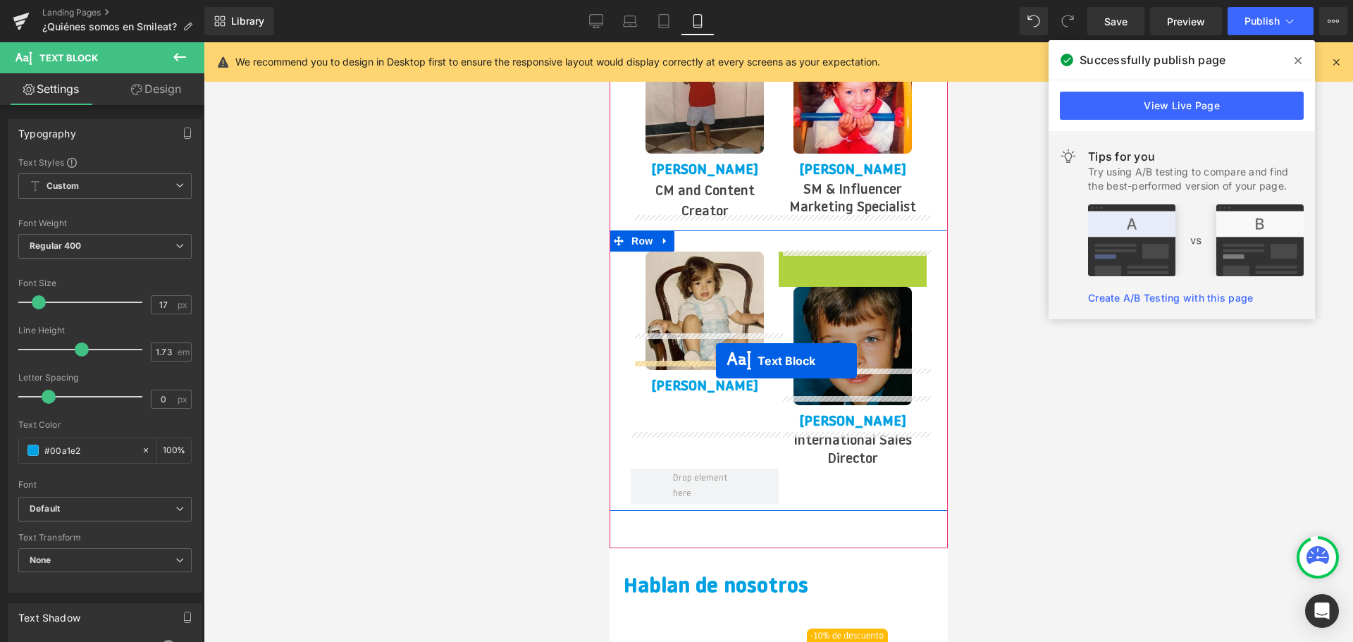
drag, startPoint x: 810, startPoint y: 234, endPoint x: 715, endPoint y: 361, distance: 158.6
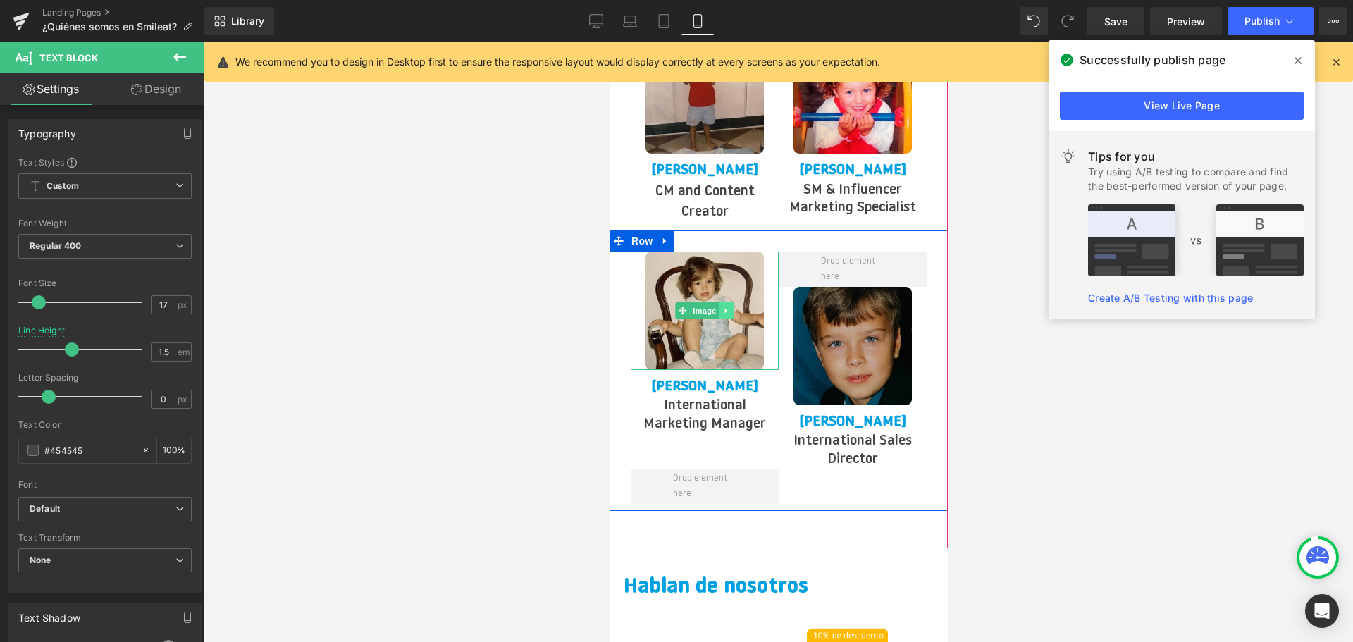
click at [723, 302] on link at bounding box center [726, 310] width 15 height 17
click at [721, 307] on icon at bounding box center [719, 311] width 8 height 8
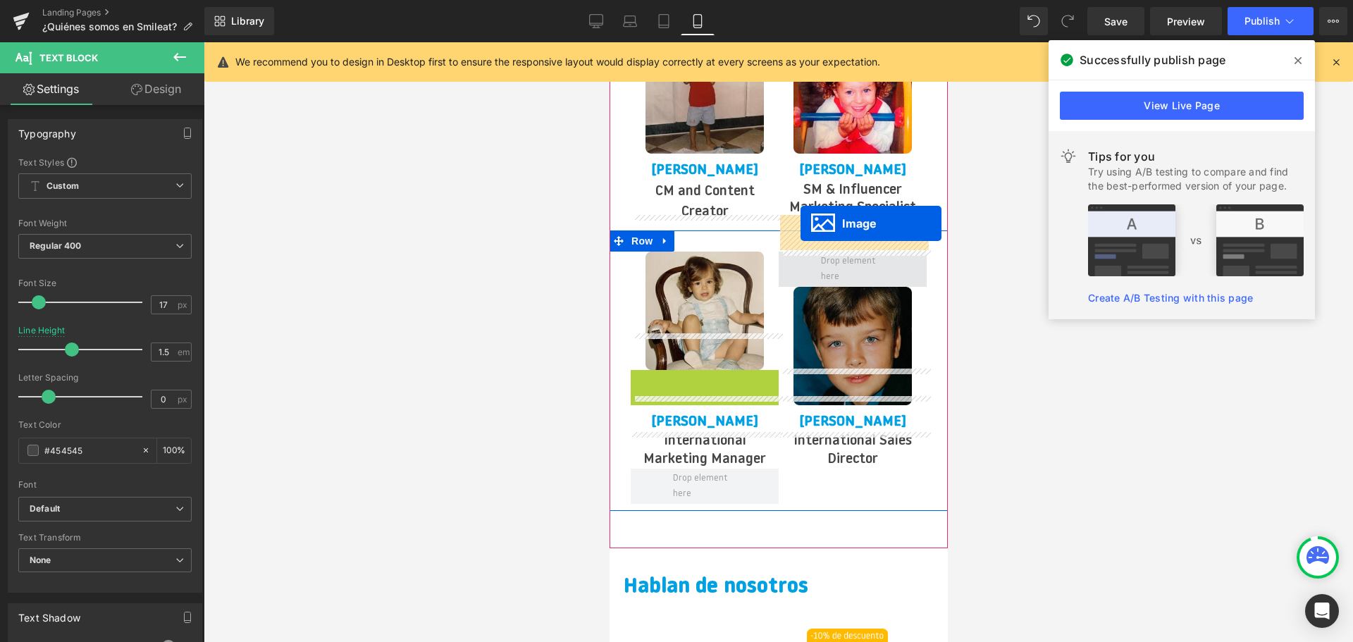
drag, startPoint x: 686, startPoint y: 392, endPoint x: 800, endPoint y: 223, distance: 203.1
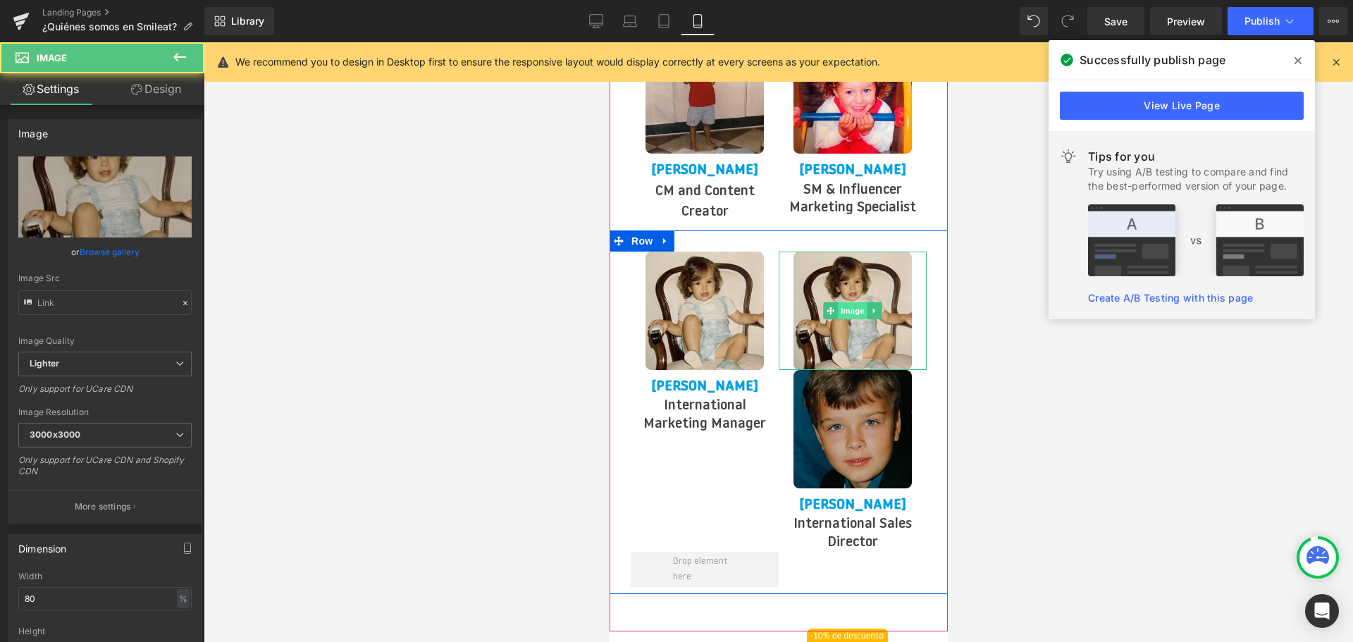
click at [848, 302] on span "Image" at bounding box center [852, 310] width 30 height 17
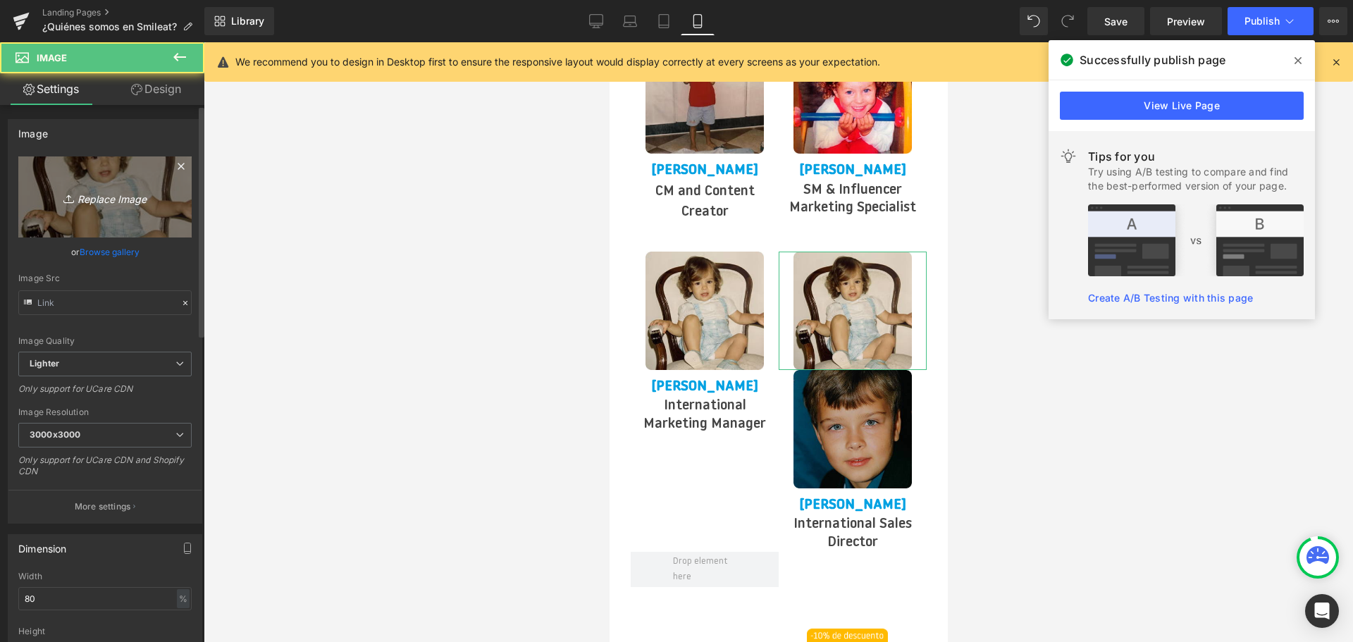
click at [94, 199] on icon "Replace Image" at bounding box center [105, 197] width 113 height 18
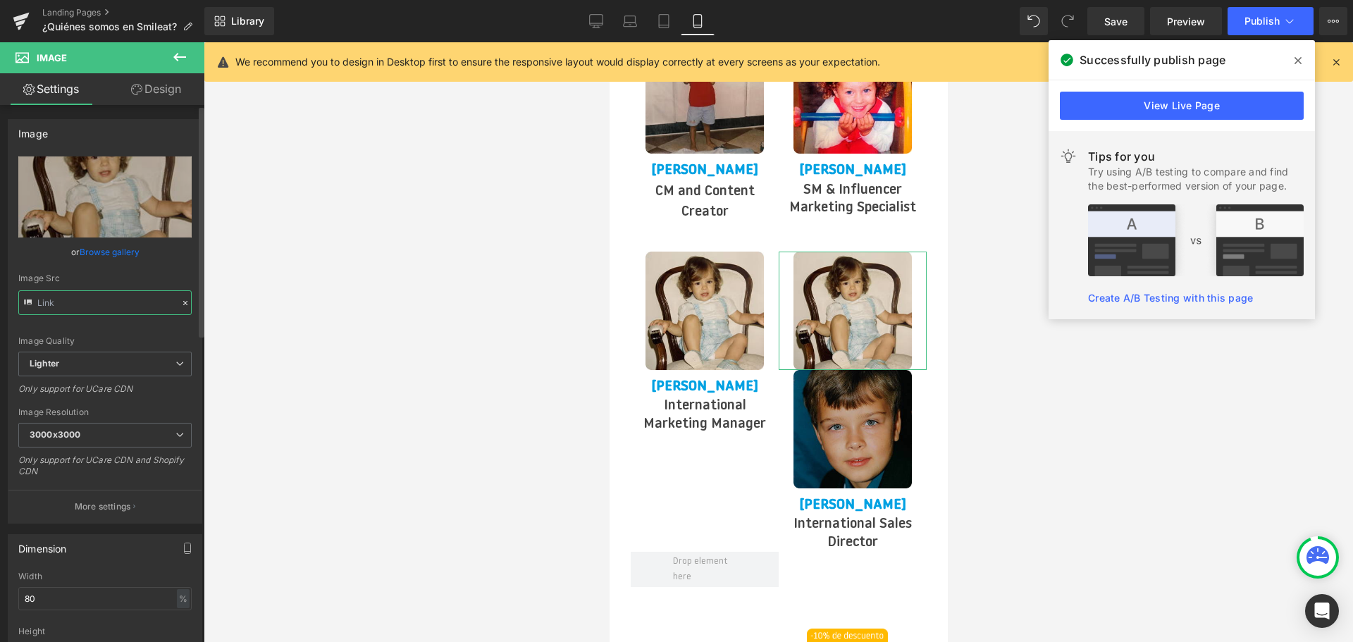
click at [121, 304] on input "text" at bounding box center [104, 302] width 173 height 25
paste input "59b6674-e40e-4259-ad92-316cd8f00aaf/-/format/auto/-/preview/3000x3000/-/quality…"
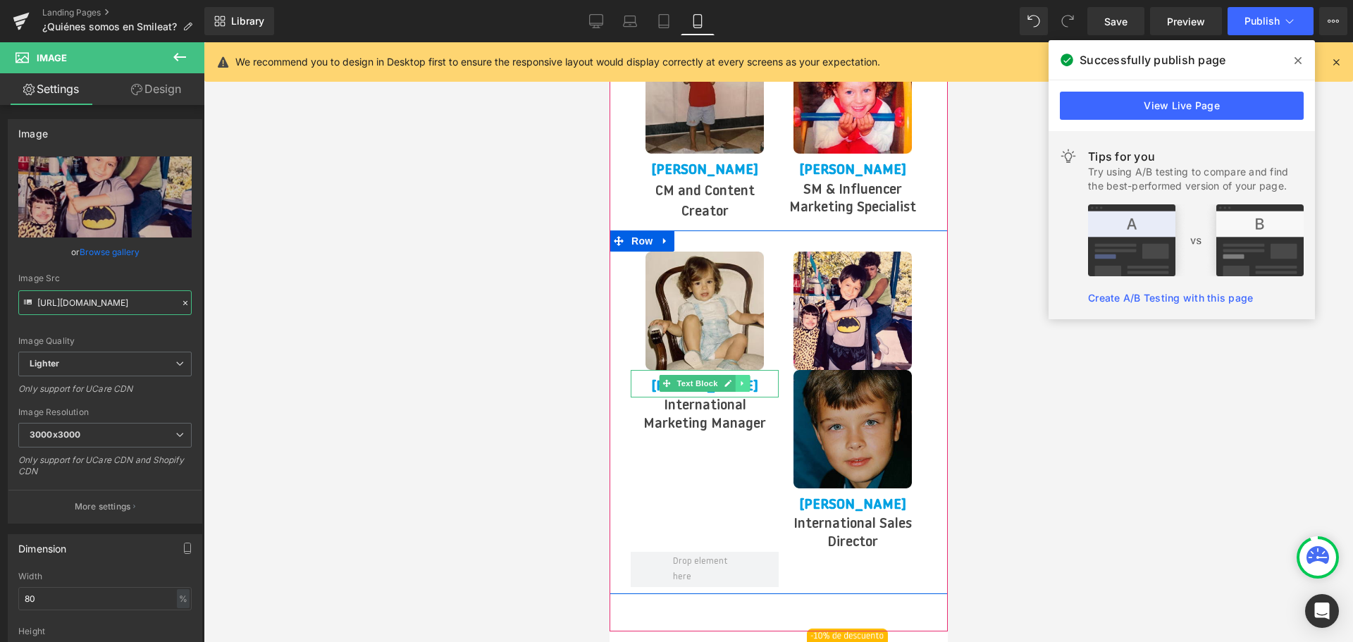
type input "[URL][DOMAIN_NAME]"
click at [744, 379] on icon at bounding box center [742, 383] width 8 height 8
click at [737, 380] on icon at bounding box center [735, 384] width 8 height 8
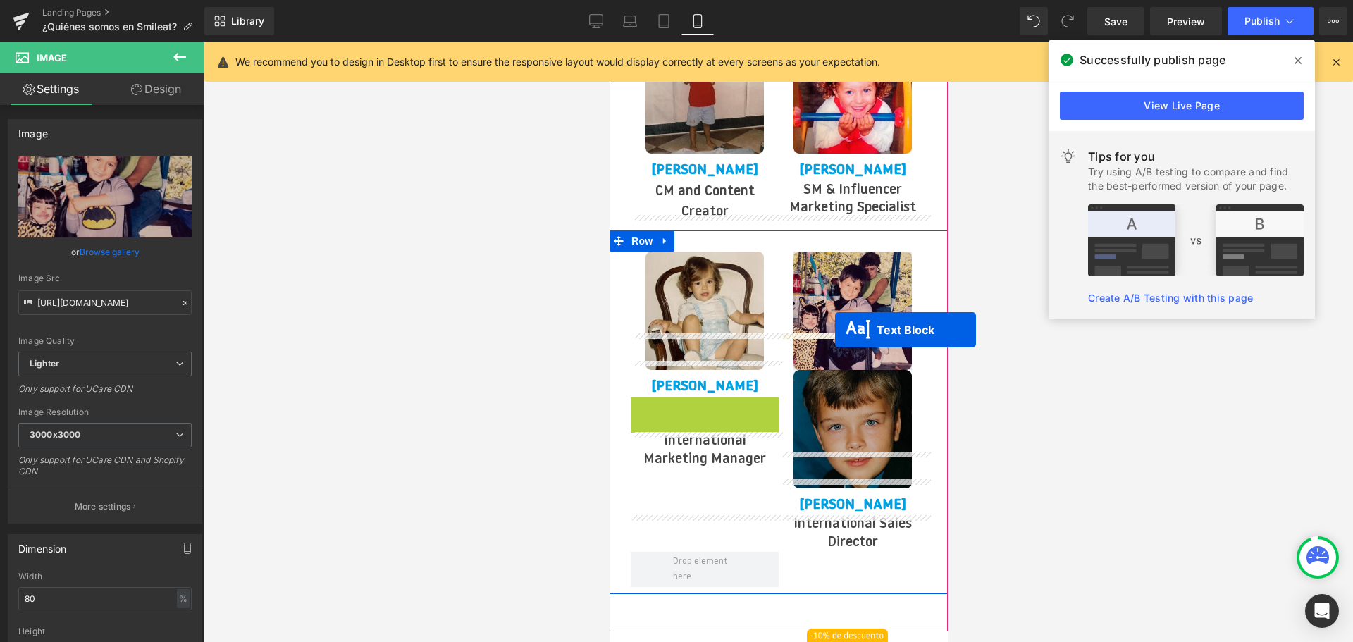
drag, startPoint x: 669, startPoint y: 376, endPoint x: 834, endPoint y: 330, distance: 171.8
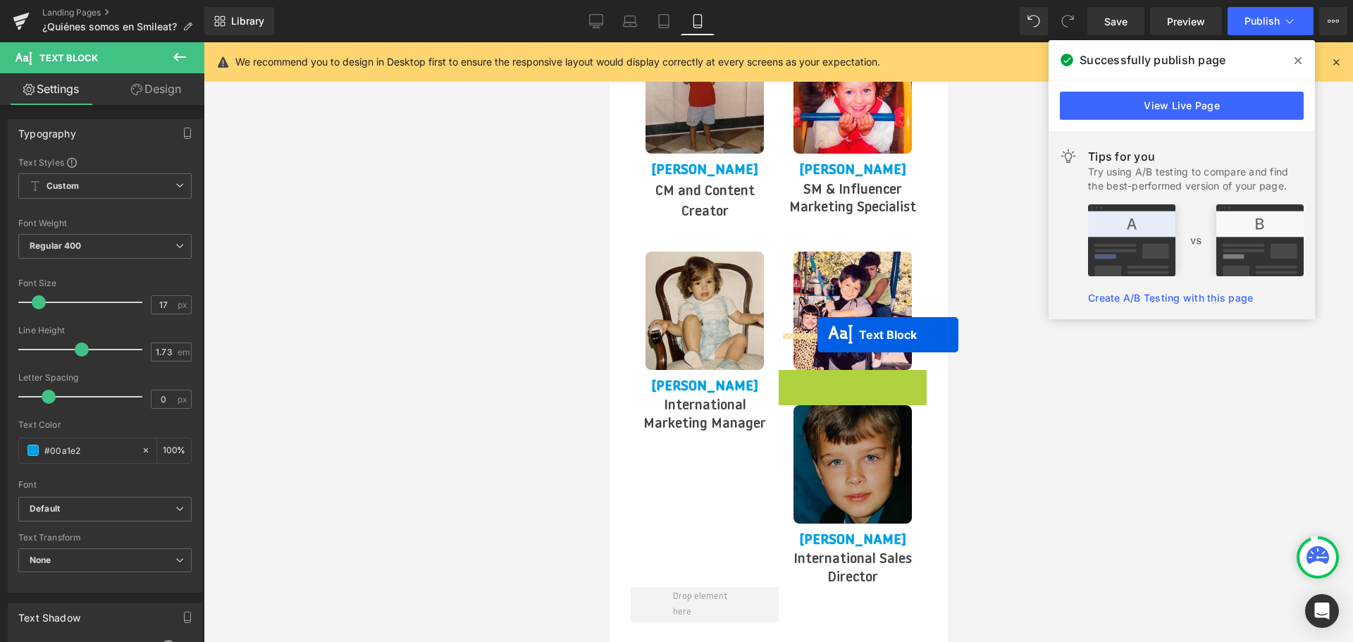
drag, startPoint x: 816, startPoint y: 352, endPoint x: 817, endPoint y: 335, distance: 16.9
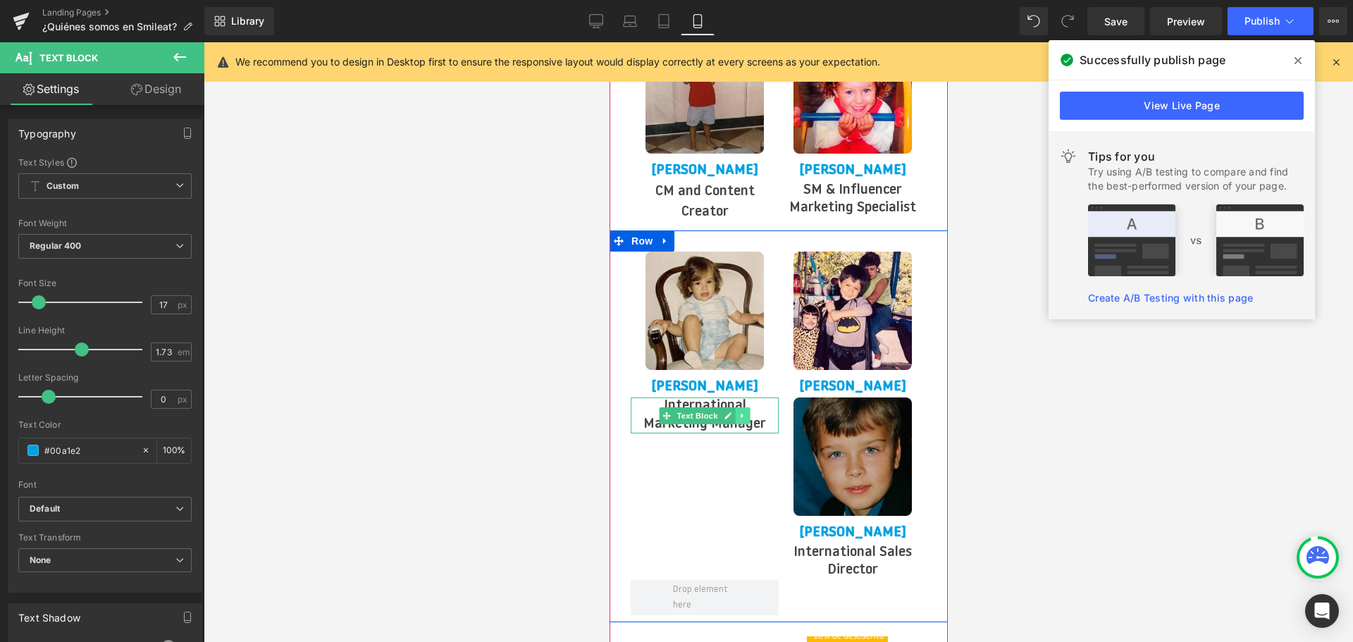
click at [739, 412] on icon at bounding box center [742, 416] width 8 height 8
click at [737, 412] on icon at bounding box center [735, 416] width 8 height 8
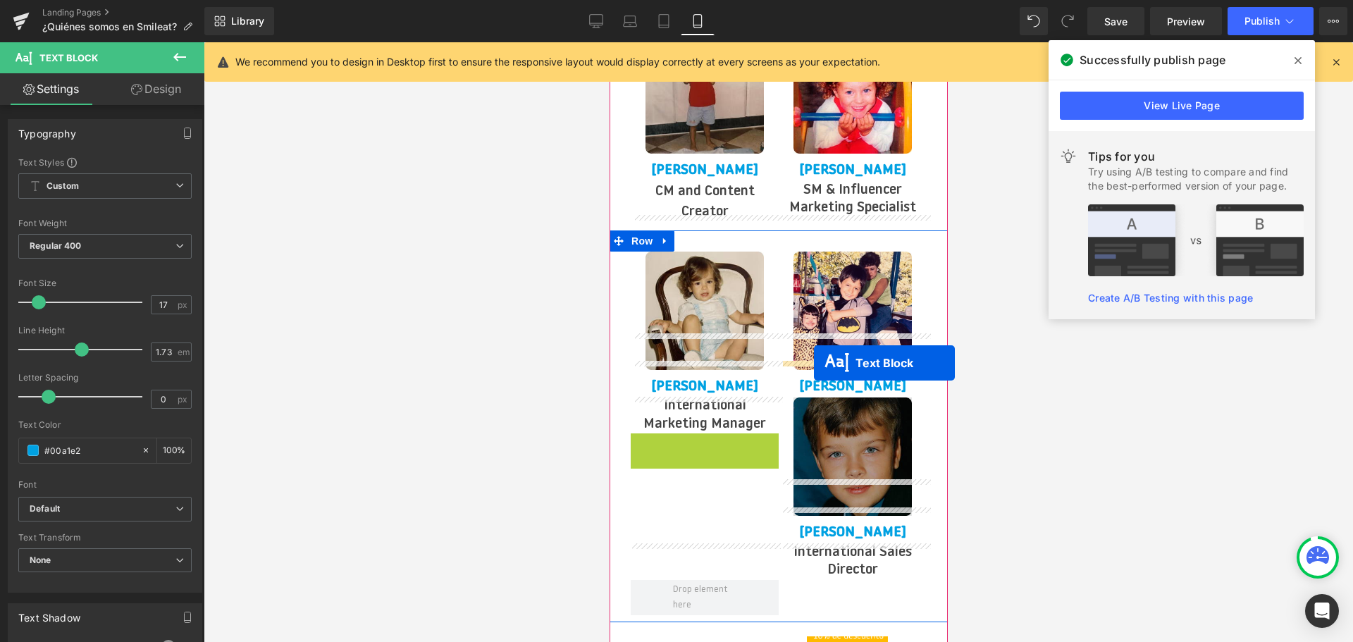
drag, startPoint x: 667, startPoint y: 416, endPoint x: 813, endPoint y: 363, distance: 155.8
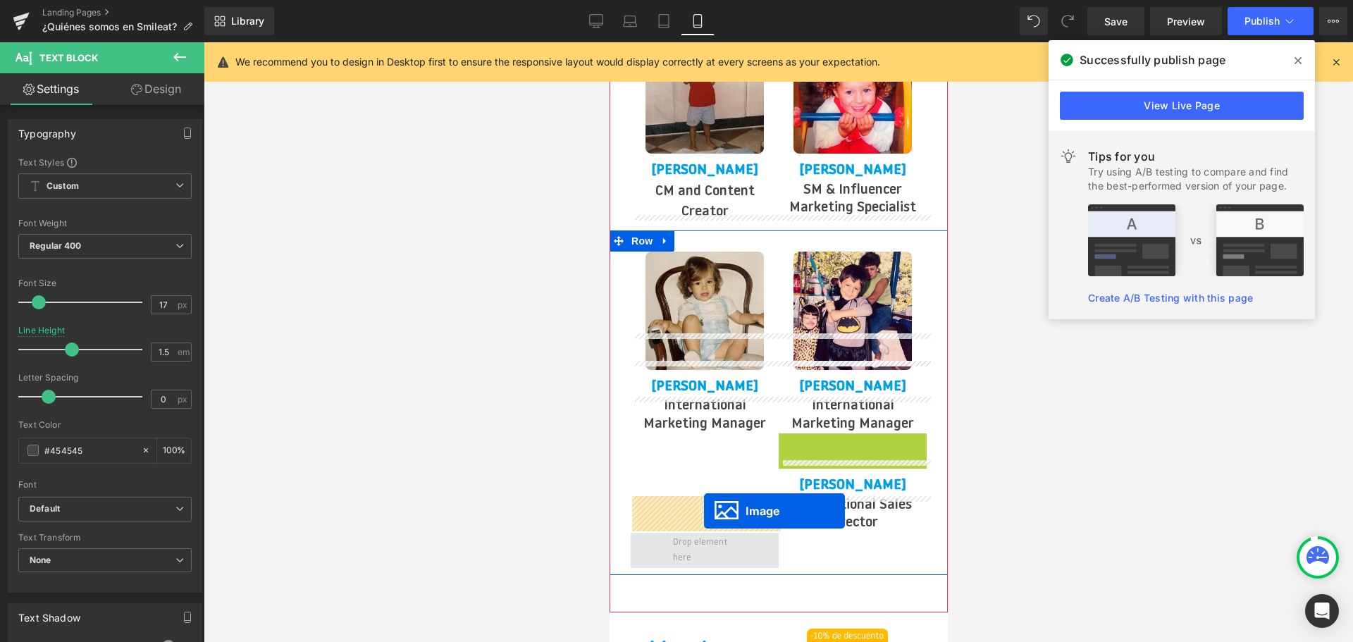
drag, startPoint x: 830, startPoint y: 458, endPoint x: 703, endPoint y: 511, distance: 137.4
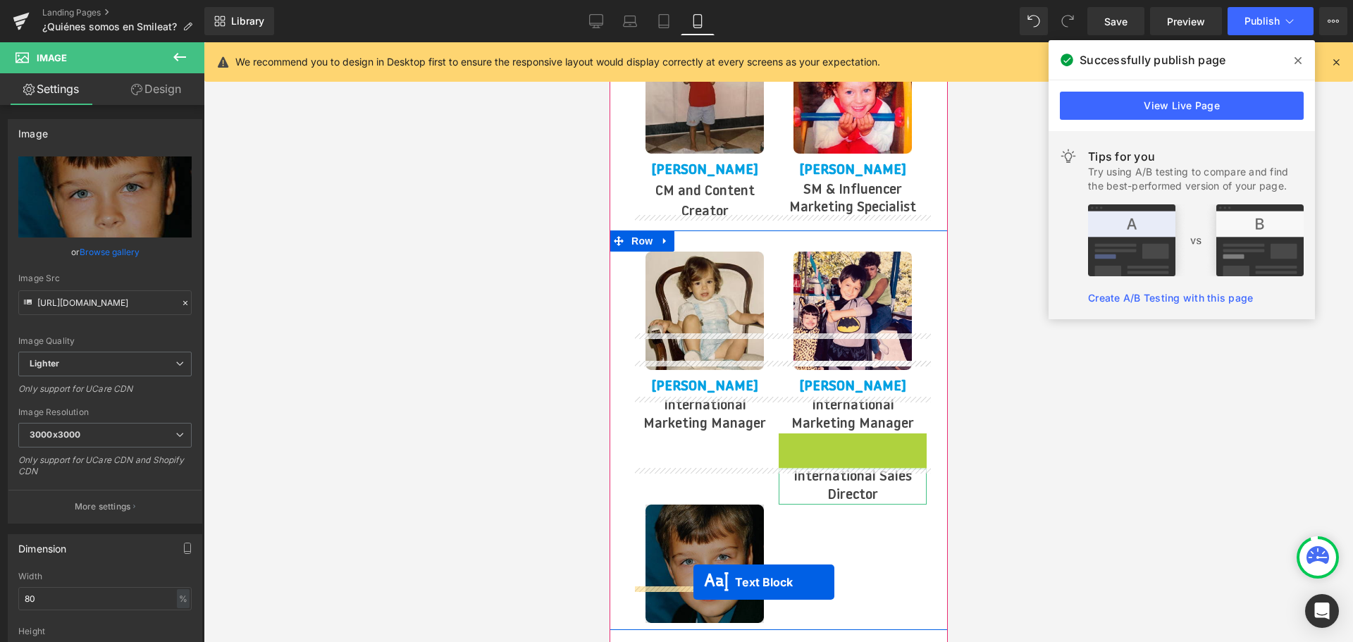
drag, startPoint x: 818, startPoint y: 412, endPoint x: 1302, endPoint y: 624, distance: 529.5
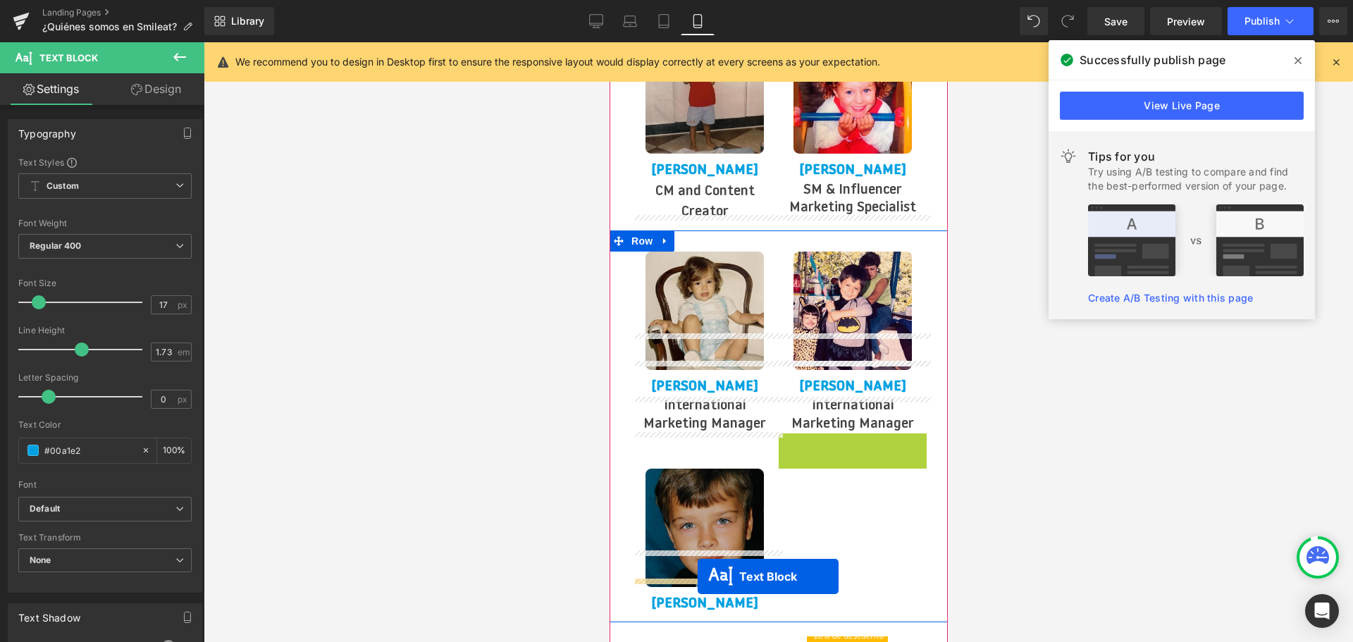
drag, startPoint x: 813, startPoint y: 415, endPoint x: 697, endPoint y: 576, distance: 198.5
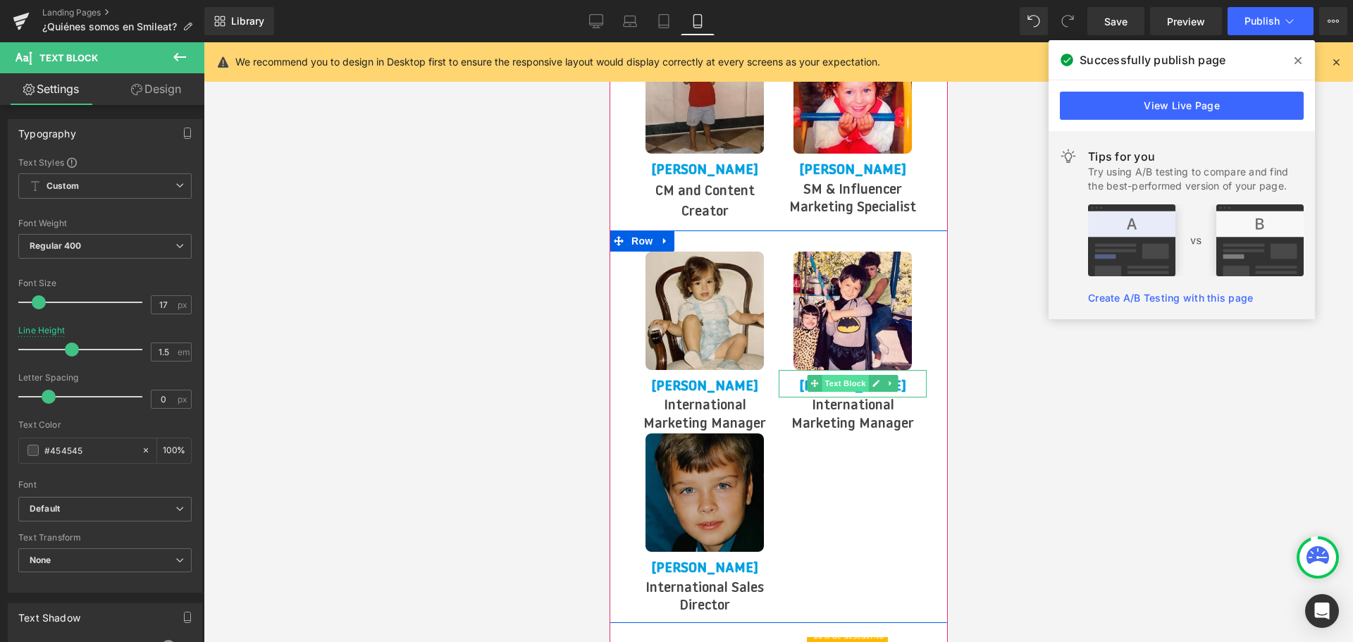
click at [851, 375] on span "Text Block" at bounding box center [844, 383] width 47 height 17
click at [872, 381] on icon at bounding box center [875, 384] width 7 height 7
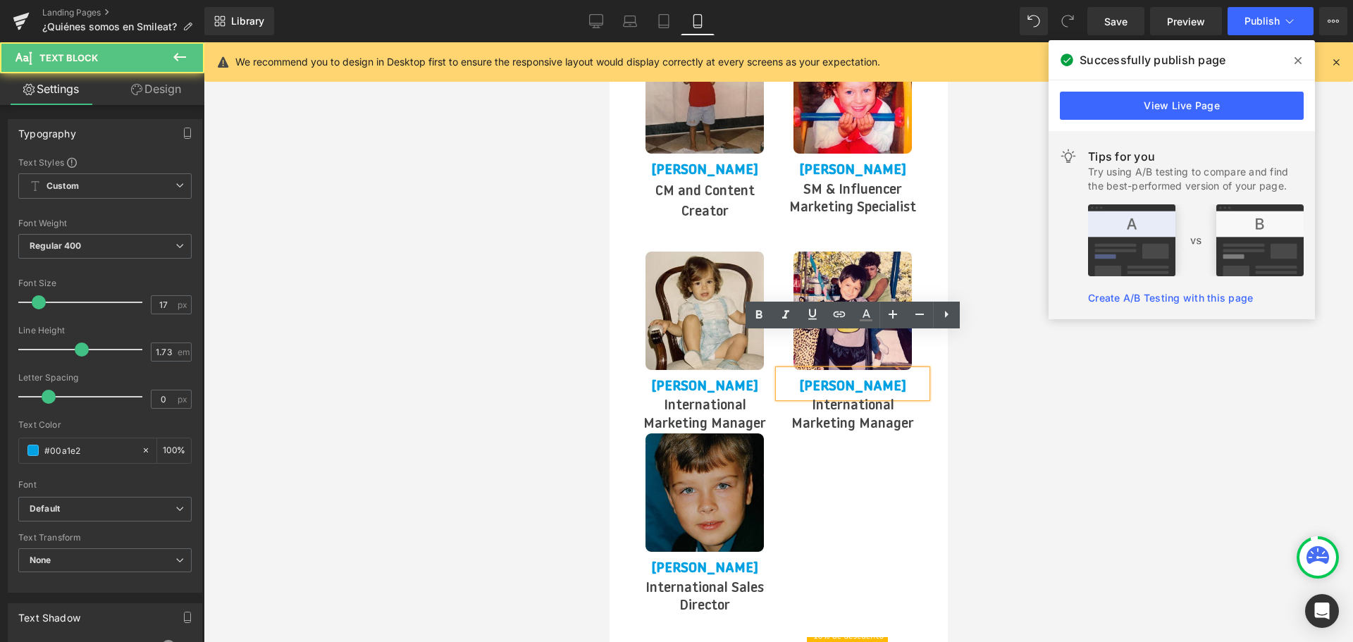
click at [864, 380] on strong "[PERSON_NAME]" at bounding box center [851, 387] width 107 height 14
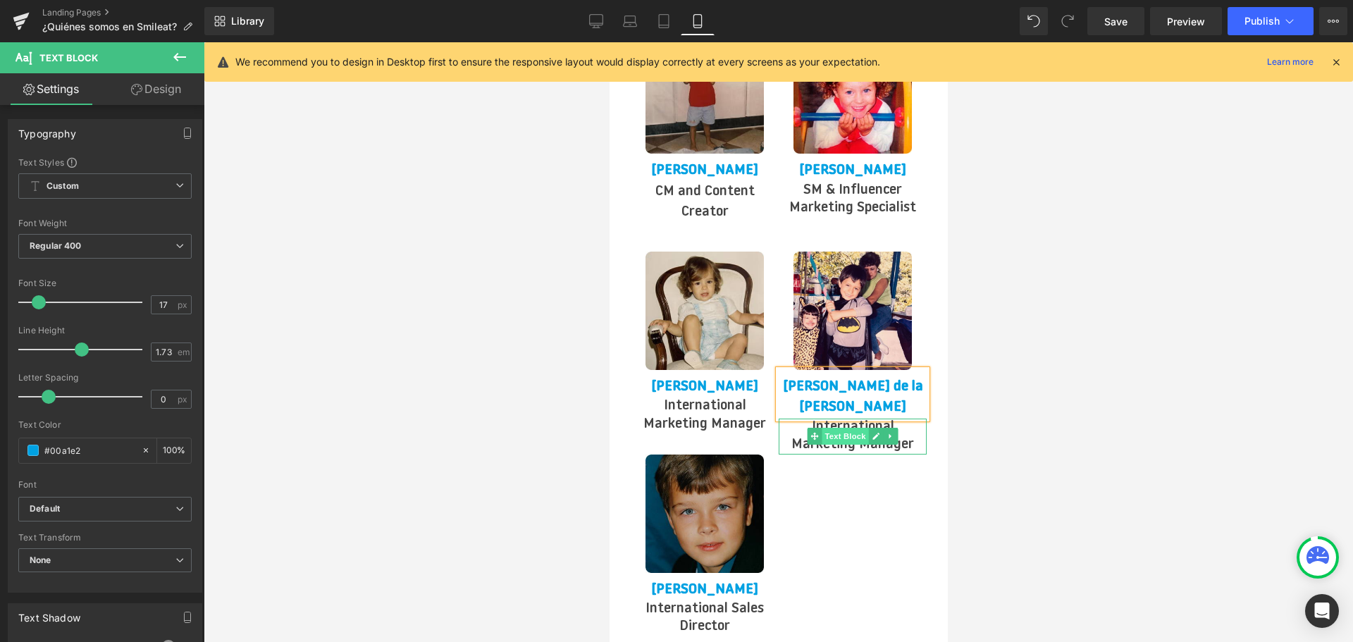
click at [837, 428] on span "Text Block" at bounding box center [844, 436] width 47 height 17
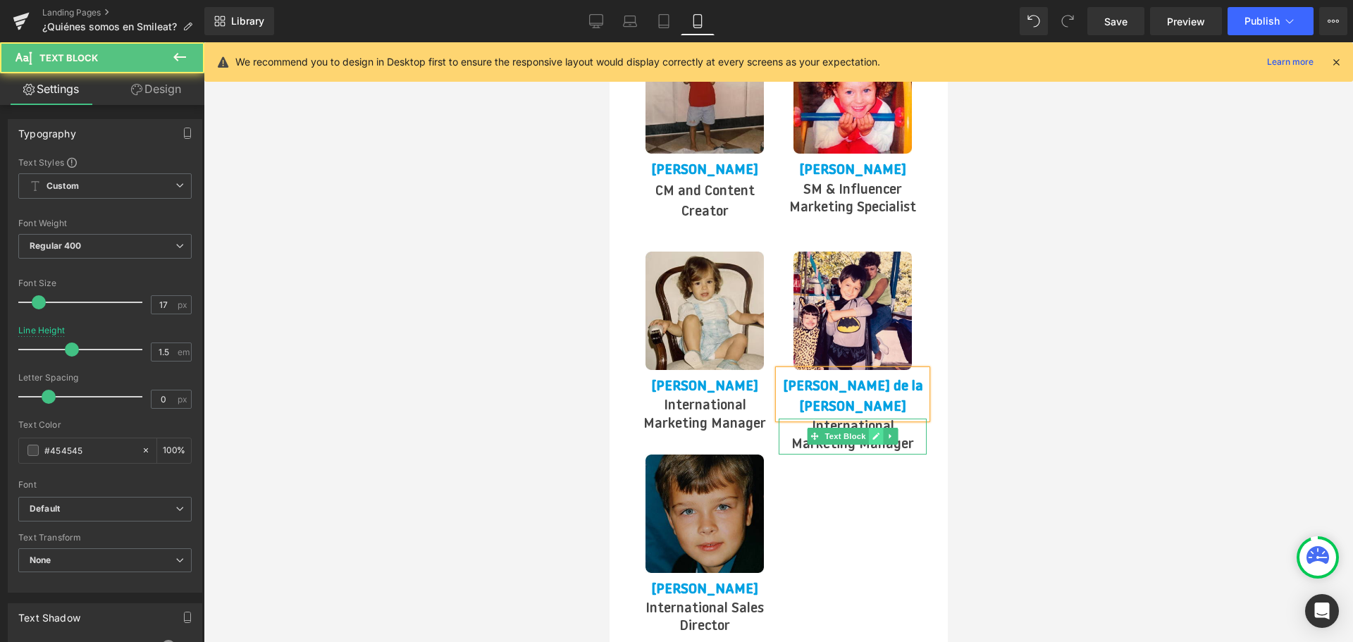
click at [876, 432] on icon at bounding box center [876, 436] width 8 height 8
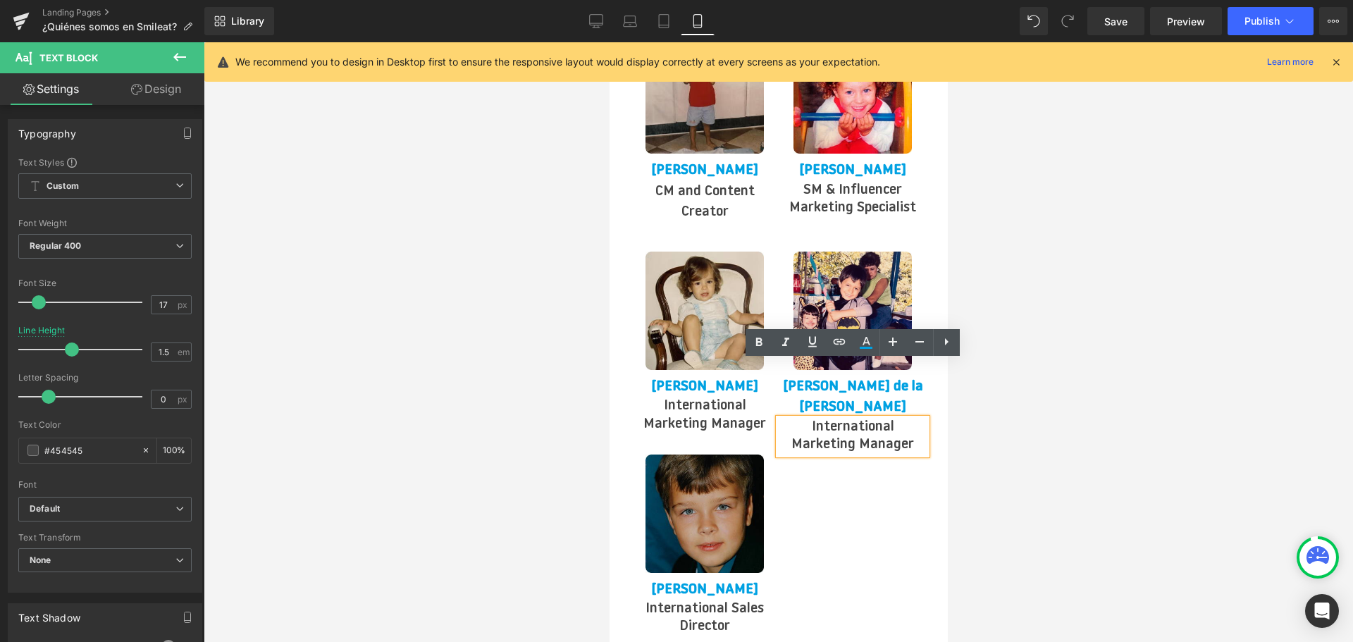
click at [855, 419] on p "International Marketing Manager" at bounding box center [852, 437] width 148 height 36
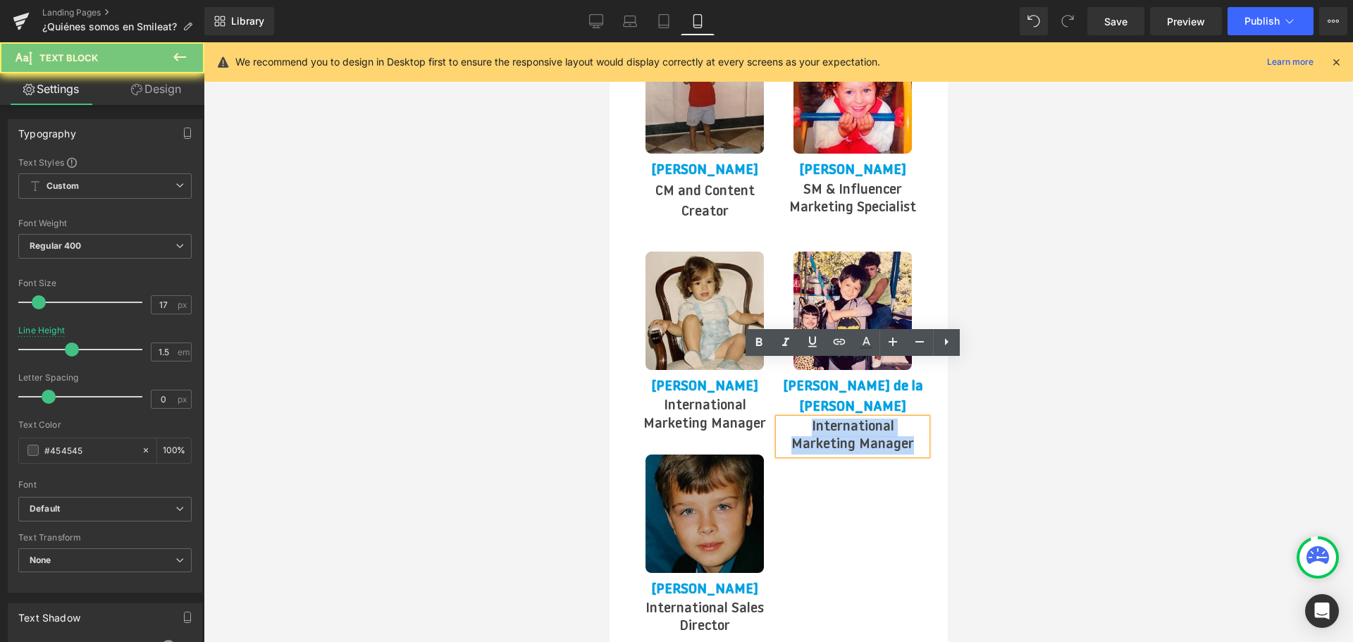
click at [855, 419] on p "International Marketing Manager" at bounding box center [852, 437] width 148 height 36
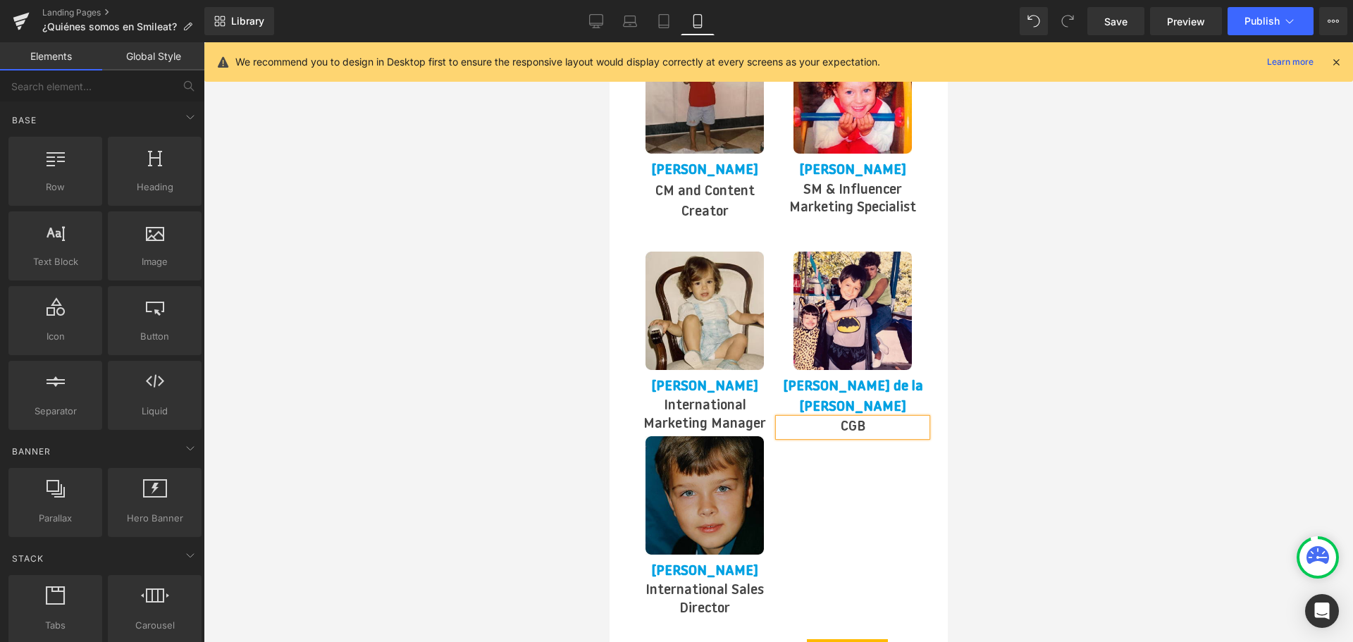
click at [1030, 393] on div at bounding box center [778, 342] width 1149 height 600
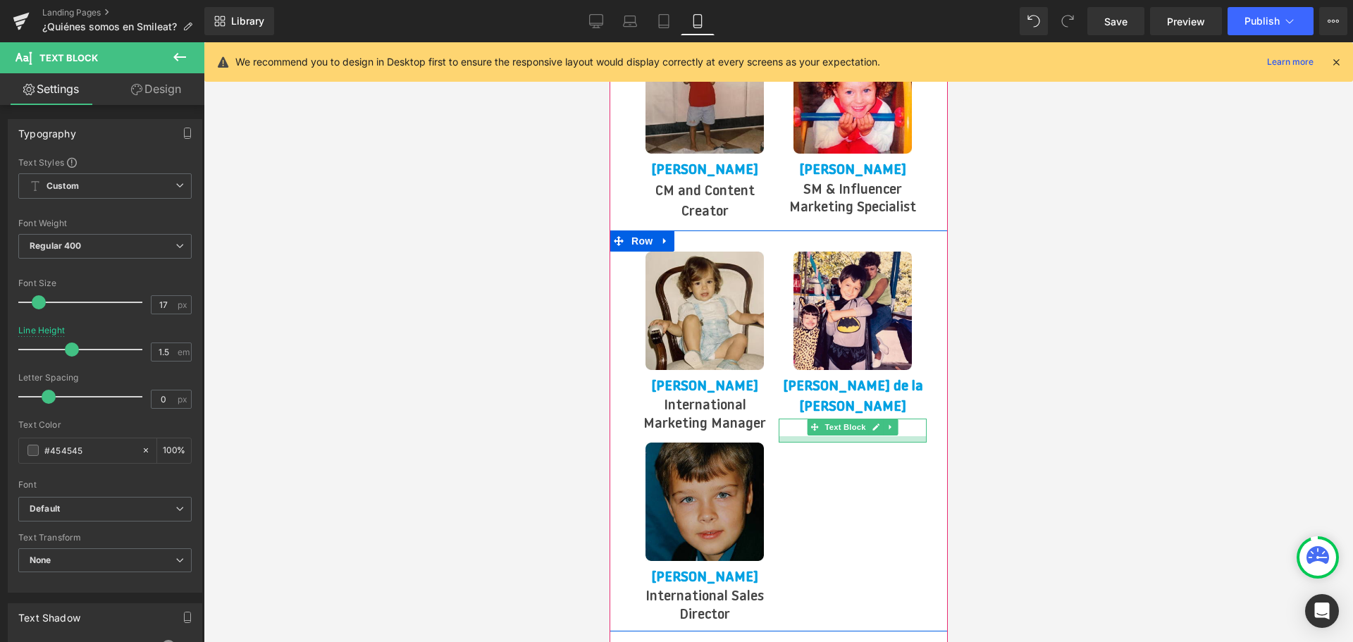
click at [910, 436] on div at bounding box center [852, 439] width 148 height 6
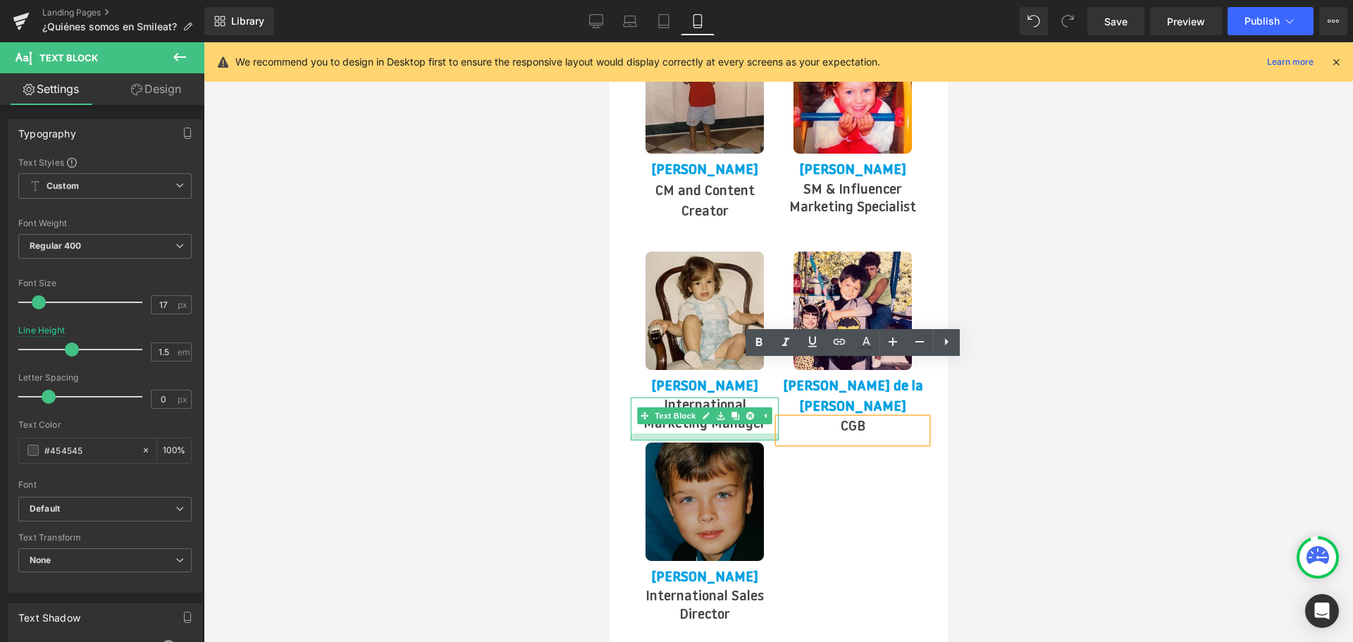
drag, startPoint x: 734, startPoint y: 396, endPoint x: 737, endPoint y: 403, distance: 7.6
click at [737, 433] on div at bounding box center [704, 436] width 148 height 7
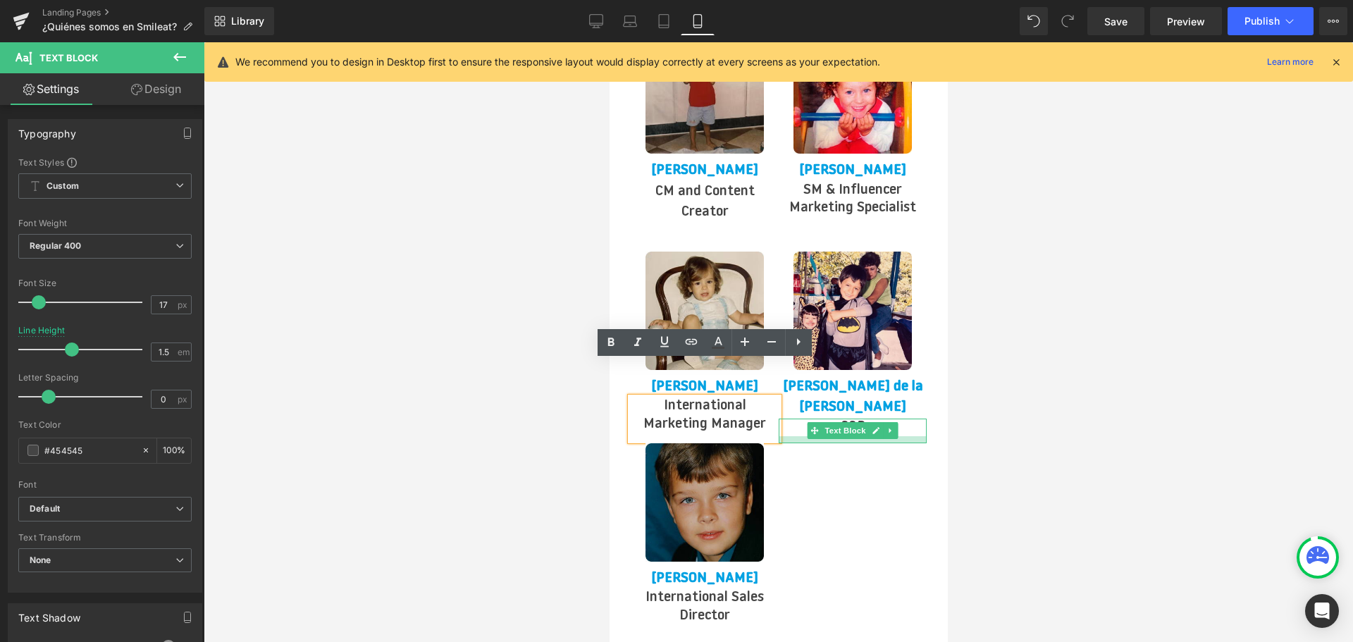
click at [808, 436] on div at bounding box center [852, 439] width 148 height 7
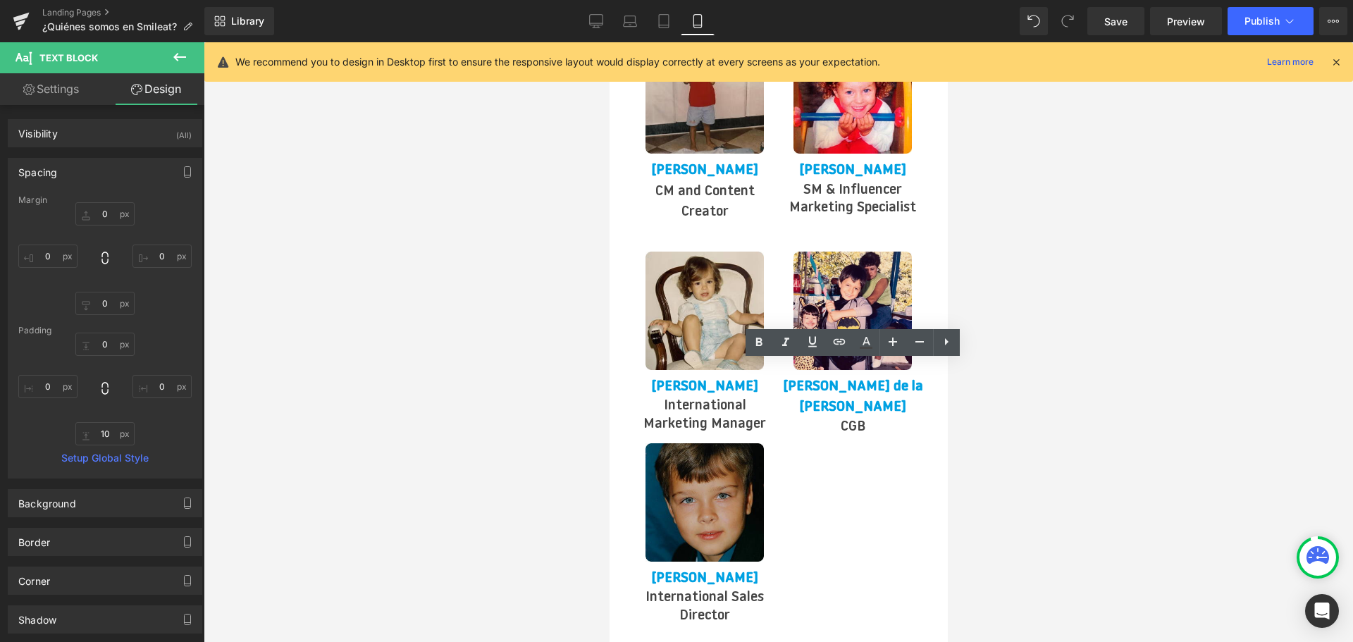
click at [1166, 396] on div at bounding box center [778, 342] width 1149 height 600
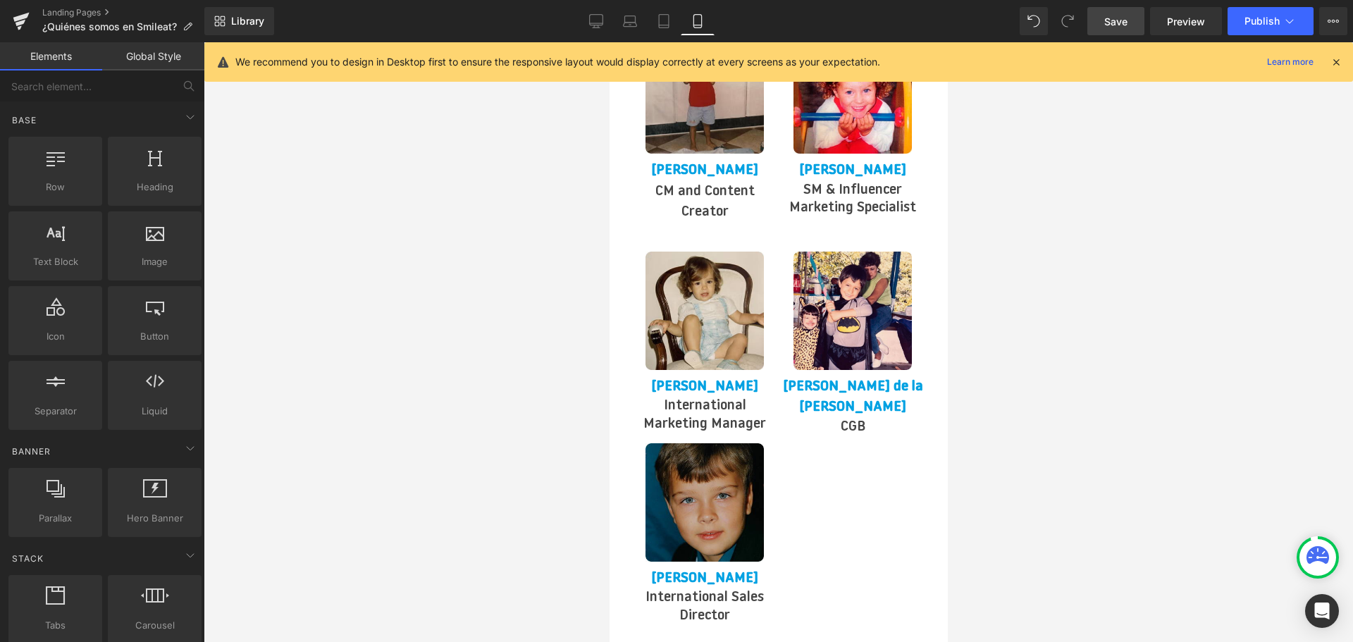
click at [1130, 29] on link "Save" at bounding box center [1115, 21] width 57 height 28
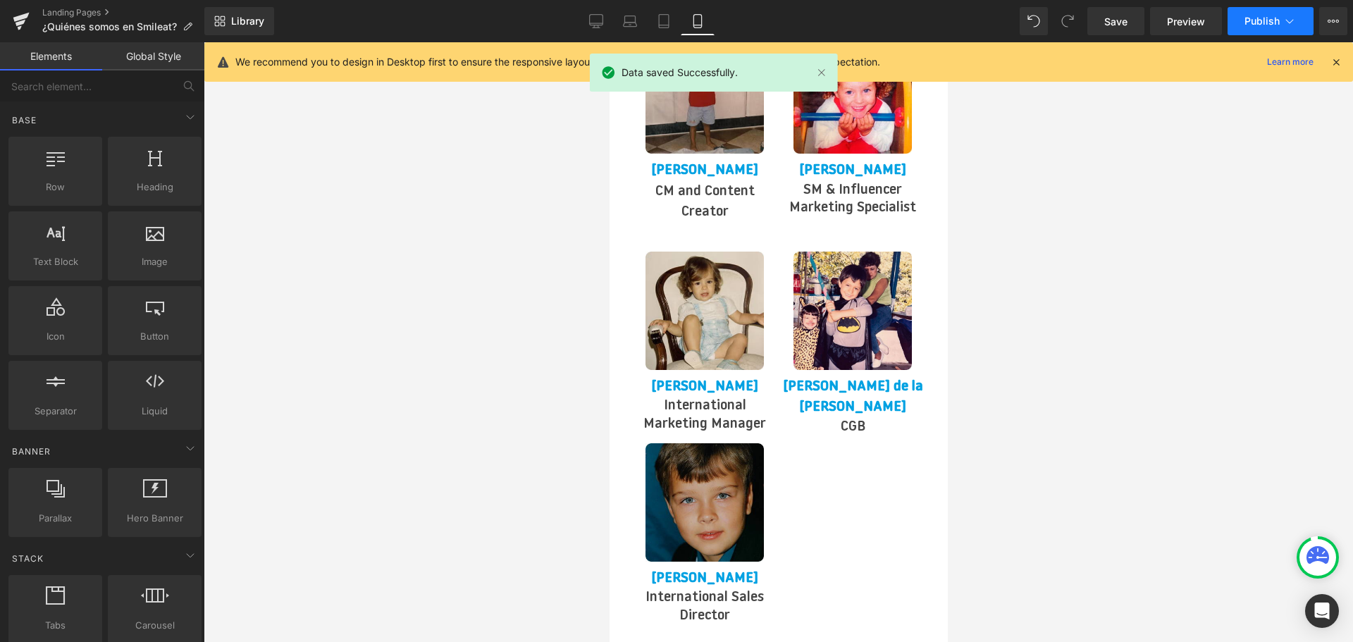
click at [1276, 16] on span "Publish" at bounding box center [1262, 21] width 35 height 11
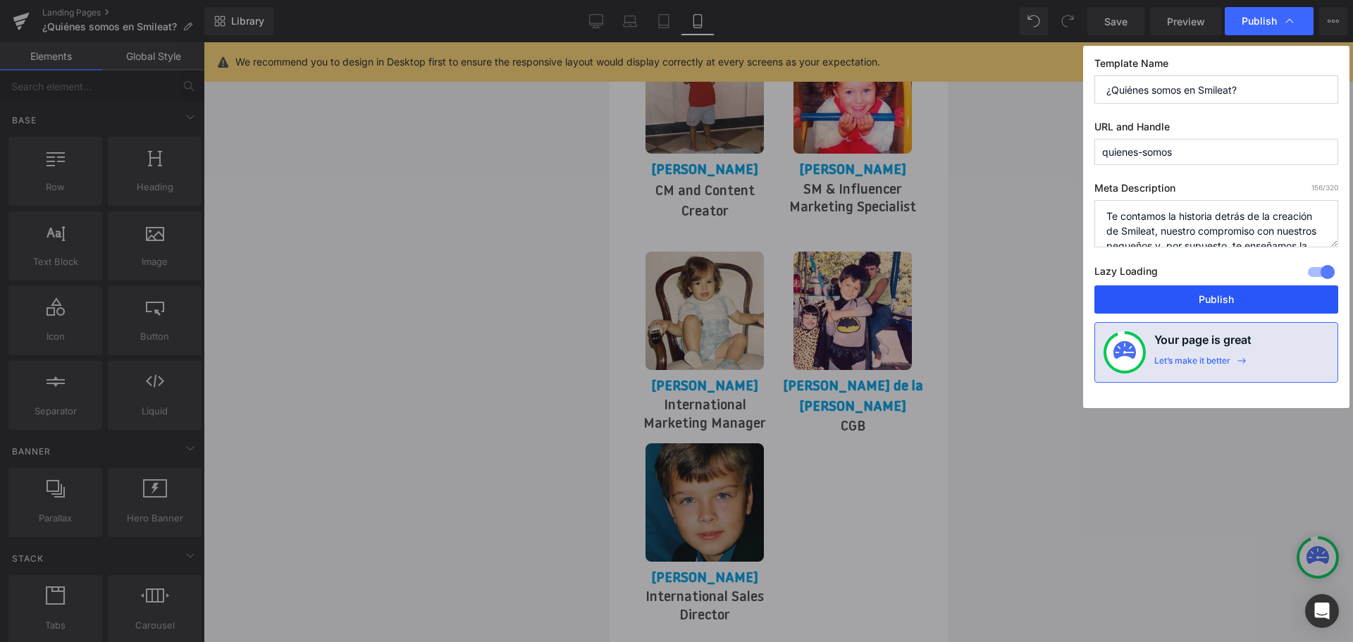
click at [1213, 301] on button "Publish" at bounding box center [1216, 299] width 244 height 28
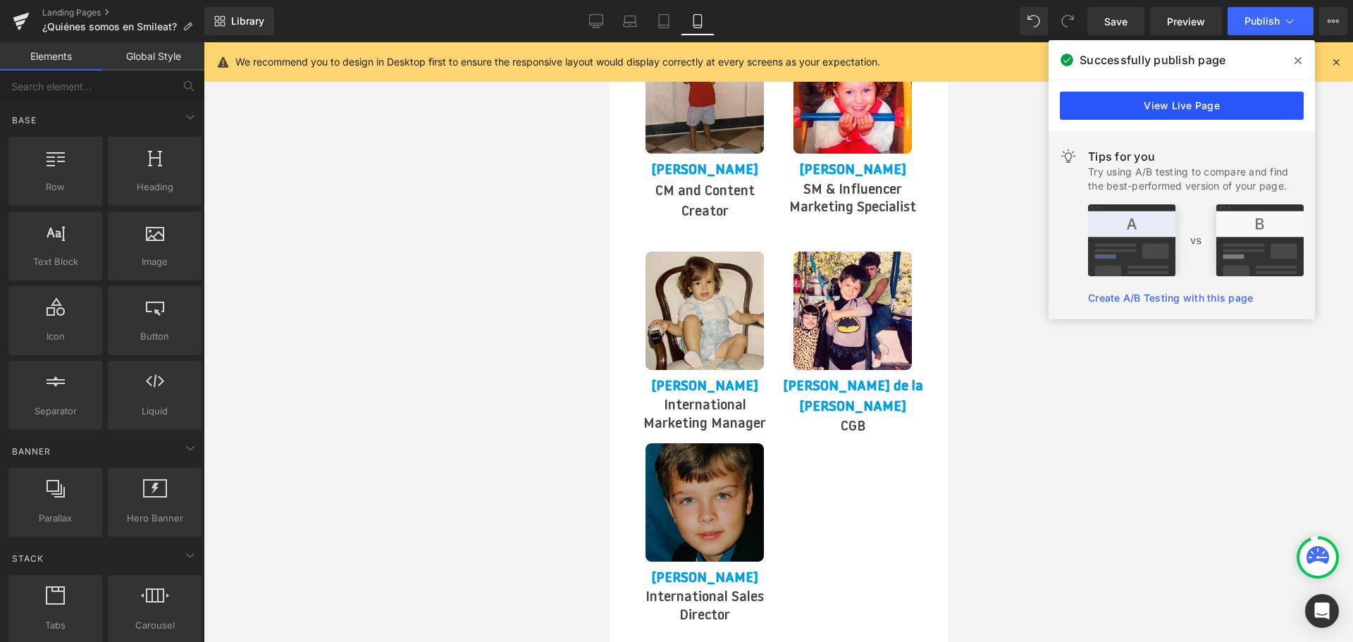
click at [1139, 104] on link "View Live Page" at bounding box center [1182, 106] width 244 height 28
